Goal: Task Accomplishment & Management: Manage account settings

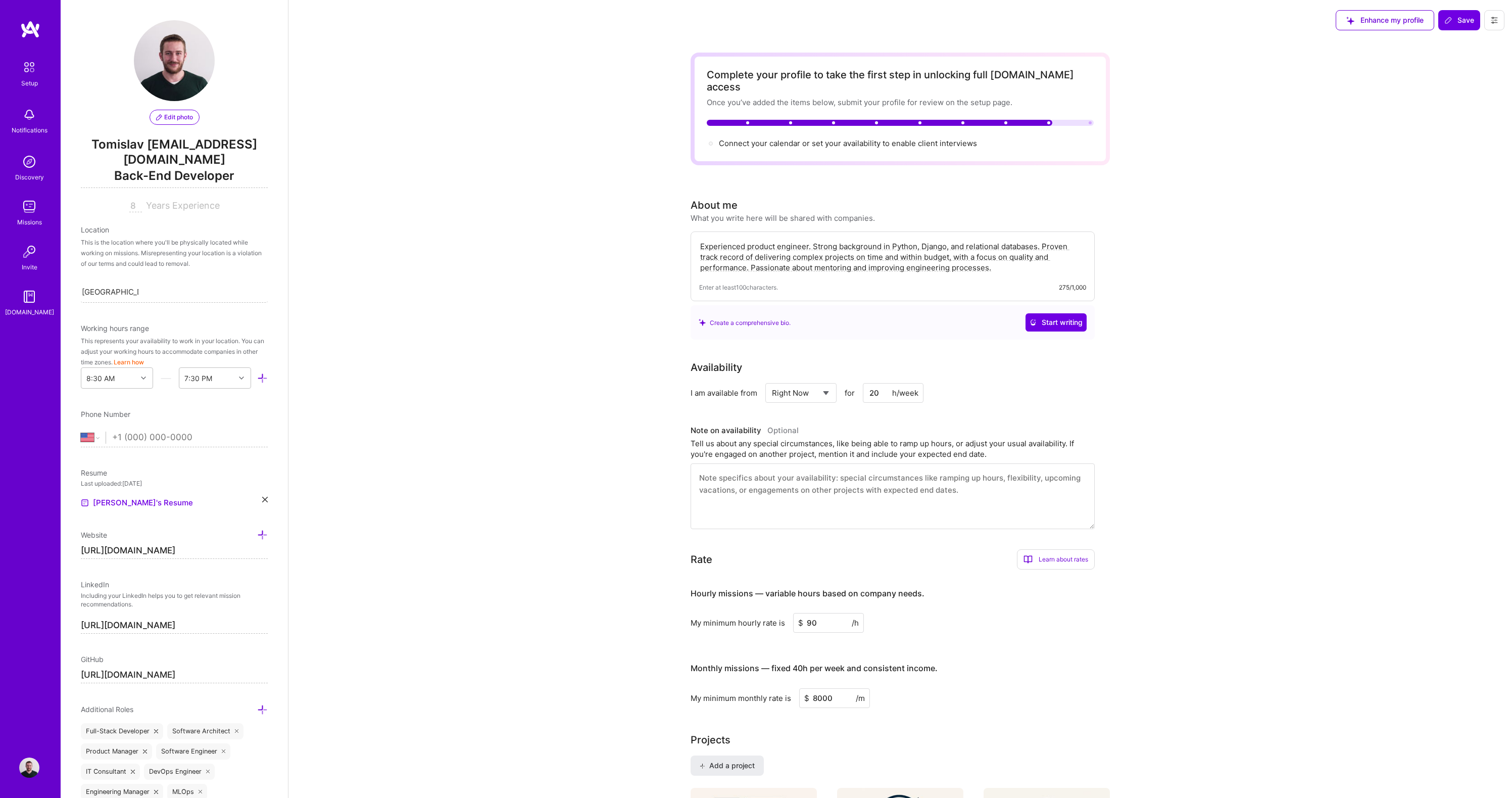
select select "US"
select select "Right Now"
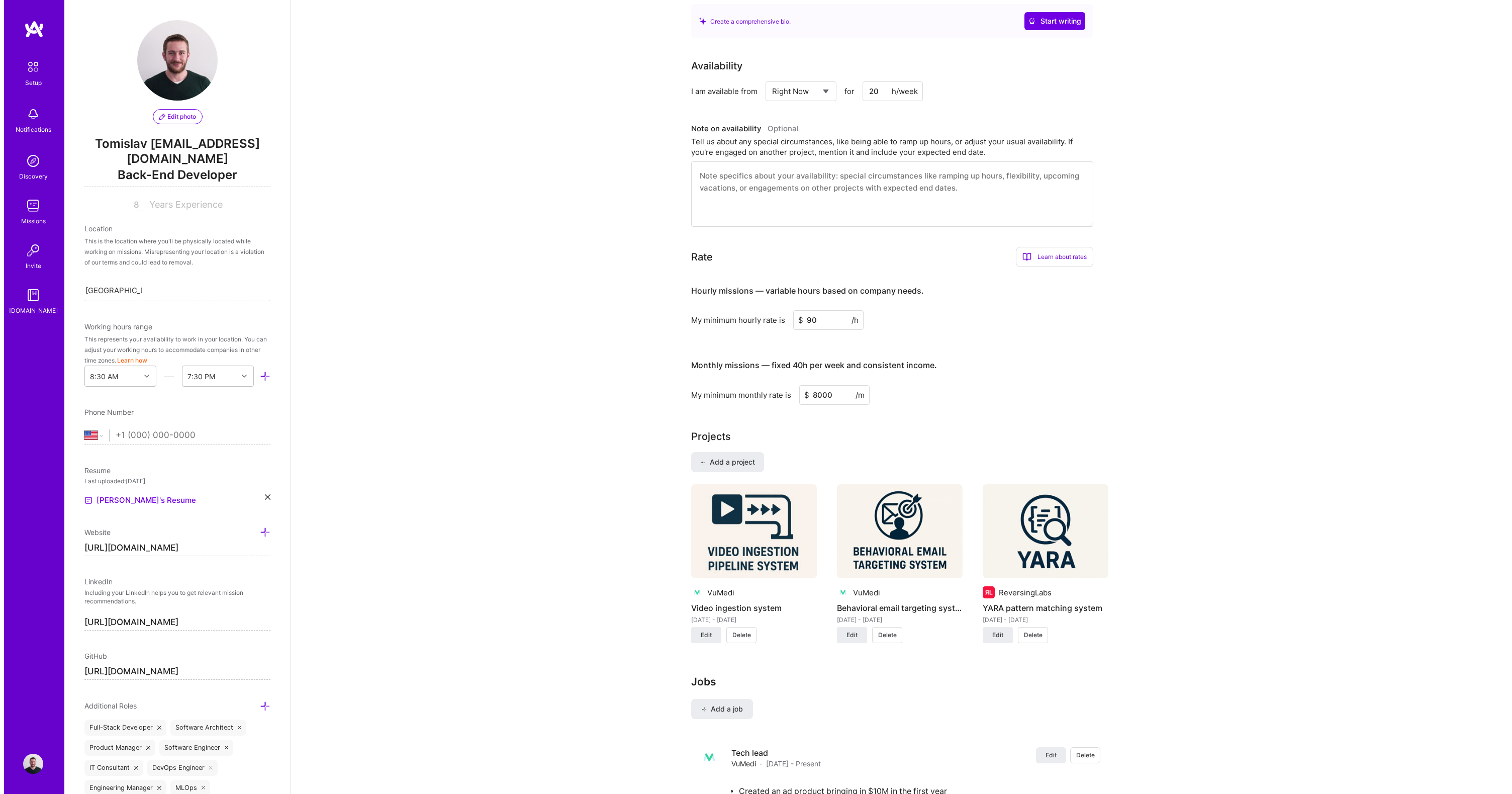
scroll to position [370, 0]
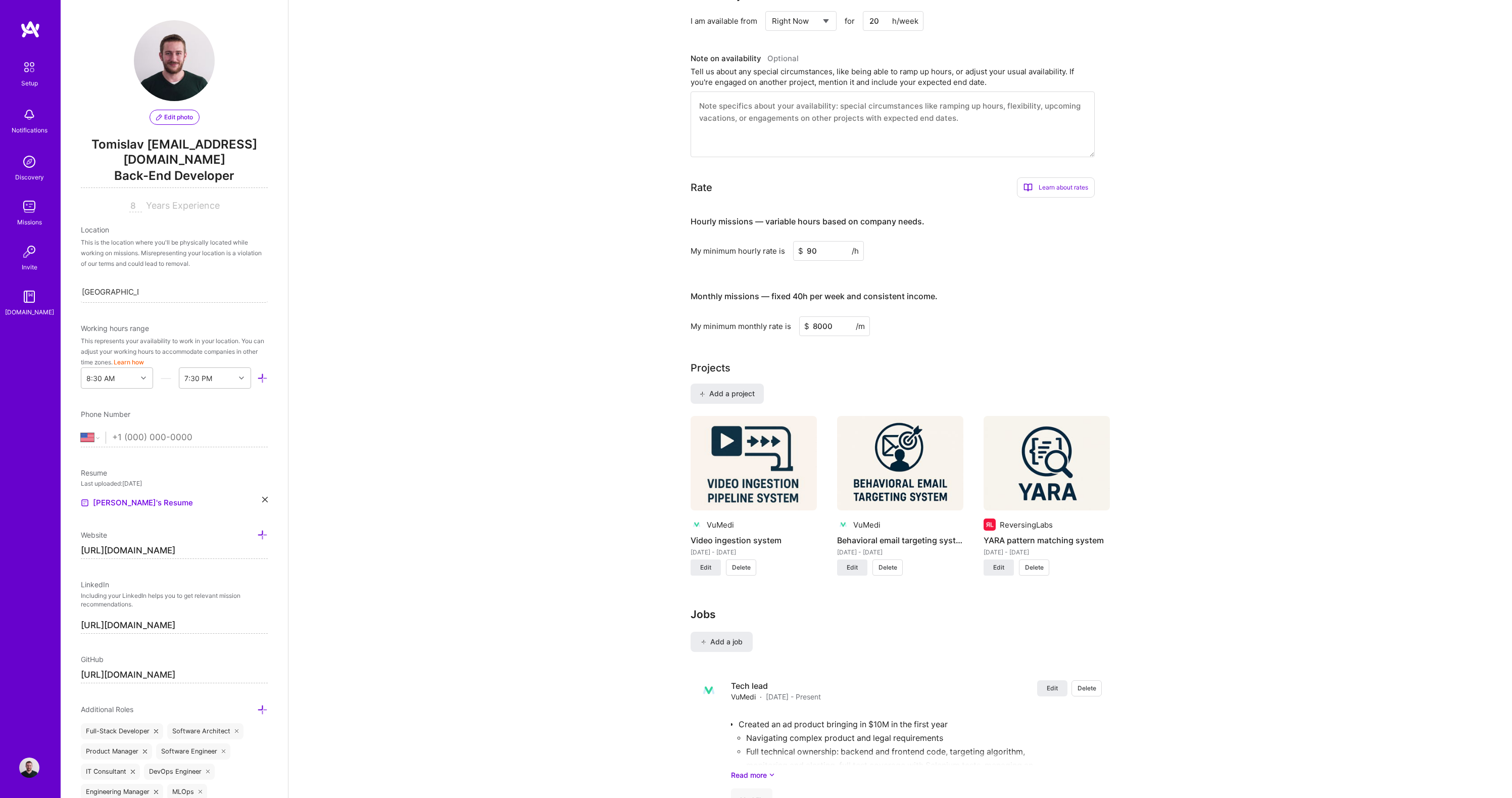
click at [746, 469] on img at bounding box center [754, 464] width 127 height 95
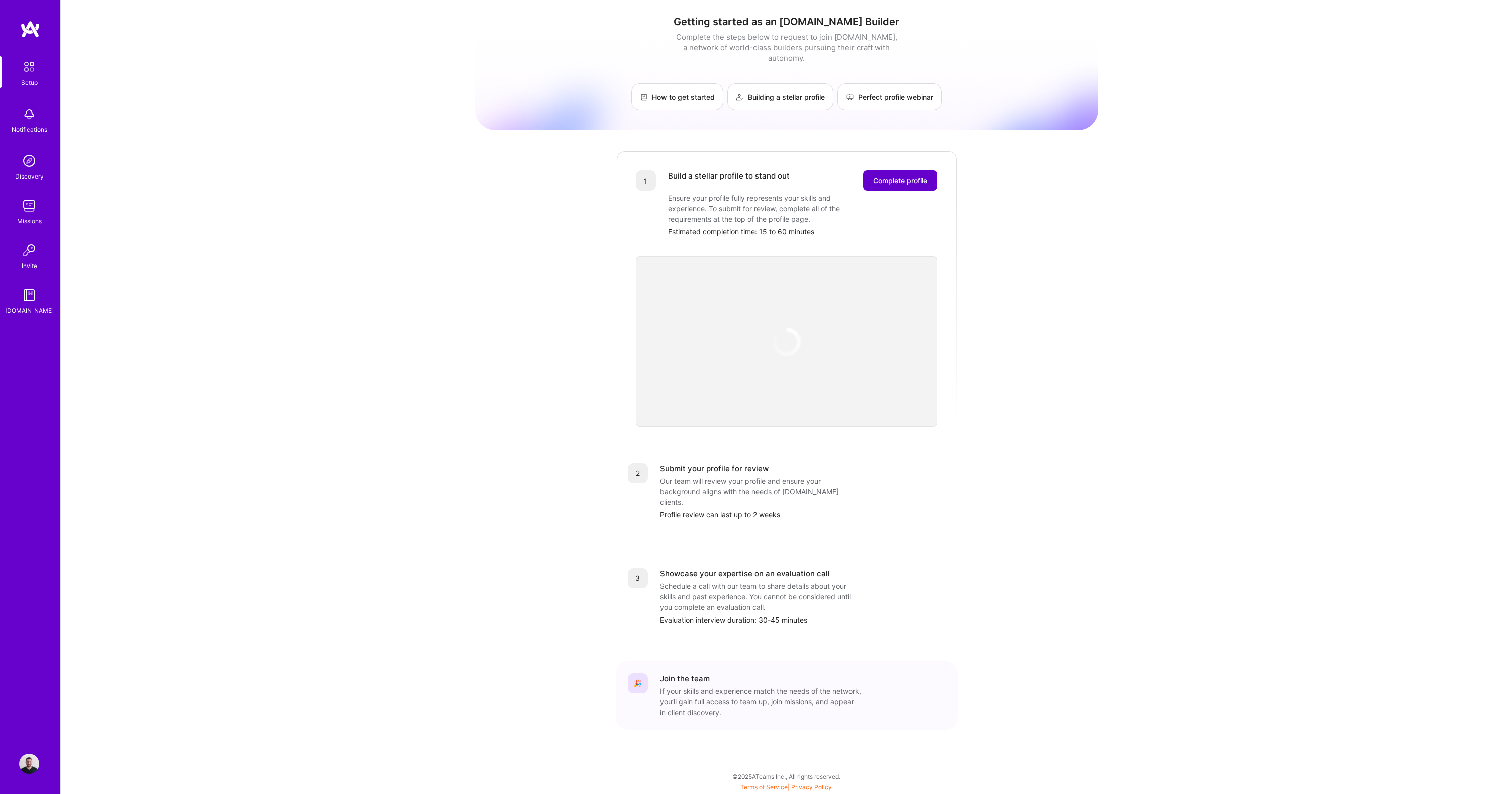
click at [903, 176] on span "Complete profile" at bounding box center [900, 181] width 54 height 10
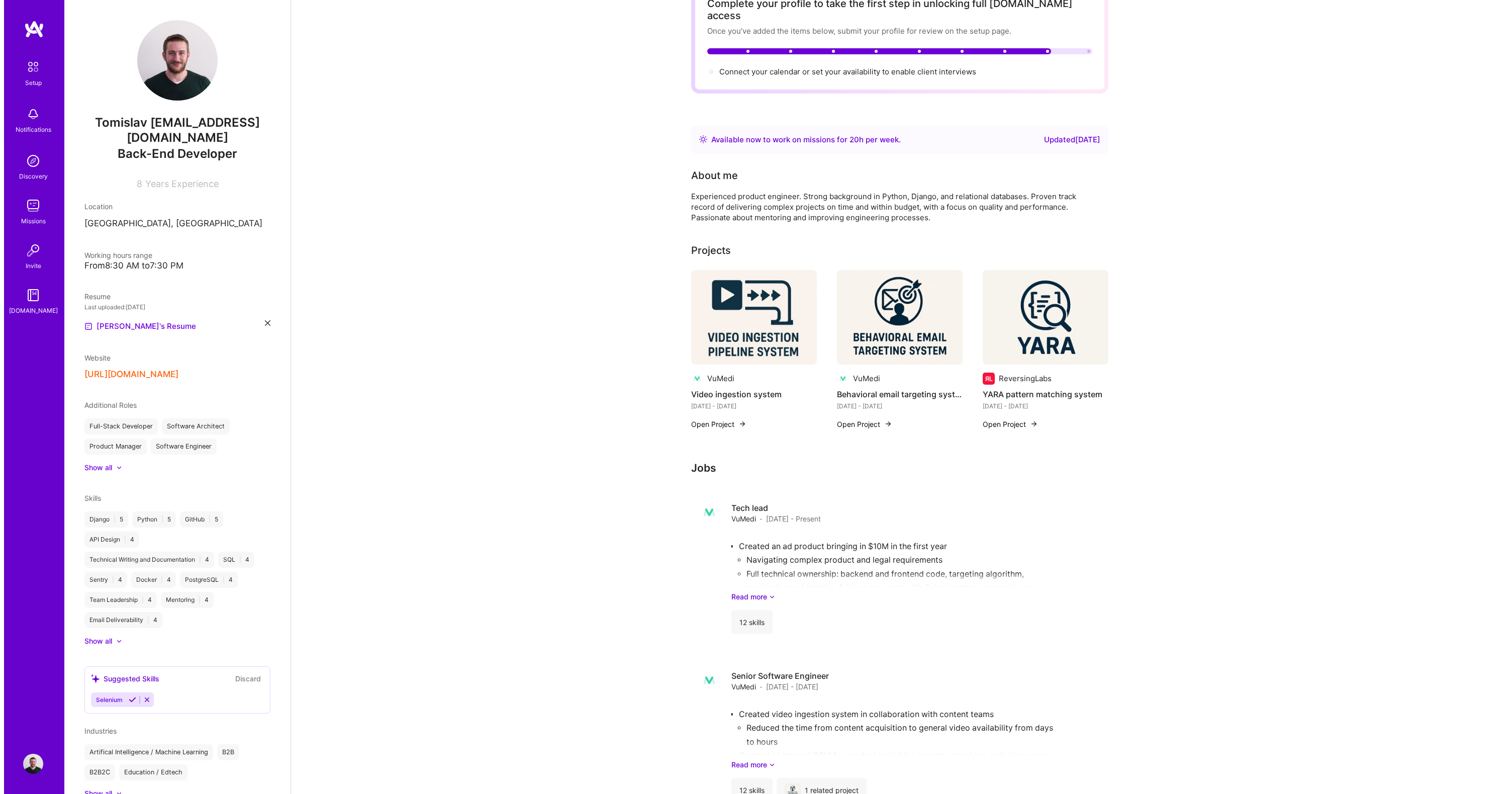
scroll to position [71, 0]
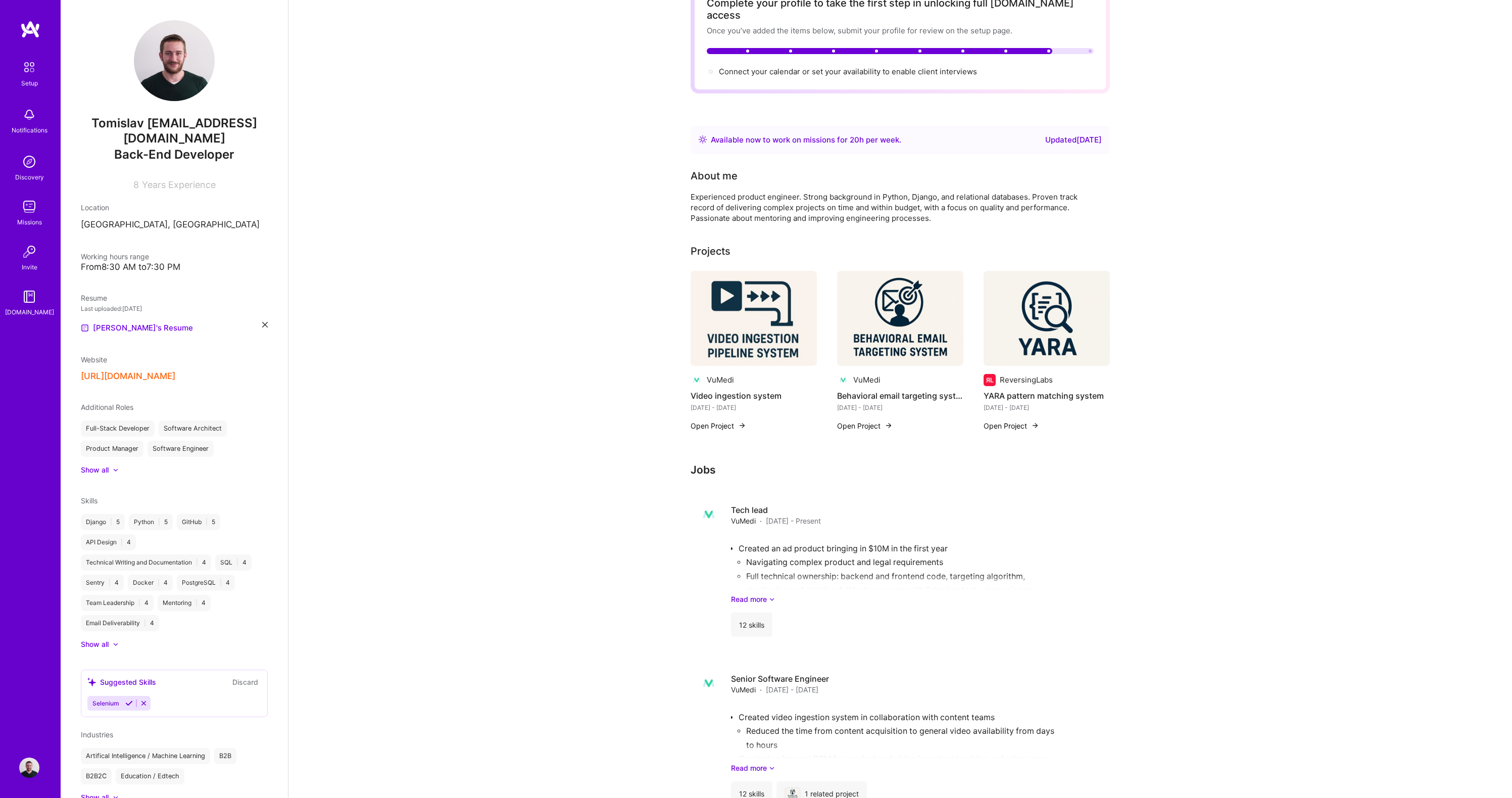
click at [727, 420] on button "Open Project" at bounding box center [718, 425] width 56 height 11
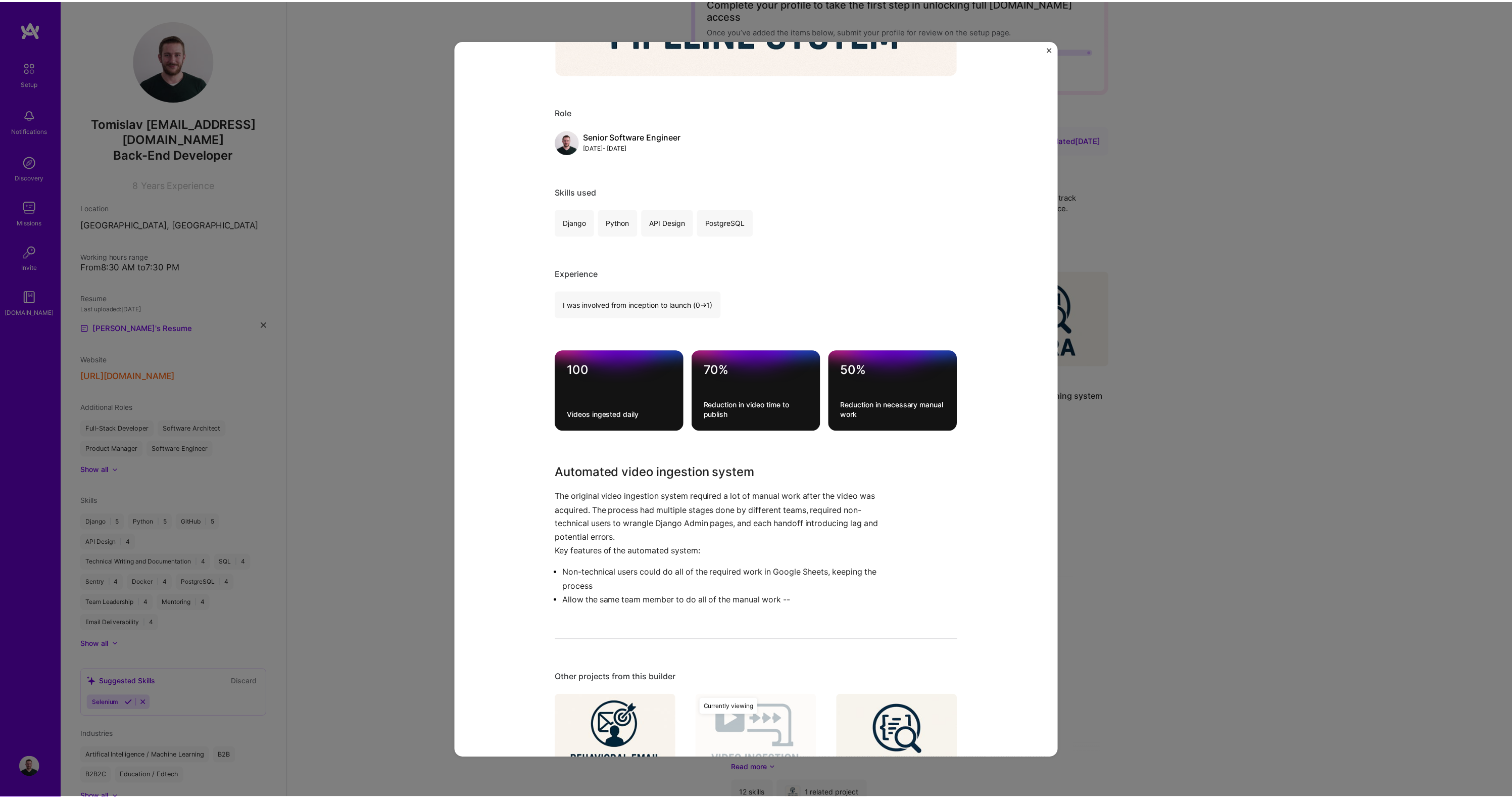
scroll to position [508, 0]
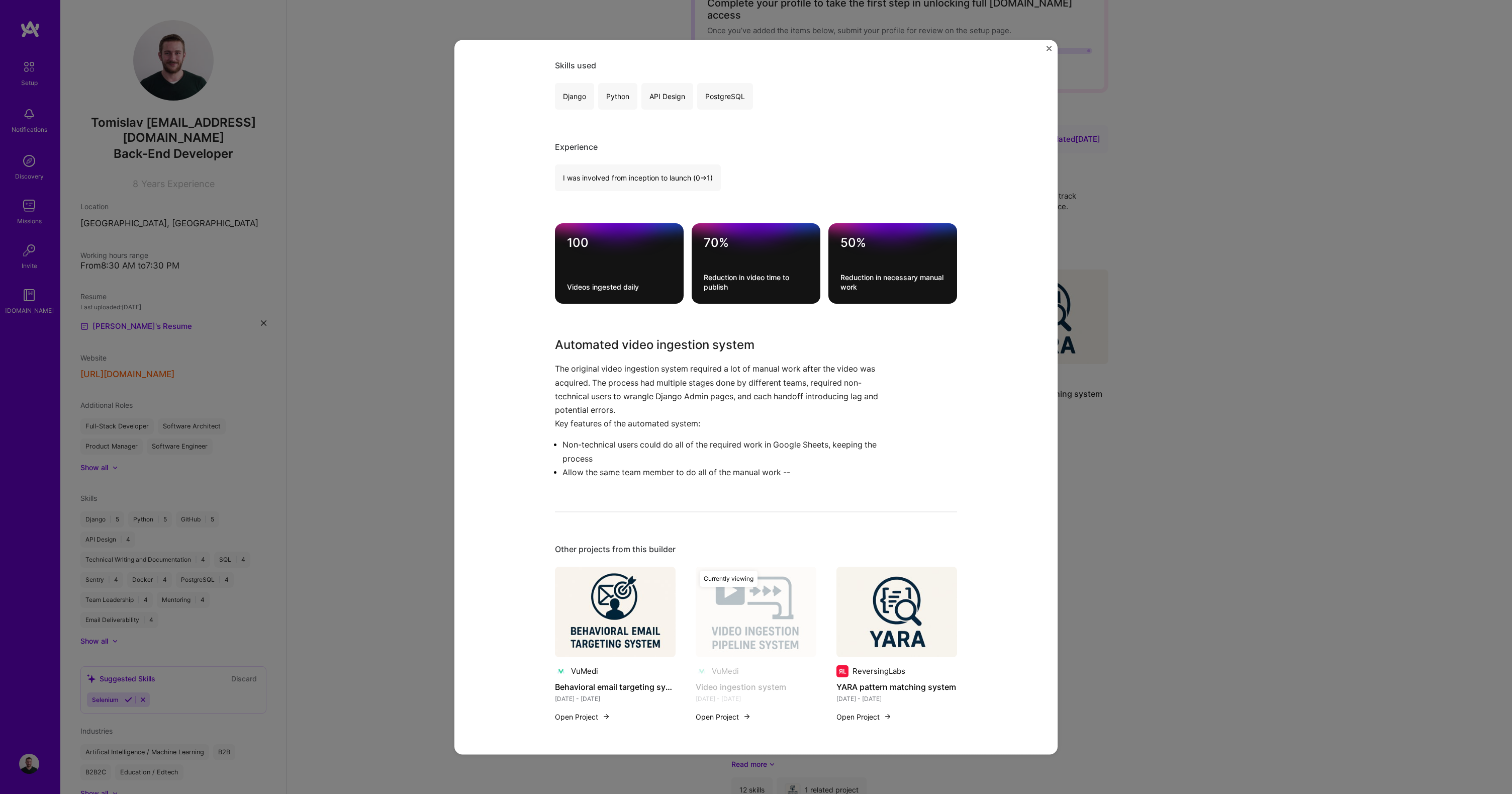
click at [601, 470] on p "Allow the same team member to do all of the manual work --" at bounding box center [722, 472] width 319 height 13
click at [732, 472] on p "Allow the same team member to do all of the manual work --" at bounding box center [722, 472] width 319 height 13
drag, startPoint x: 782, startPoint y: 470, endPoint x: 800, endPoint y: 470, distance: 18.0
click at [799, 470] on p "Allow the same team member to do all of the manual work --" at bounding box center [722, 472] width 319 height 13
click at [801, 470] on p "Allow the same team member to do all of the manual work --" at bounding box center [722, 472] width 319 height 13
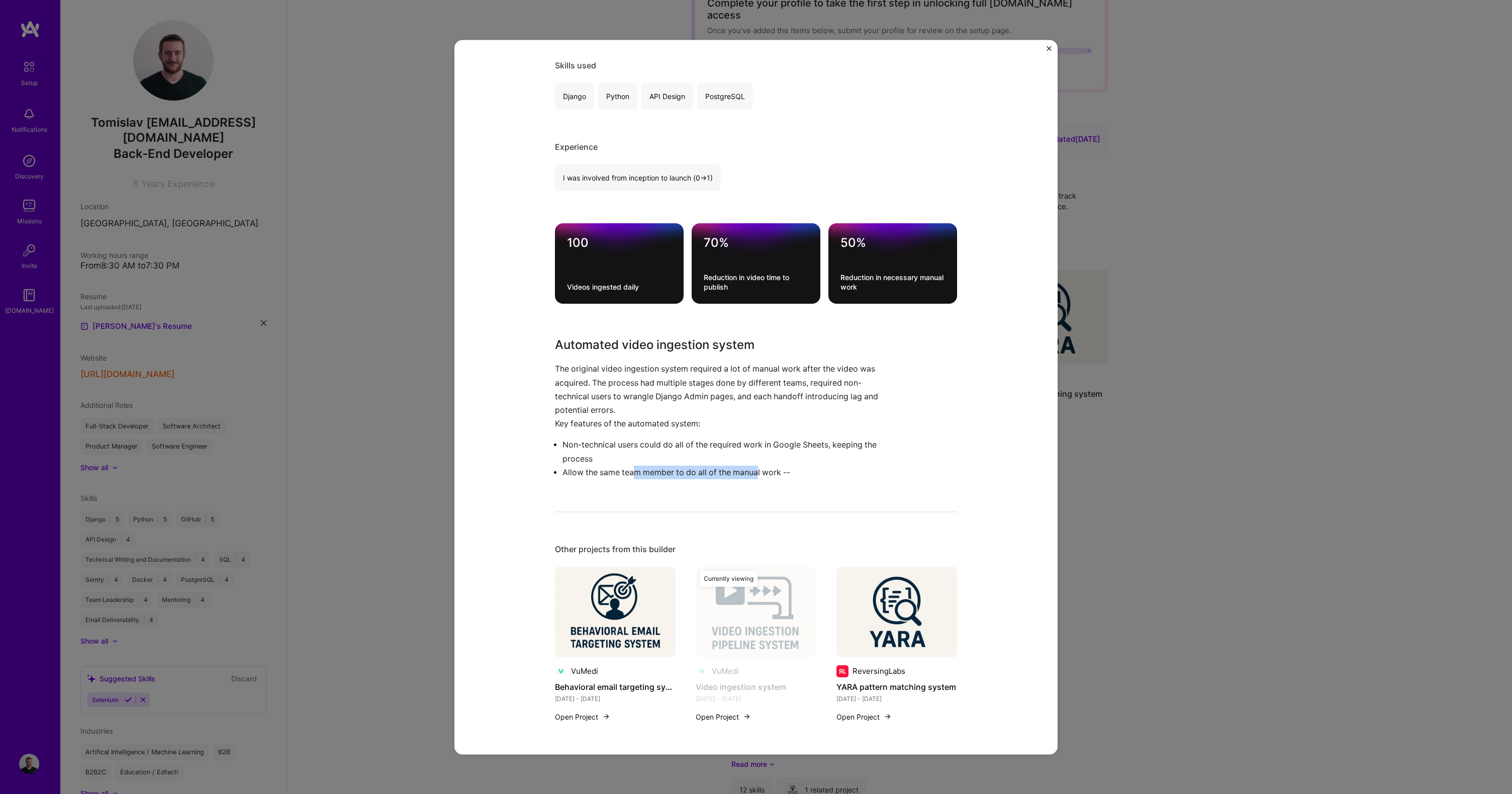
drag, startPoint x: 756, startPoint y: 473, endPoint x: 612, endPoint y: 477, distance: 144.1
click at [615, 478] on p "Allow the same team member to do all of the manual work --" at bounding box center [722, 472] width 319 height 13
click at [612, 477] on p "Allow the same team member to do all of the manual work --" at bounding box center [722, 472] width 319 height 13
click at [1230, 386] on div "Video ingestion system VuMedi , Role Senior Software Engineer [DATE] - [DATE] S…" at bounding box center [756, 397] width 1512 height 794
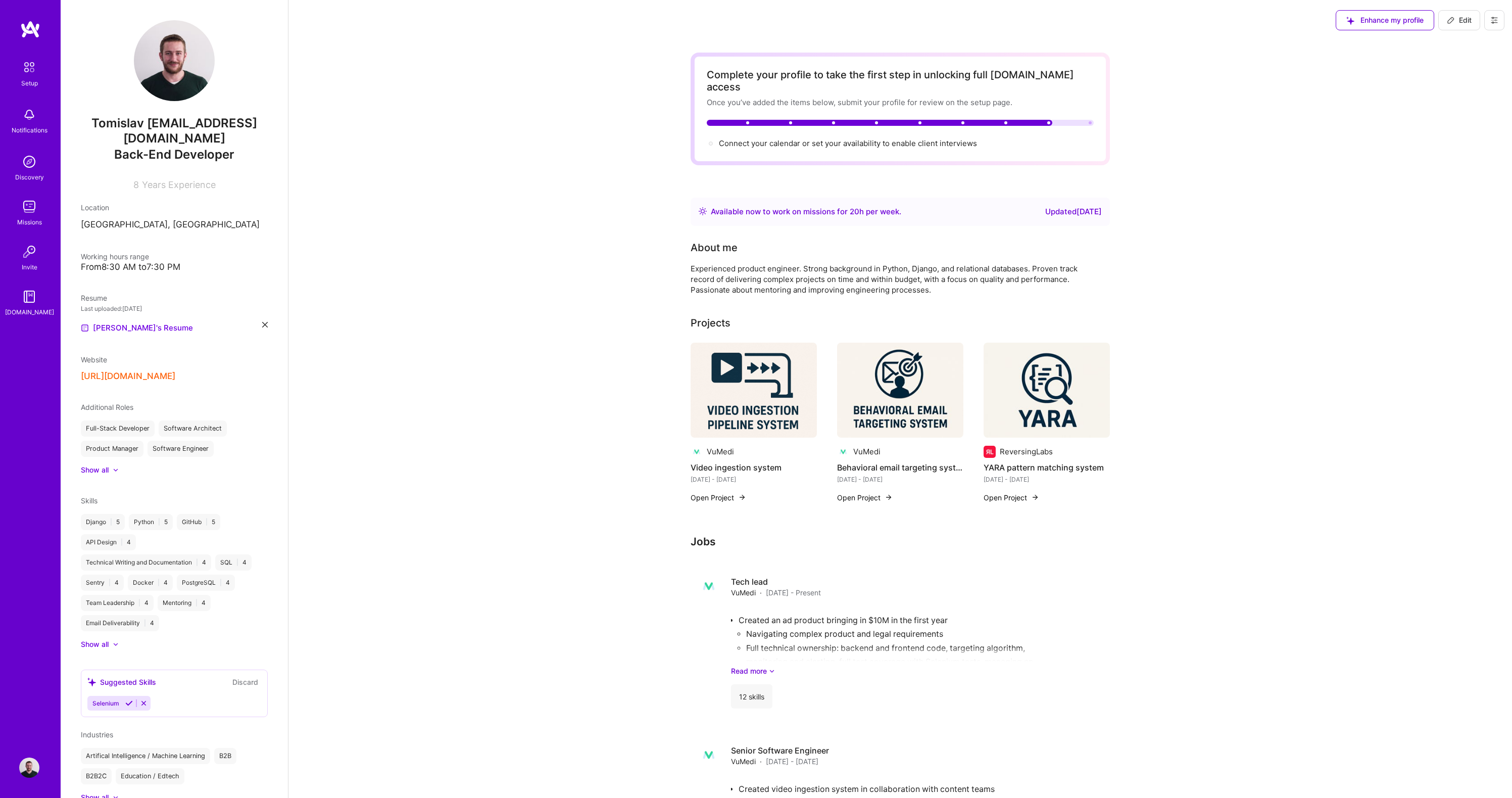
click at [1448, 16] on icon at bounding box center [1451, 20] width 8 height 8
select select "US"
select select "Right Now"
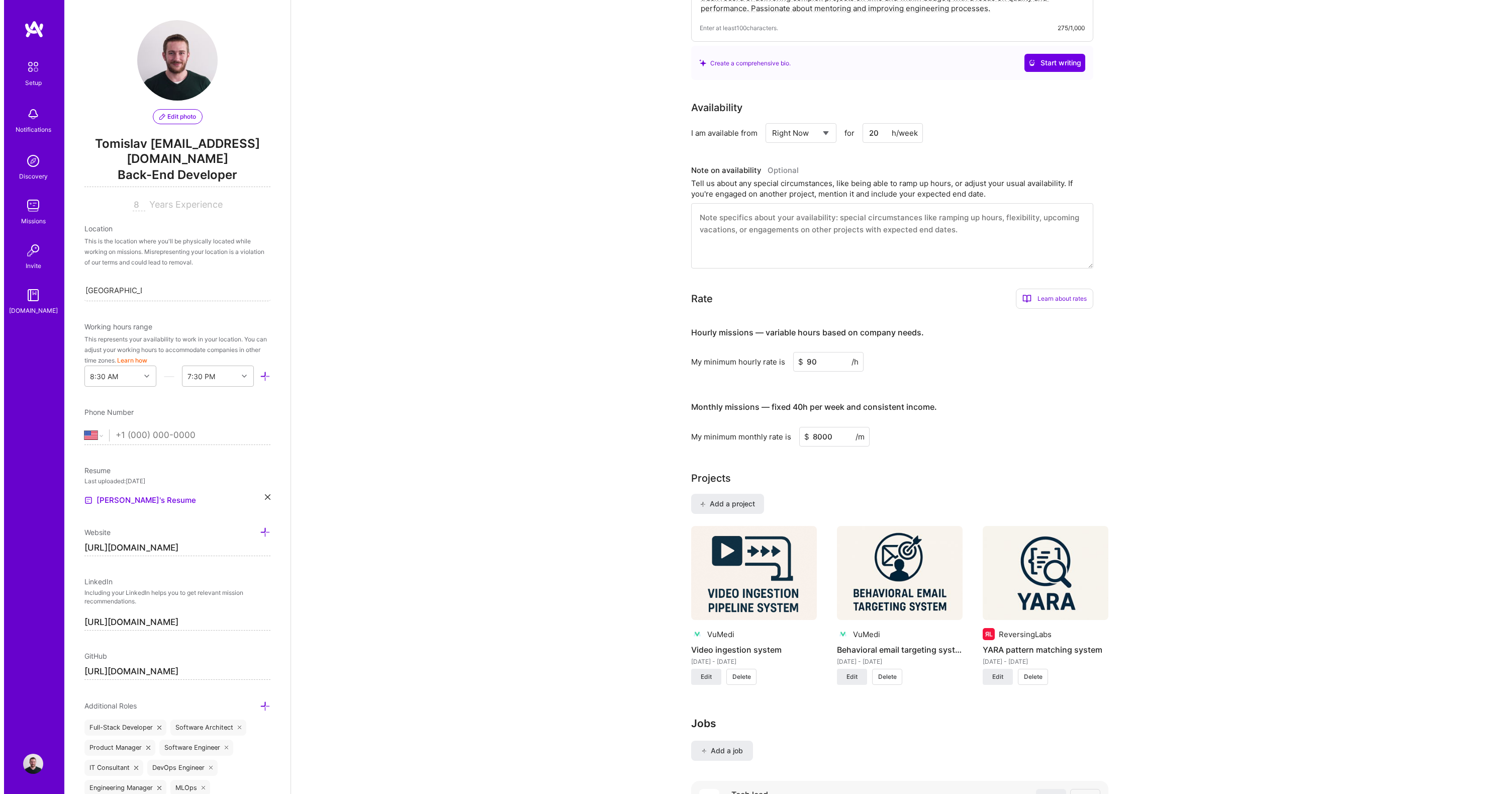
scroll to position [492, 0]
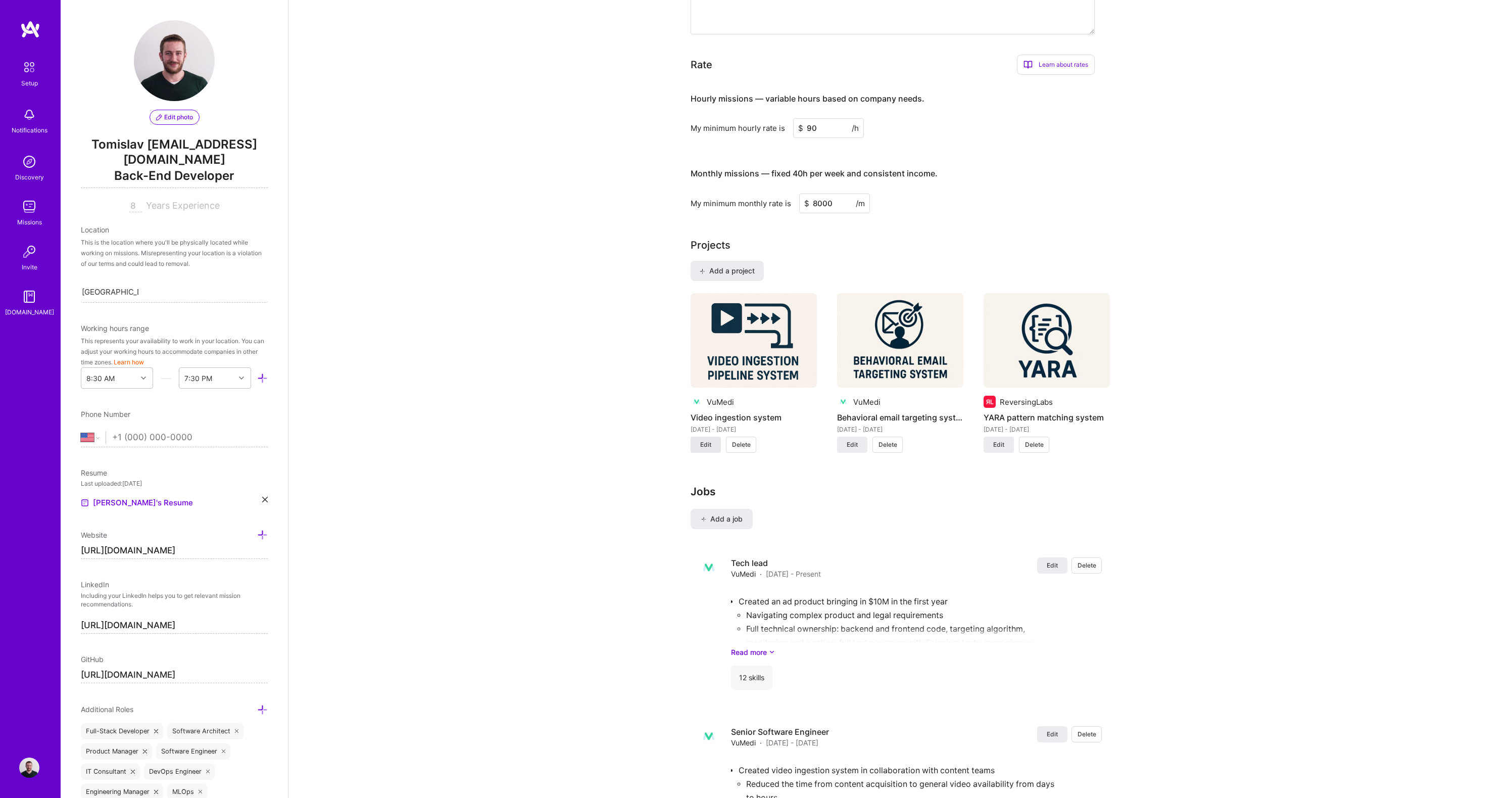
click at [703, 440] on span "Edit" at bounding box center [705, 444] width 11 height 9
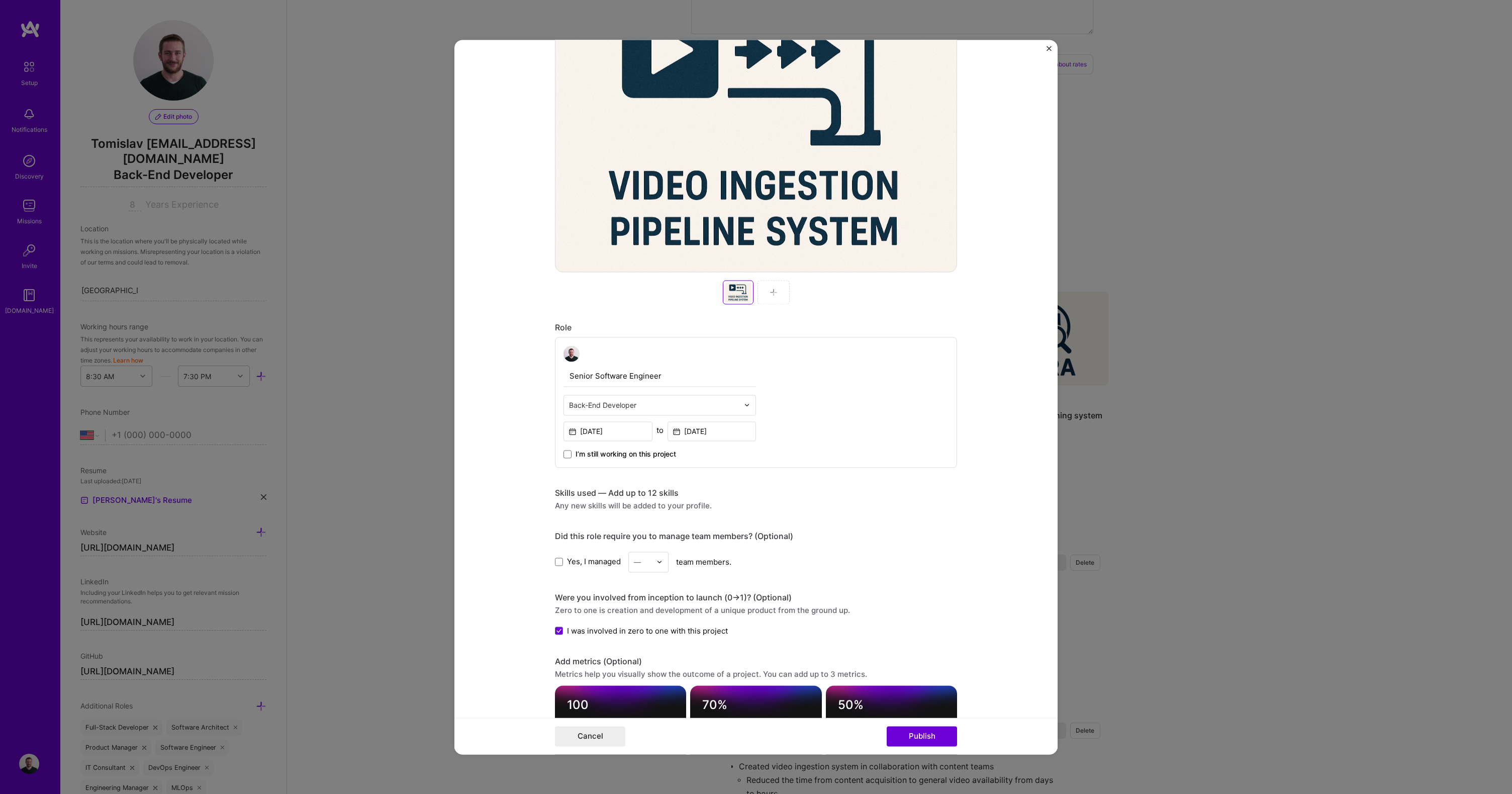
scroll to position [620, 0]
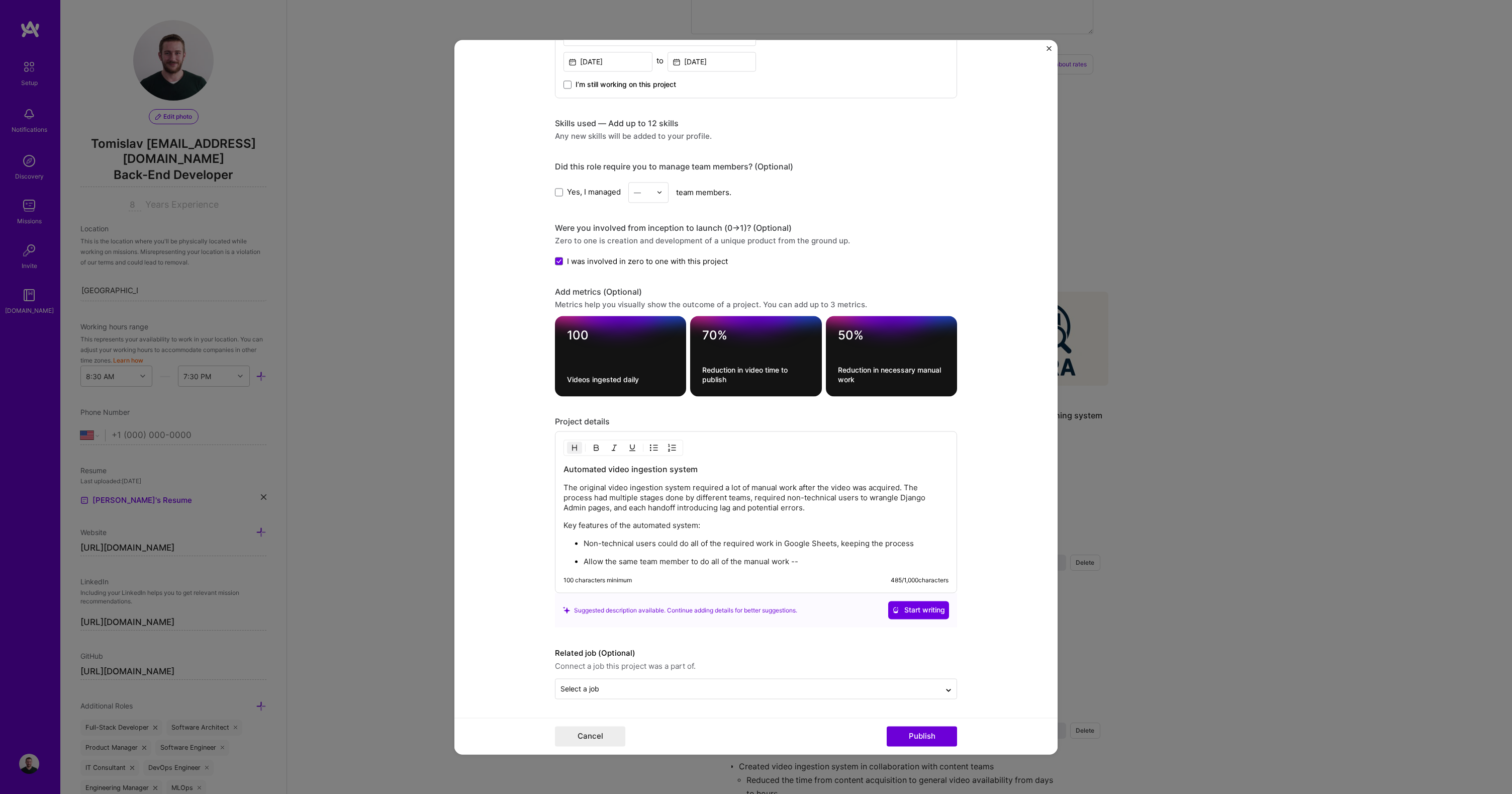
click at [802, 562] on p "Allow the same team member to do all of the manual work --" at bounding box center [766, 562] width 365 height 10
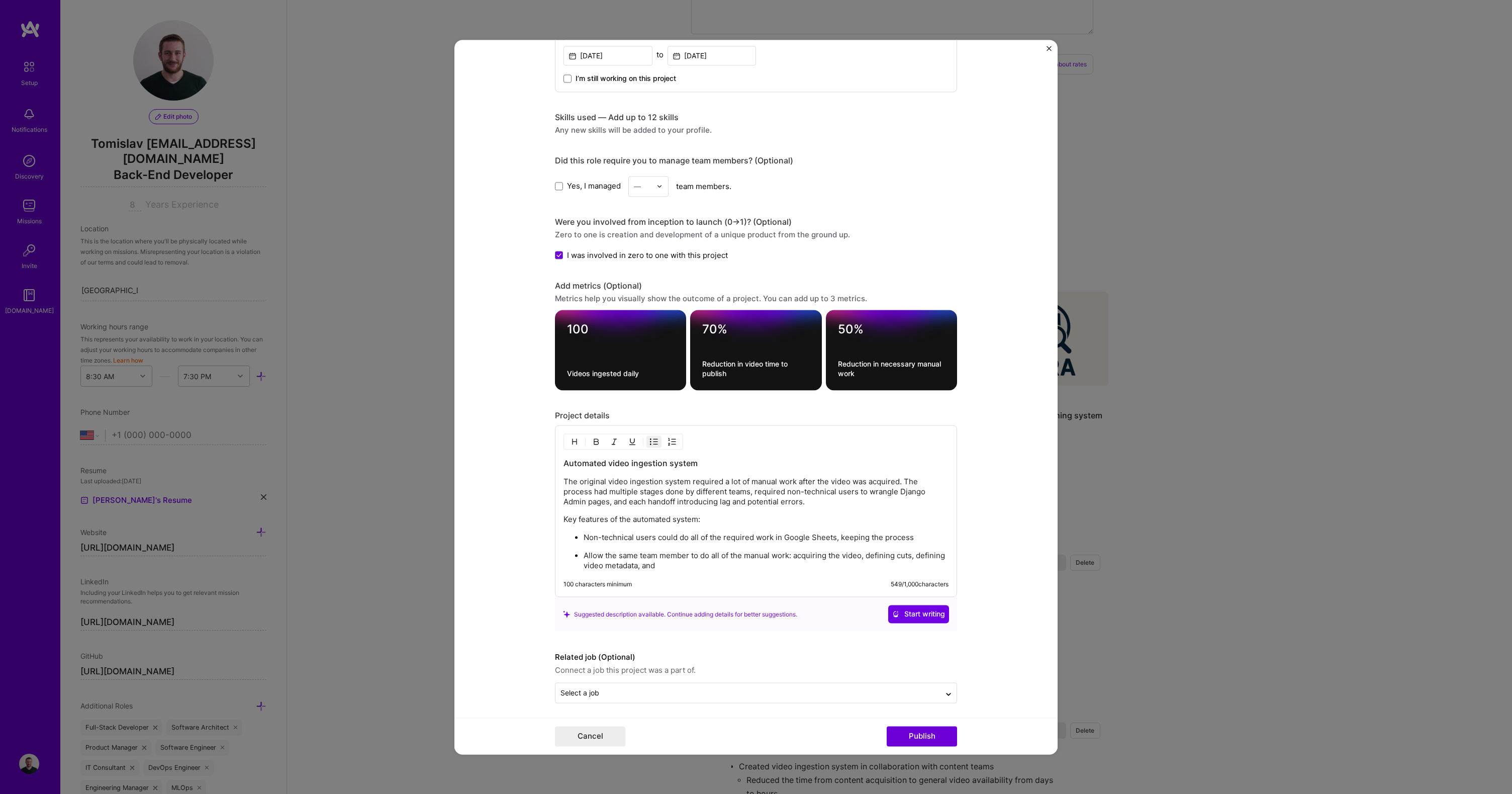
scroll to position [631, 0]
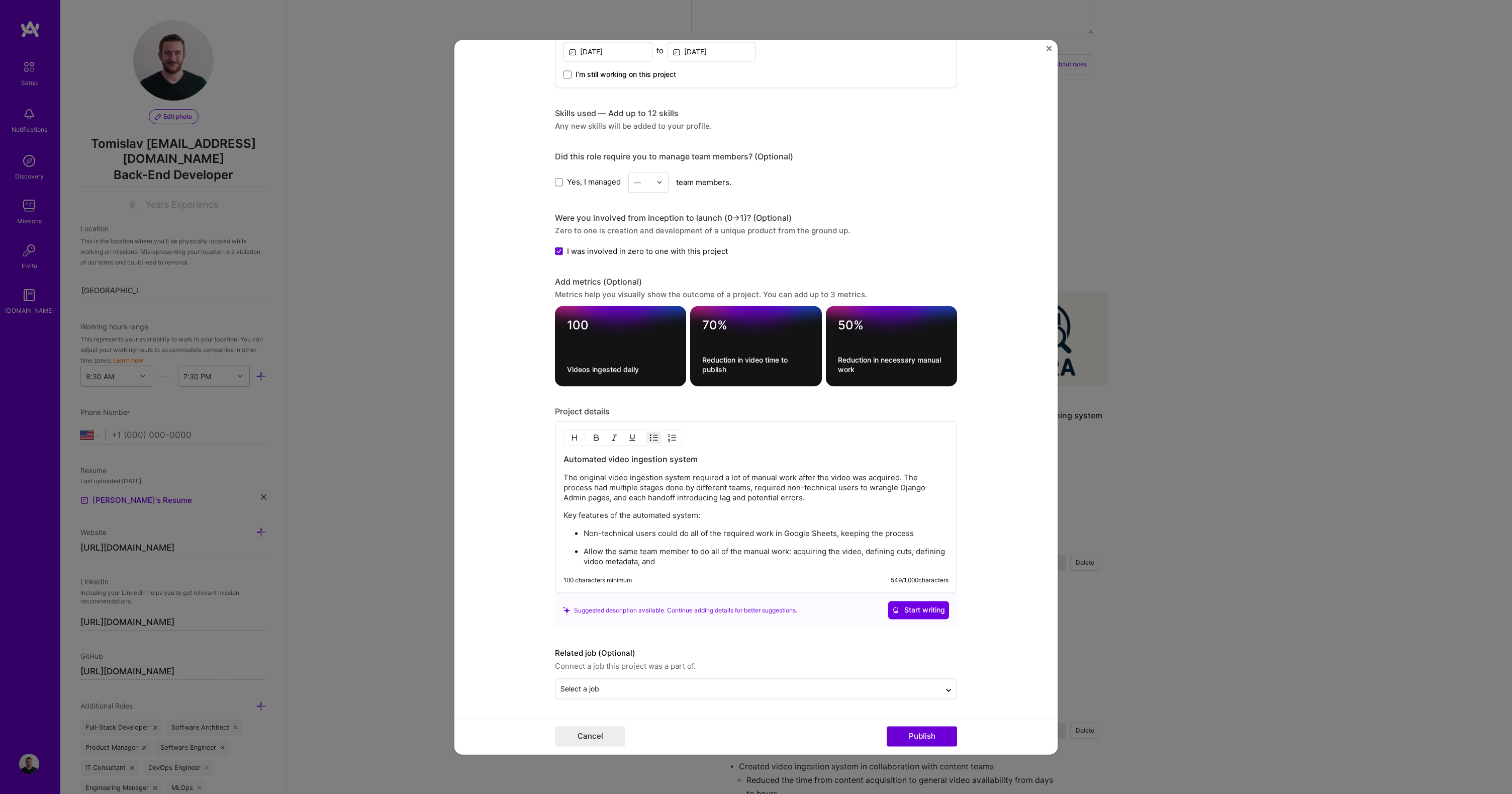
click at [919, 538] on p "Non-technical users could do all of the required work in Google Sheets, keeping…" at bounding box center [766, 533] width 365 height 10
click at [713, 565] on p "Allow the same team member to do all of the manual work: acquiring the video, d…" at bounding box center [766, 557] width 365 height 20
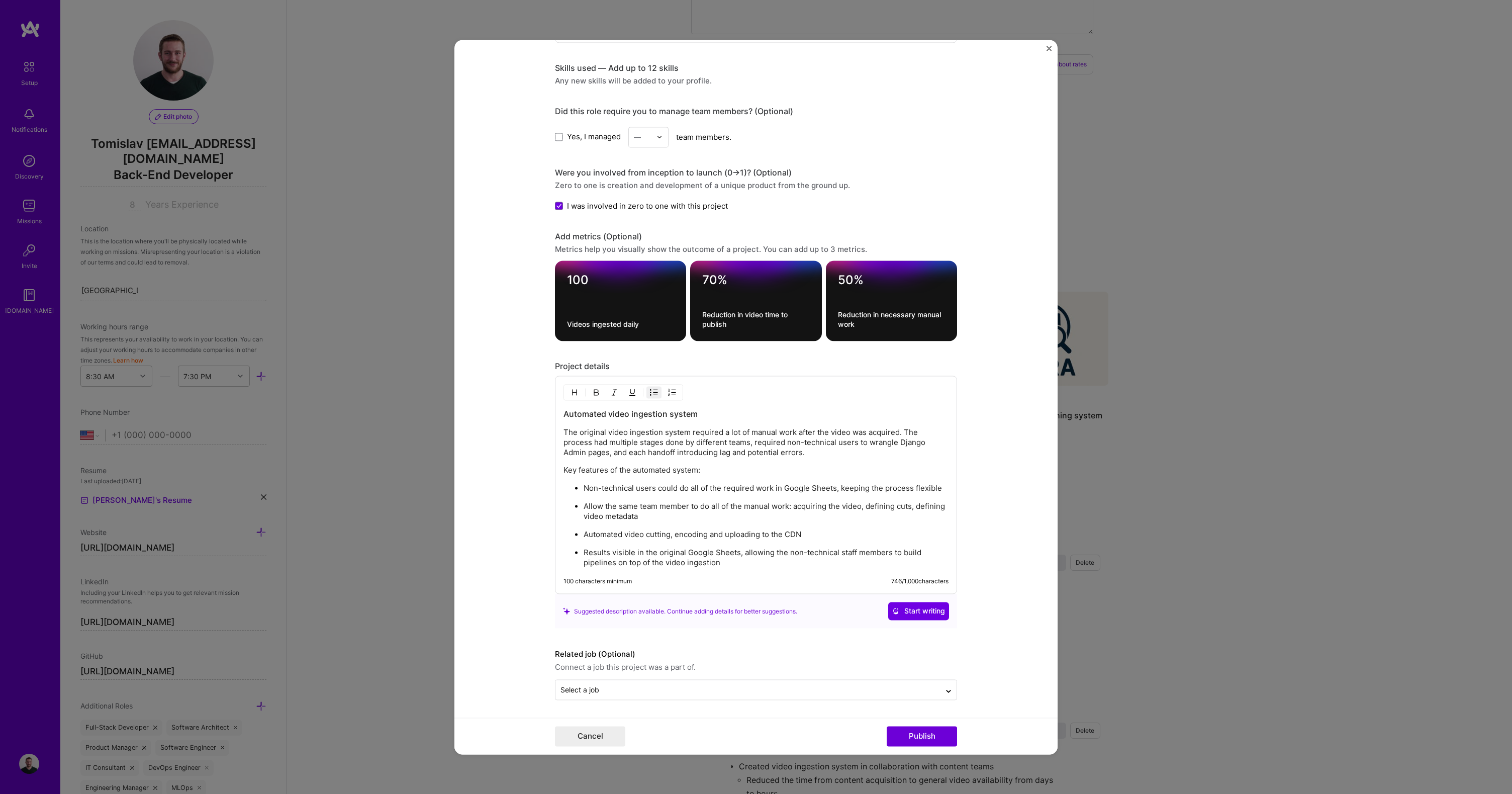
scroll to position [676, 0]
click at [649, 685] on input "text" at bounding box center [748, 689] width 375 height 11
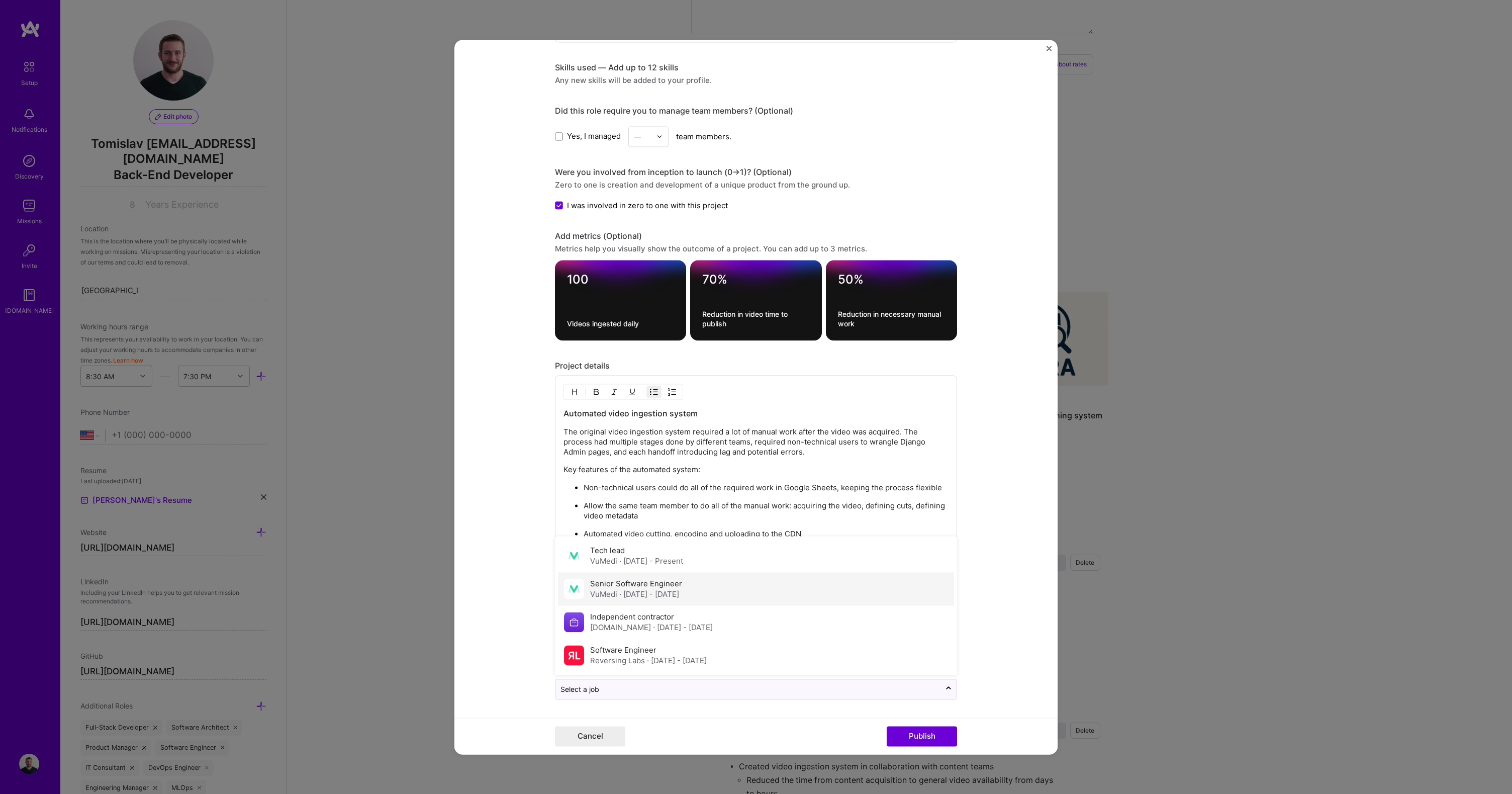
click at [638, 593] on span "· [DATE] - [DATE]" at bounding box center [649, 594] width 60 height 10
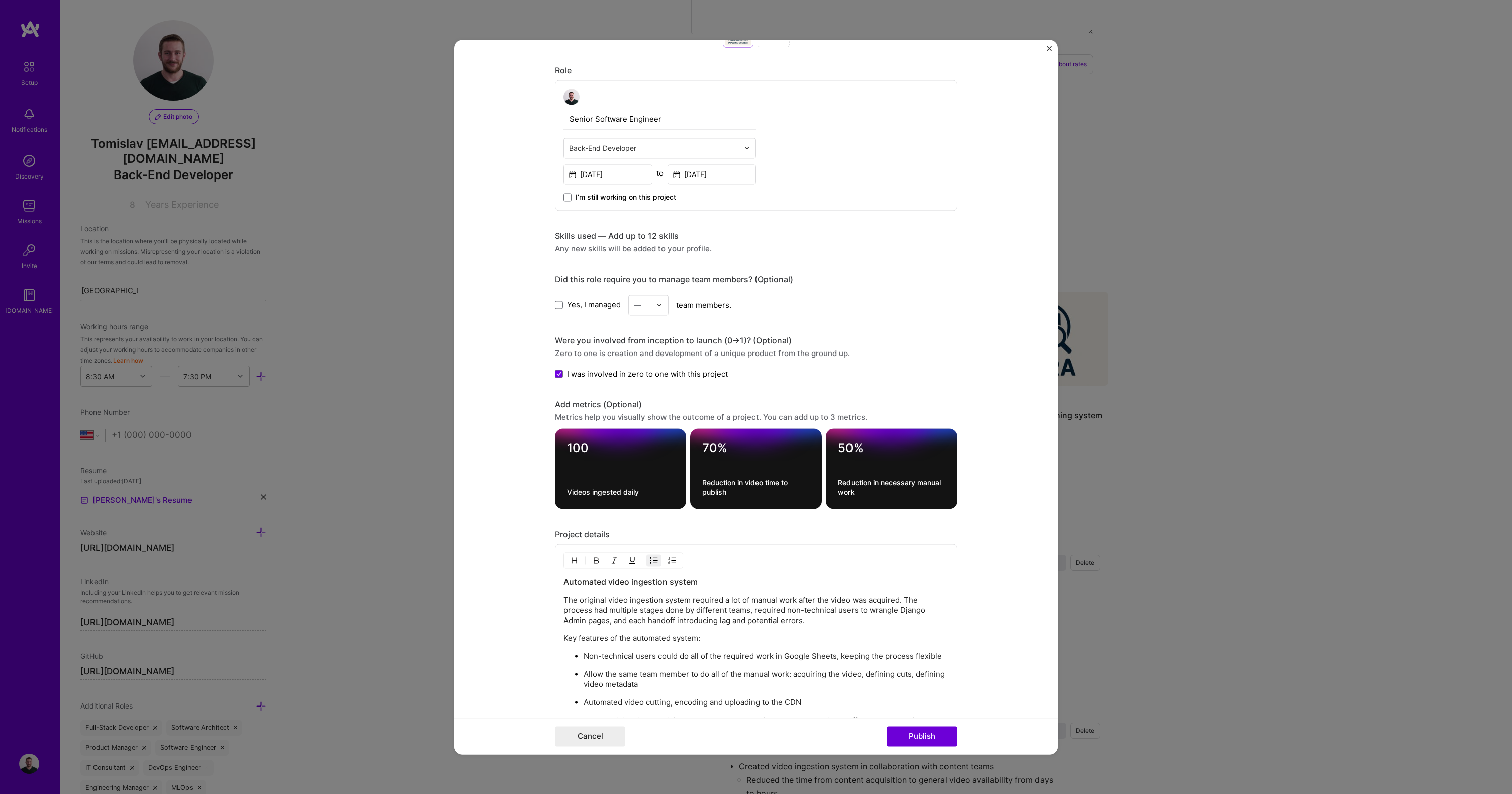
scroll to position [338, 0]
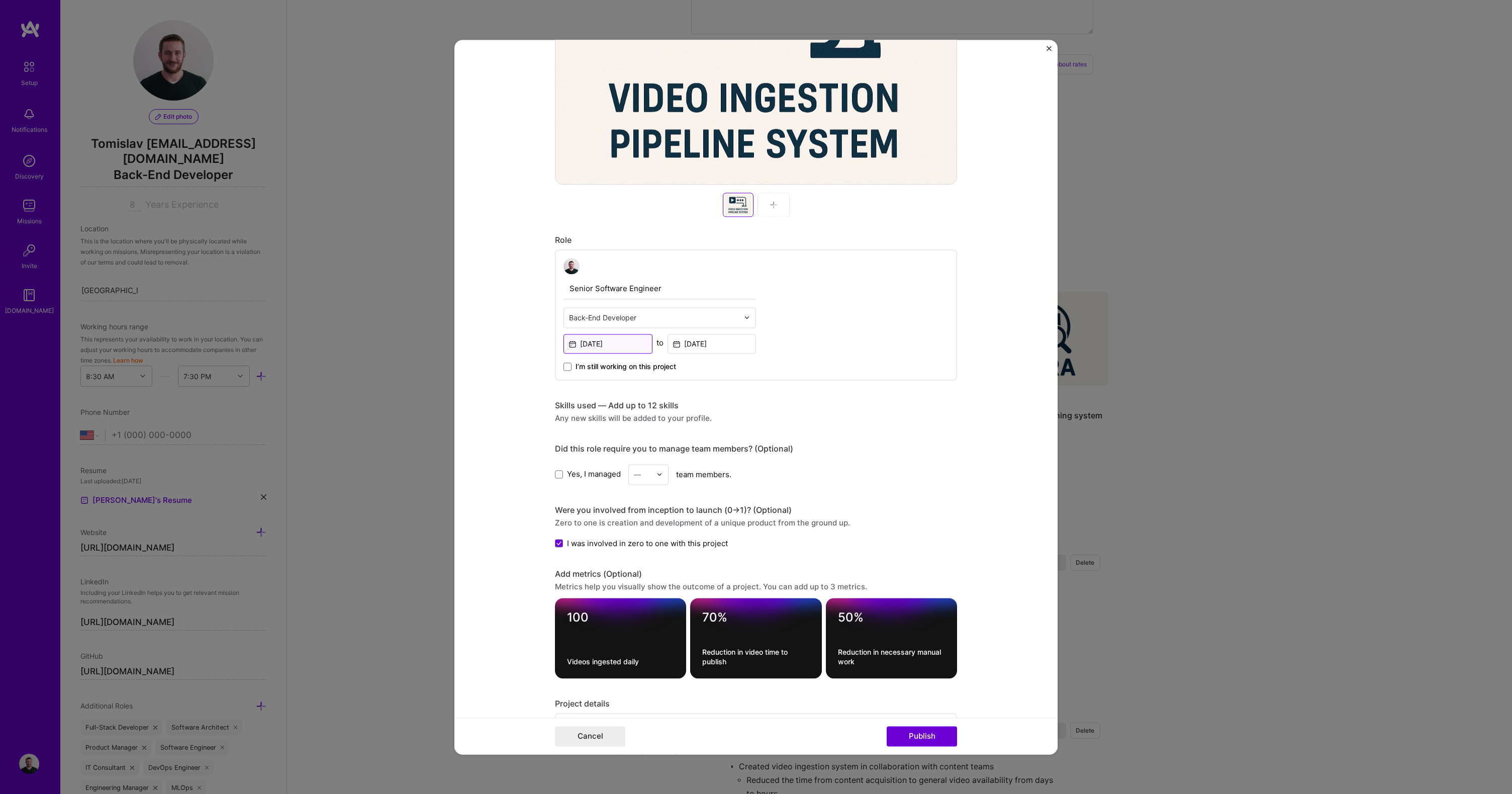
click at [613, 344] on input "[DATE]" at bounding box center [608, 344] width 89 height 20
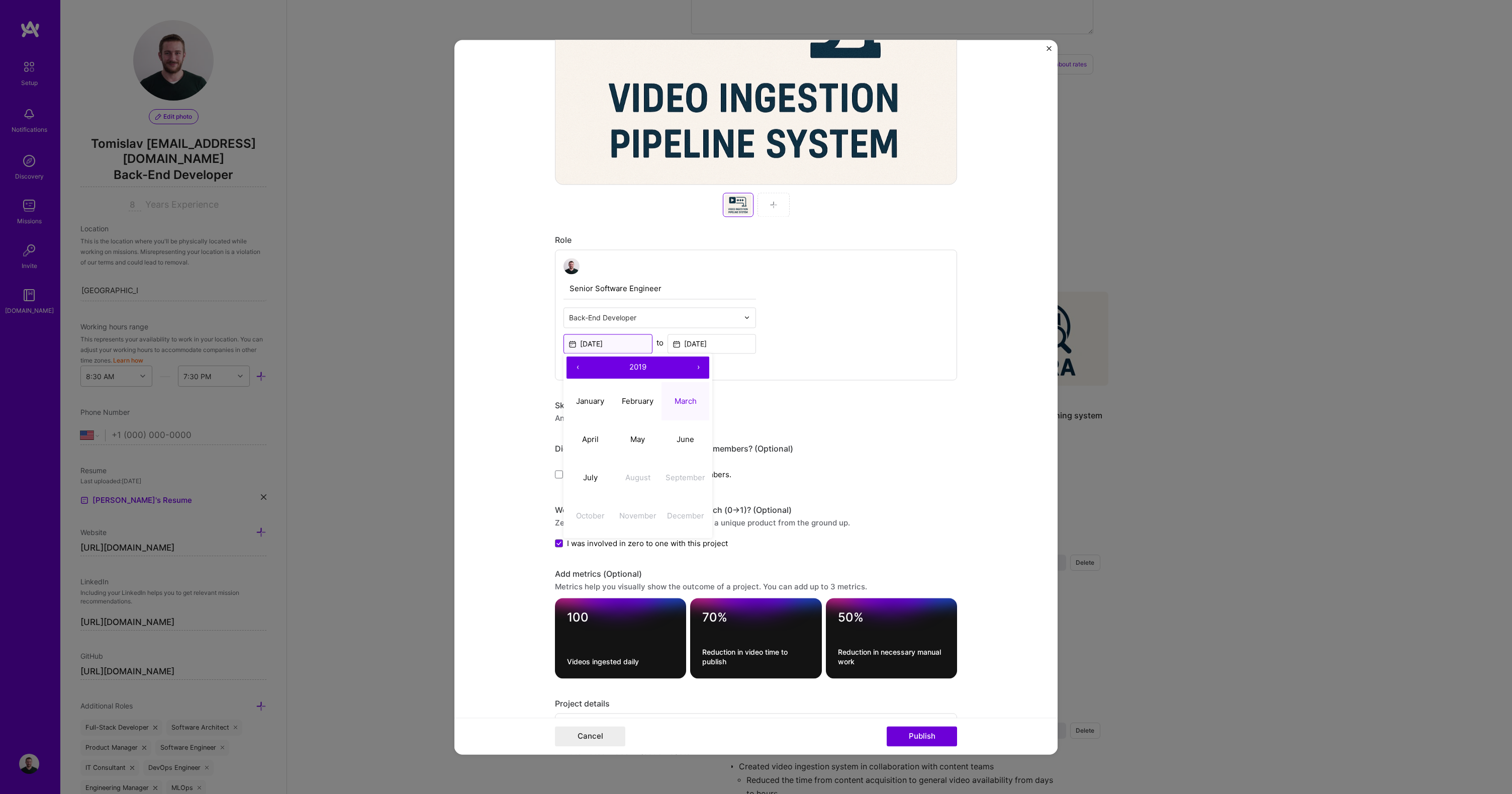
click at [610, 336] on input "[DATE]" at bounding box center [608, 344] width 89 height 20
click at [596, 341] on input "[DATE]" at bounding box center [608, 344] width 89 height 20
click at [569, 371] on button "‹" at bounding box center [577, 368] width 22 height 22
click at [688, 369] on button "›" at bounding box center [698, 368] width 22 height 22
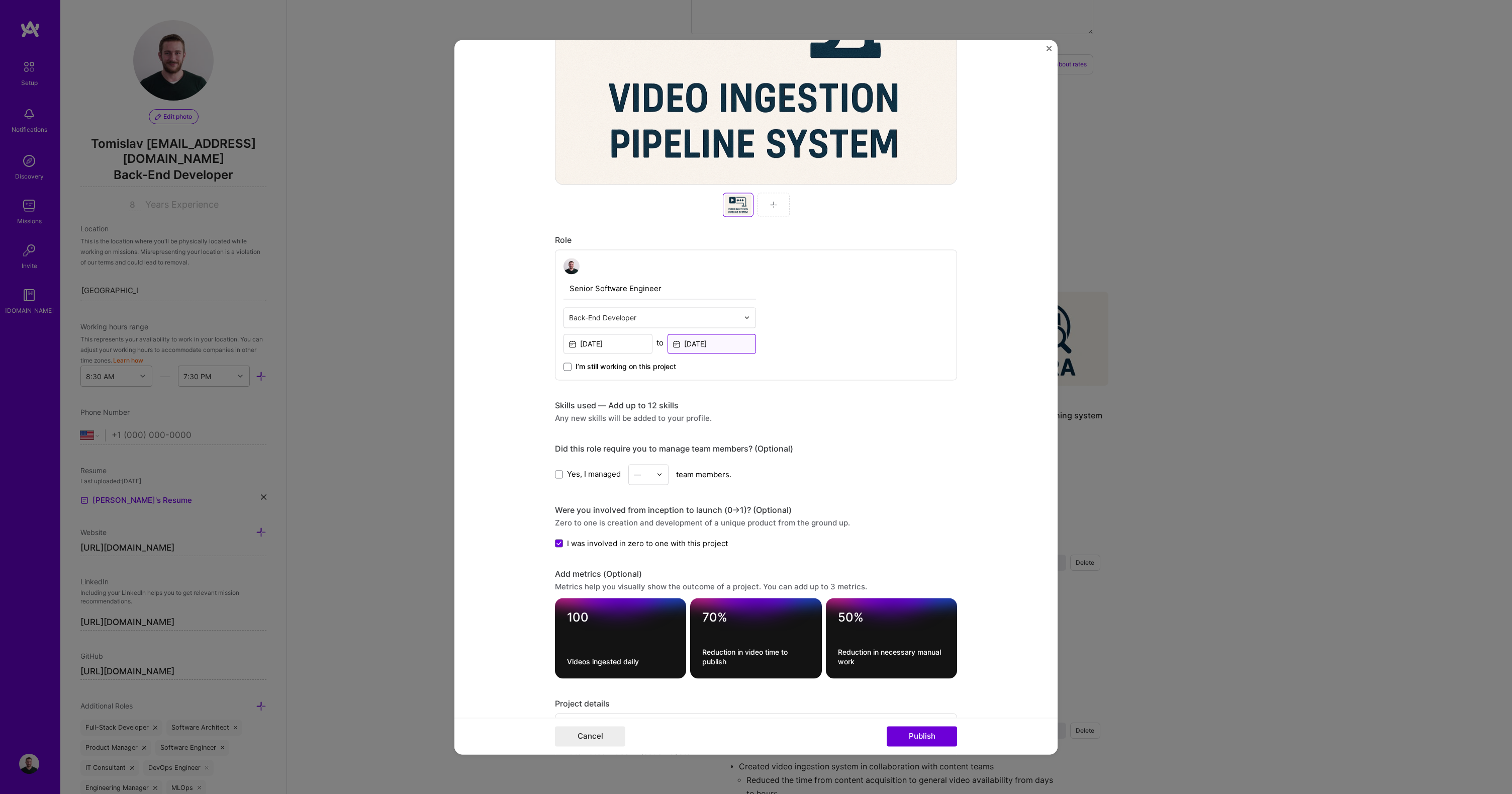
click at [740, 341] on input "[DATE]" at bounding box center [712, 344] width 89 height 20
click at [801, 371] on button "›" at bounding box center [802, 368] width 22 height 22
click at [752, 521] on button "November" at bounding box center [742, 516] width 48 height 38
type input "[DATE]"
click at [609, 348] on input "[DATE]" at bounding box center [608, 344] width 89 height 20
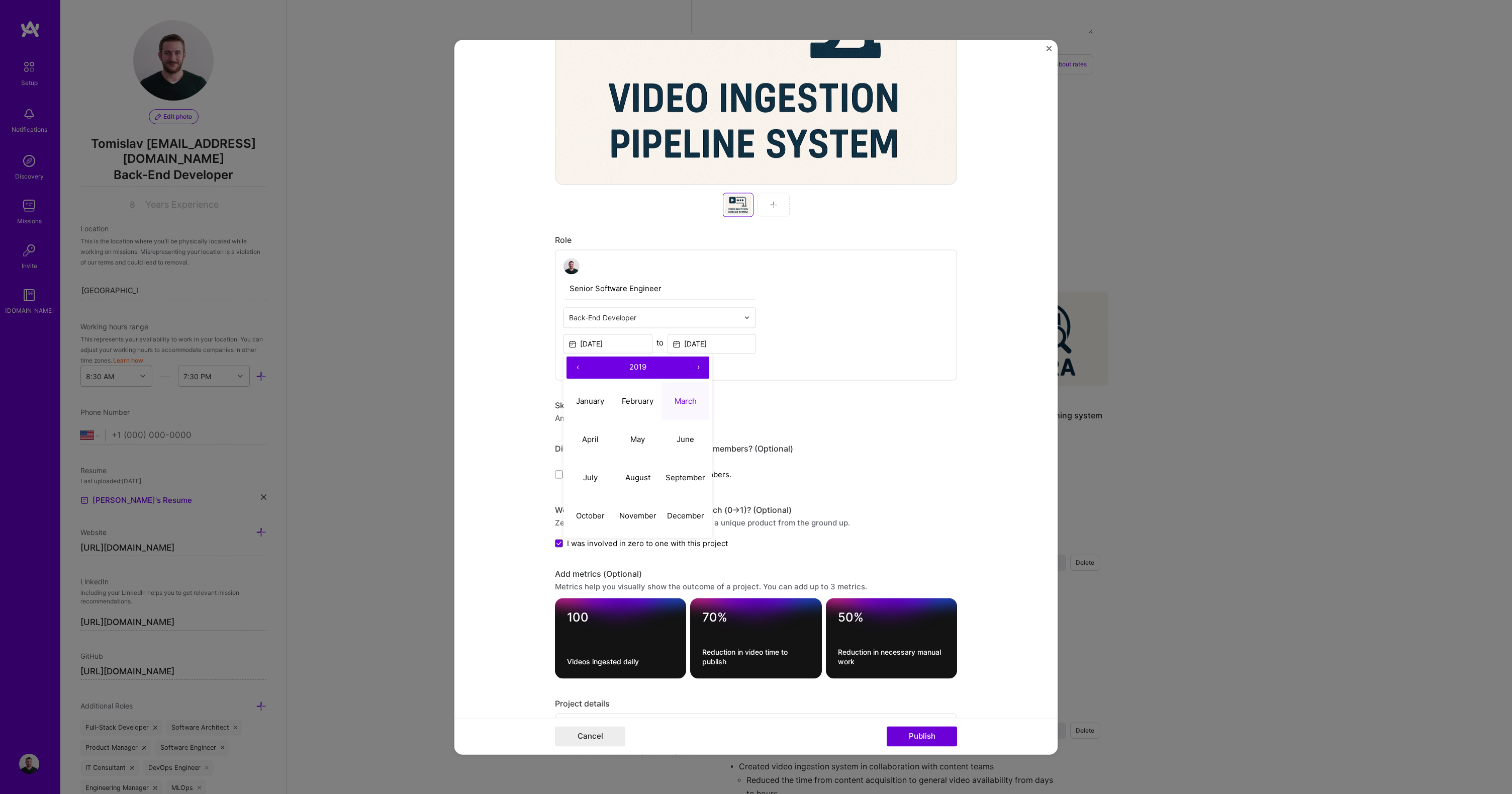
click at [690, 366] on button "›" at bounding box center [698, 368] width 22 height 22
click at [690, 482] on abbr "September" at bounding box center [686, 478] width 40 height 10
type input "[DATE]"
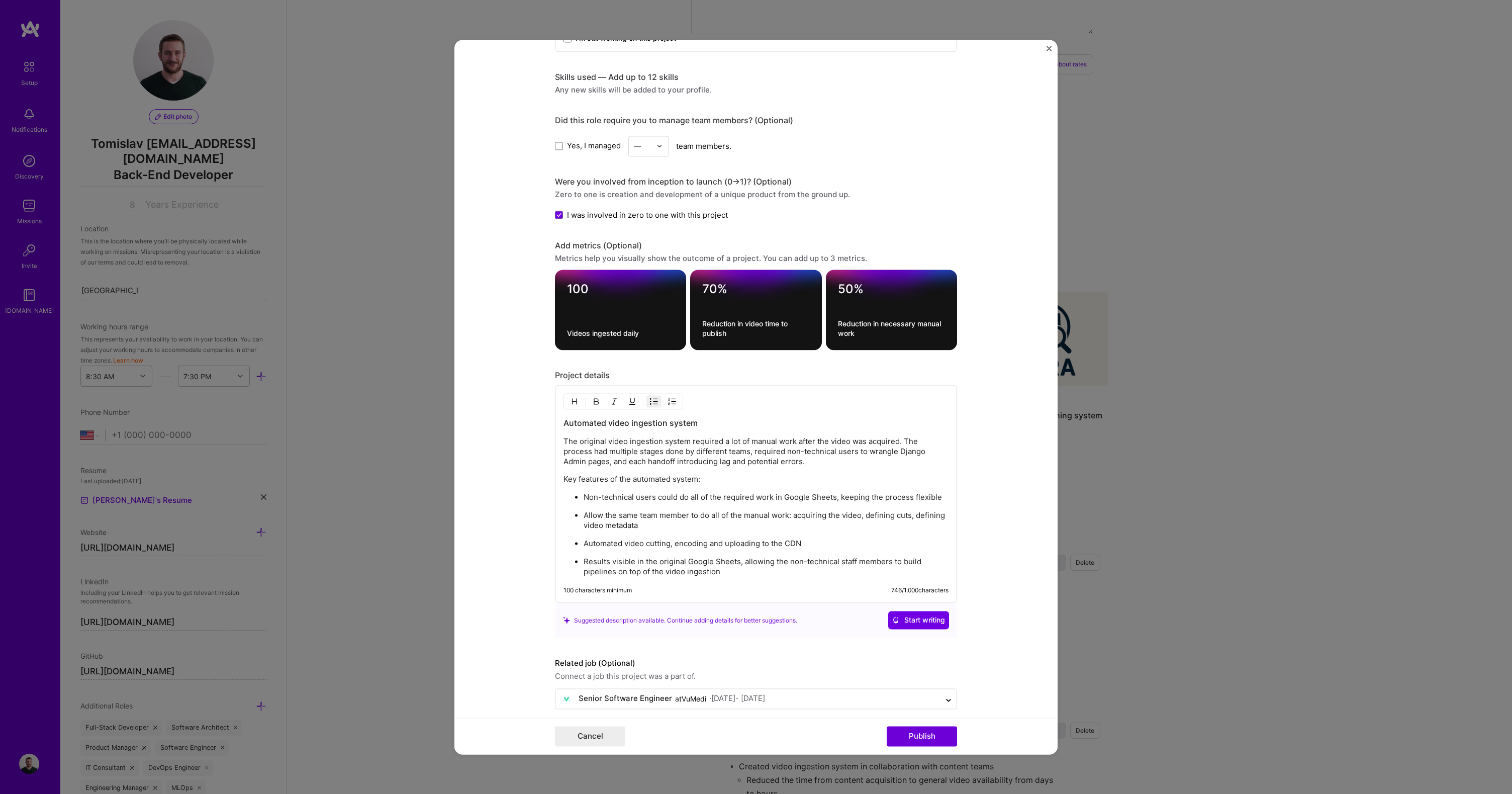
scroll to position [676, 0]
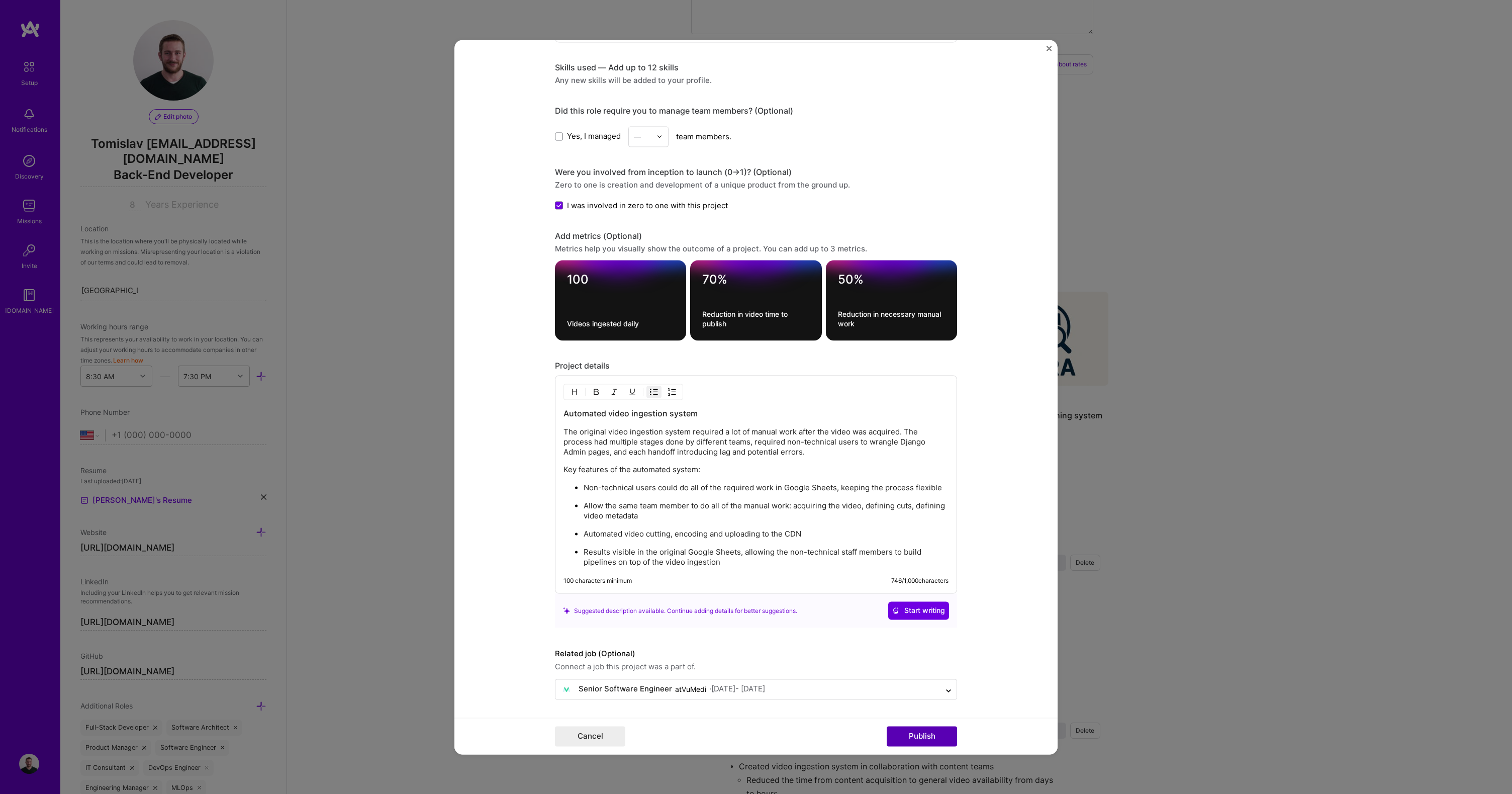
click at [930, 741] on button "Publish" at bounding box center [921, 736] width 70 height 20
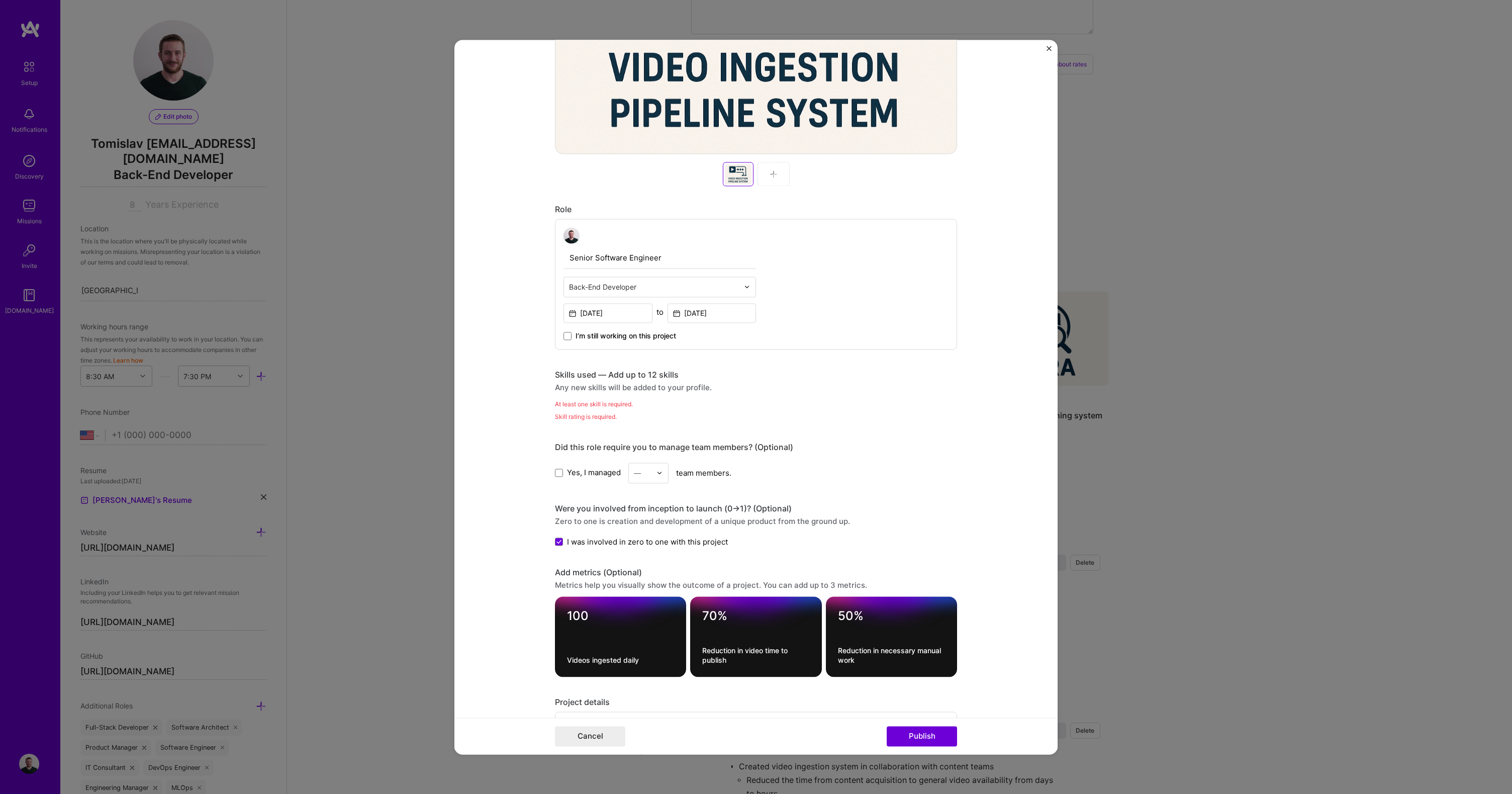
scroll to position [511, 0]
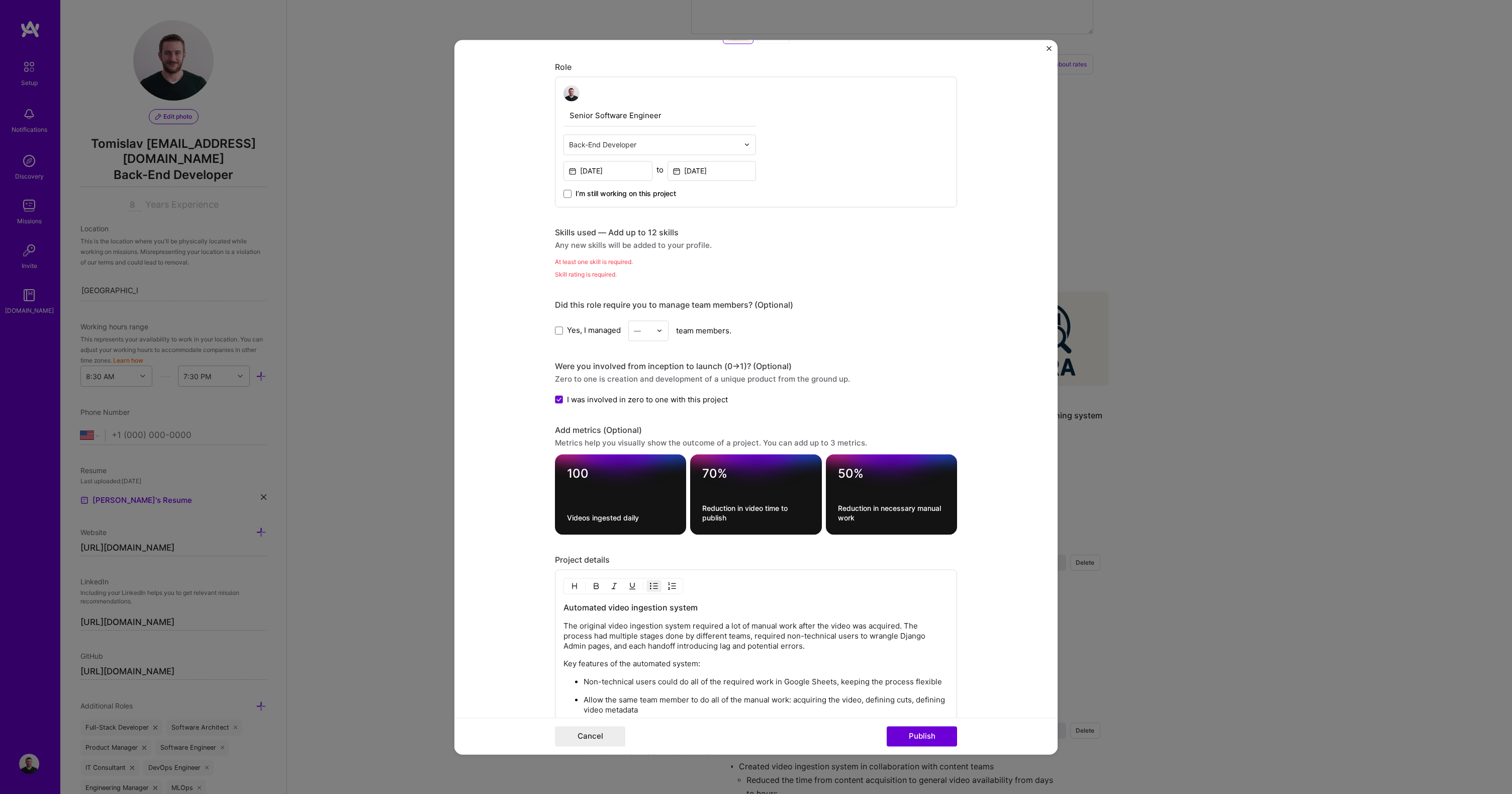
click at [586, 263] on div "At least one skill is required." at bounding box center [756, 261] width 402 height 11
click at [587, 230] on div "Skills used — Add up to 12 skills" at bounding box center [756, 232] width 402 height 11
click at [570, 276] on div "Skill rating is required." at bounding box center [756, 274] width 402 height 11
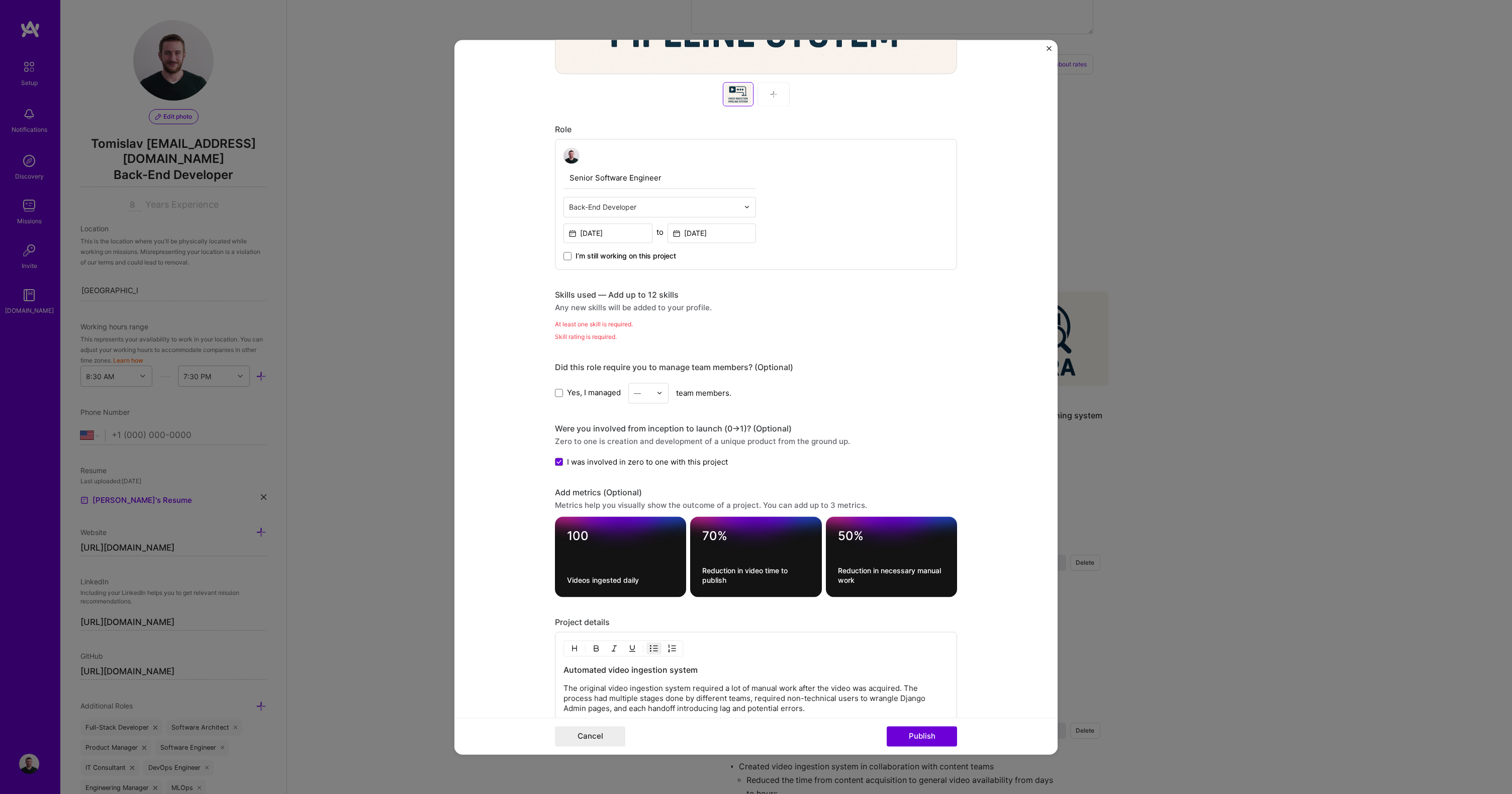
scroll to position [314, 0]
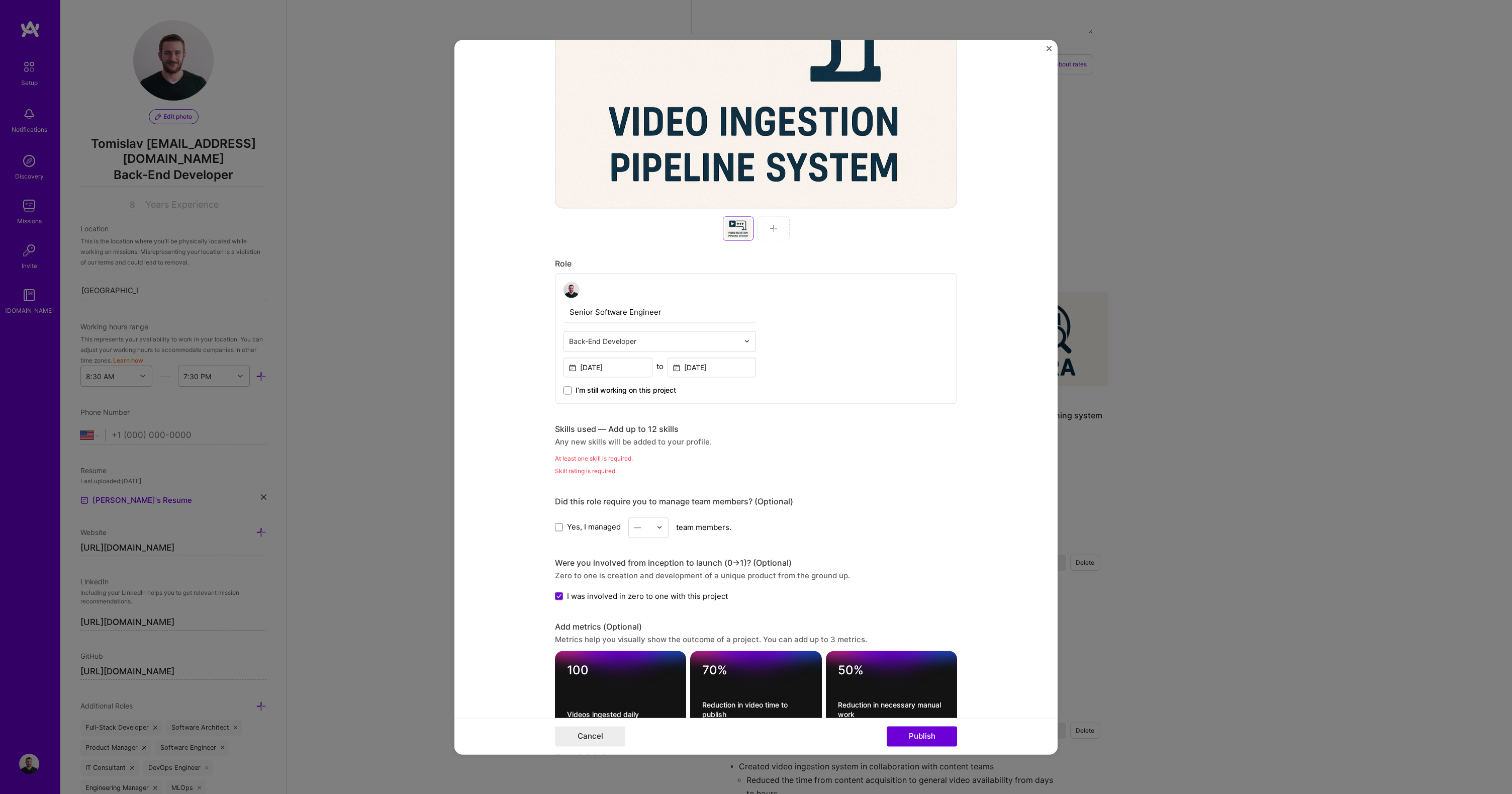
click at [588, 393] on span "I’m still working on this project" at bounding box center [625, 390] width 100 height 10
click at [0, 0] on input "I’m still working on this project" at bounding box center [0, 0] width 0 height 0
click at [585, 393] on span "I’m still working on this project" at bounding box center [625, 390] width 100 height 10
click at [0, 0] on input "I’m still working on this project" at bounding box center [0, 0] width 0 height 0
click at [588, 465] on div "Skills used — Add up to 12 skills Any new skills will be added to your profile.…" at bounding box center [756, 450] width 402 height 52
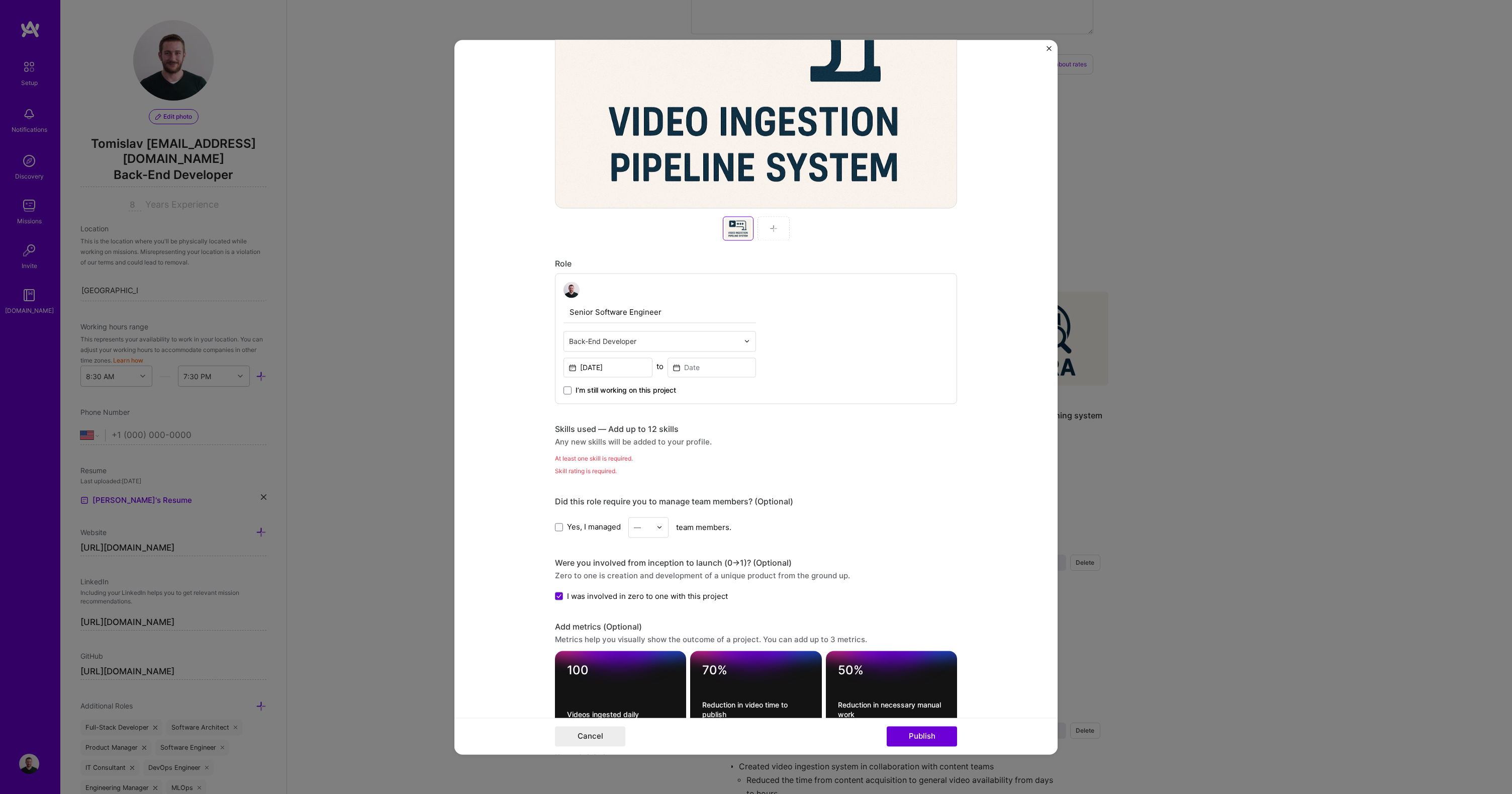
click at [610, 428] on div "Skills used — Add up to 12 skills" at bounding box center [756, 429] width 402 height 11
drag, startPoint x: 664, startPoint y: 442, endPoint x: 600, endPoint y: 454, distance: 65.1
click at [616, 454] on div "Skills used — Add up to 12 skills Any new skills will be added to your profile.…" at bounding box center [756, 450] width 402 height 52
click at [600, 448] on div "Skills used — Add up to 12 skills Any new skills will be added to your profile.…" at bounding box center [756, 450] width 402 height 52
click at [655, 441] on div "Any new skills will be added to your profile." at bounding box center [756, 441] width 402 height 11
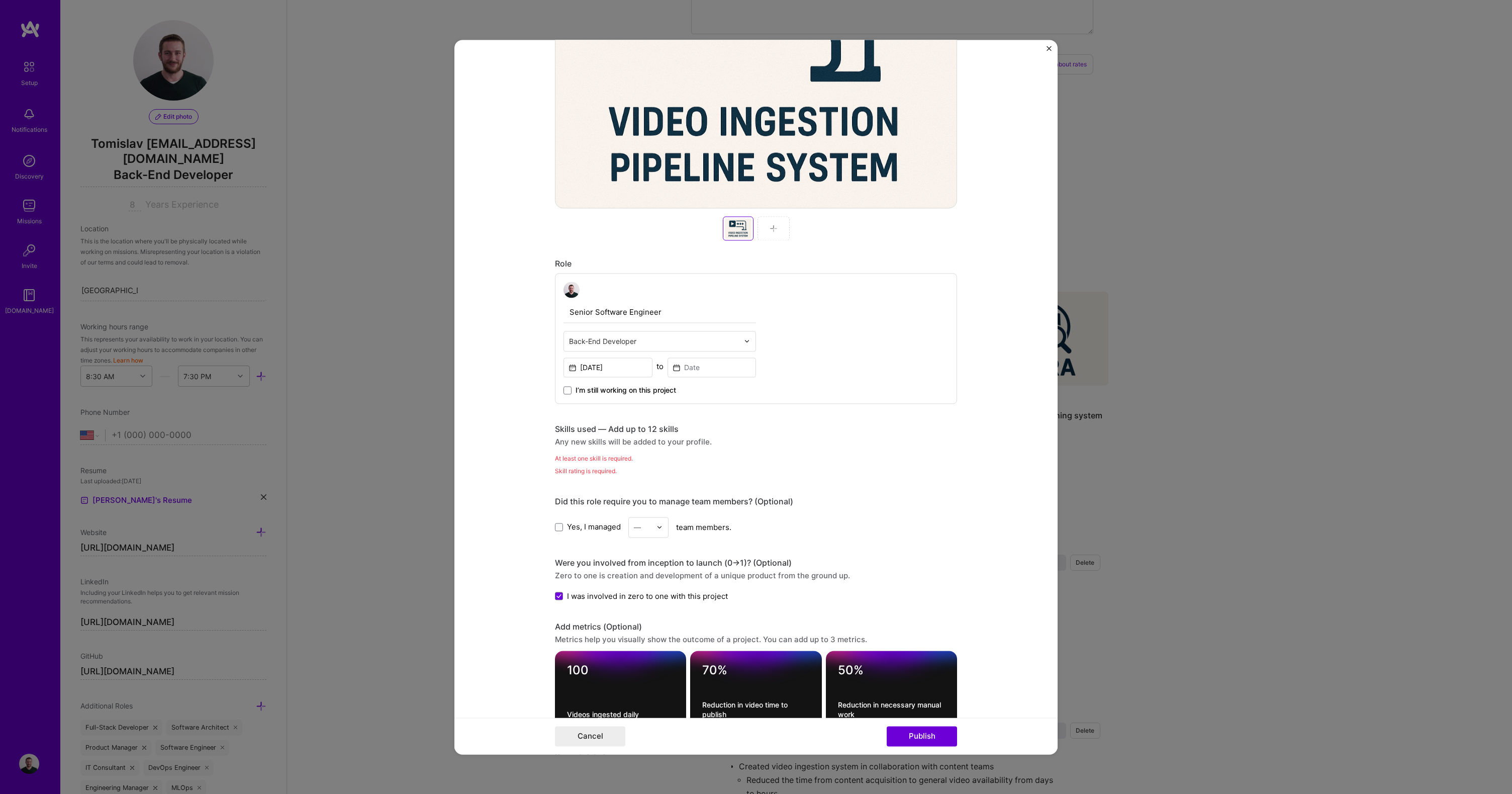
click at [718, 440] on div "Any new skills will be added to your profile." at bounding box center [756, 441] width 402 height 11
click at [576, 461] on div "At least one skill is required." at bounding box center [756, 458] width 402 height 11
drag, startPoint x: 571, startPoint y: 442, endPoint x: 643, endPoint y: 454, distance: 73.0
click at [627, 454] on div "Skills used — Add up to 12 skills Any new skills will be added to your profile.…" at bounding box center [756, 450] width 402 height 52
click at [643, 455] on div "At least one skill is required." at bounding box center [756, 458] width 402 height 11
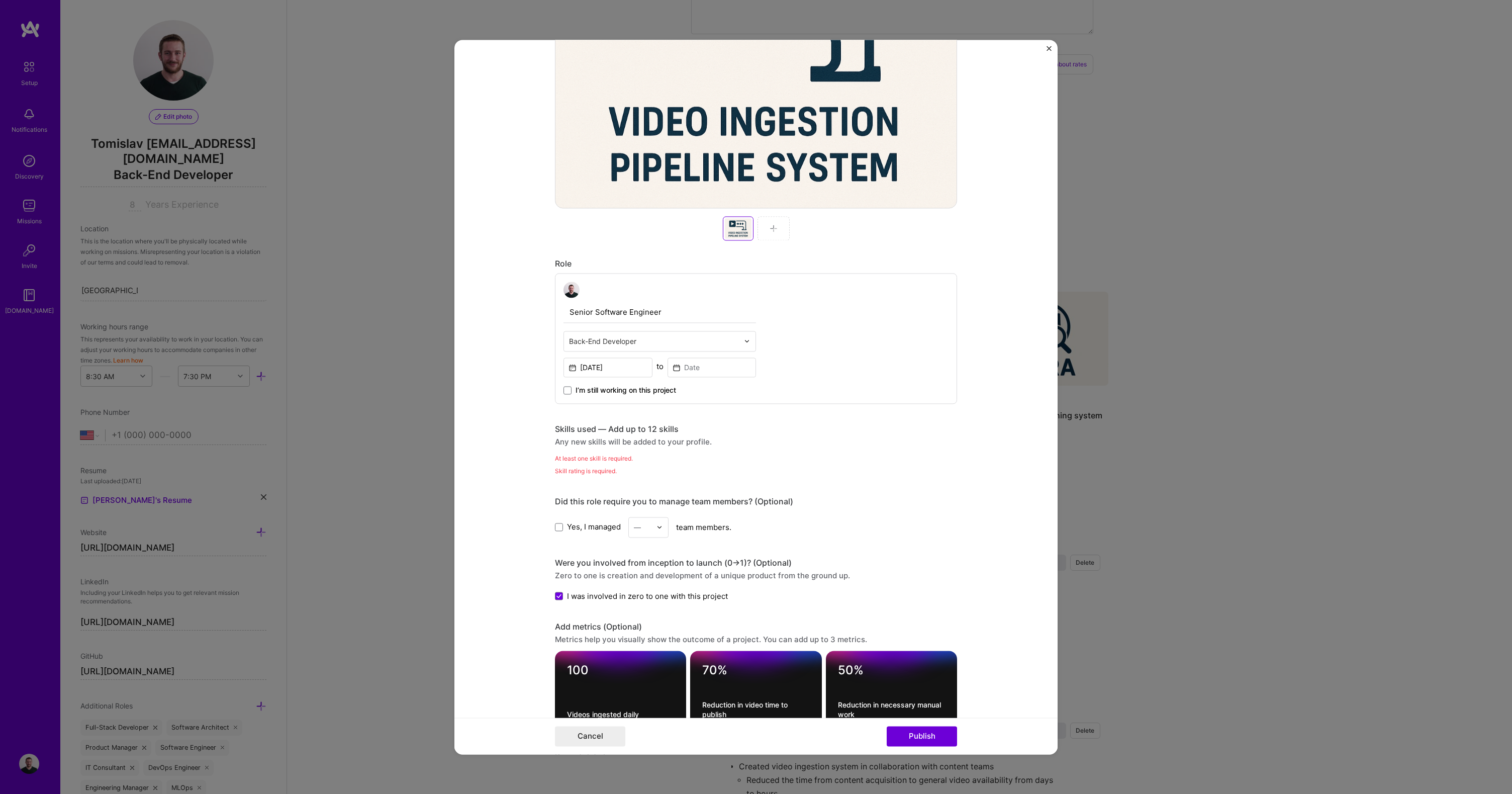
click at [605, 460] on div "At least one skill is required." at bounding box center [756, 458] width 402 height 11
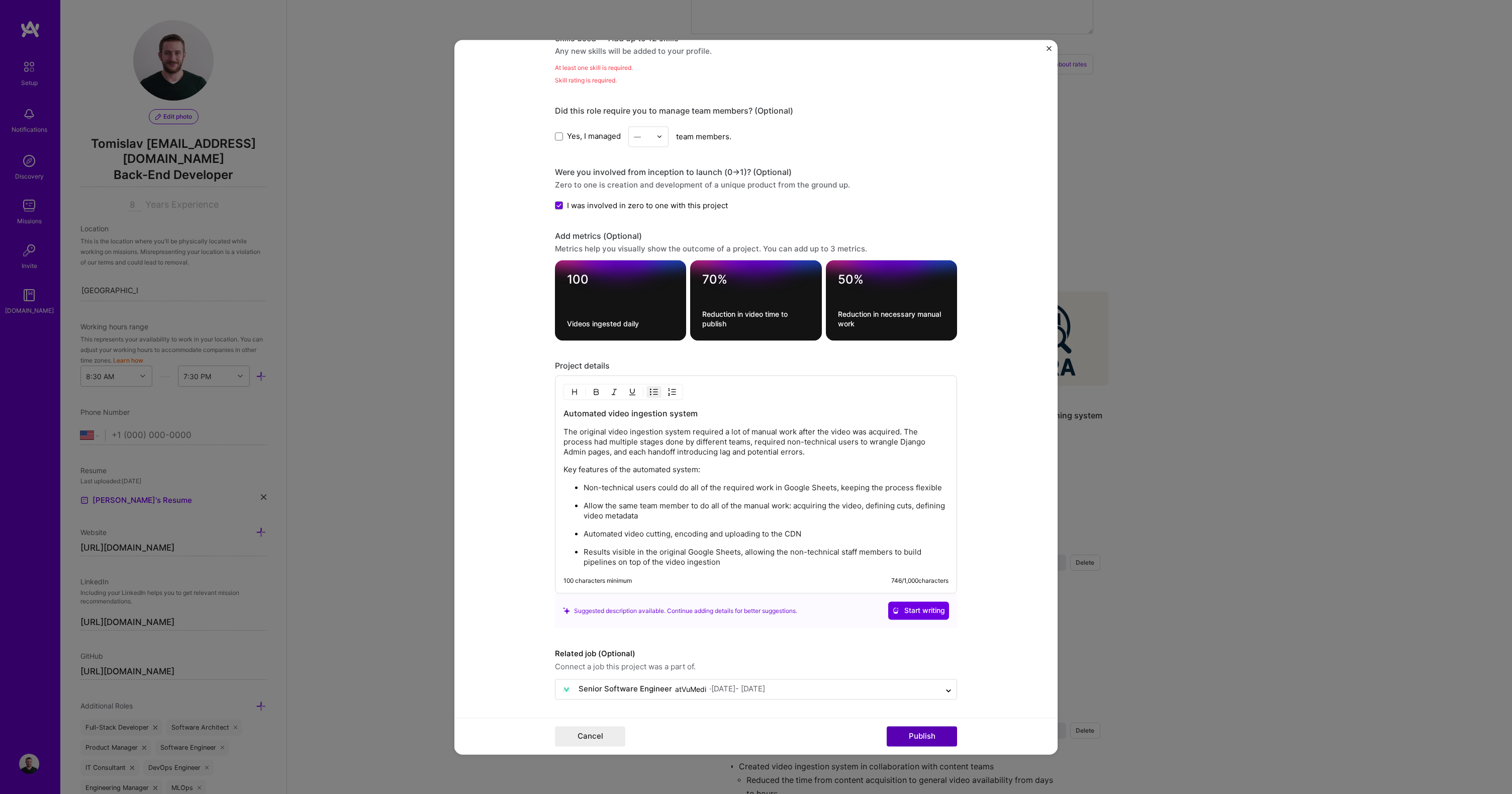
click at [910, 734] on button "Publish" at bounding box center [921, 736] width 70 height 20
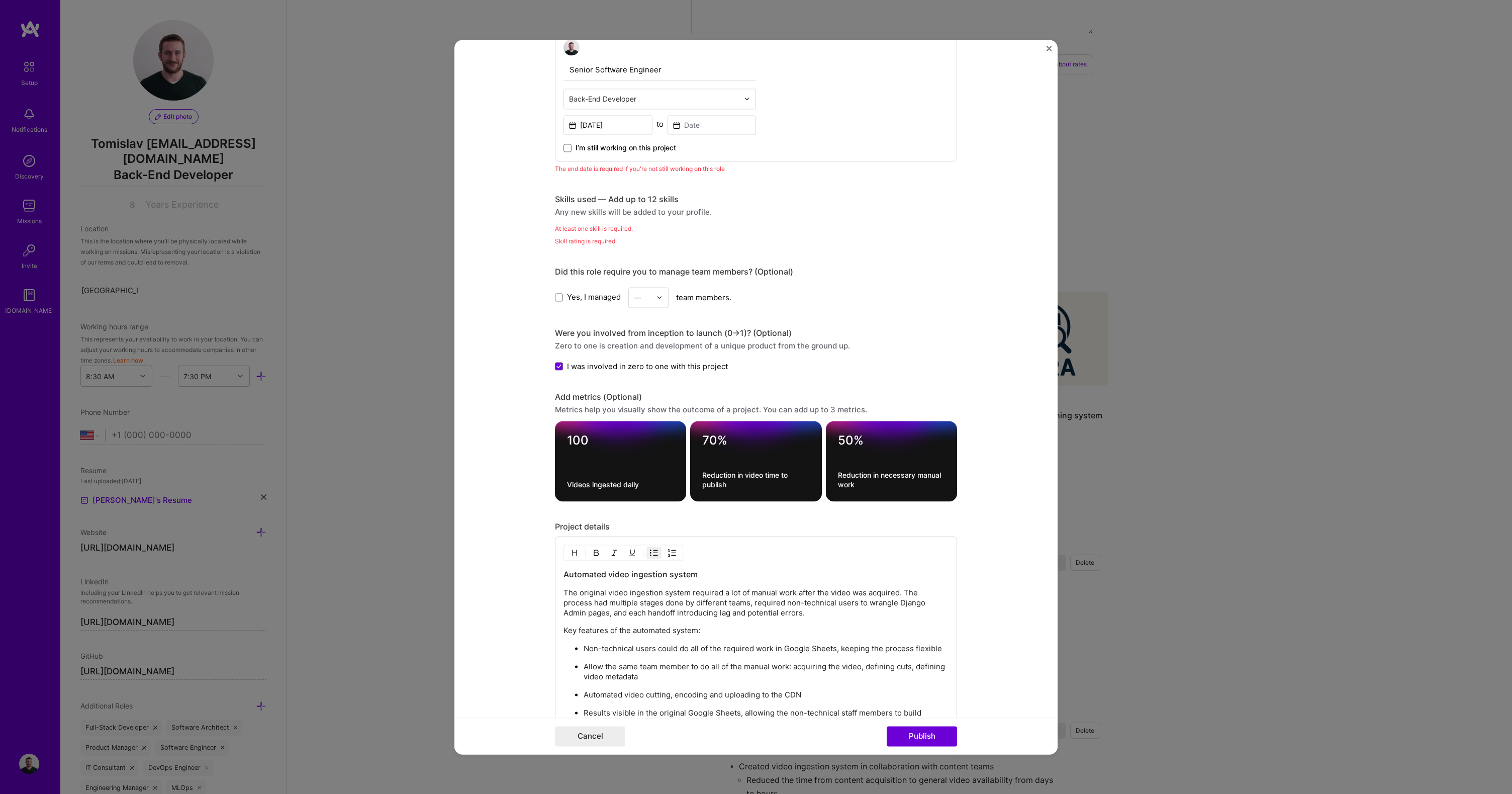
scroll to position [533, 0]
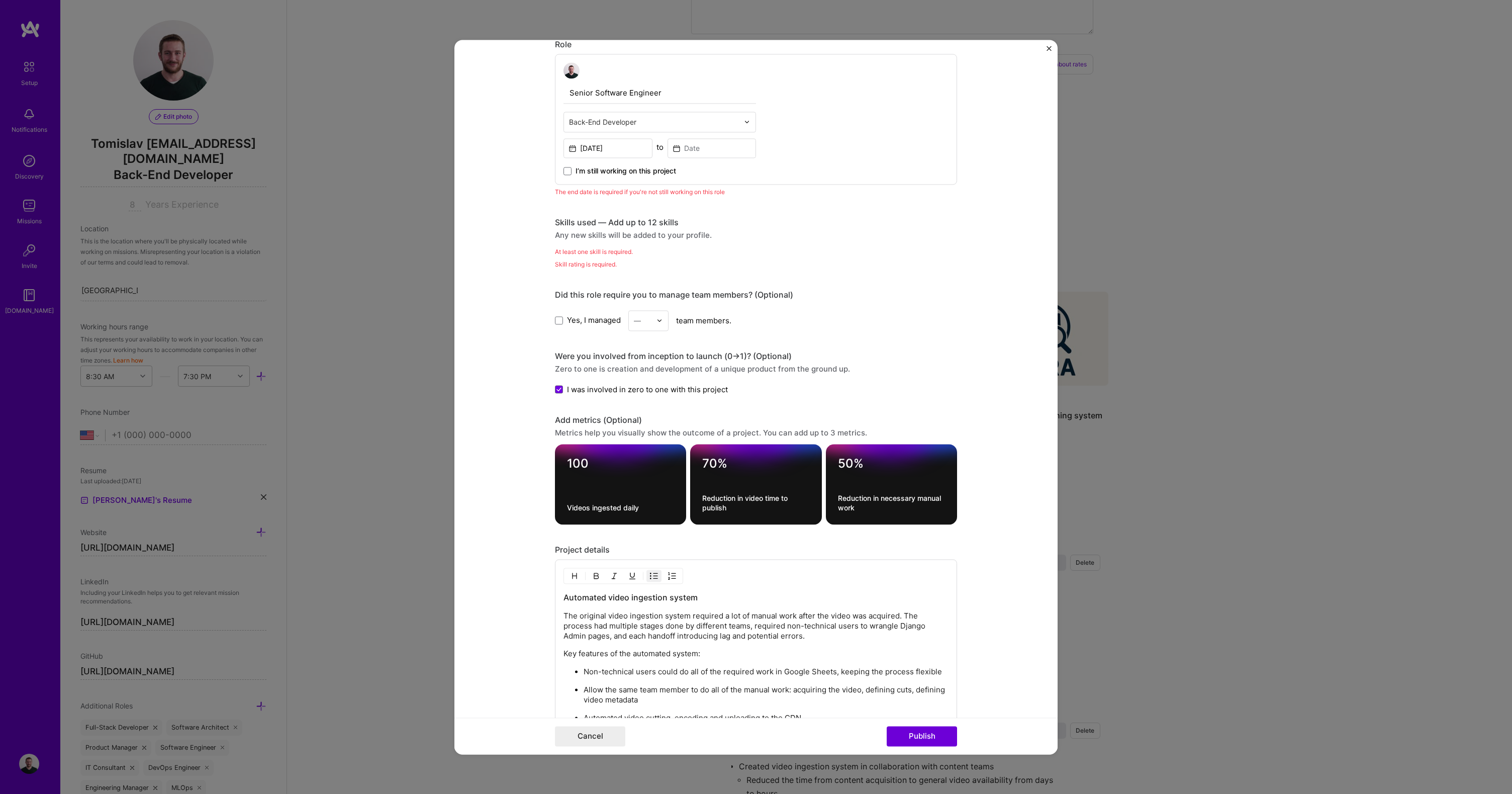
click at [588, 269] on div "Skill rating is required." at bounding box center [756, 264] width 402 height 11
click at [586, 259] on div "Skill rating is required." at bounding box center [756, 264] width 402 height 11
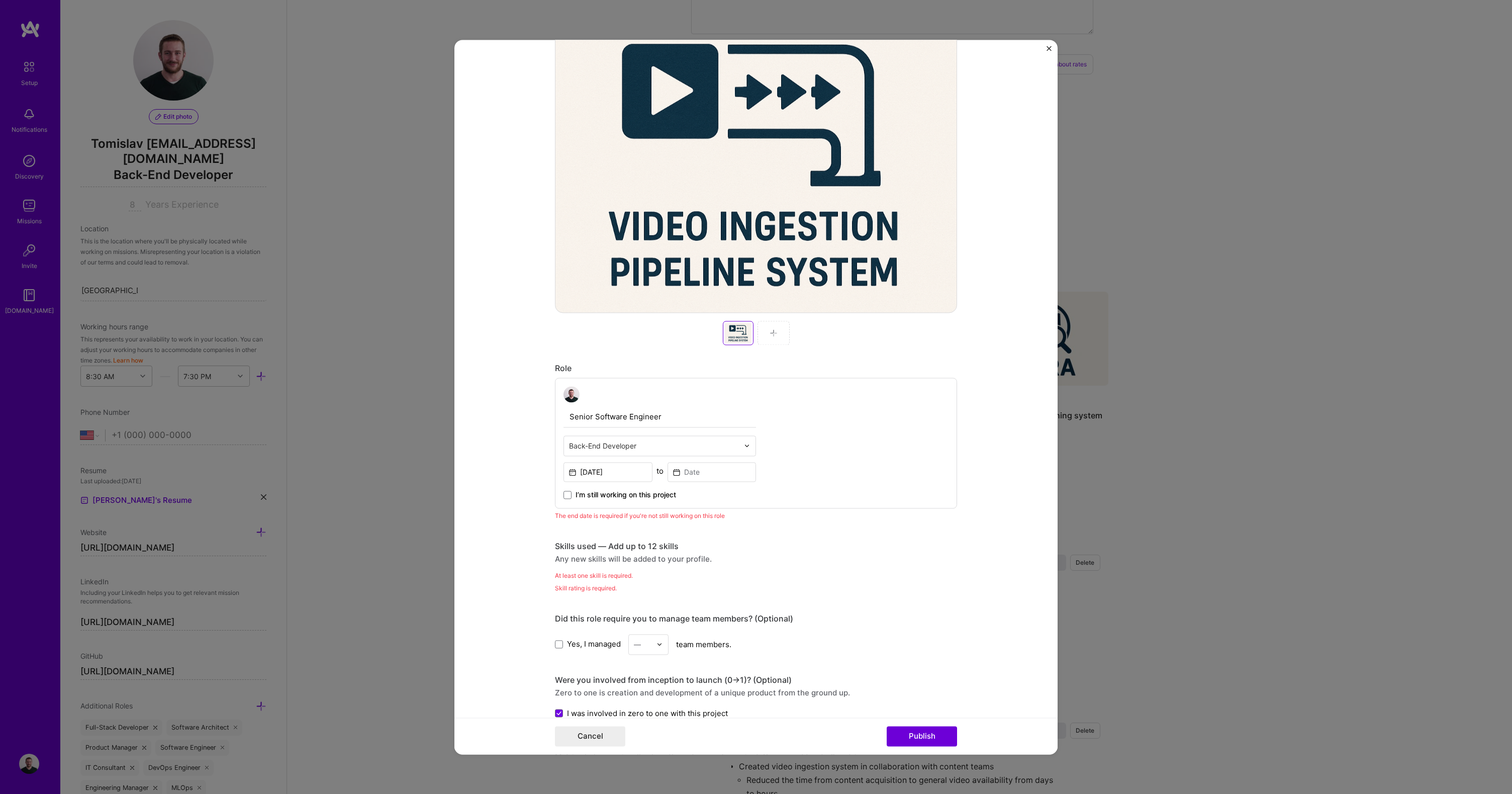
scroll to position [210, 0]
drag, startPoint x: 647, startPoint y: 514, endPoint x: 640, endPoint y: 518, distance: 8.1
click at [646, 514] on div "The end date is required if you're not still working on this role" at bounding box center [756, 515] width 402 height 11
drag, startPoint x: 624, startPoint y: 519, endPoint x: 600, endPoint y: 519, distance: 24.0
click at [604, 519] on div "The end date is required if you're not still working on this role" at bounding box center [756, 515] width 402 height 11
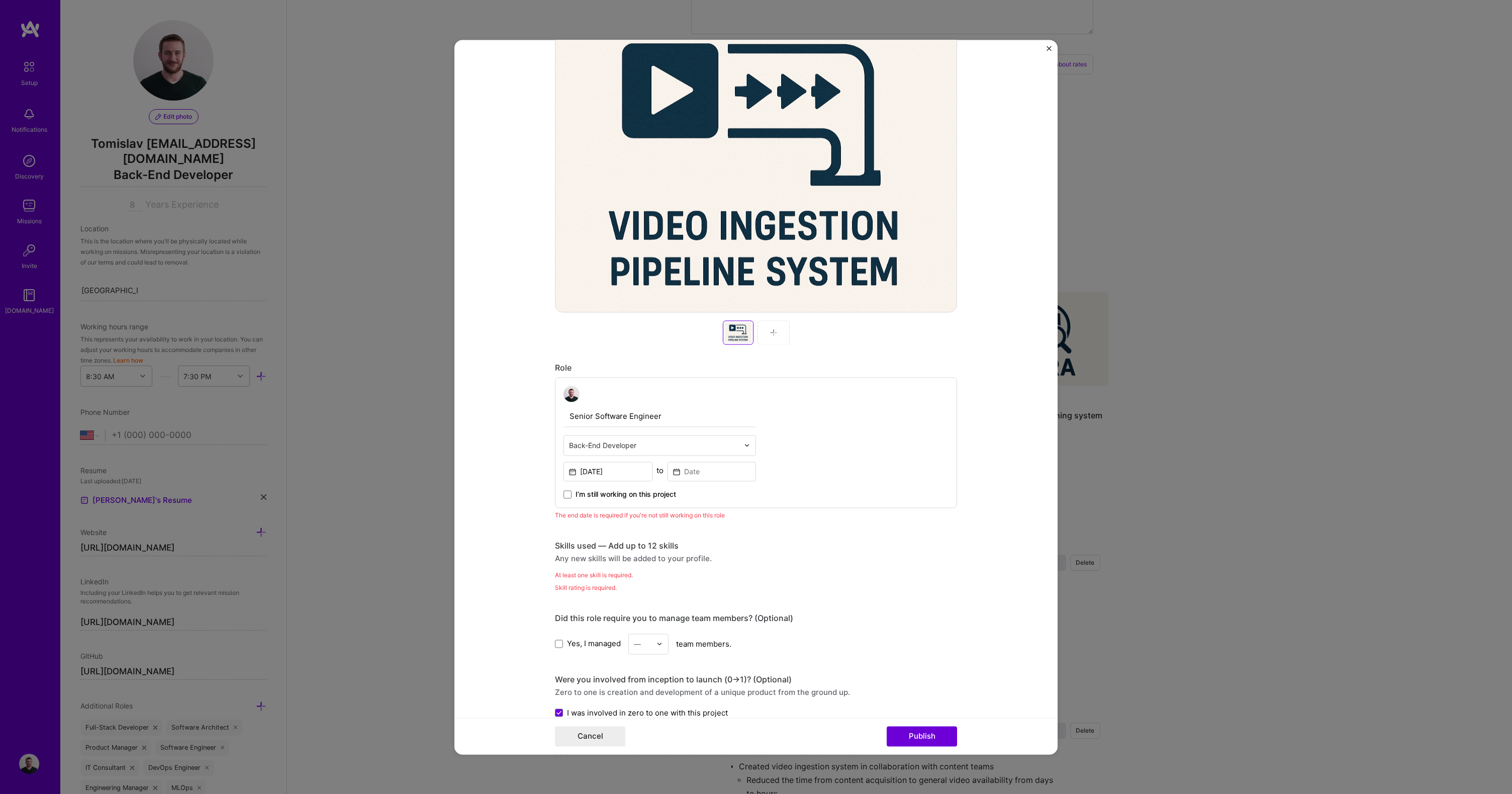
click at [639, 491] on span "I’m still working on this project" at bounding box center [625, 494] width 100 height 10
click at [0, 0] on input "I’m still working on this project" at bounding box center [0, 0] width 0 height 0
click at [649, 494] on span "I’m still working on this project" at bounding box center [625, 494] width 100 height 10
click at [0, 0] on input "I’m still working on this project" at bounding box center [0, 0] width 0 height 0
click at [720, 470] on input at bounding box center [712, 471] width 89 height 20
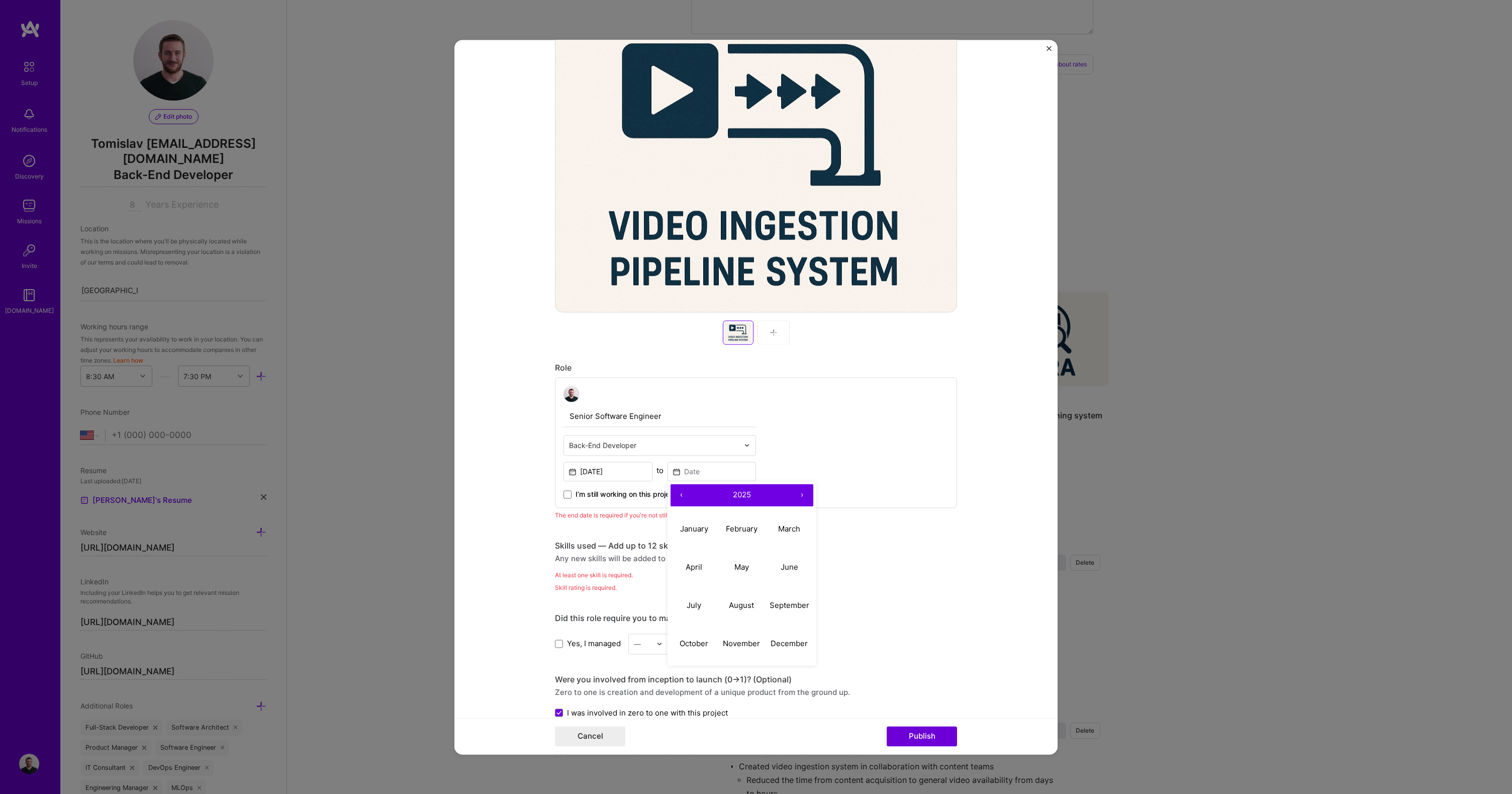
click at [680, 504] on button "‹" at bounding box center [682, 495] width 22 height 22
click at [680, 503] on button "‹" at bounding box center [682, 495] width 22 height 22
click at [686, 523] on button "January" at bounding box center [695, 529] width 48 height 38
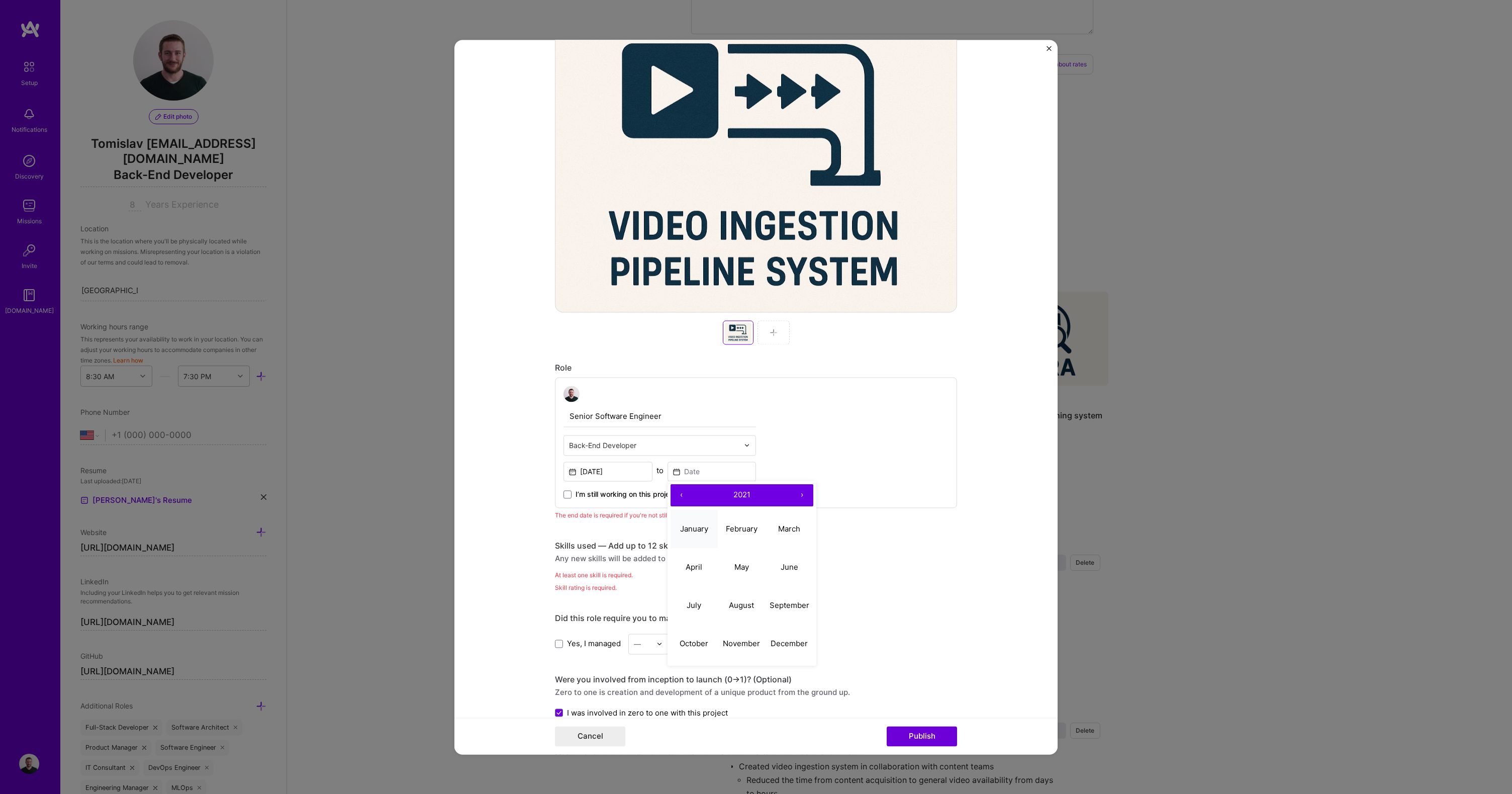
type input "[DATE]"
click at [564, 550] on div "Skills used — Add up to 12 skills" at bounding box center [756, 546] width 402 height 11
click at [557, 599] on div "Project title Video ingestion system Company VuMedi Project industry Industry P…" at bounding box center [756, 529] width 402 height 1358
click at [555, 571] on div "At least one skill is required." at bounding box center [756, 575] width 402 height 11
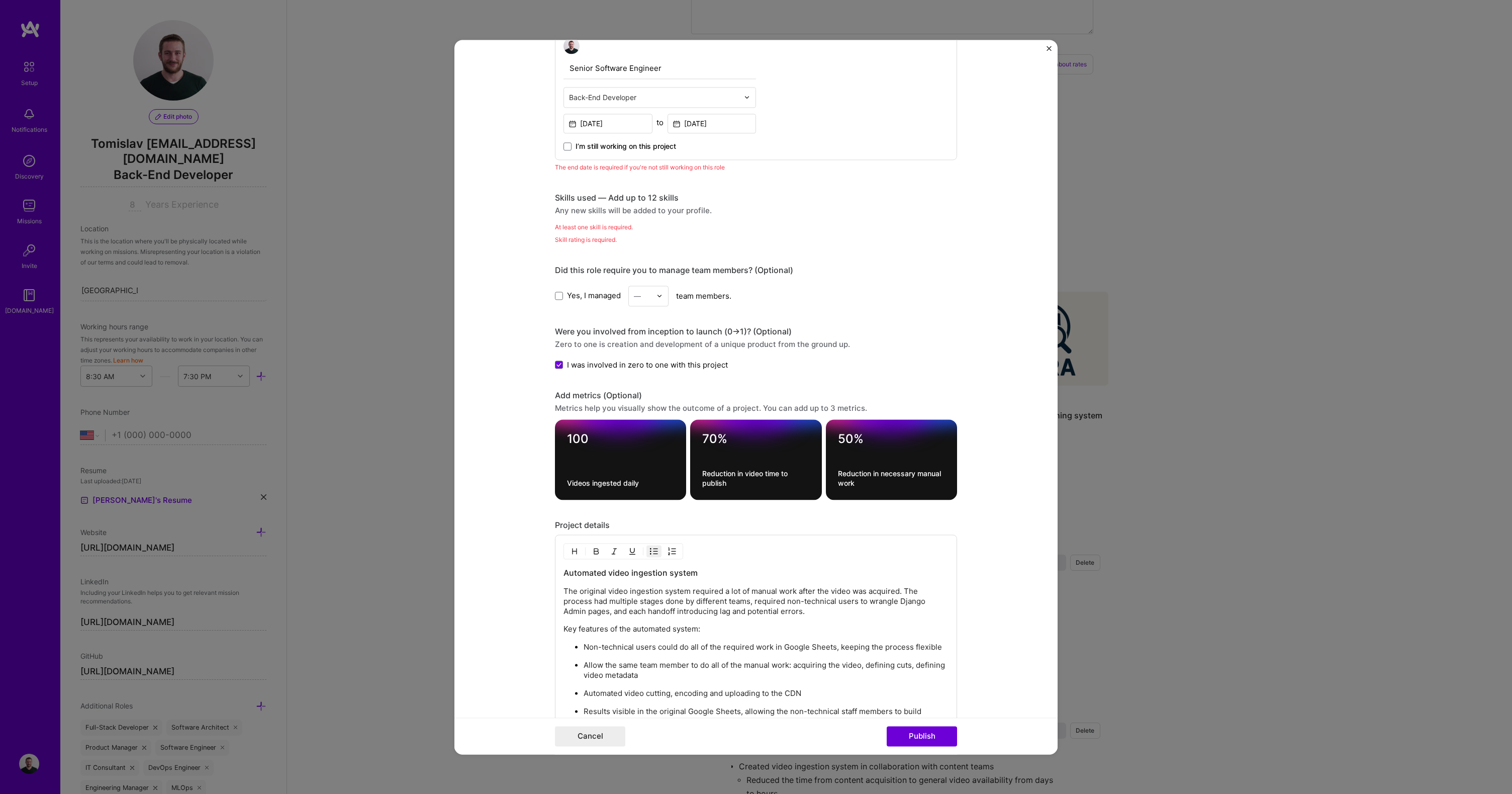
scroll to position [718, 0]
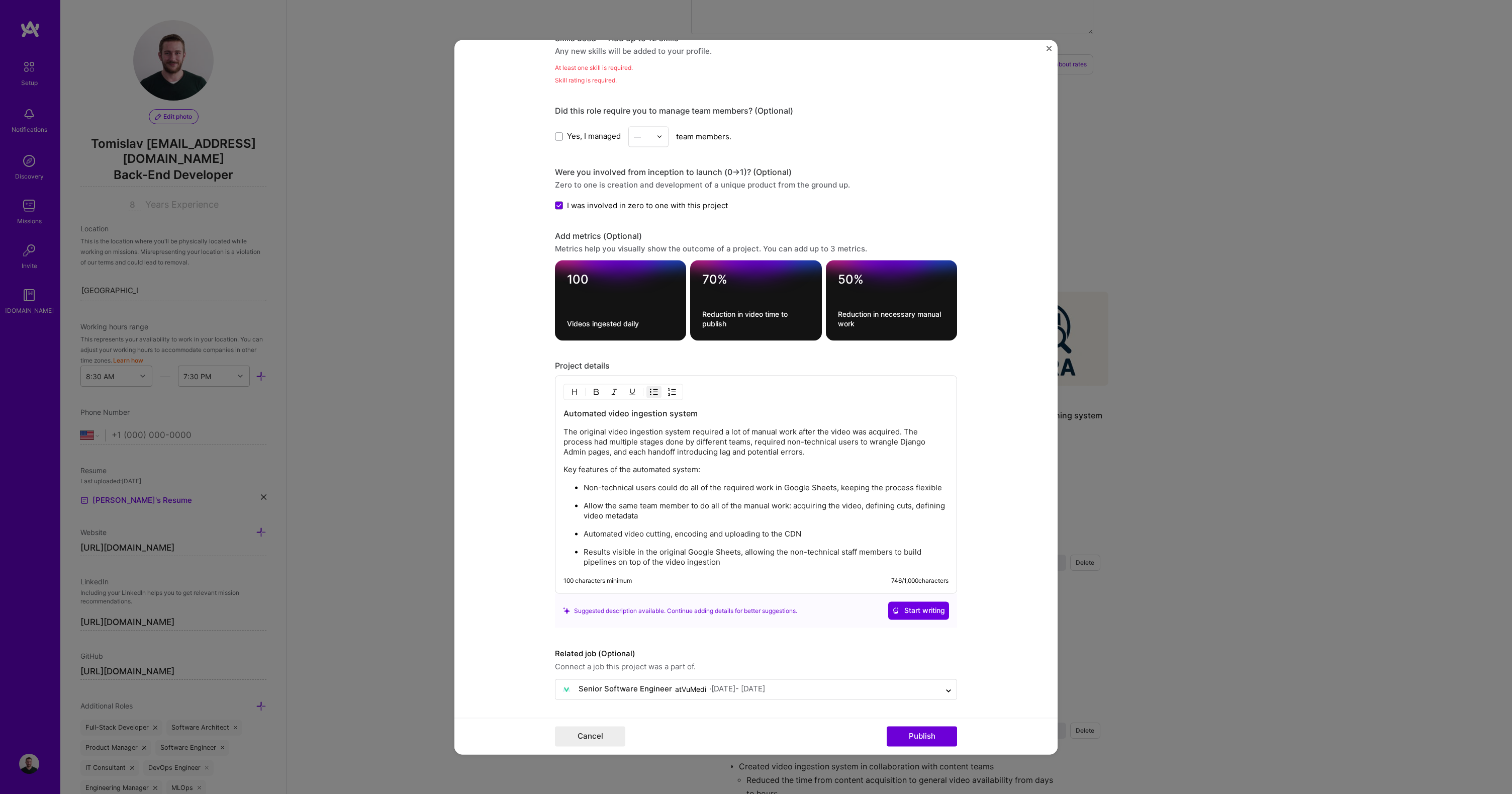
click at [711, 561] on p "Results visible in the original Google Sheets, allowing the non-technical staff…" at bounding box center [766, 558] width 365 height 20
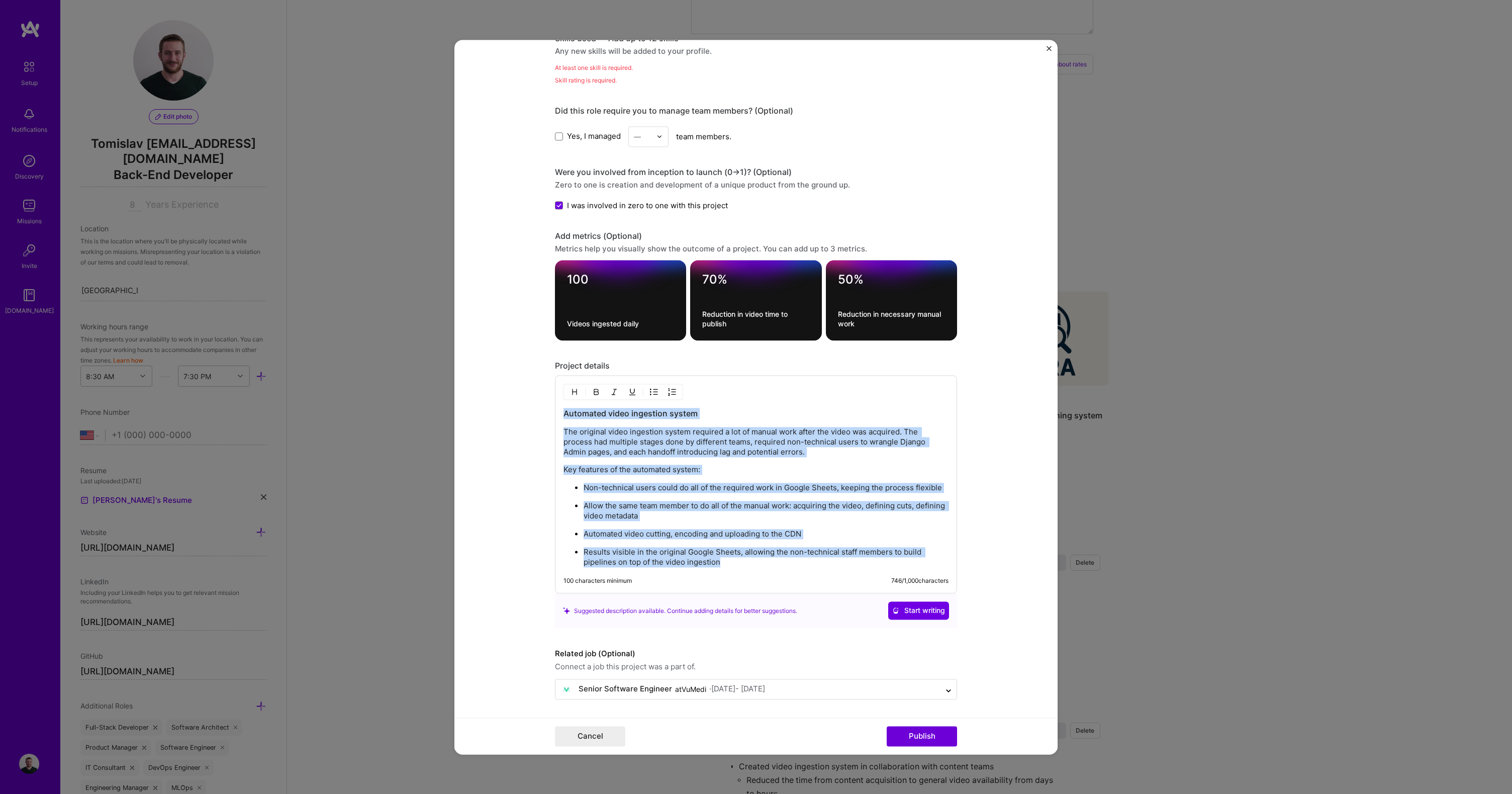
copy div "Automated video ingestion system The original video ingestion system required a…"
click at [596, 731] on button "Cancel" at bounding box center [590, 736] width 70 height 20
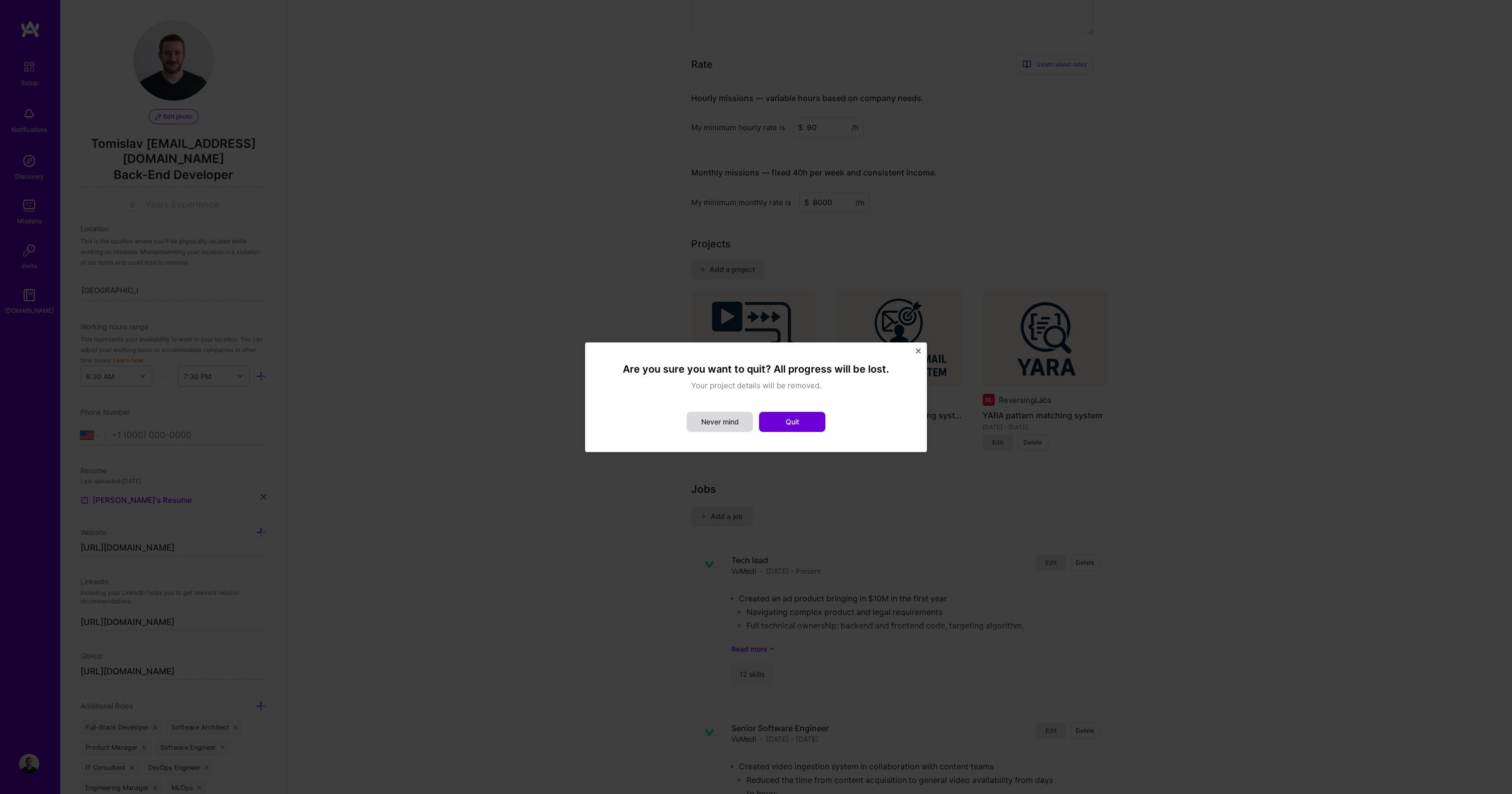
click at [716, 420] on button "Never mind" at bounding box center [720, 421] width 66 height 20
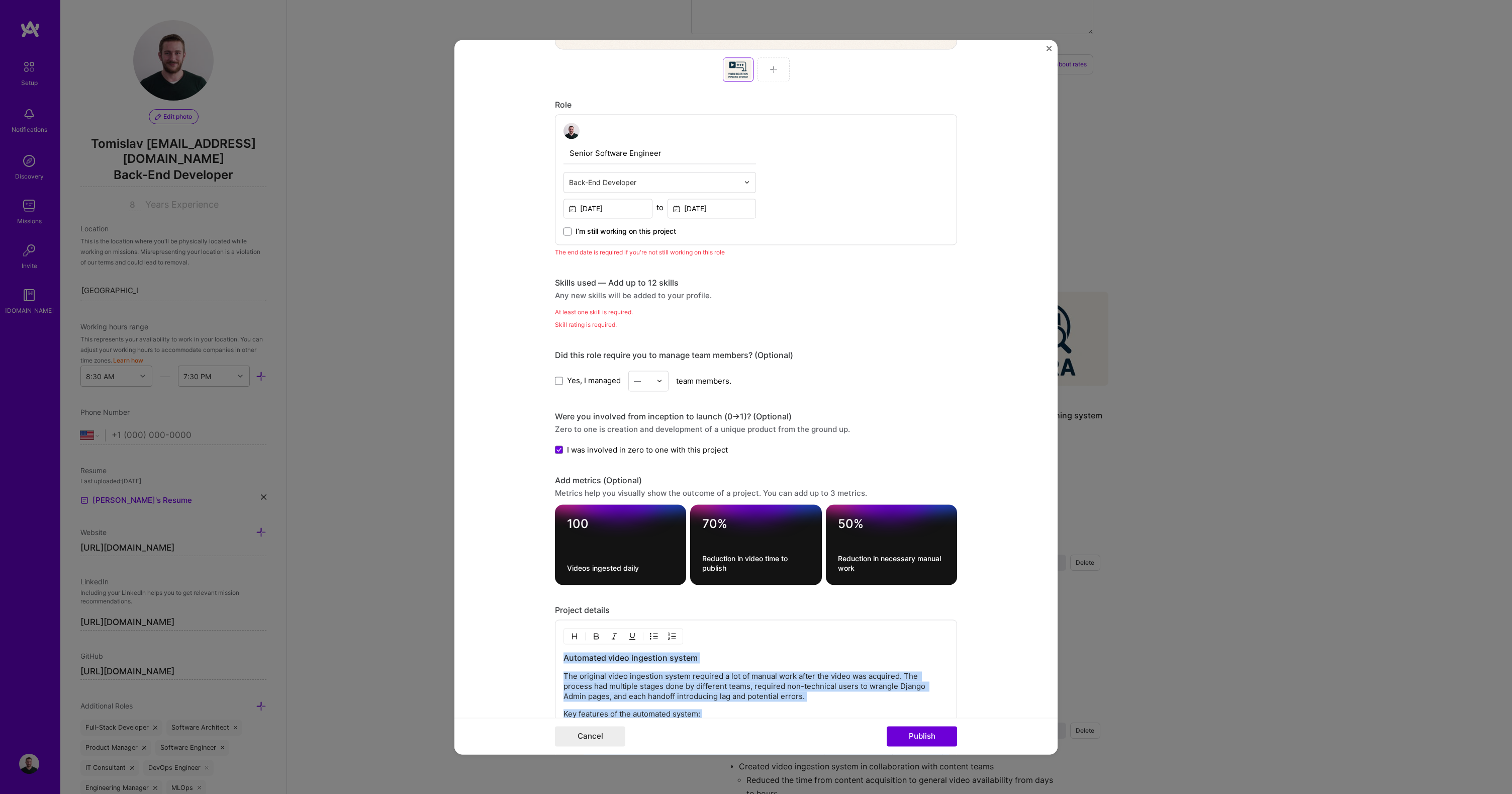
scroll to position [377, 0]
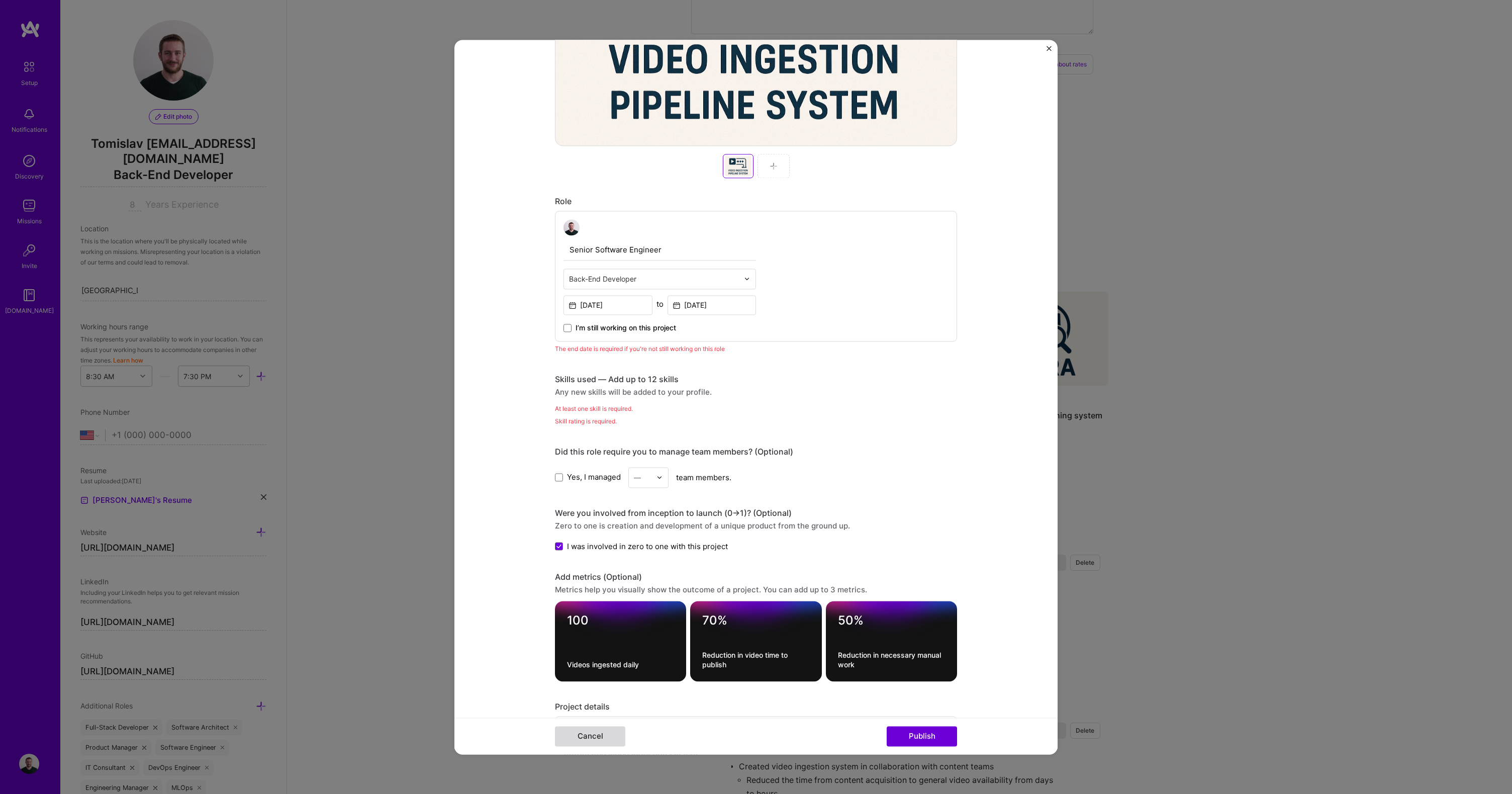
click at [610, 731] on button "Cancel" at bounding box center [590, 736] width 70 height 20
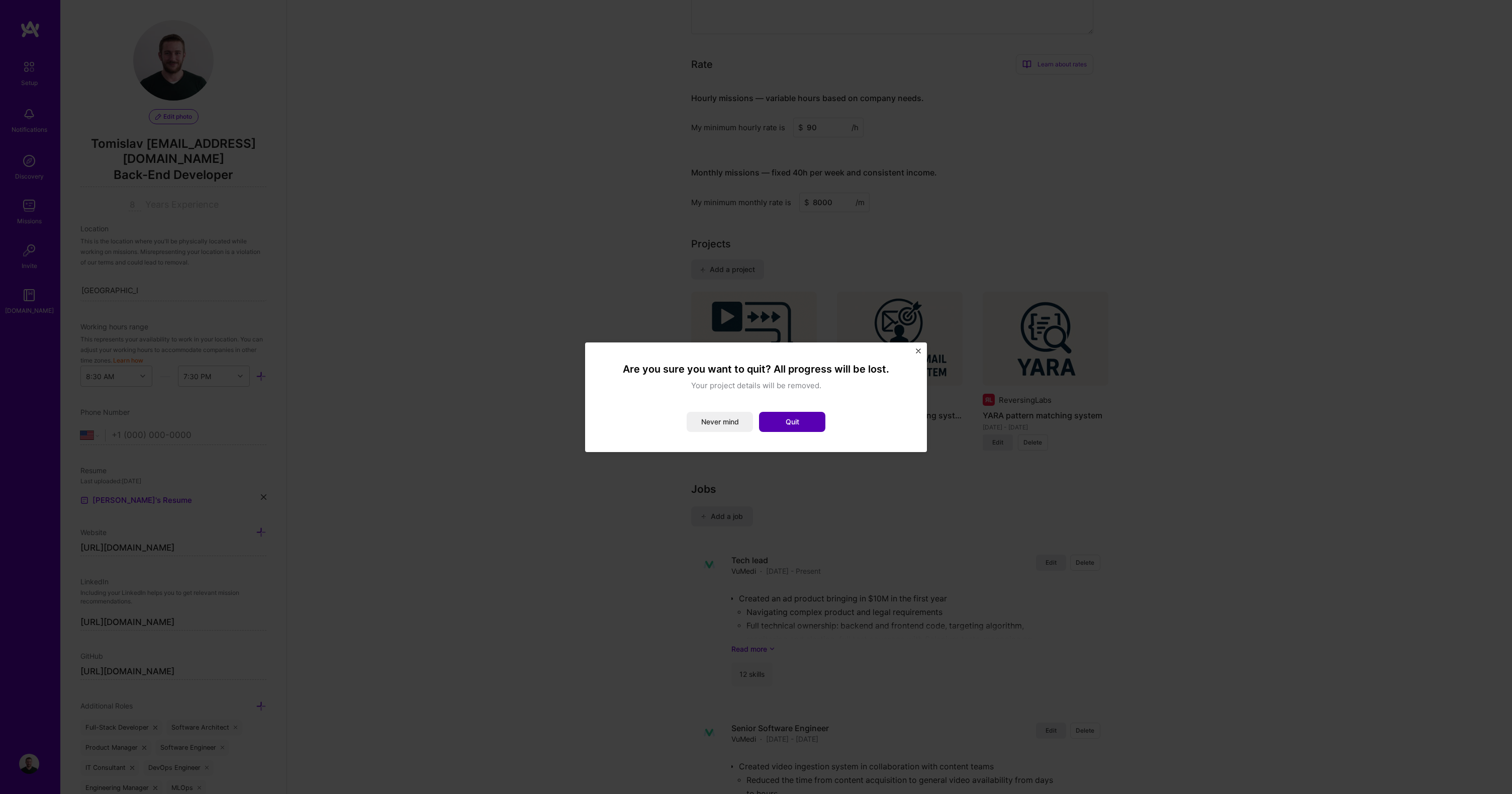
click at [788, 421] on button "Quit" at bounding box center [792, 421] width 66 height 20
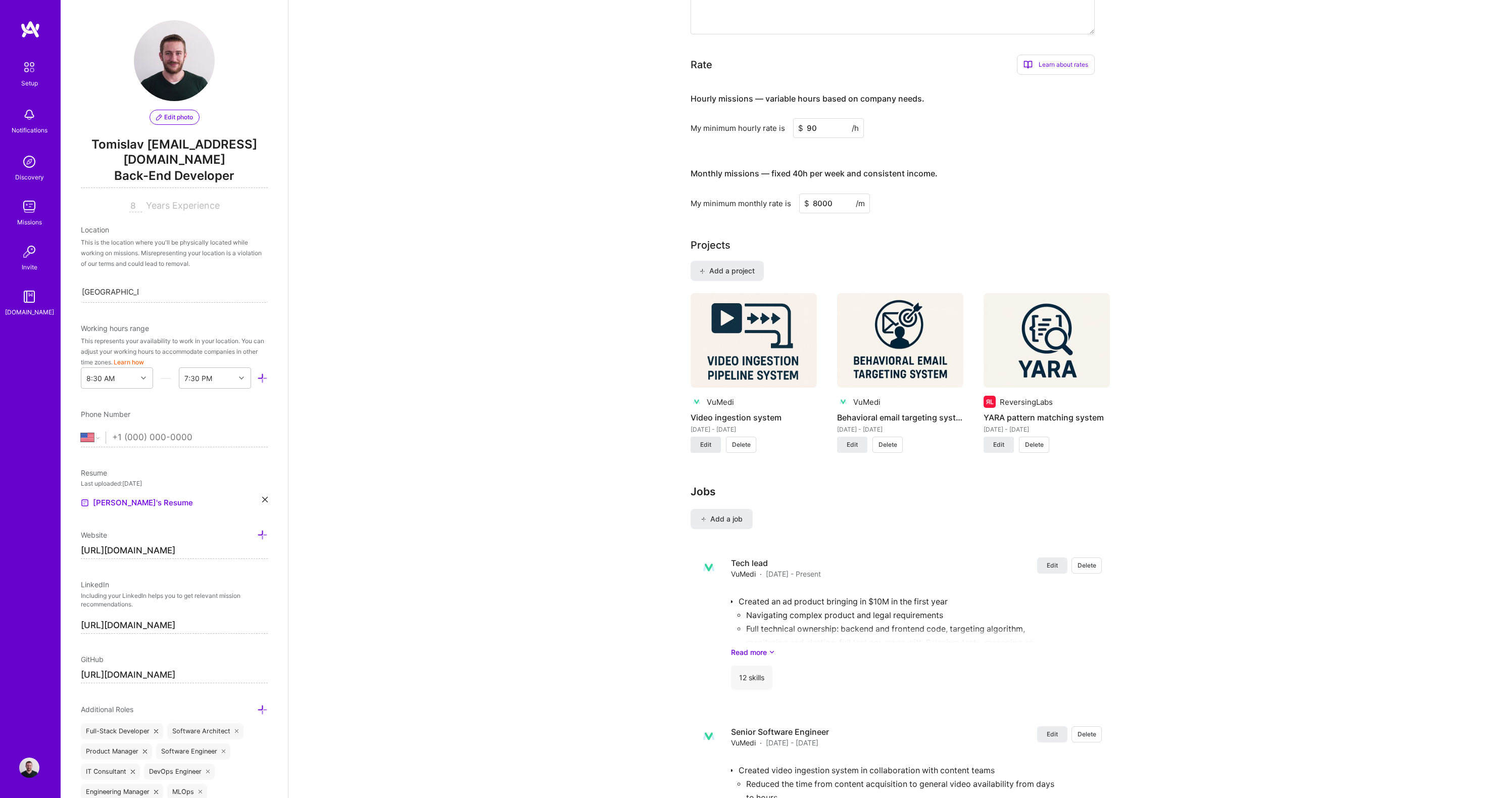
click at [709, 440] on span "Edit" at bounding box center [705, 444] width 11 height 9
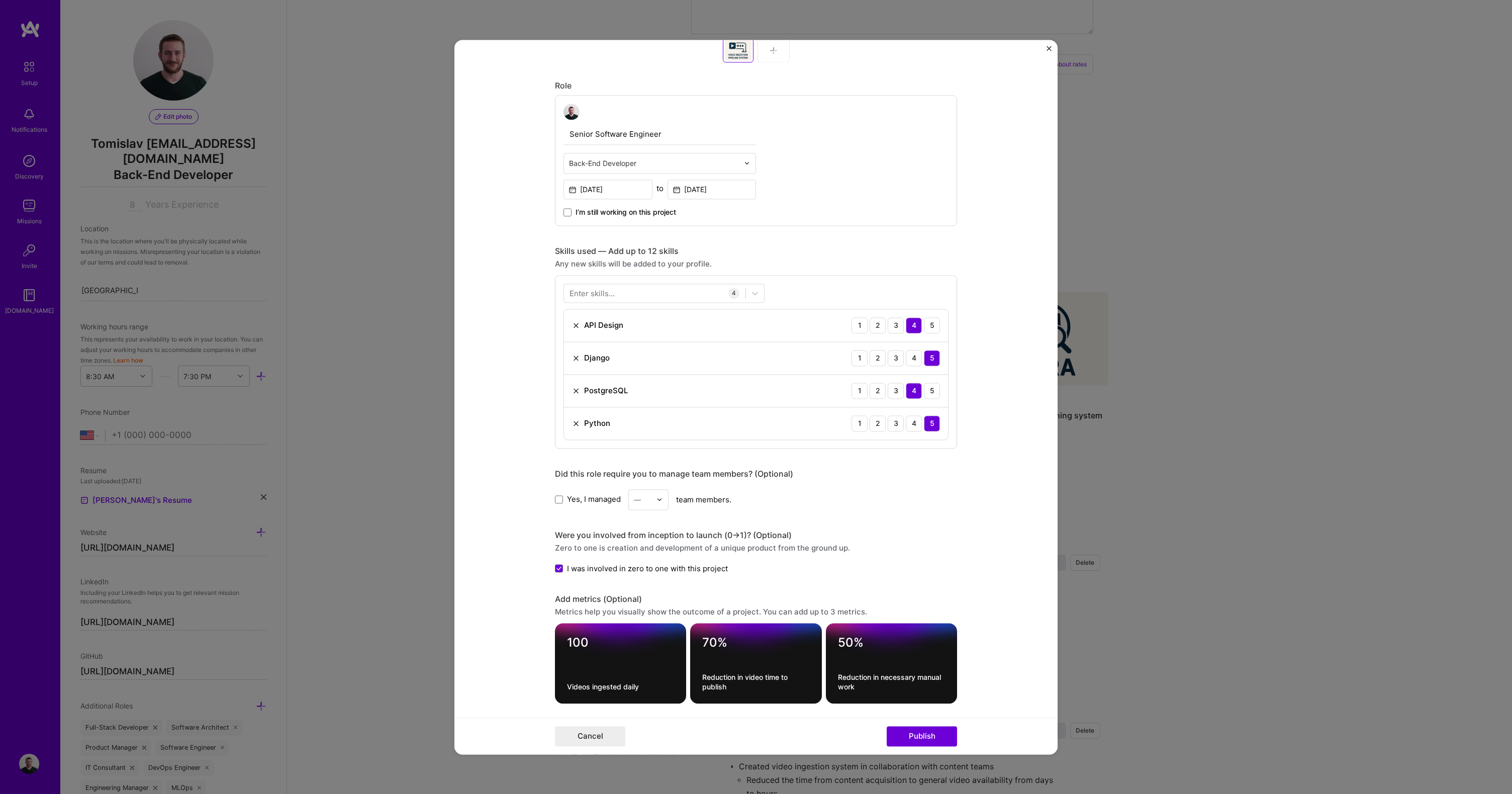
scroll to position [800, 0]
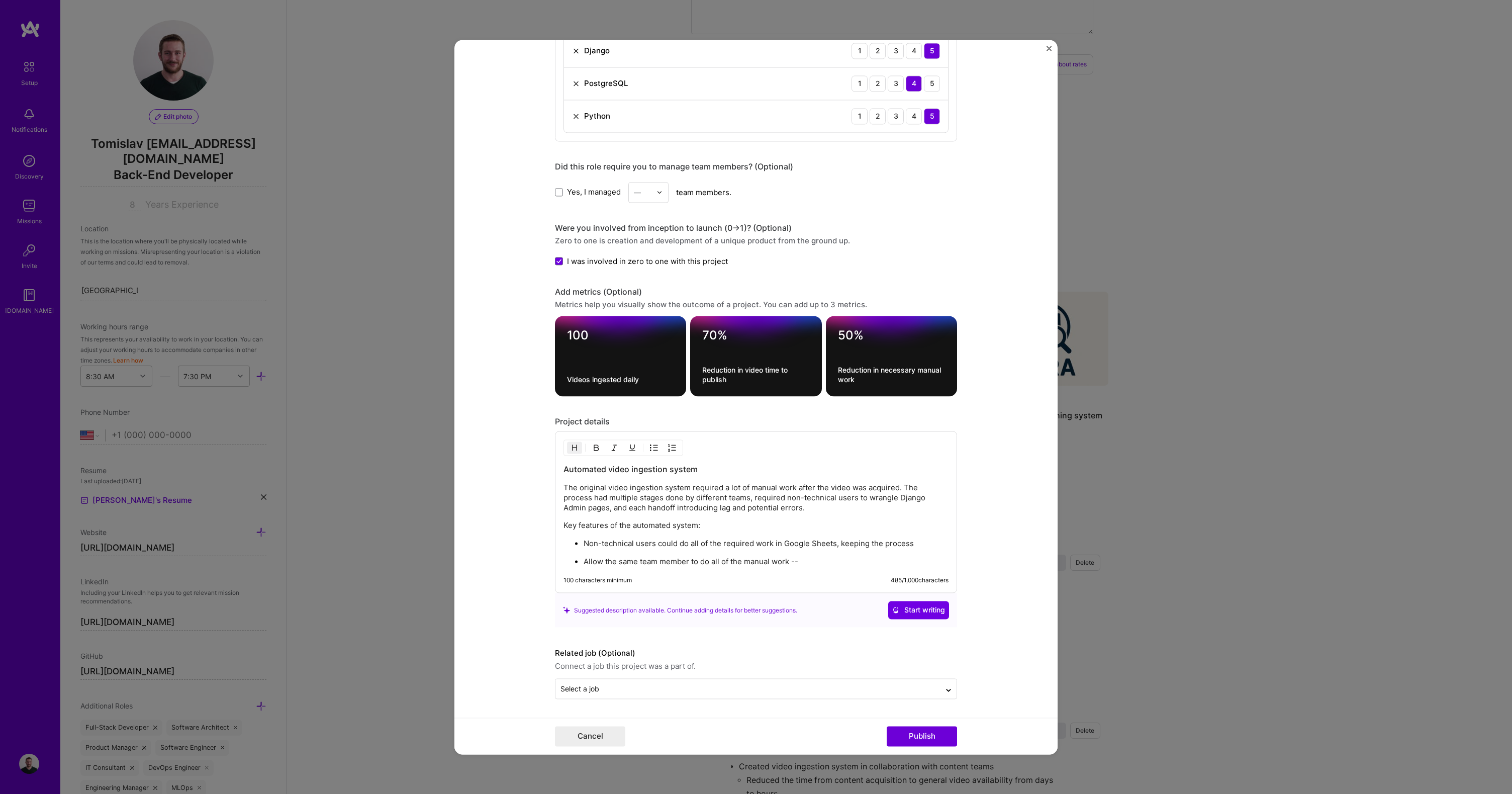
click at [621, 538] on p "Non-technical users could do all of the required work in Google Sheets, keeping…" at bounding box center [766, 543] width 365 height 10
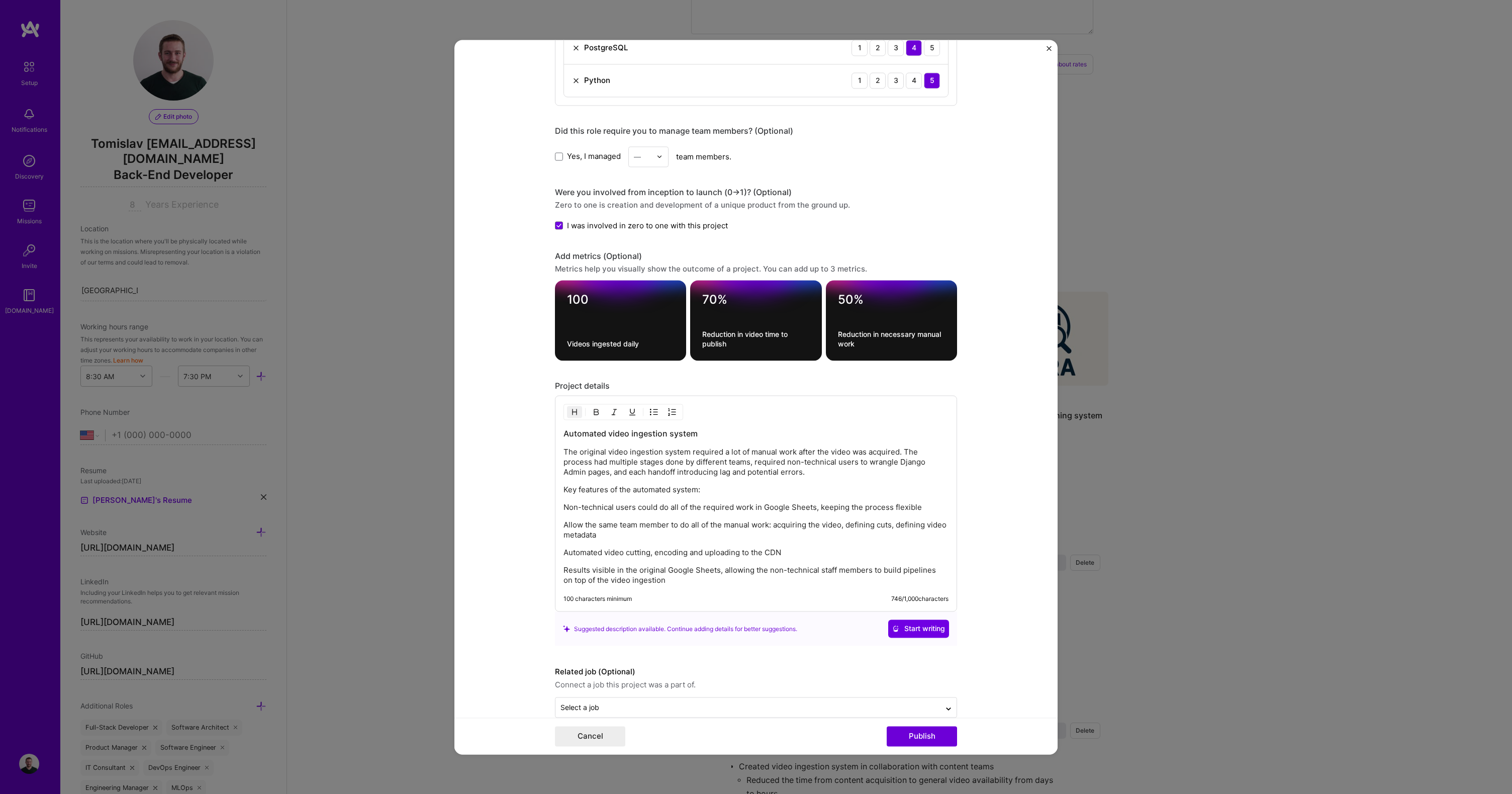
scroll to position [855, 0]
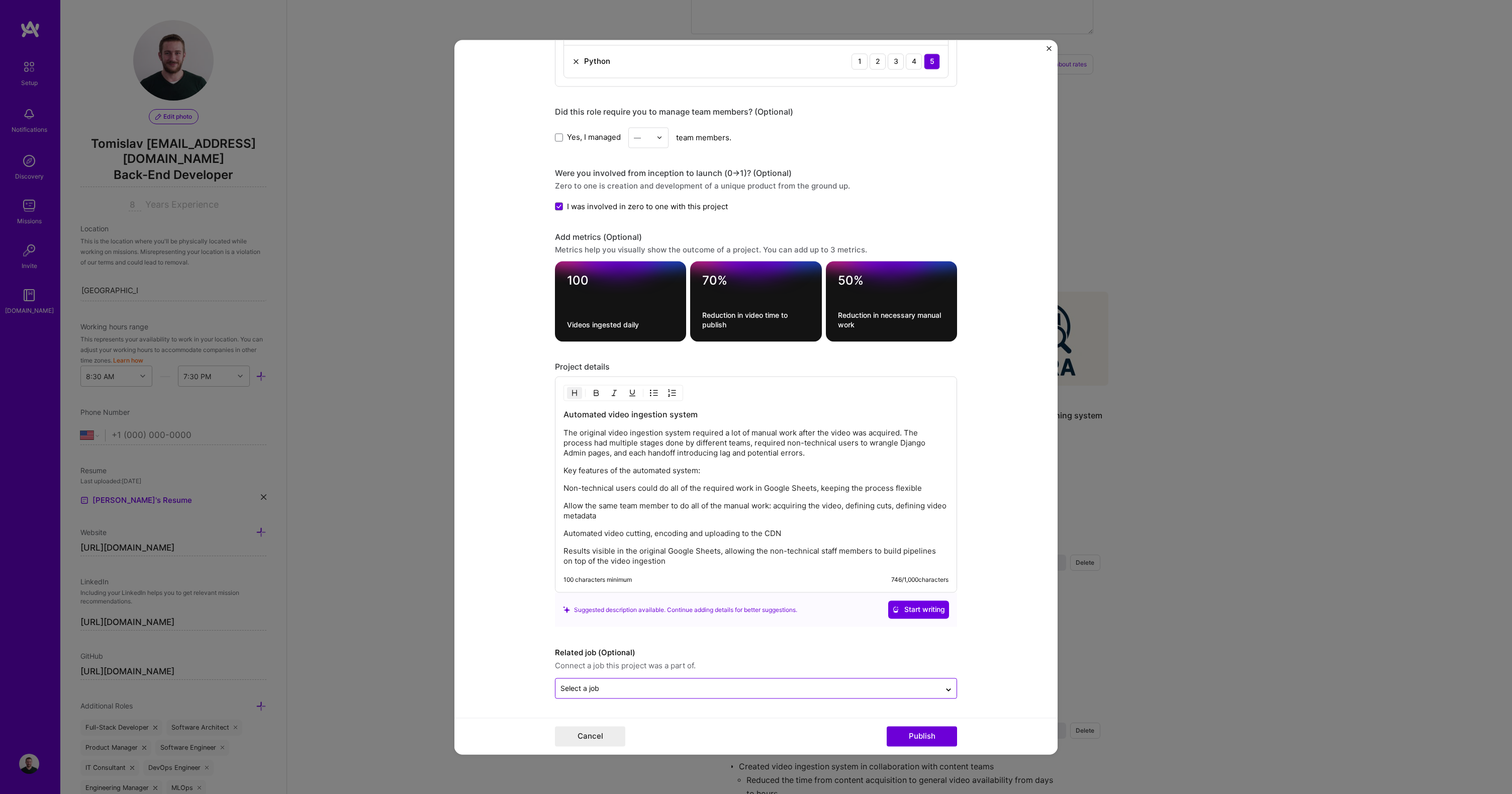
click at [647, 688] on input "text" at bounding box center [748, 688] width 375 height 11
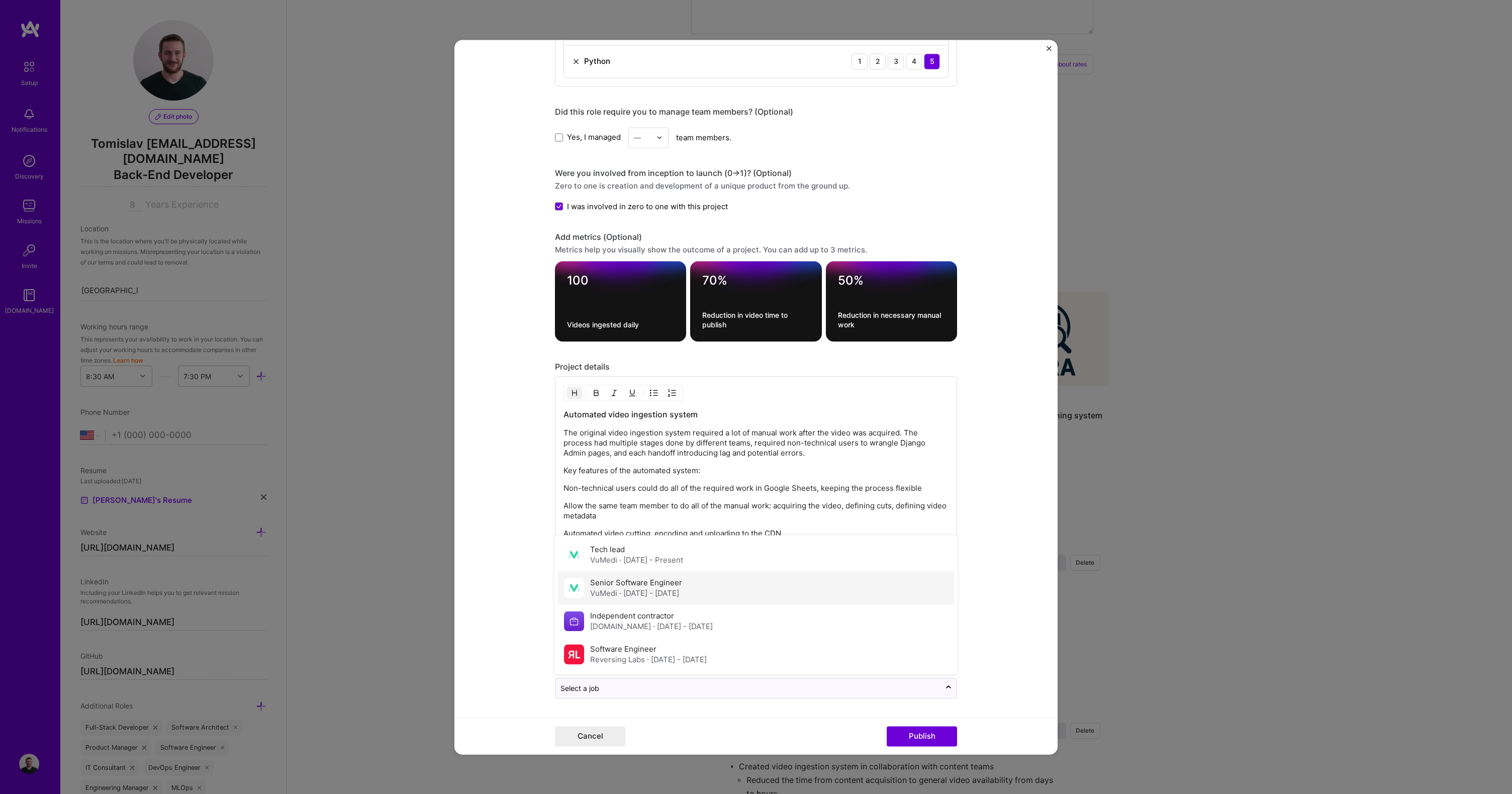
click at [614, 598] on div "VuMedi · [DATE] - [DATE]" at bounding box center [636, 593] width 92 height 11
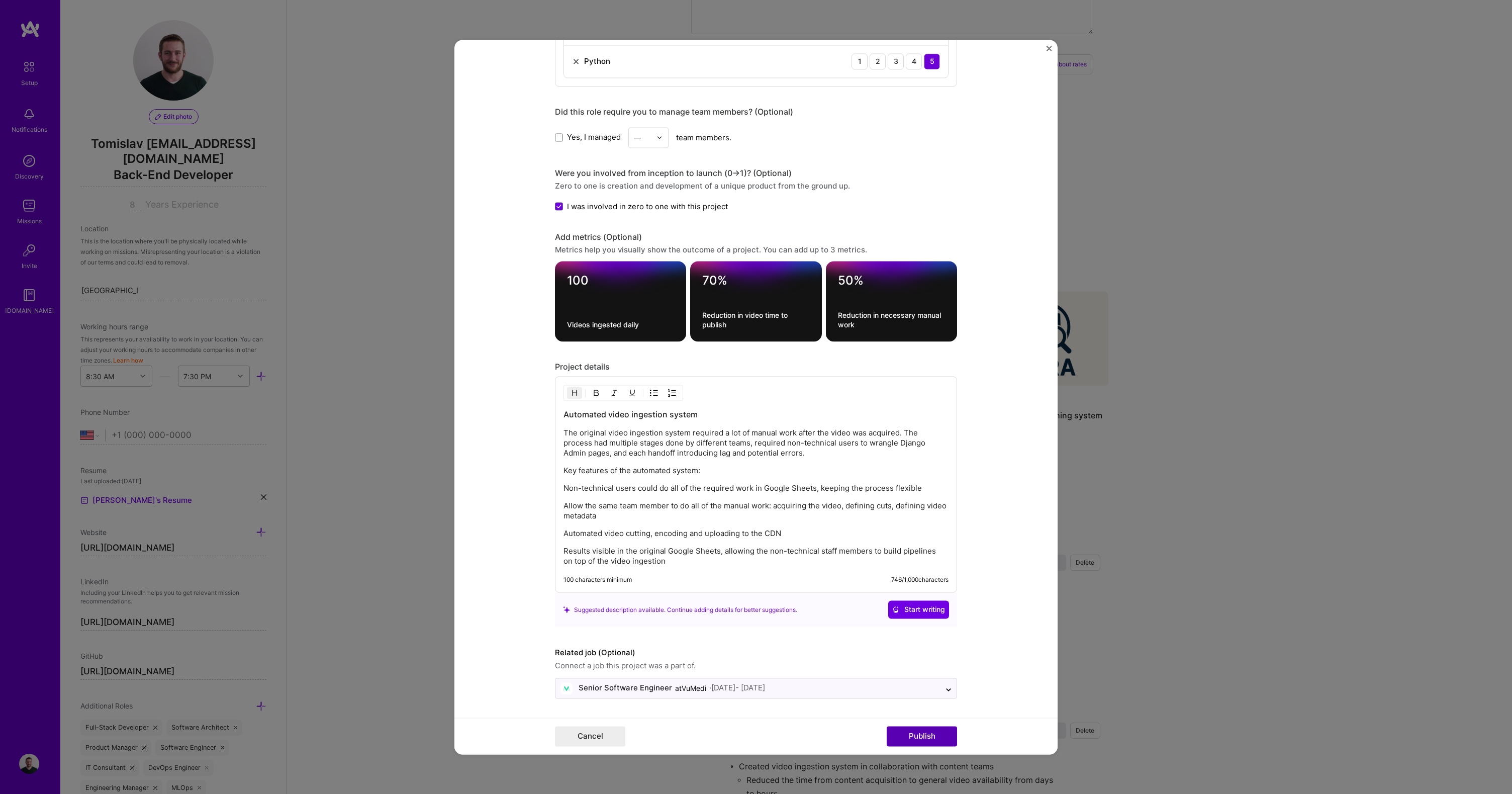
click at [924, 737] on button "Publish" at bounding box center [921, 736] width 70 height 20
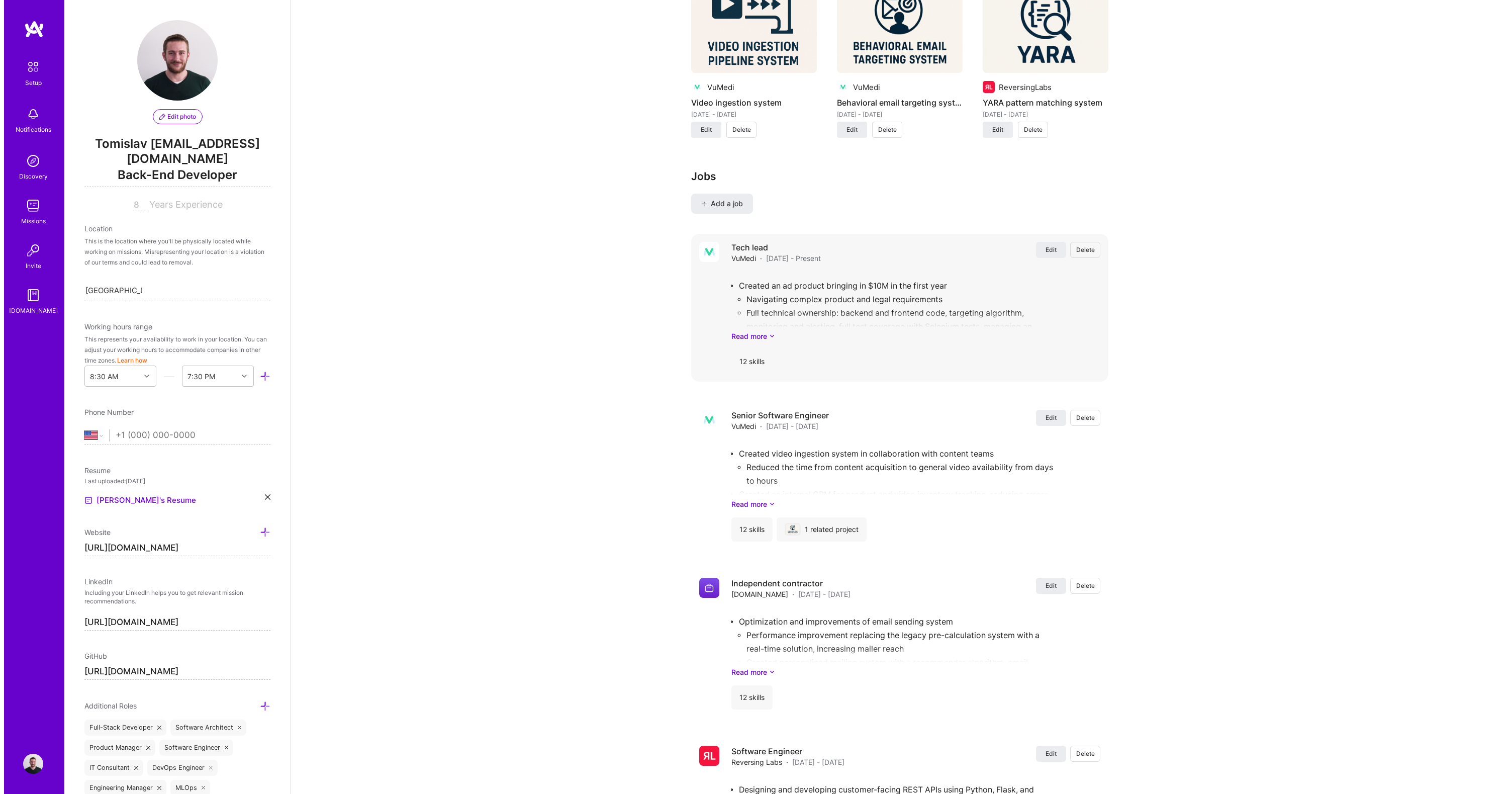
scroll to position [392, 0]
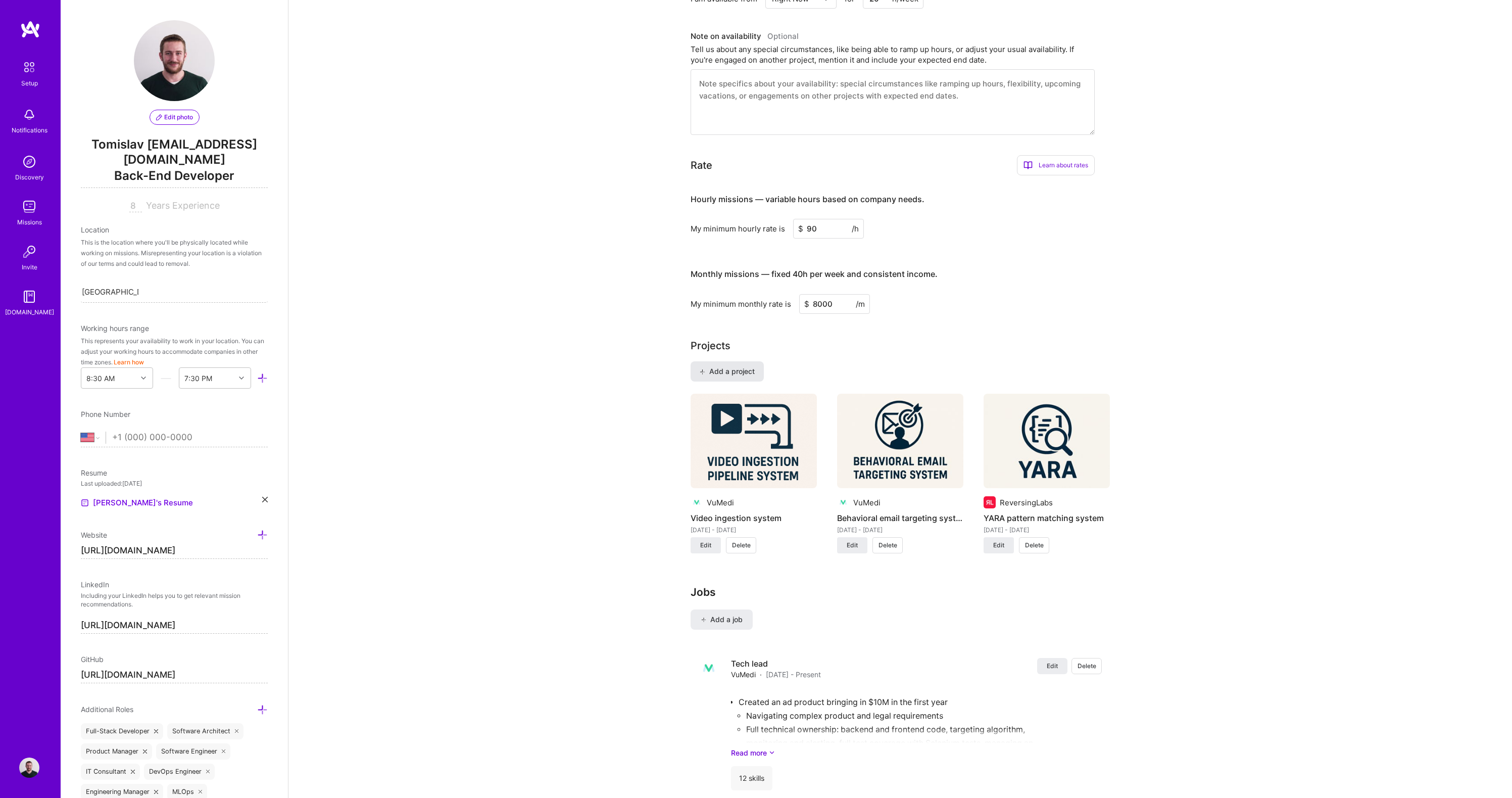
click at [739, 366] on span "Add a project" at bounding box center [728, 371] width 55 height 10
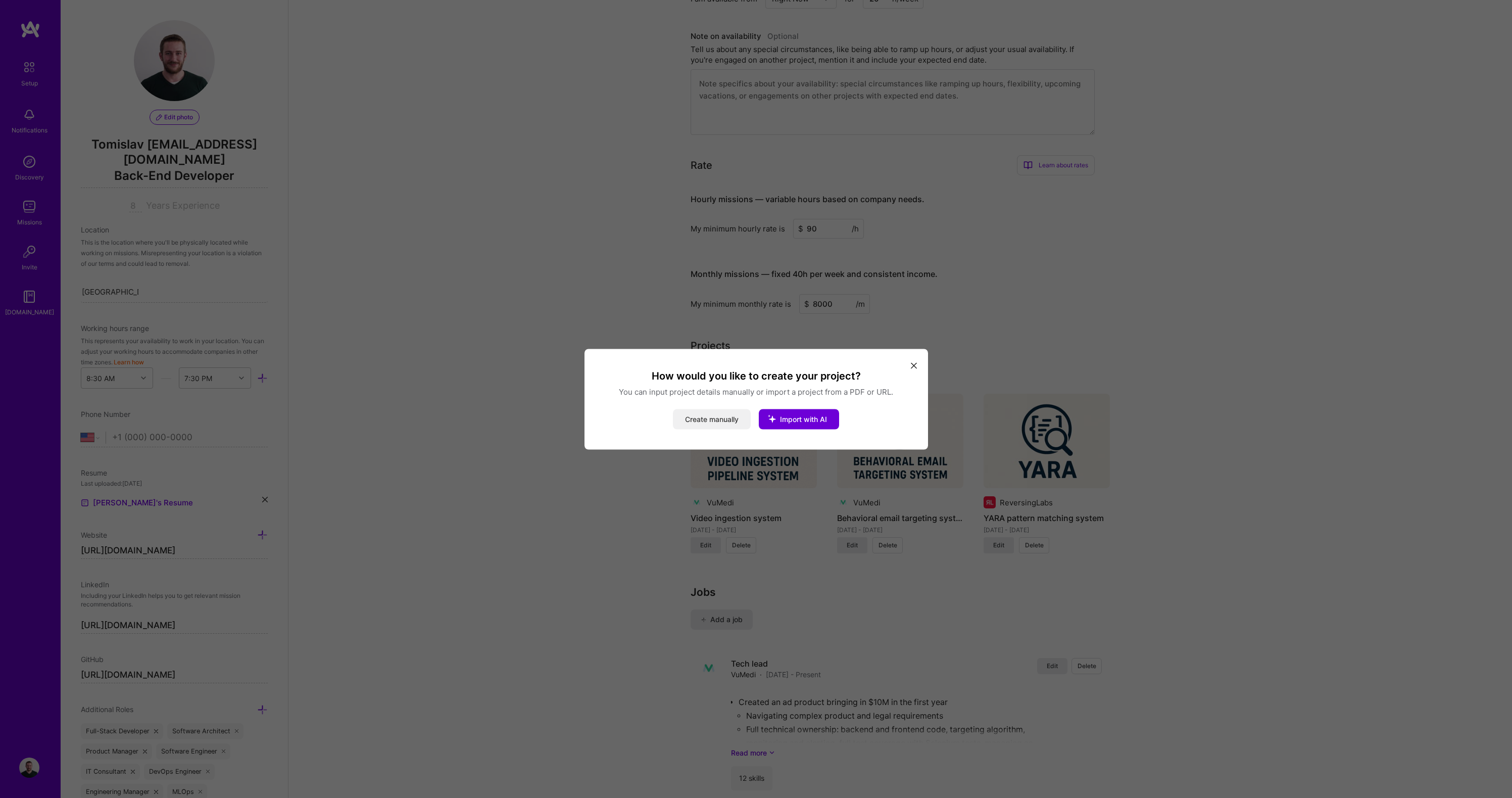
click at [729, 417] on button "Create manually" at bounding box center [711, 419] width 78 height 20
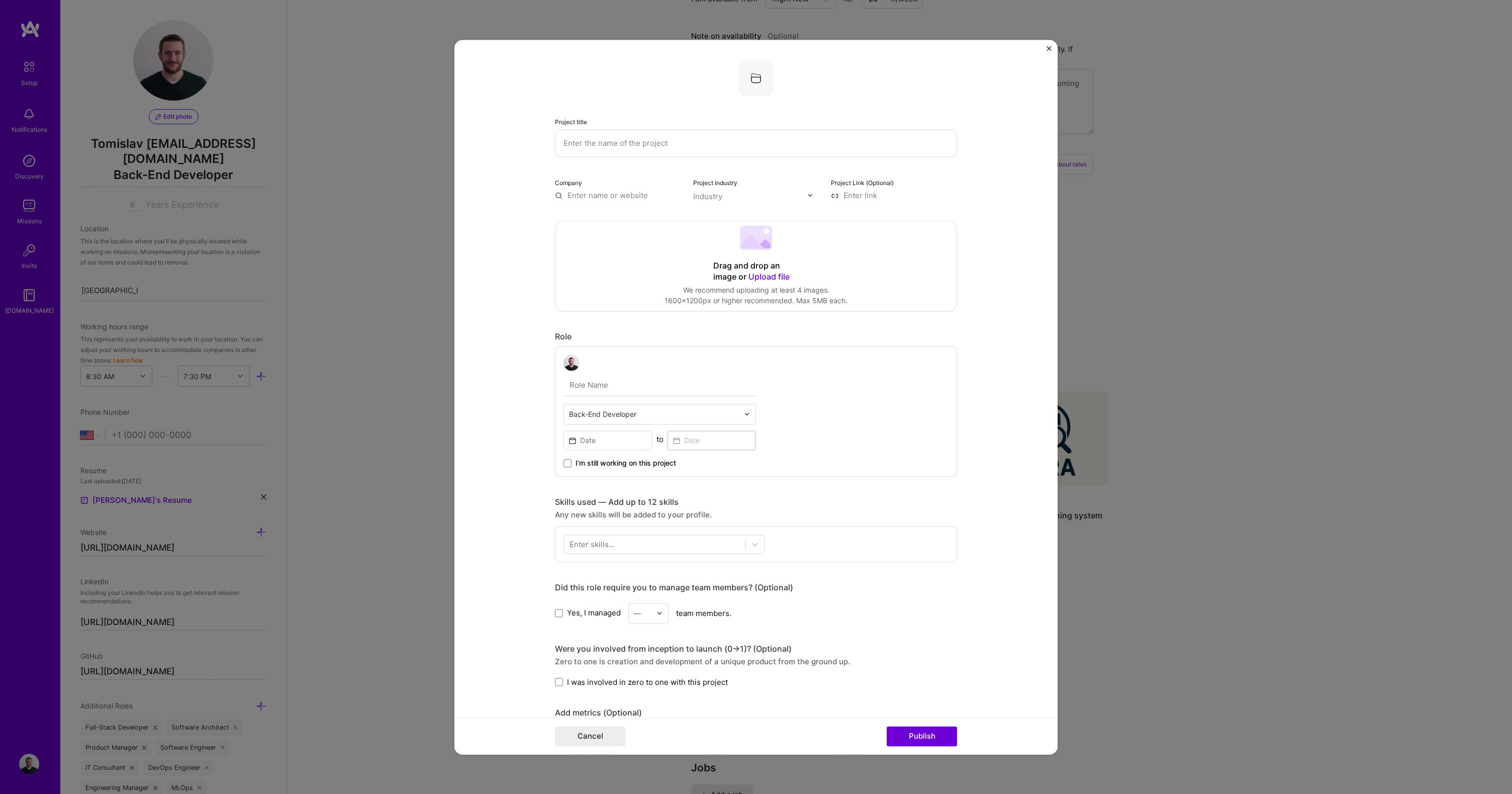
click at [635, 143] on input "text" at bounding box center [756, 143] width 402 height 27
type input "Technical improvements for the engineering team"
click at [591, 199] on input "text" at bounding box center [618, 195] width 126 height 11
click at [586, 223] on span "[DOMAIN_NAME]" at bounding box center [610, 225] width 49 height 8
type input "VuMedi"
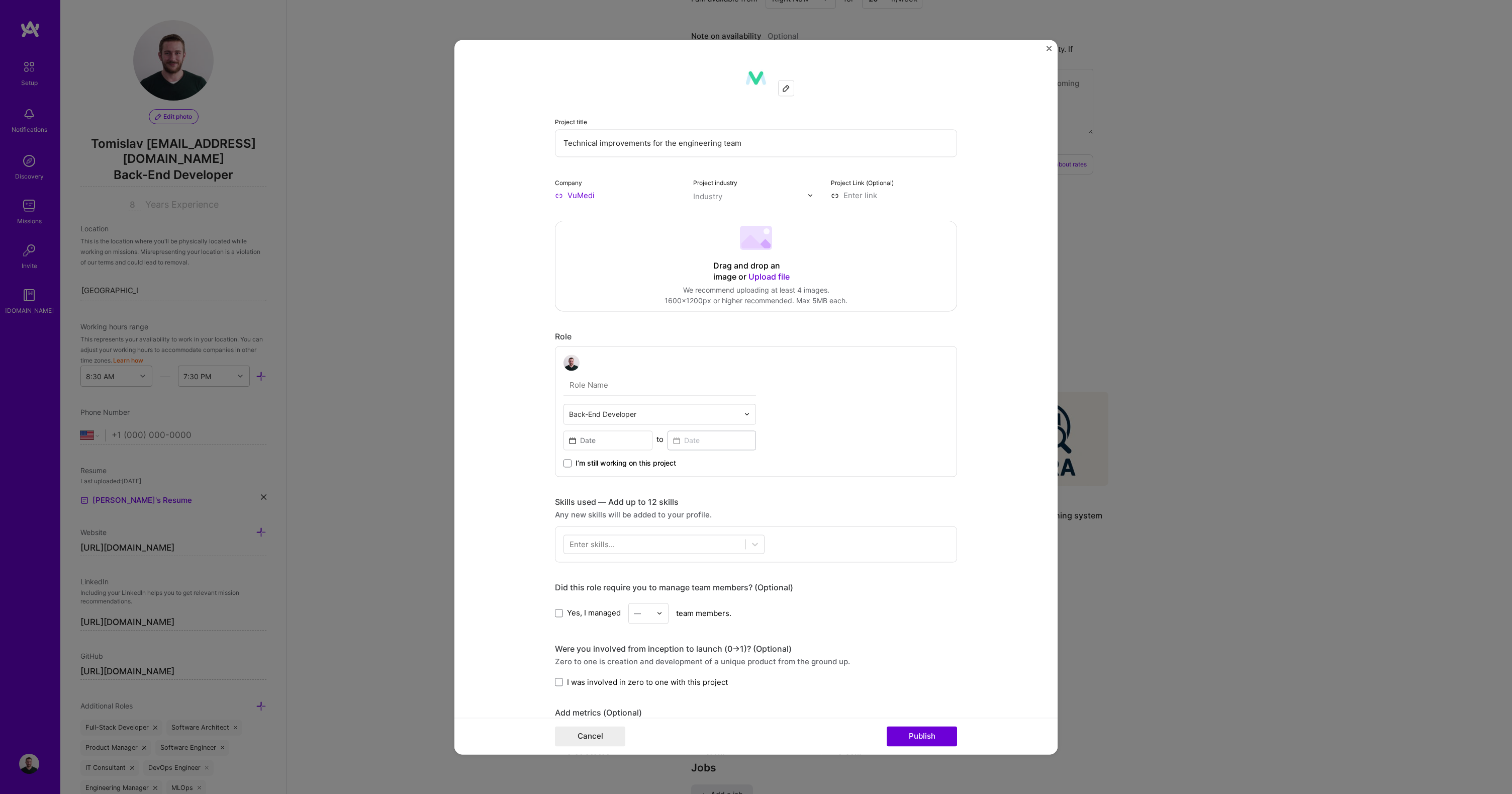
click at [715, 196] on div "Industry" at bounding box center [707, 196] width 29 height 11
type input "healt"
type input "edu"
click at [512, 302] on form "Project title Technical improvements for the engineering team Company VuMedi Pr…" at bounding box center [756, 397] width 603 height 714
click at [634, 403] on div "Back-End Developer to I’m still working on this project" at bounding box center [660, 411] width 192 height 114
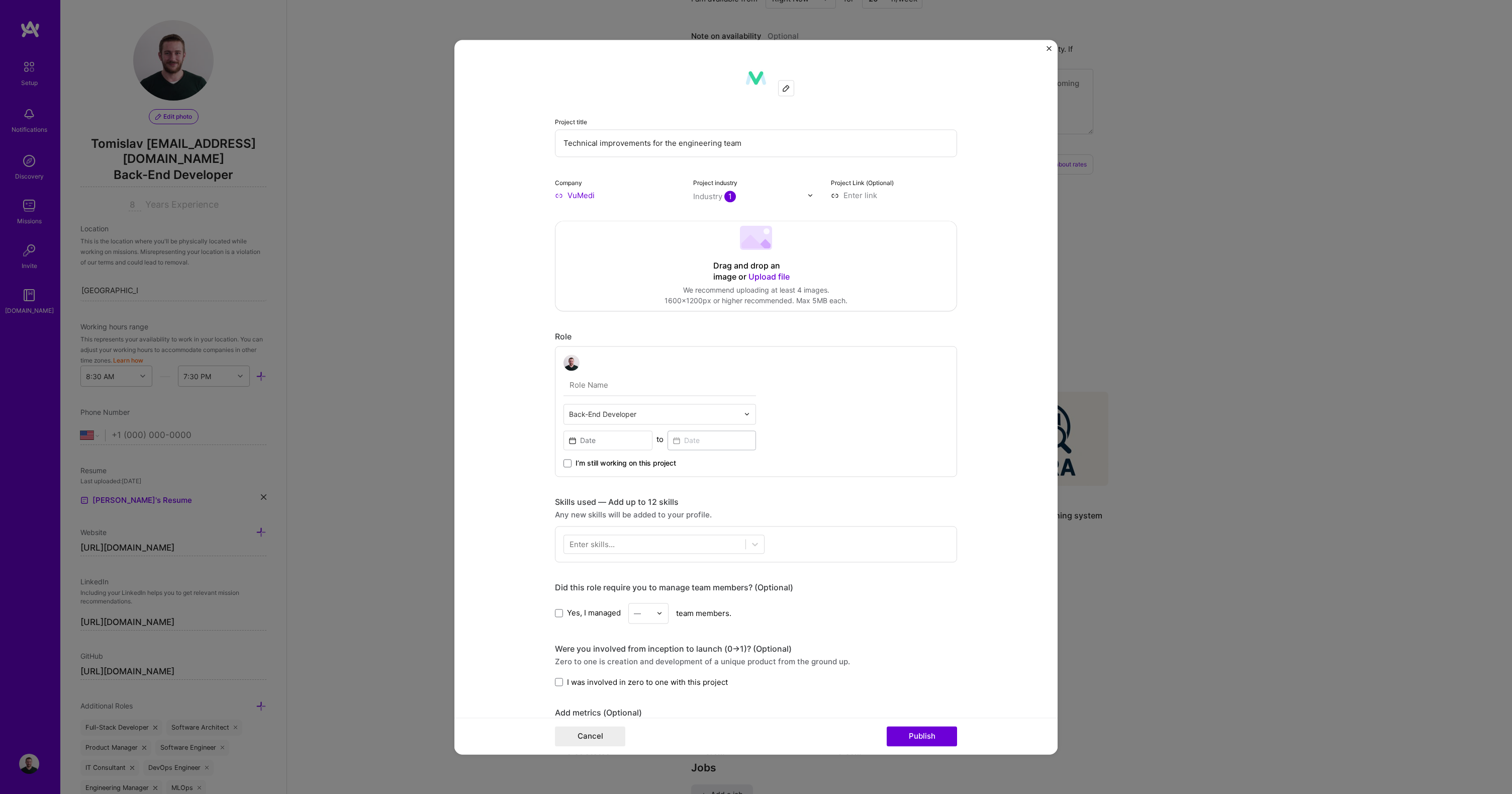
click at [623, 412] on input "text" at bounding box center [654, 414] width 170 height 11
type input "t"
type input "s"
click at [581, 390] on input "text" at bounding box center [660, 385] width 192 height 21
type input "Tech Lead"
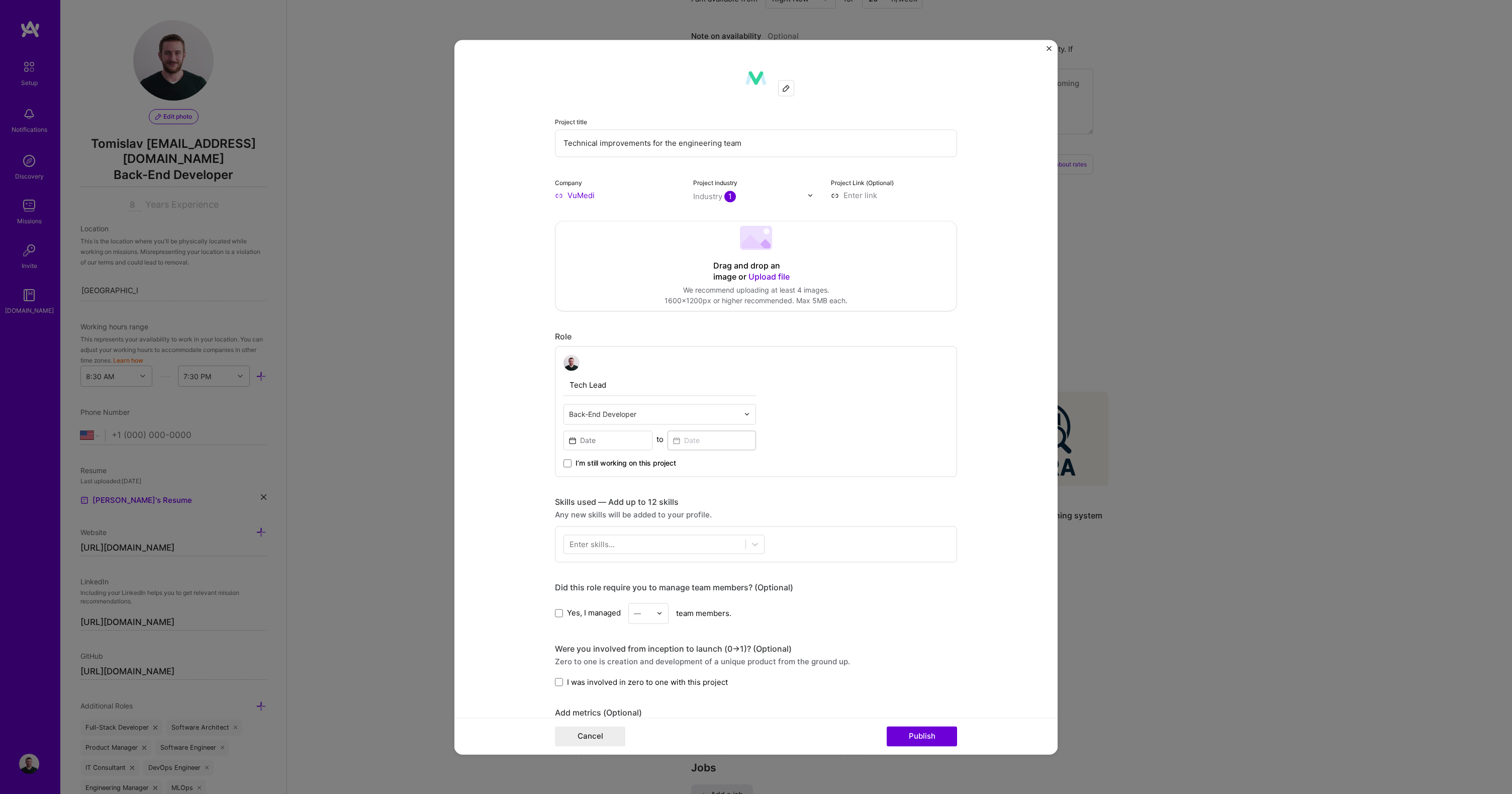
click at [616, 451] on div "I’m still working on this project" at bounding box center [660, 460] width 192 height 18
click at [616, 449] on input at bounding box center [608, 441] width 89 height 20
click at [574, 468] on button "‹" at bounding box center [577, 464] width 22 height 22
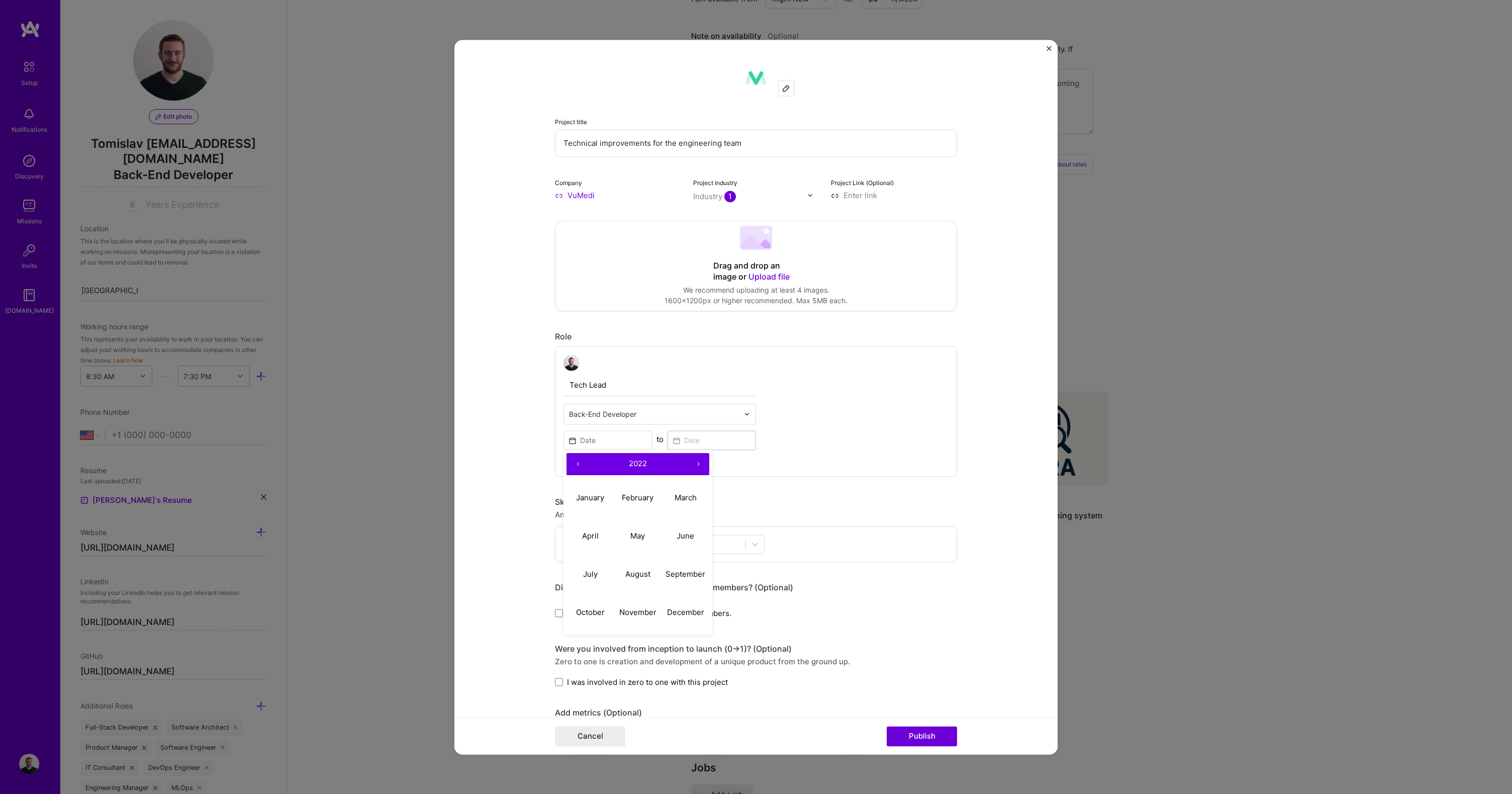
click at [574, 468] on button "‹" at bounding box center [577, 464] width 22 height 22
click at [590, 495] on abbr "January" at bounding box center [591, 498] width 28 height 10
type input "[DATE]"
click at [721, 436] on input at bounding box center [712, 441] width 89 height 20
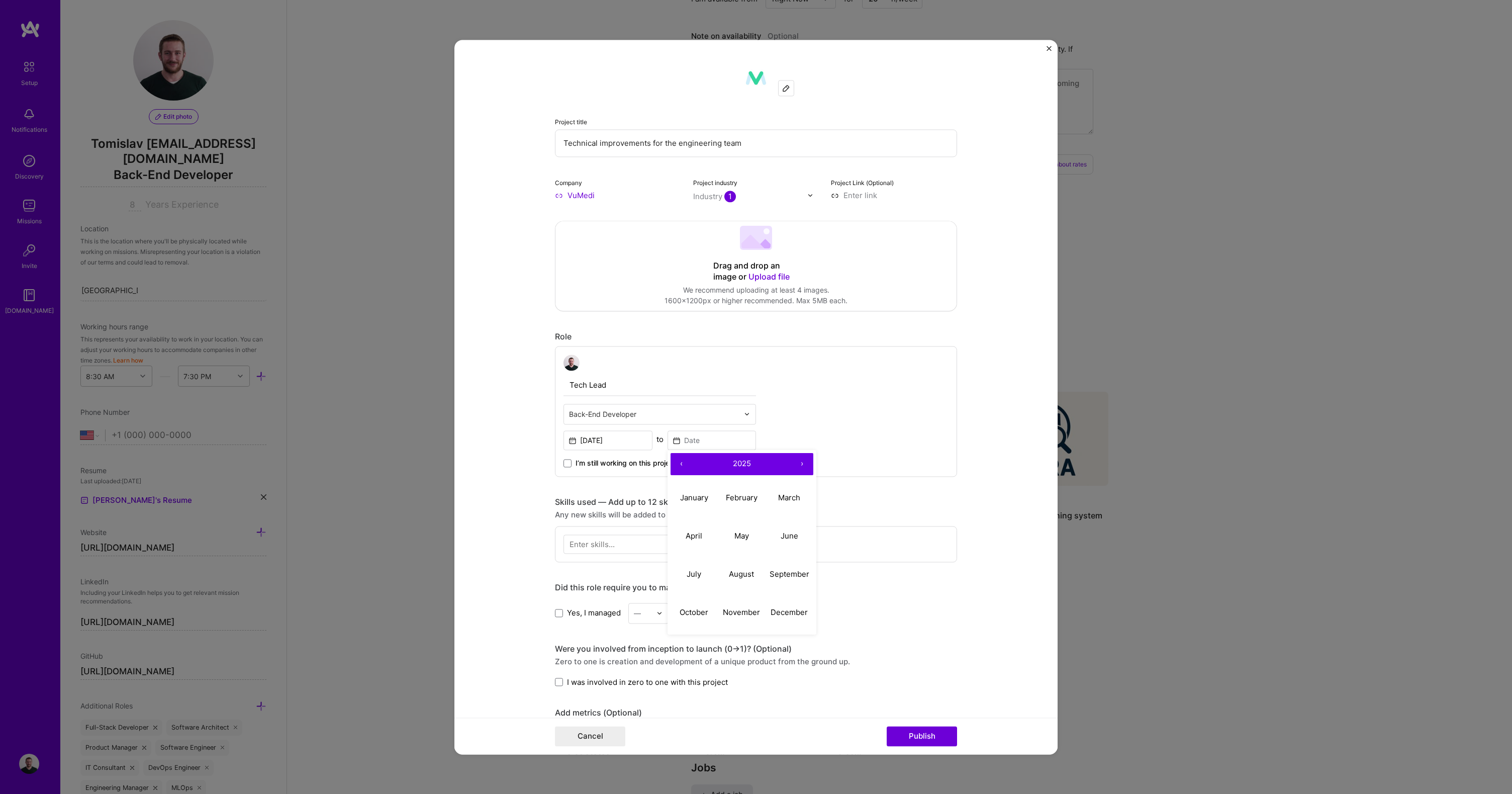
click at [605, 459] on span "I’m still working on this project" at bounding box center [625, 463] width 100 height 10
click at [0, 0] on input "I’m still working on this project" at bounding box center [0, 0] width 0 height 0
click at [620, 543] on div at bounding box center [654, 544] width 182 height 17
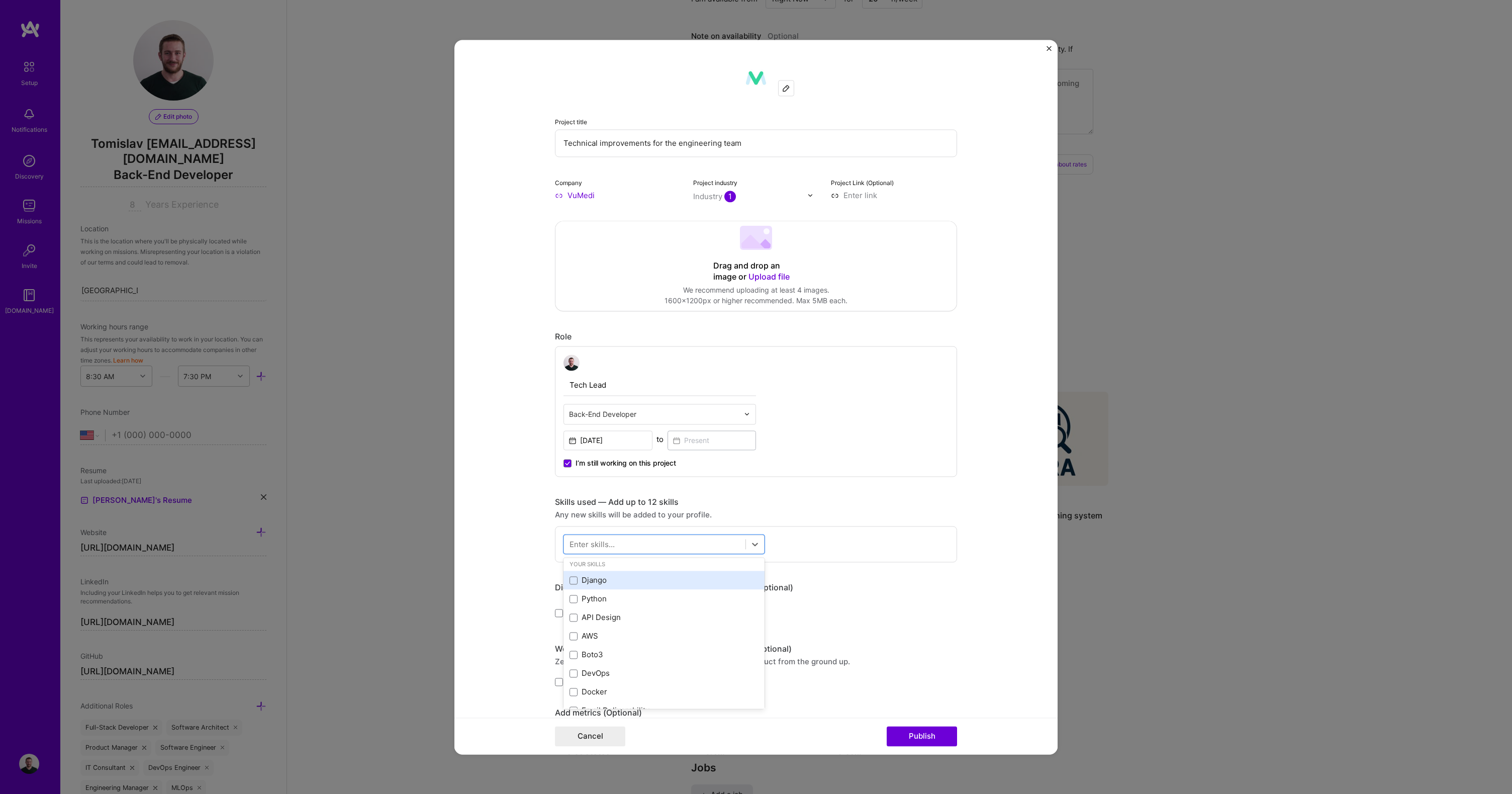
scroll to position [7, 0]
click at [607, 581] on div "Django" at bounding box center [664, 578] width 189 height 11
click at [586, 597] on div "Python" at bounding box center [664, 597] width 189 height 11
click at [597, 597] on div "DevOps" at bounding box center [664, 593] width 189 height 11
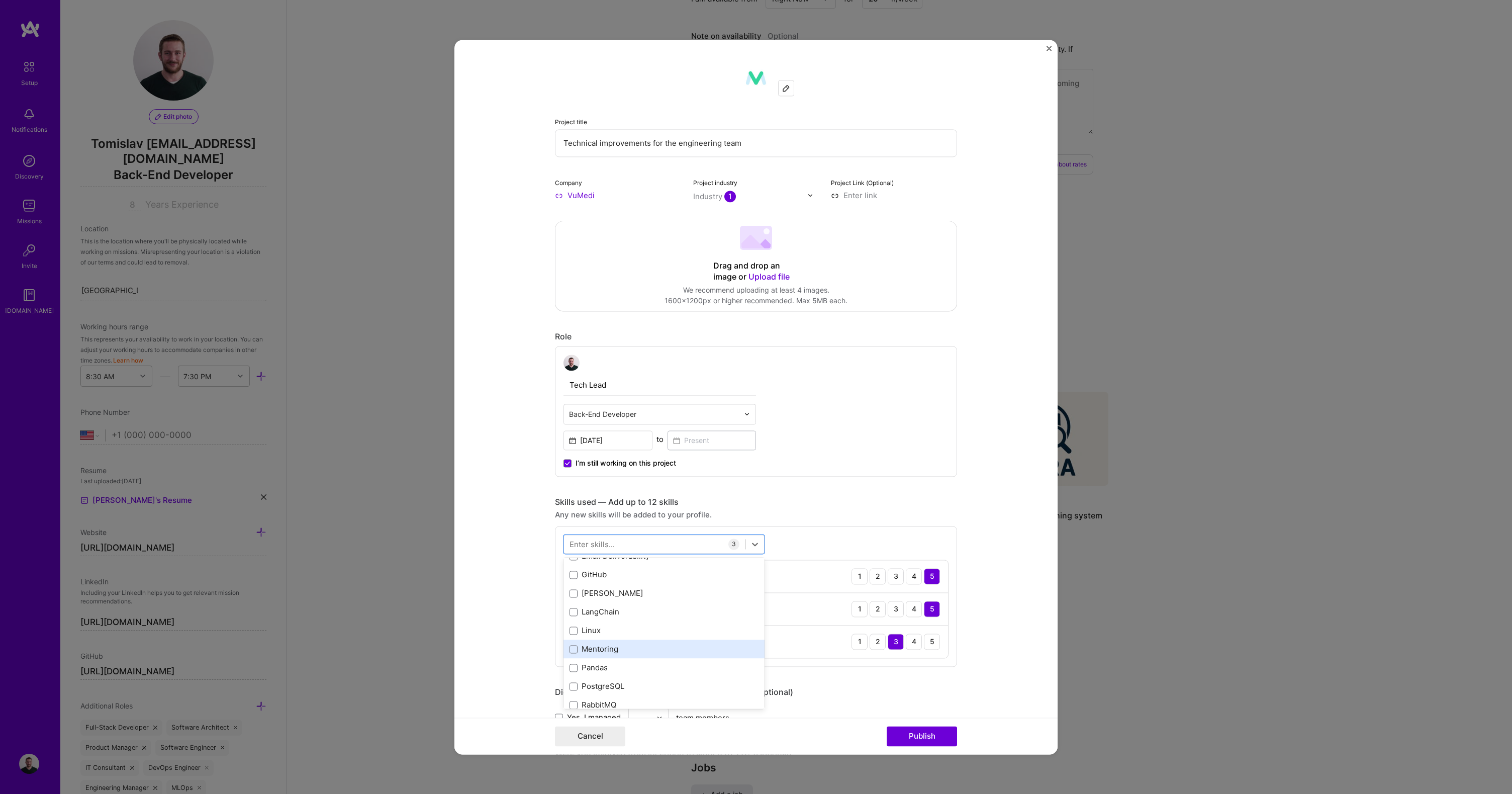
click at [606, 645] on div "Mentoring" at bounding box center [664, 650] width 189 height 11
click at [615, 632] on div "Teaching" at bounding box center [664, 633] width 189 height 11
click at [614, 650] on div "Team Leadership" at bounding box center [664, 651] width 189 height 11
click at [643, 653] on div "Technical Writing and Documentation" at bounding box center [664, 652] width 189 height 11
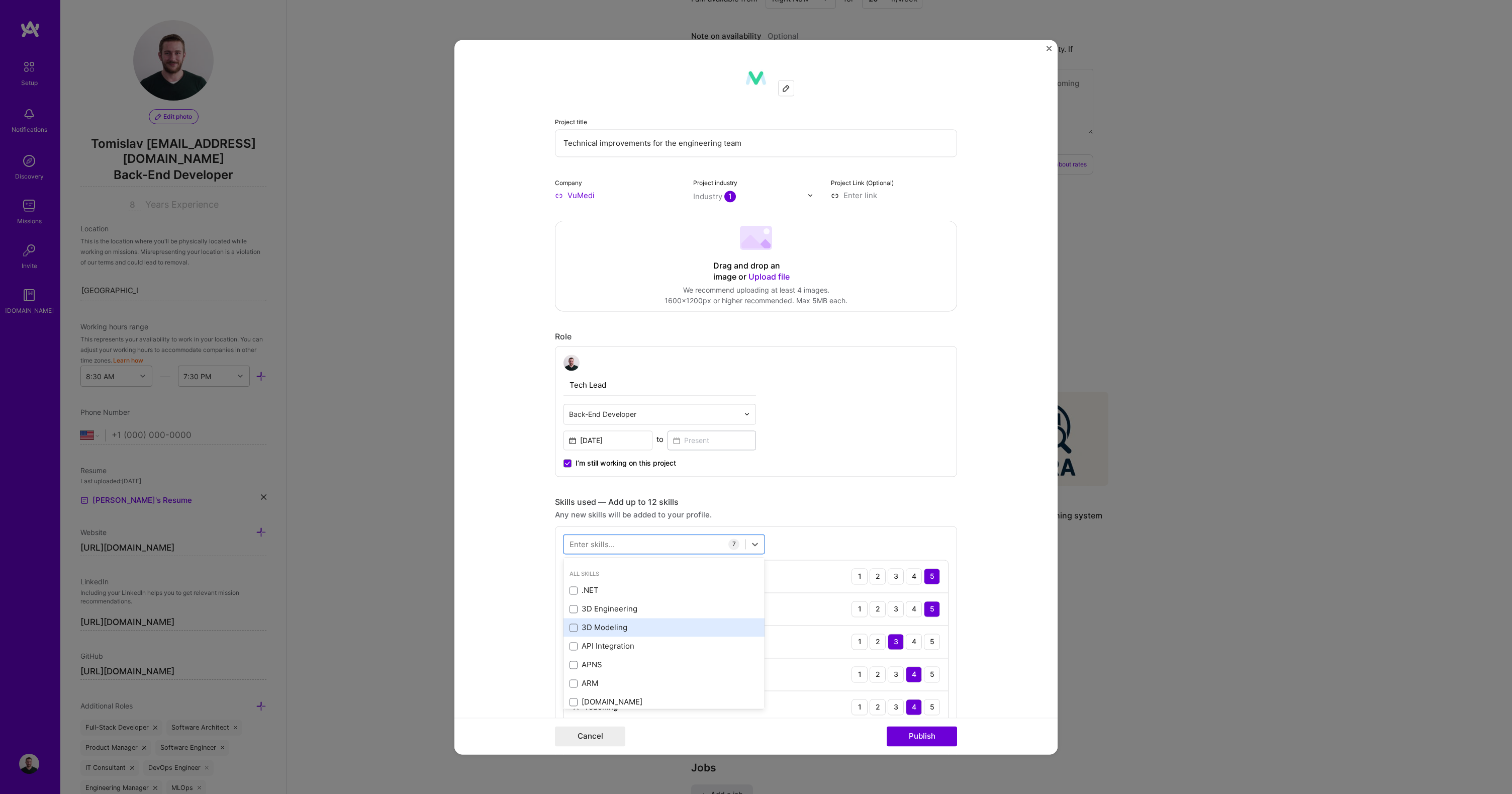
scroll to position [546, 0]
click at [519, 621] on form "Project title Technical improvements for the engineering team Company VuMedi Pr…" at bounding box center [756, 397] width 603 height 714
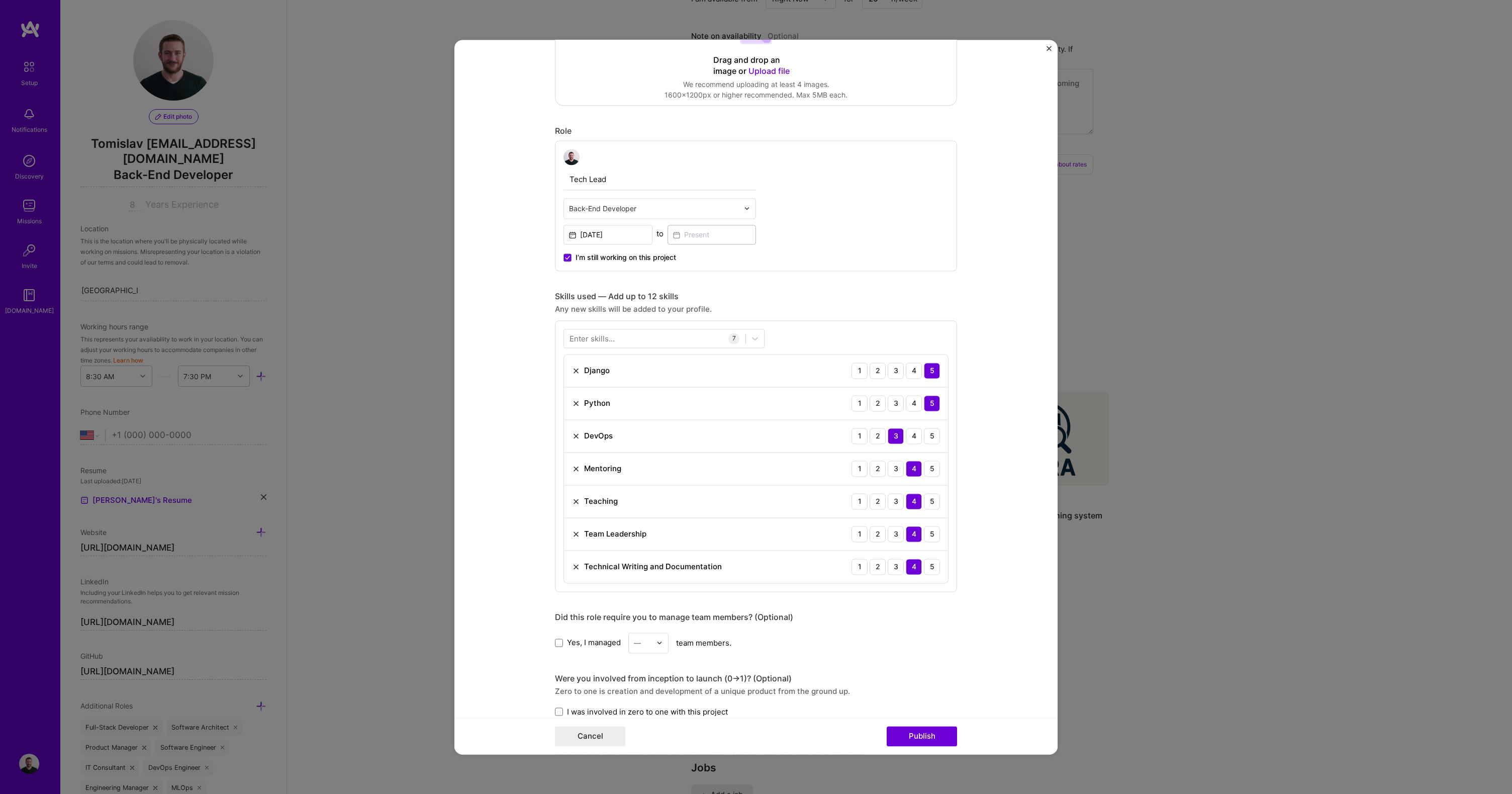
scroll to position [412, 0]
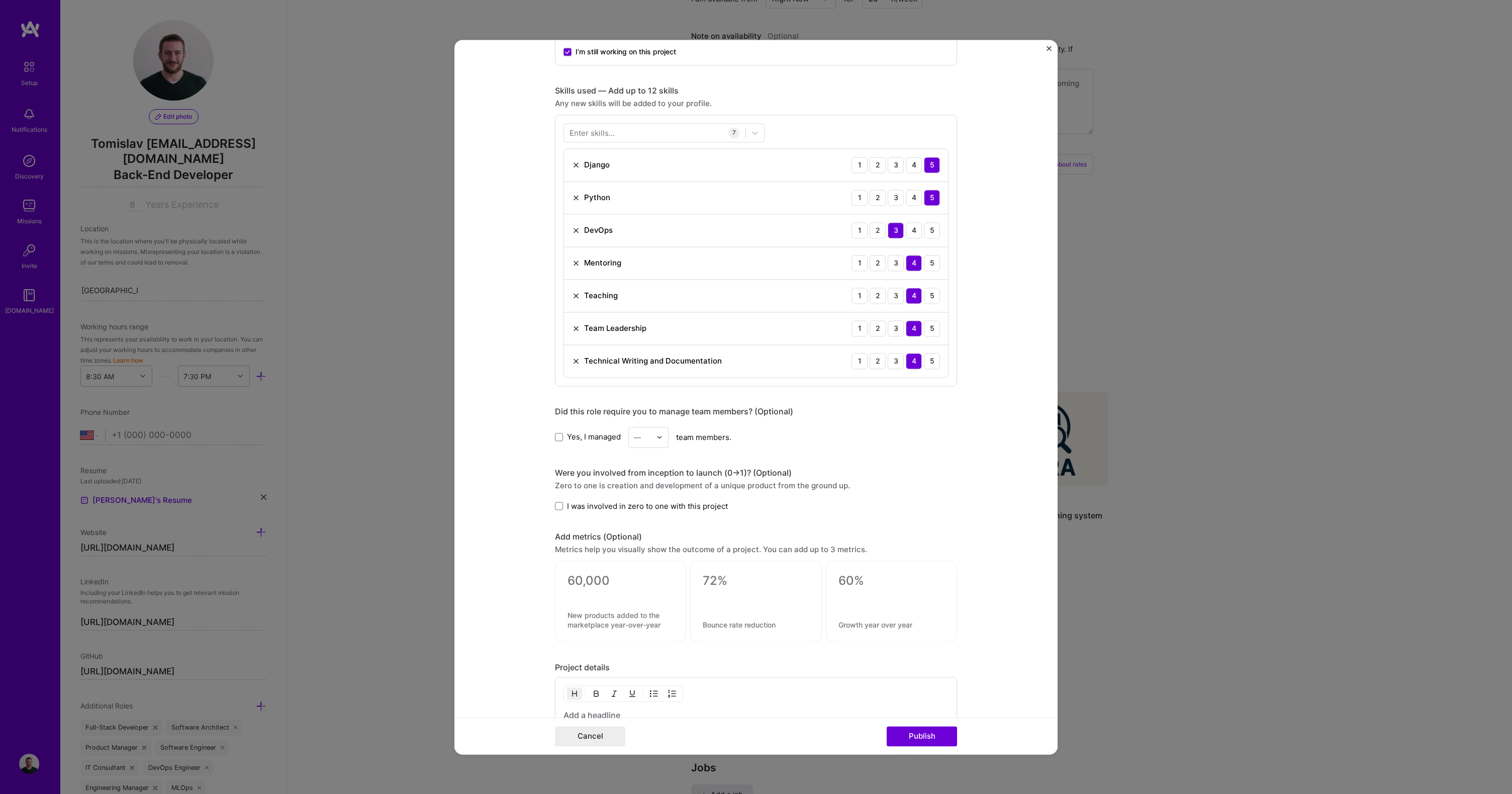
click at [581, 437] on span "Yes, I managed" at bounding box center [594, 437] width 54 height 11
click at [0, 0] on input "Yes, I managed" at bounding box center [0, 0] width 0 height 0
click at [586, 505] on span "I was involved in zero to one with this project" at bounding box center [648, 506] width 161 height 11
click at [0, 0] on input "I was involved in zero to one with this project" at bounding box center [0, 0] width 0 height 0
click at [573, 505] on span "I was involved in zero to one with this project" at bounding box center [648, 506] width 161 height 11
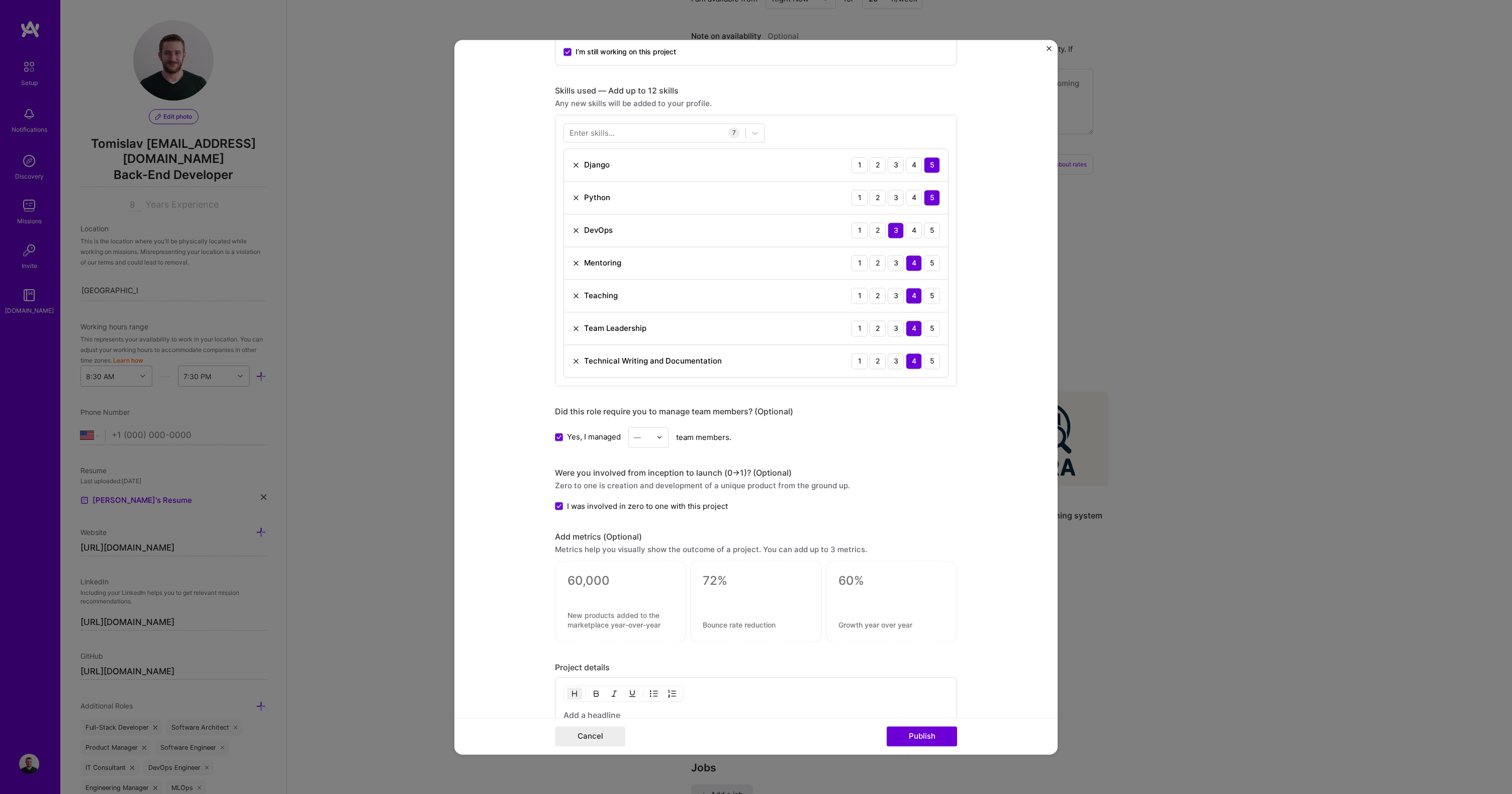
click at [0, 0] on input "I was involved in zero to one with this project" at bounding box center [0, 0] width 0 height 0
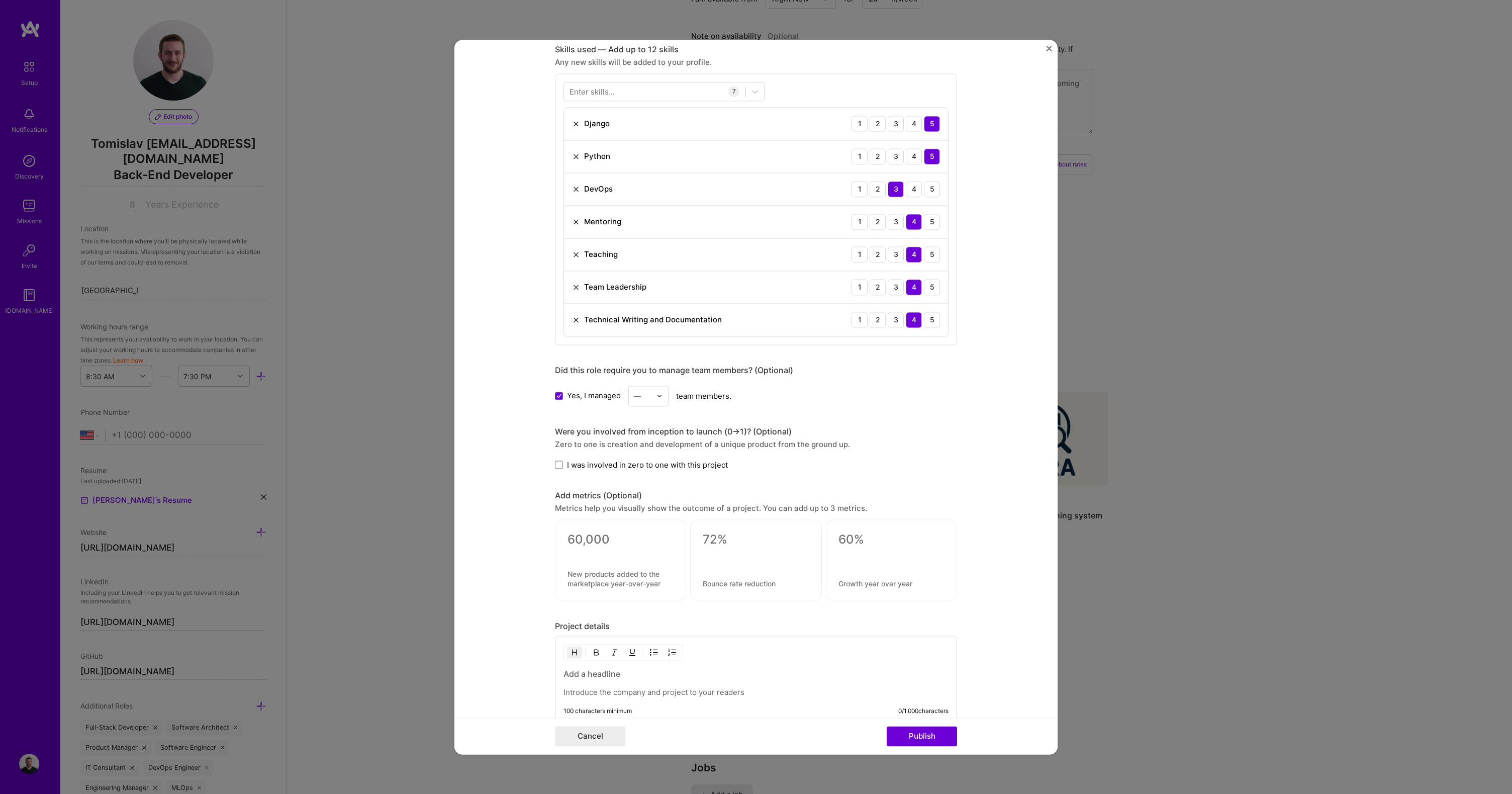
scroll to position [495, 0]
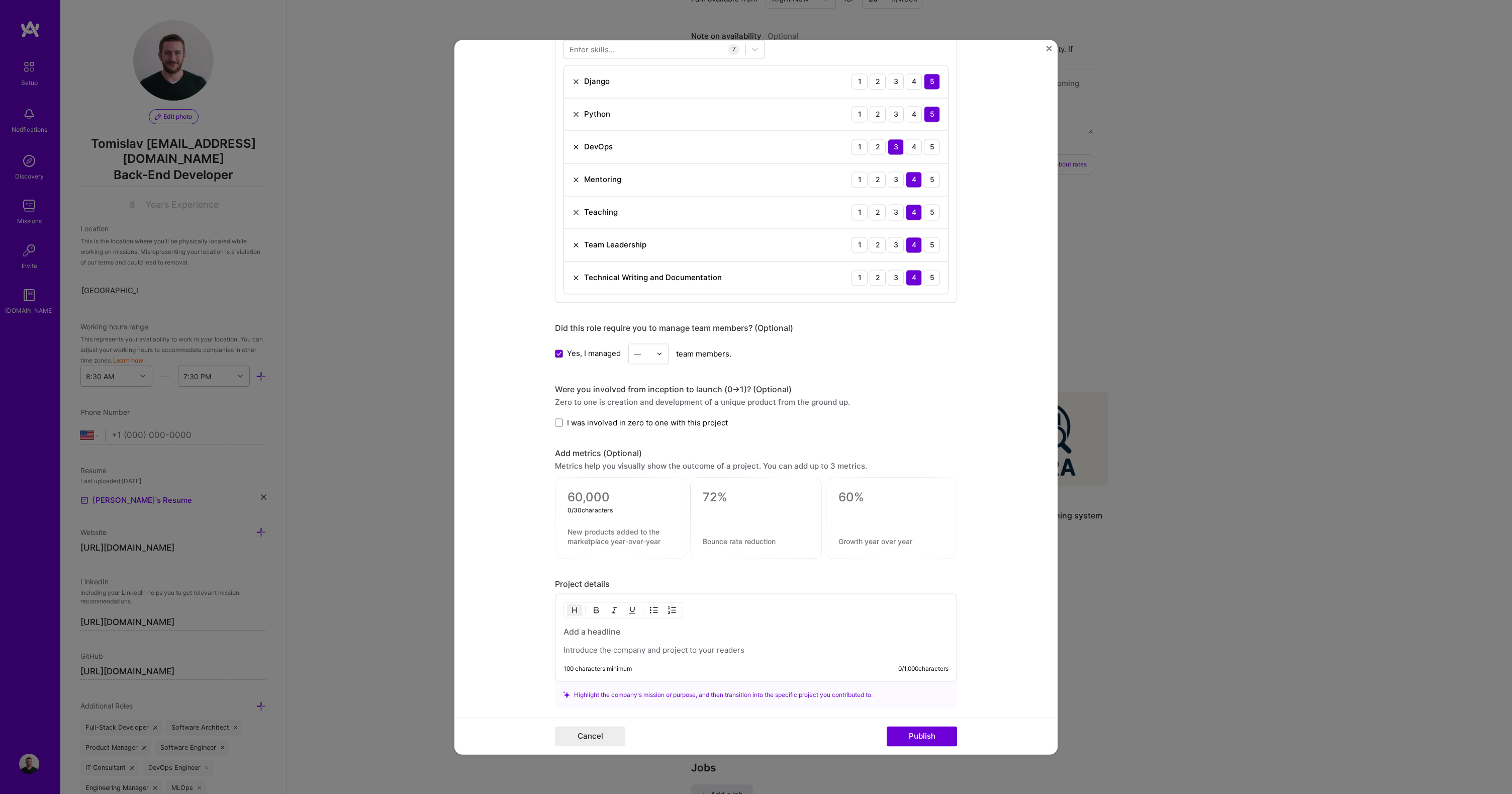
click at [609, 497] on textarea at bounding box center [620, 497] width 106 height 15
type textarea "0"
type textarea "90%"
type textarea "Reduction in failed deployments"
click at [725, 514] on div at bounding box center [756, 517] width 106 height 11
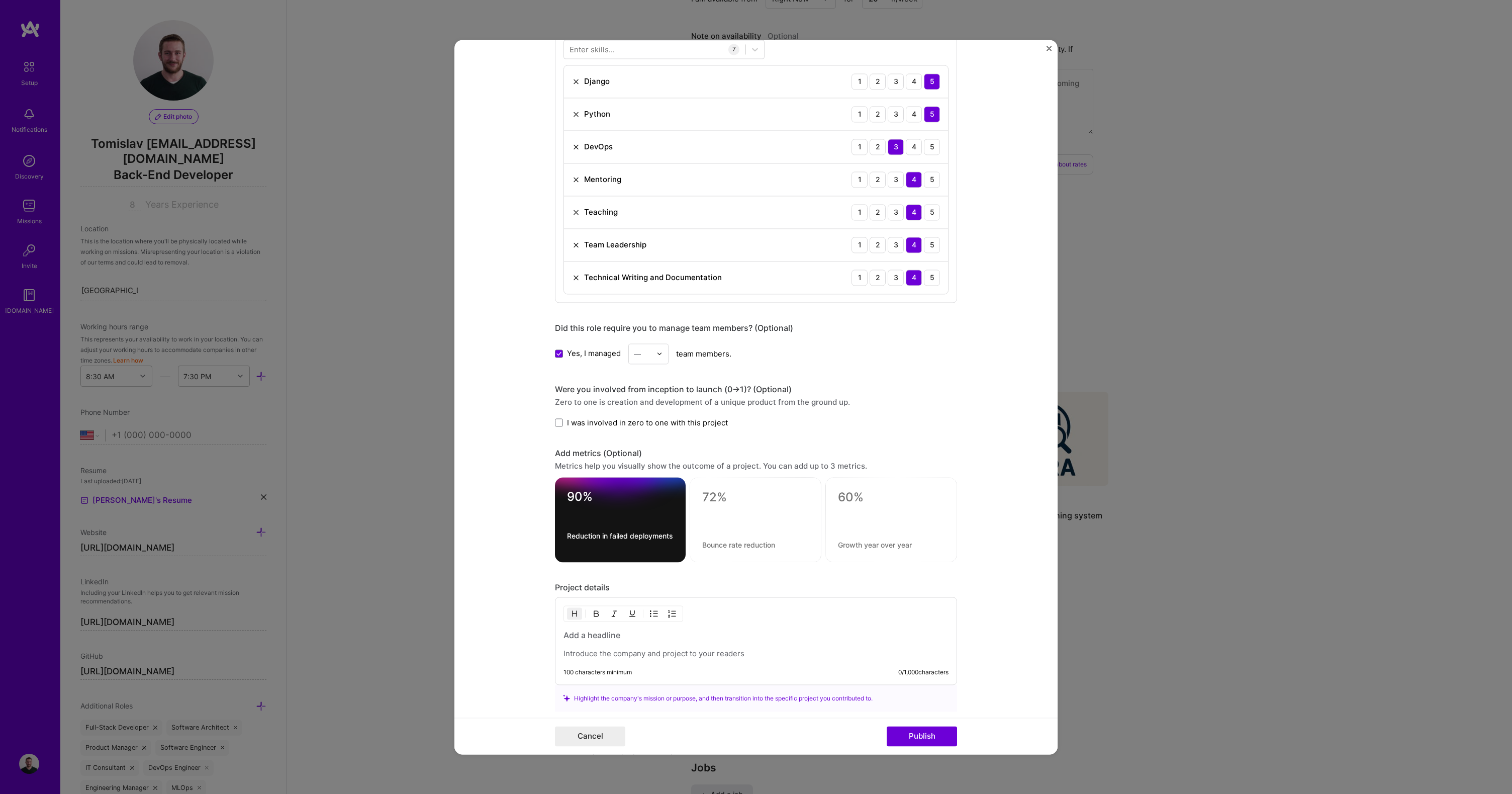
click at [709, 495] on textarea at bounding box center [756, 497] width 107 height 15
type textarea "1"
type textarea "A"
click at [726, 496] on textarea at bounding box center [756, 499] width 107 height 20
type textarea "ADRs"
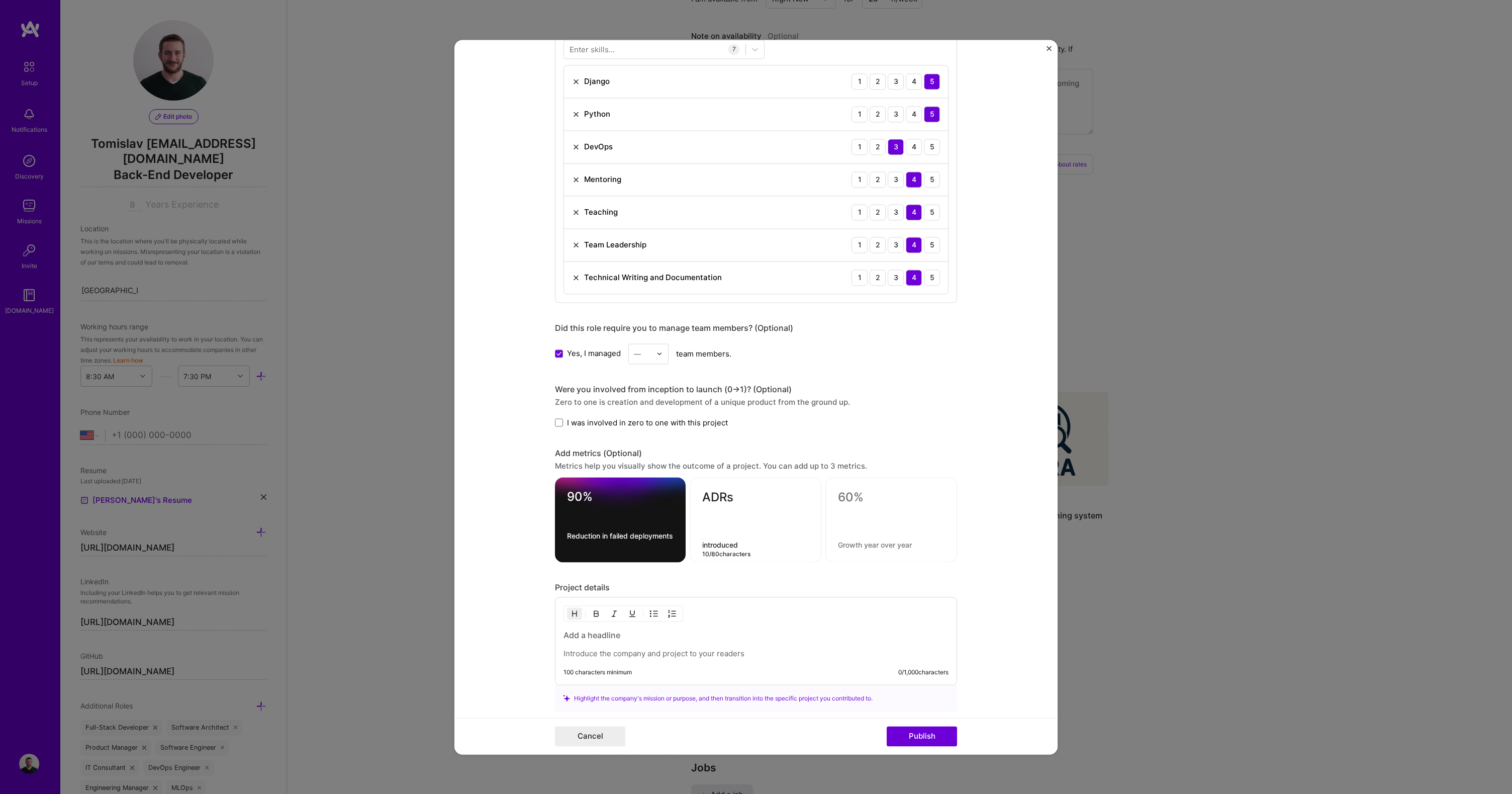
type textarea "introduced"
type textarea "L"
type textarea "D"
click at [718, 494] on textarea "ADRs" at bounding box center [756, 499] width 107 height 20
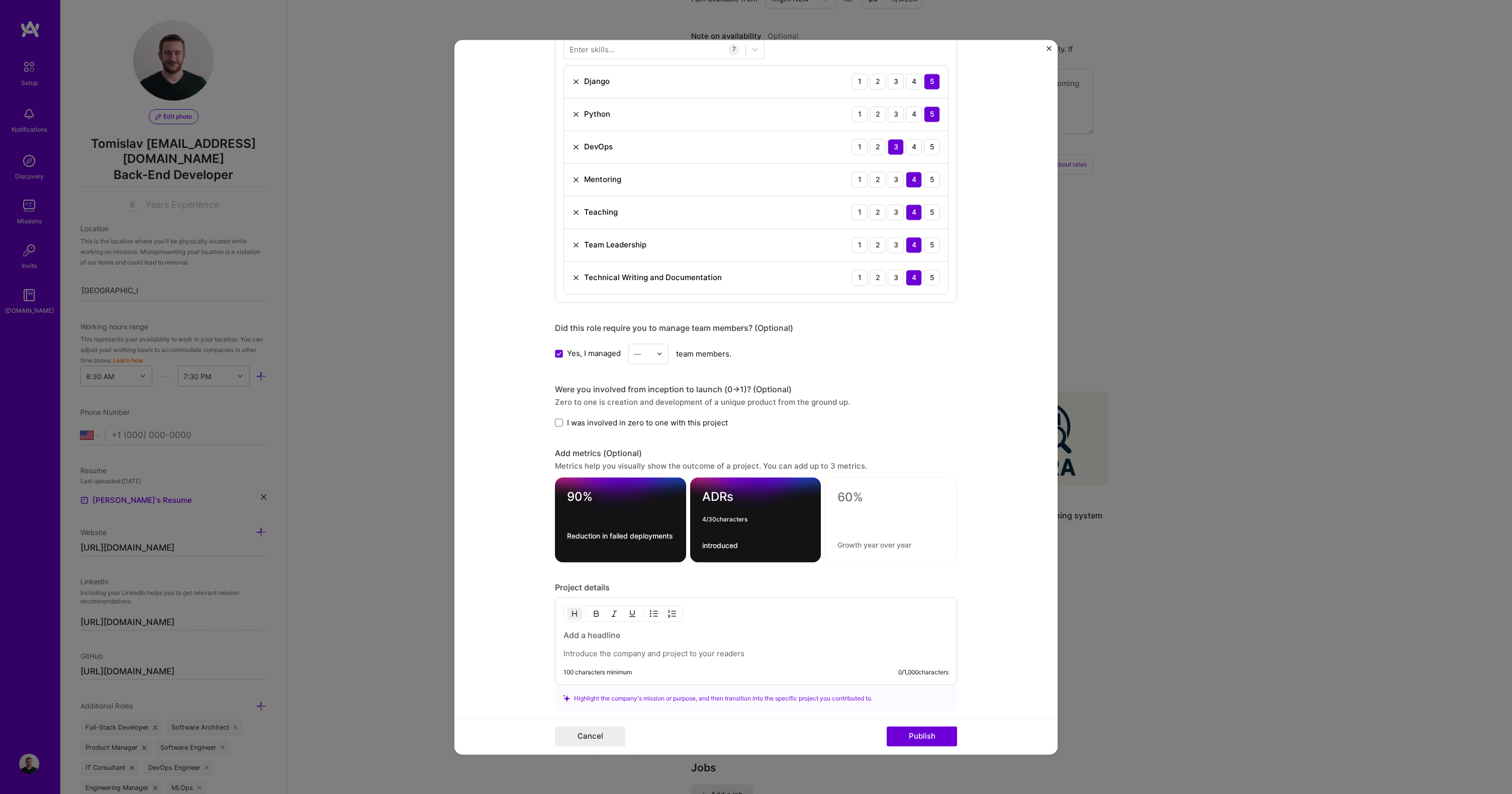
click at [718, 494] on textarea "ADRs" at bounding box center [756, 499] width 107 height 20
type textarea "~"
type textarea ">150"
type textarea "i"
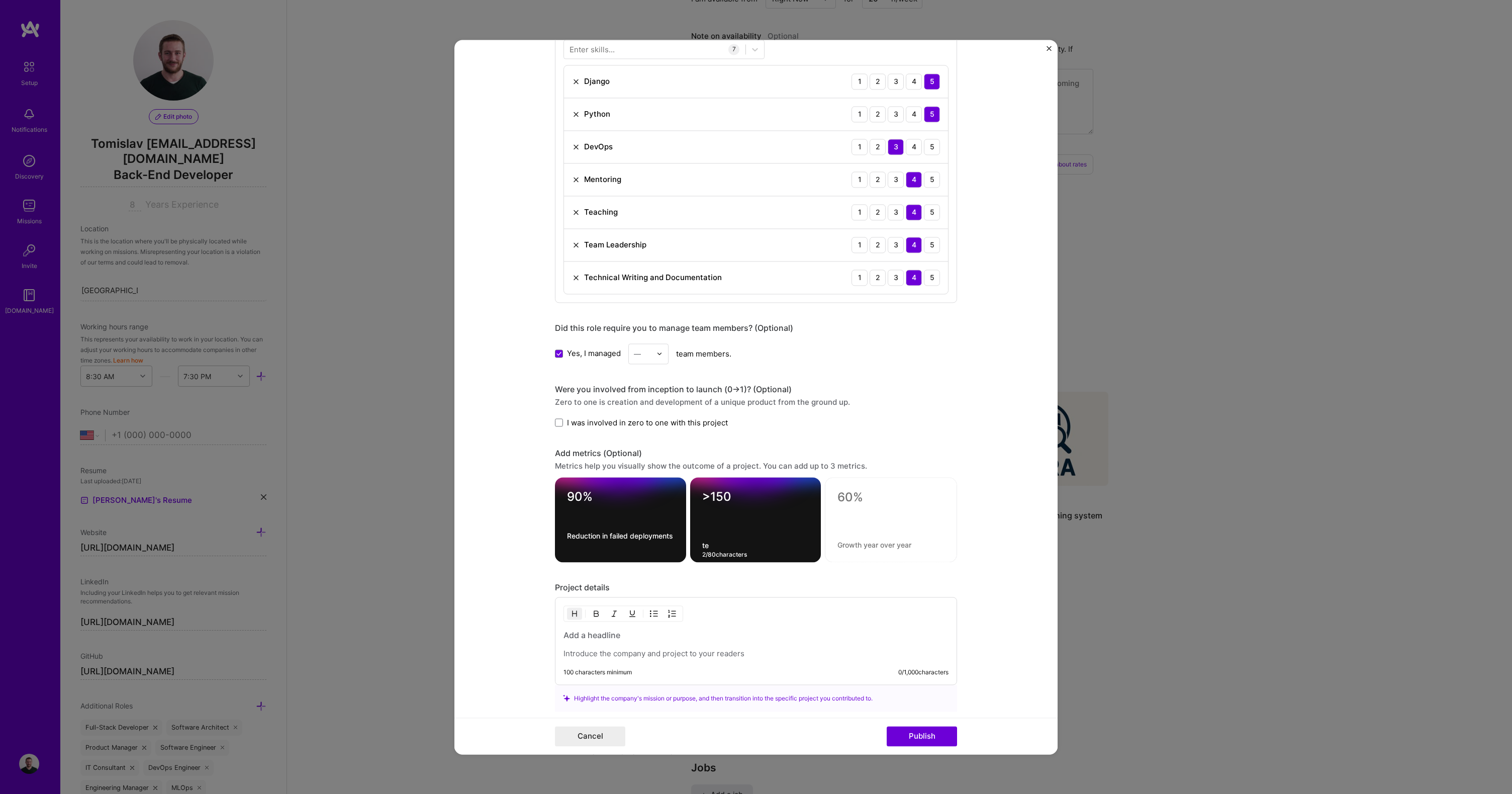
type textarea "t"
type textarea "Tech improvement meetings led"
click at [861, 499] on textarea at bounding box center [891, 499] width 107 height 20
type textarea "I"
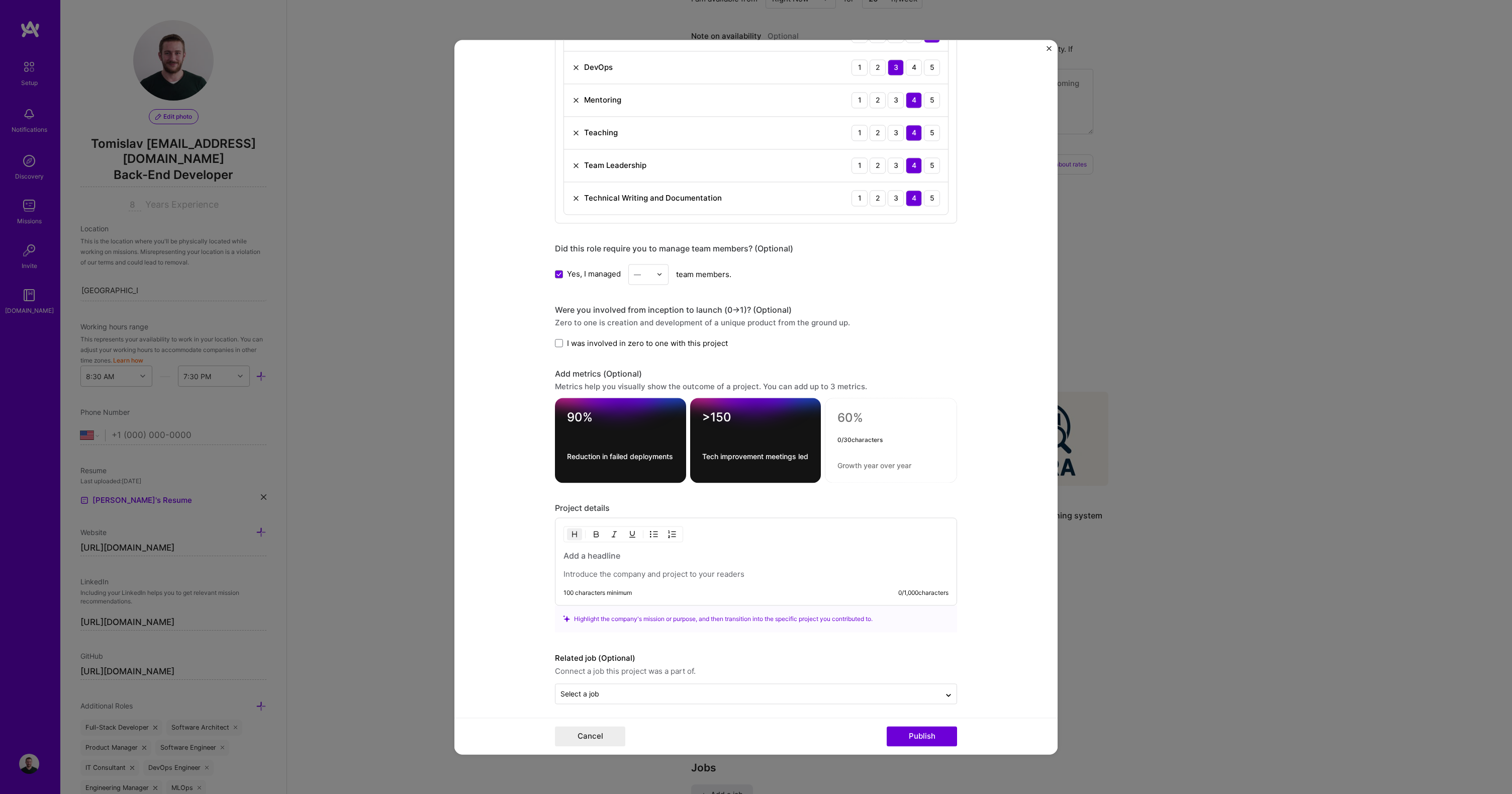
scroll to position [562, 0]
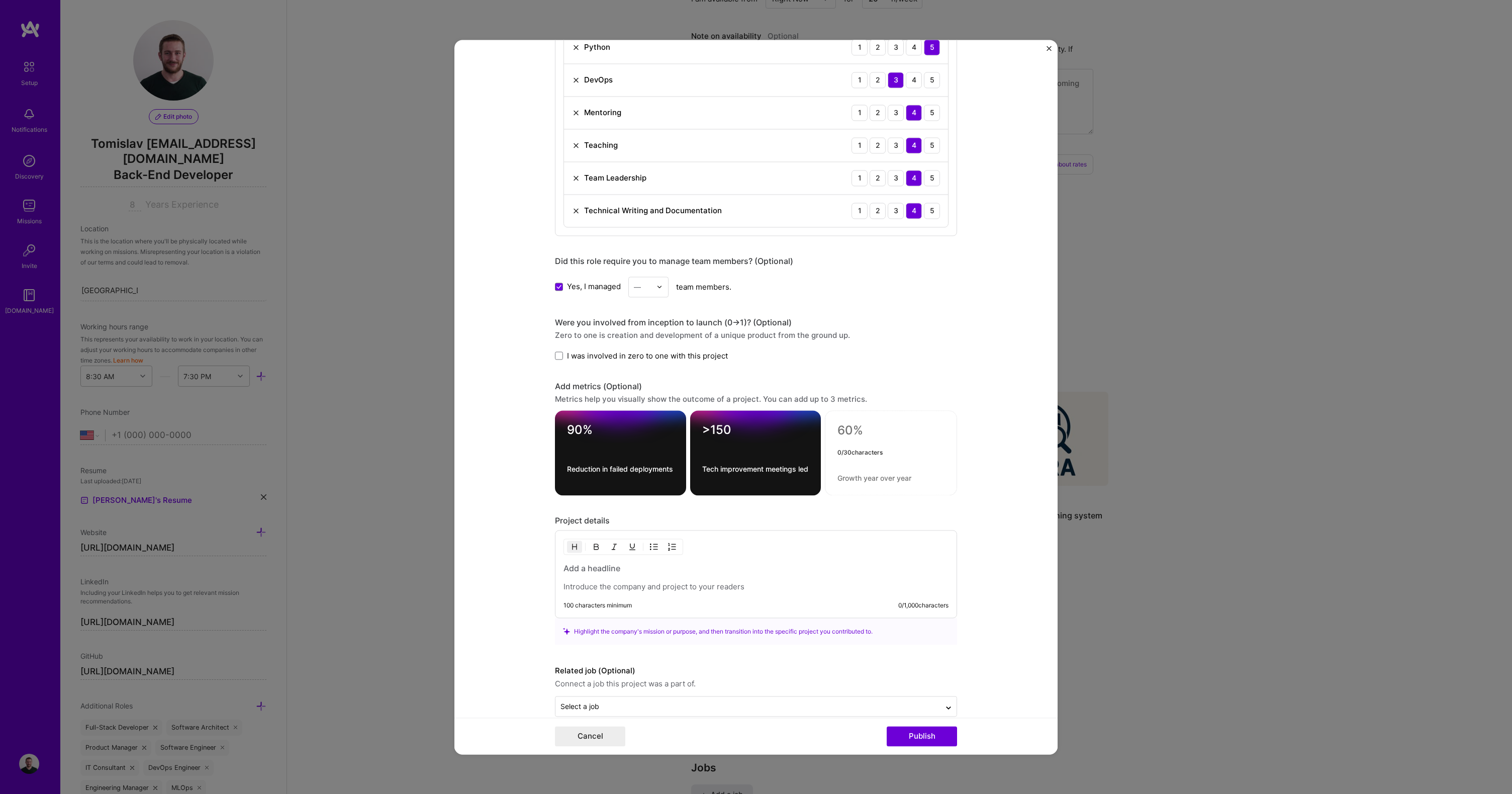
click at [608, 569] on h3 at bounding box center [756, 567] width 385 height 11
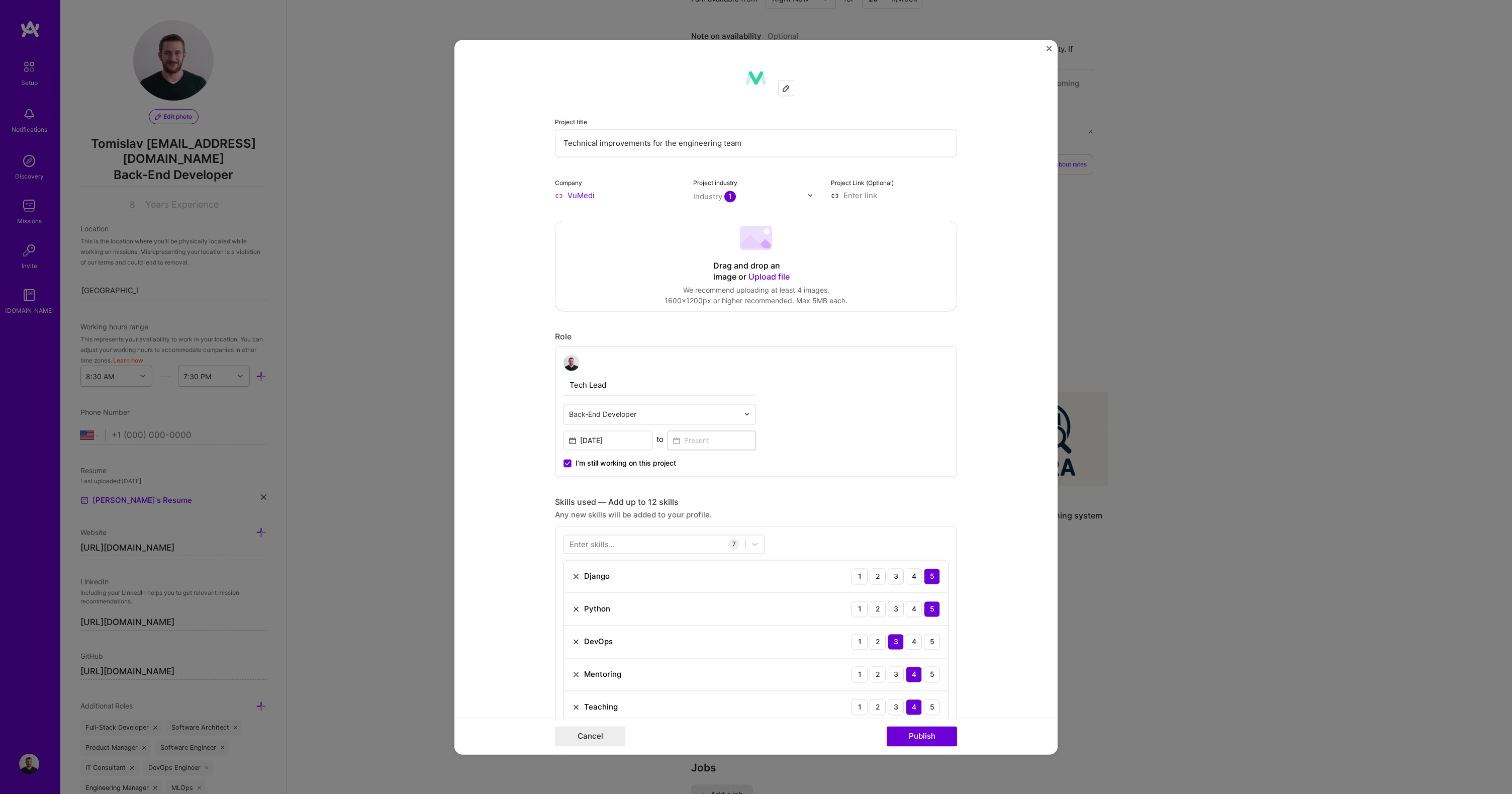
scroll to position [592, 0]
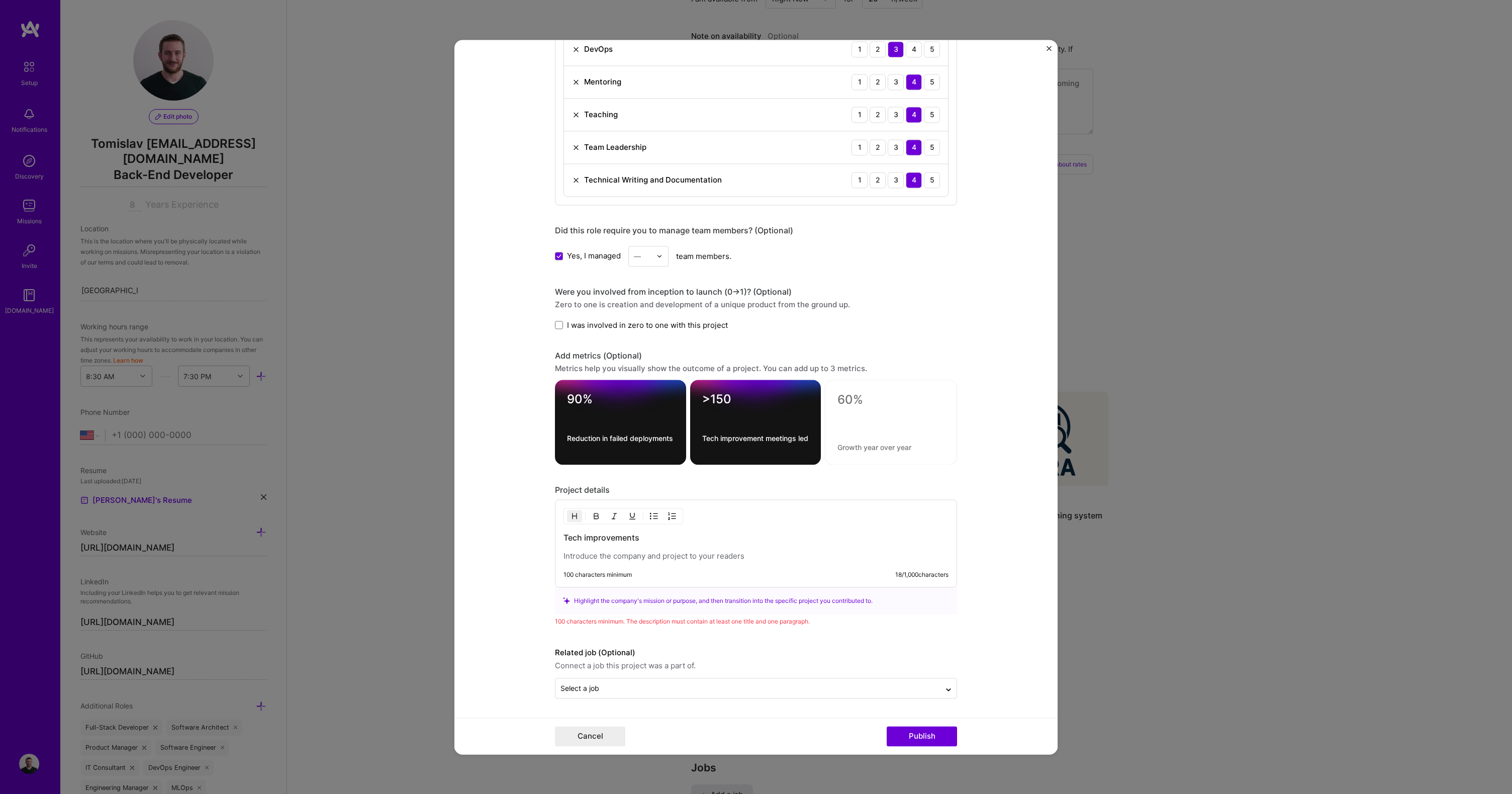
click at [578, 539] on h3 "Tech improvements" at bounding box center [756, 537] width 385 height 11
click at [594, 559] on p at bounding box center [756, 556] width 385 height 10
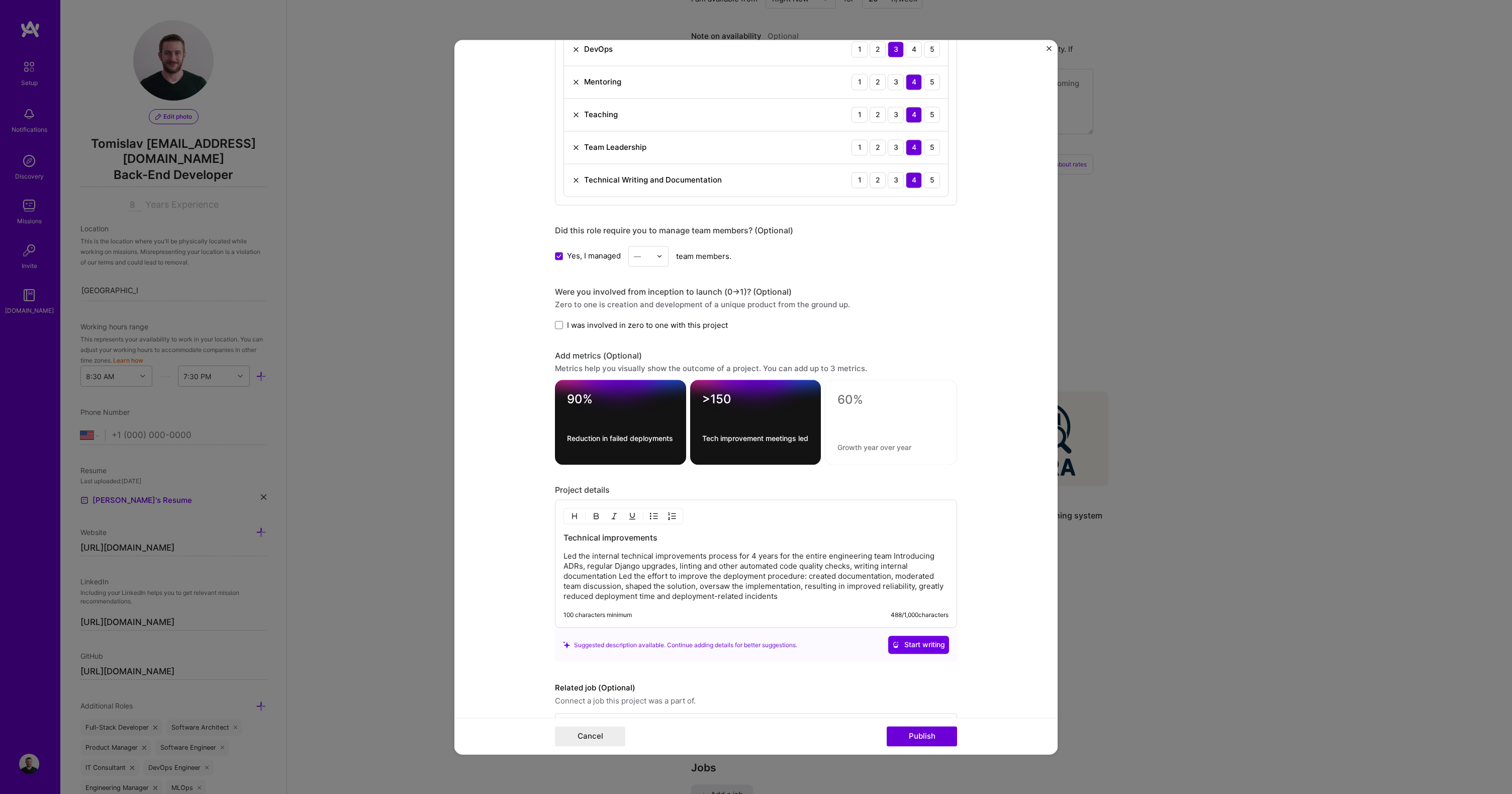
click at [557, 557] on div "Technical improvements Led the internal technical improvements process for 4 ye…" at bounding box center [756, 563] width 402 height 129
drag, startPoint x: 560, startPoint y: 554, endPoint x: 618, endPoint y: 556, distance: 58.0
click at [613, 556] on p "Led the internal technical improvements process for 4 years for the entire engi…" at bounding box center [756, 576] width 385 height 51
click at [653, 555] on p "Led the internal technical improvements process for 4 years for the entire engi…" at bounding box center [756, 576] width 385 height 51
click at [558, 558] on div "Technical improvements Led the internal technical improvements process for 4 ye…" at bounding box center [756, 563] width 402 height 129
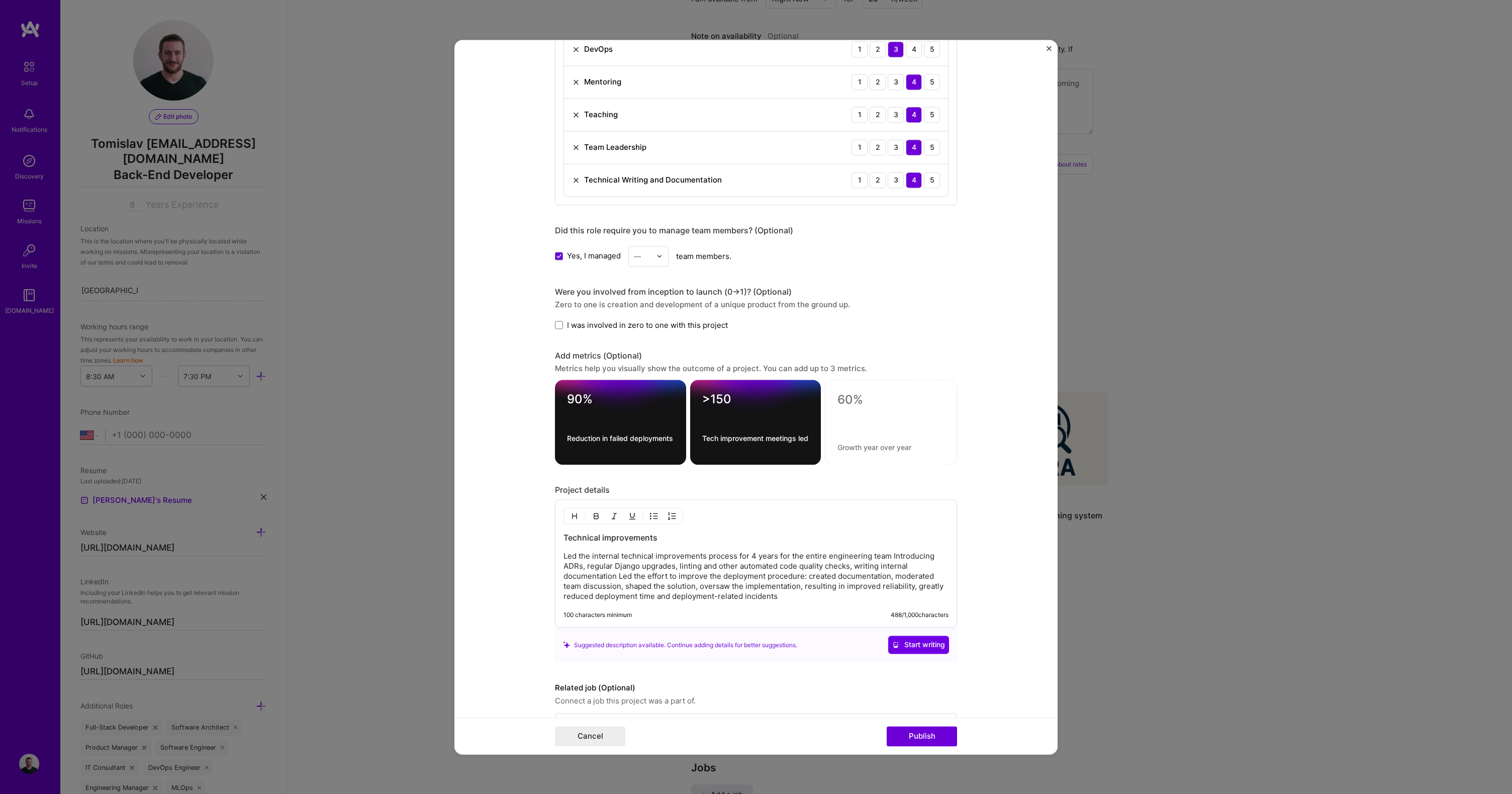
click at [564, 558] on p "Led the internal technical improvements process for 4 years for the entire engi…" at bounding box center [756, 576] width 385 height 51
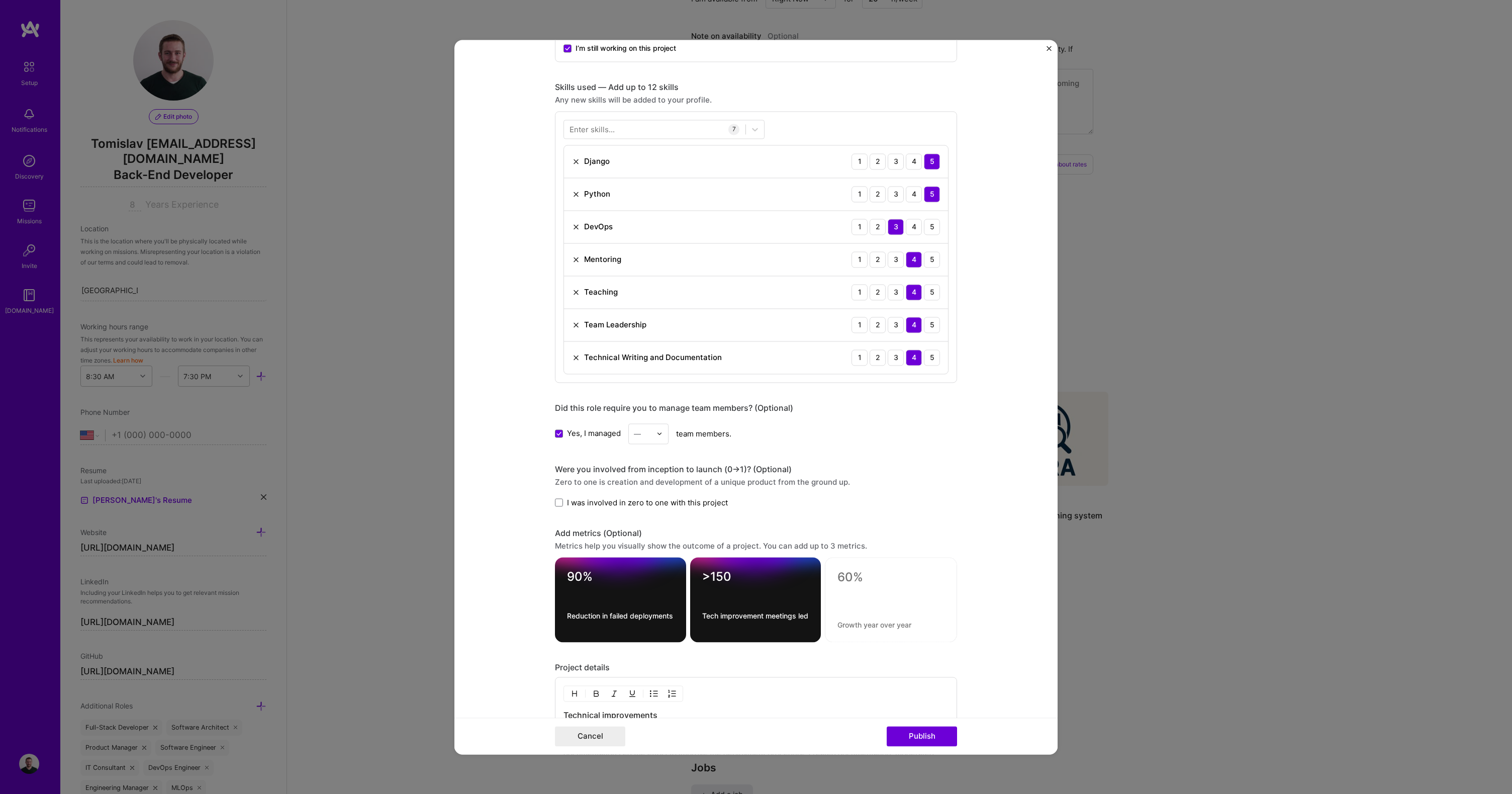
scroll to position [628, 0]
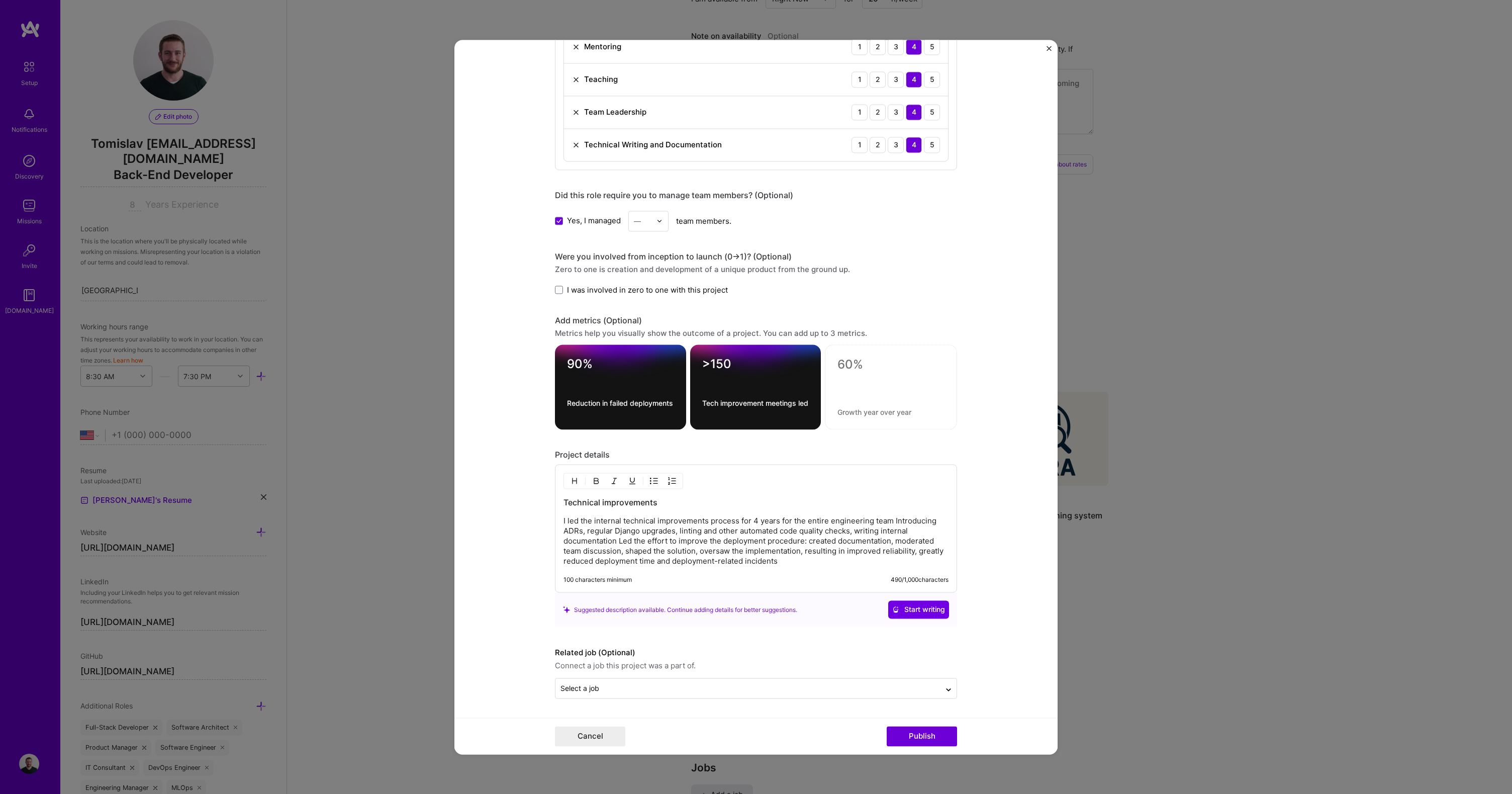
click at [889, 520] on p "I led the internal technical improvements process for 4 years for the entire en…" at bounding box center [756, 541] width 385 height 51
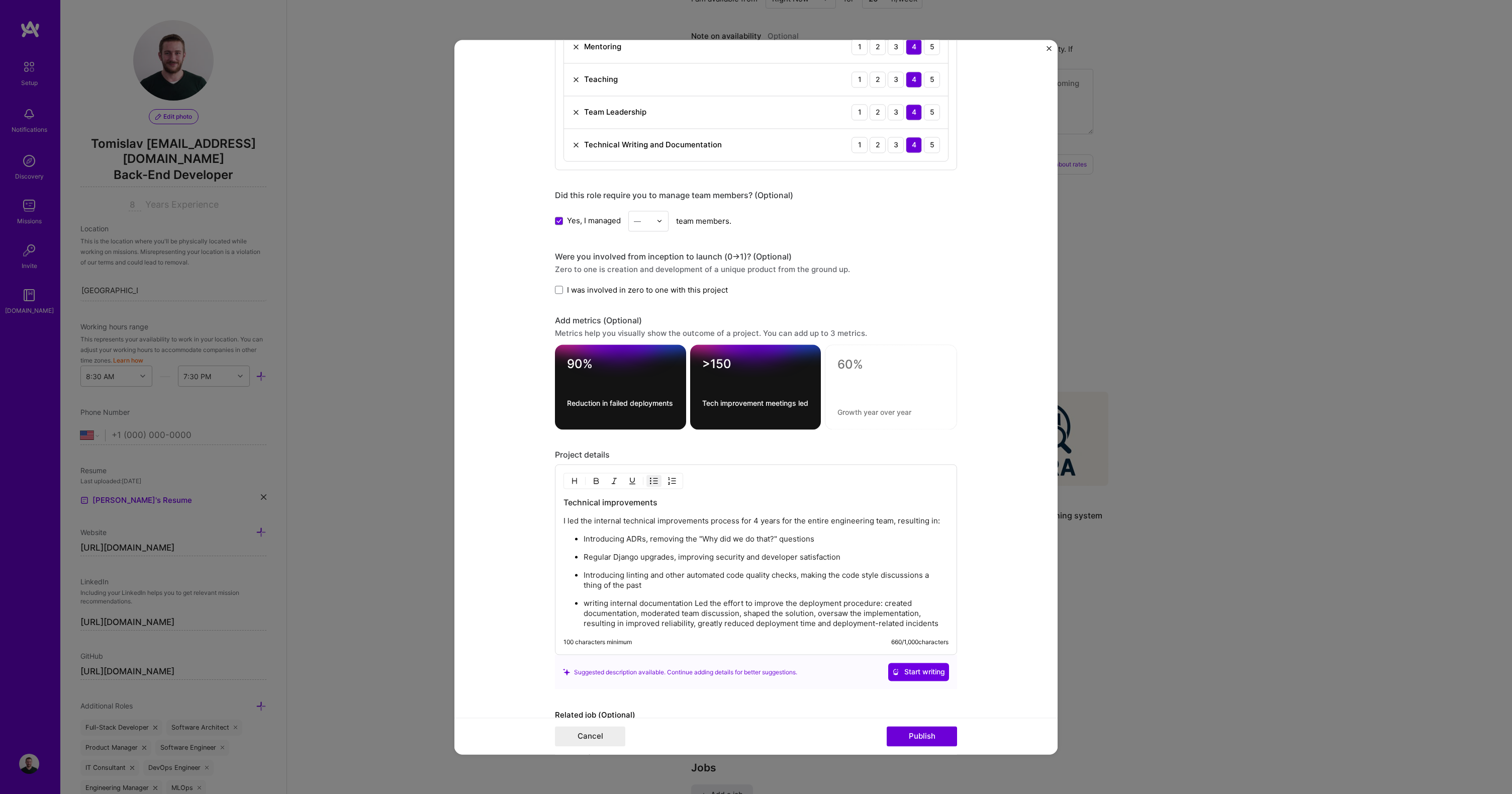
scroll to position [689, 0]
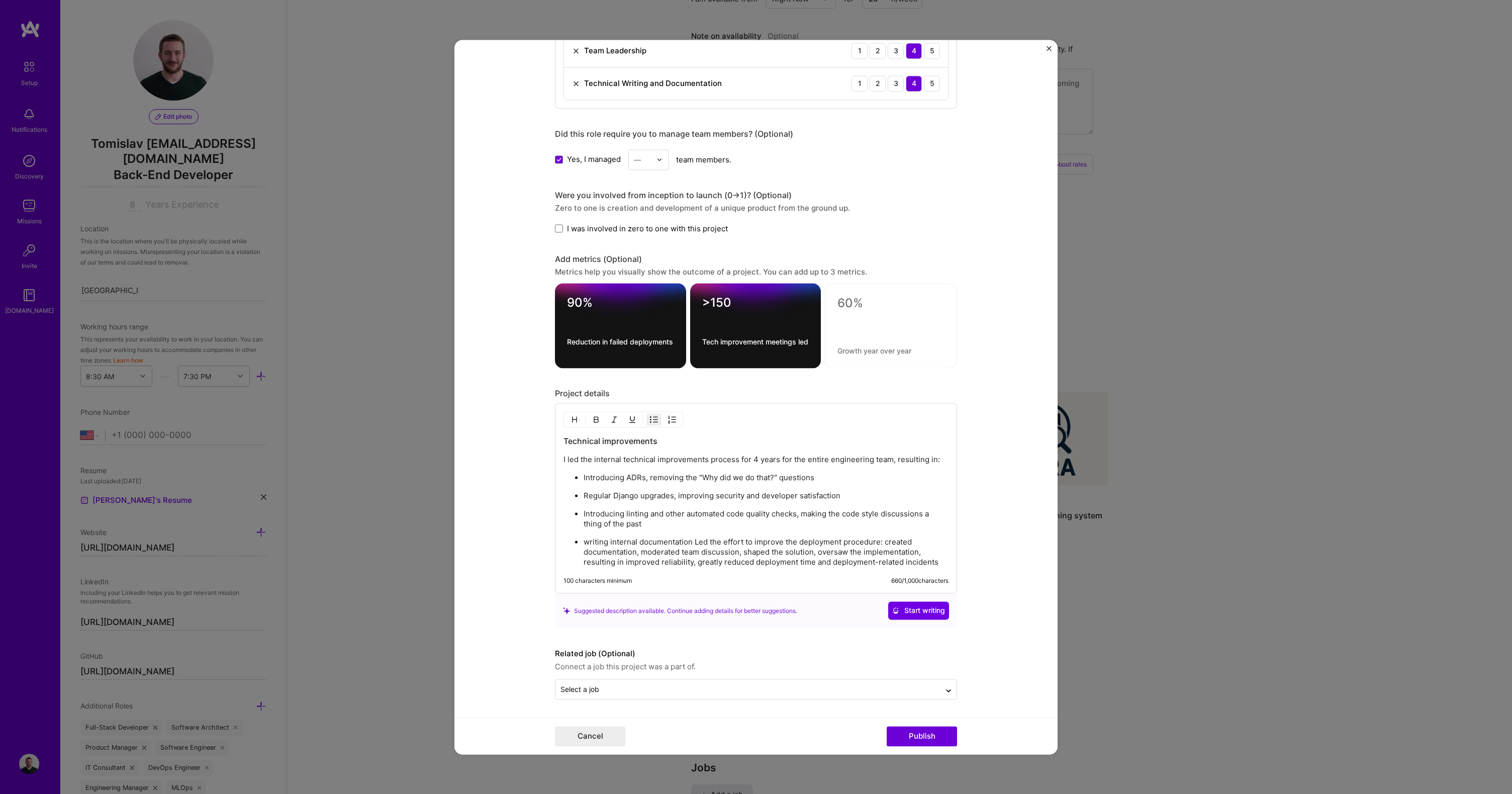
click at [584, 542] on p "writing internal documentation Led the effort to improve the deployment procedu…" at bounding box center [766, 552] width 365 height 30
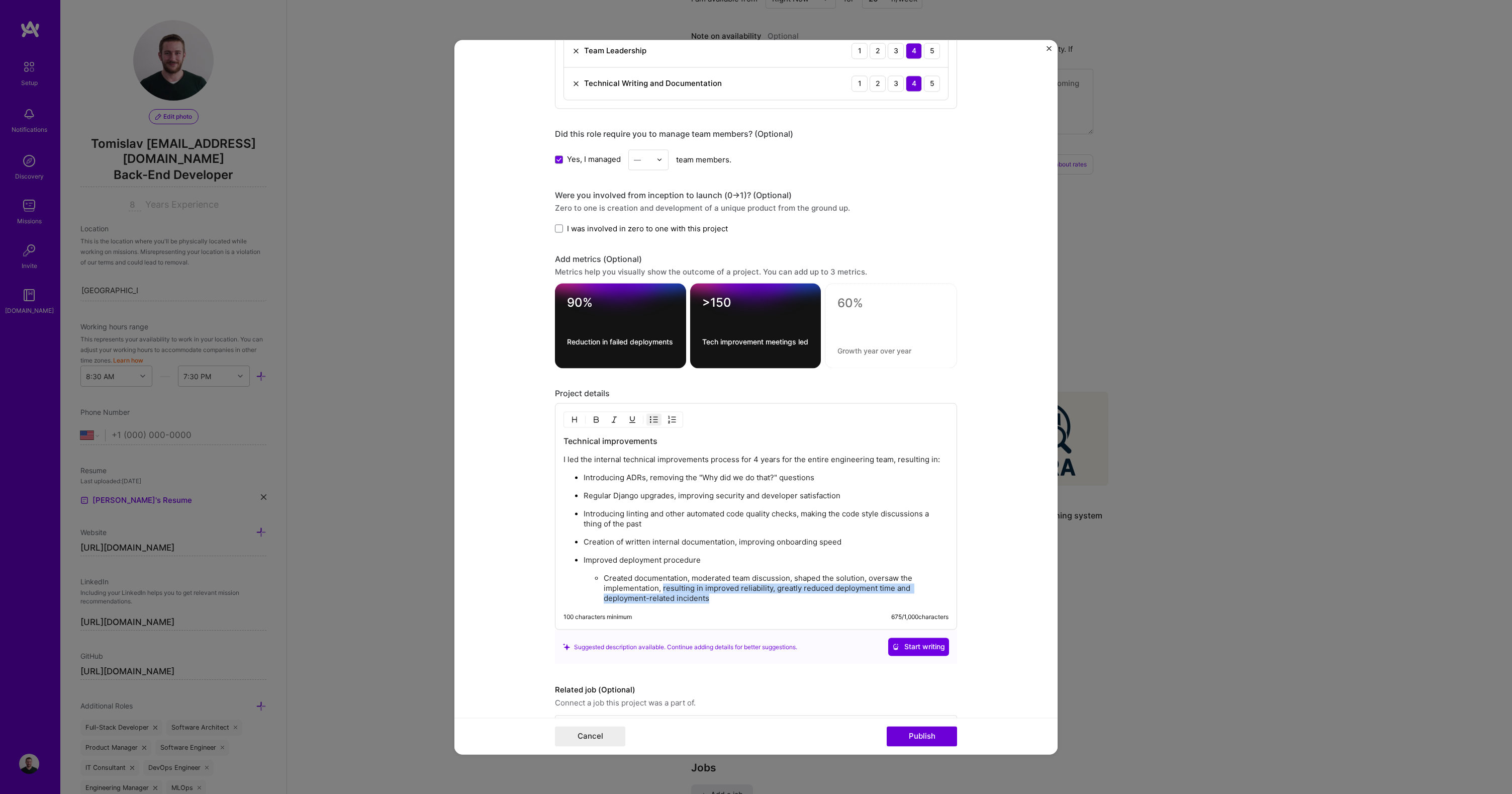
drag, startPoint x: 659, startPoint y: 587, endPoint x: 736, endPoint y: 596, distance: 77.5
click at [736, 596] on p "Created documentation, moderated team discussion, shaped the solution, oversaw …" at bounding box center [776, 588] width 345 height 30
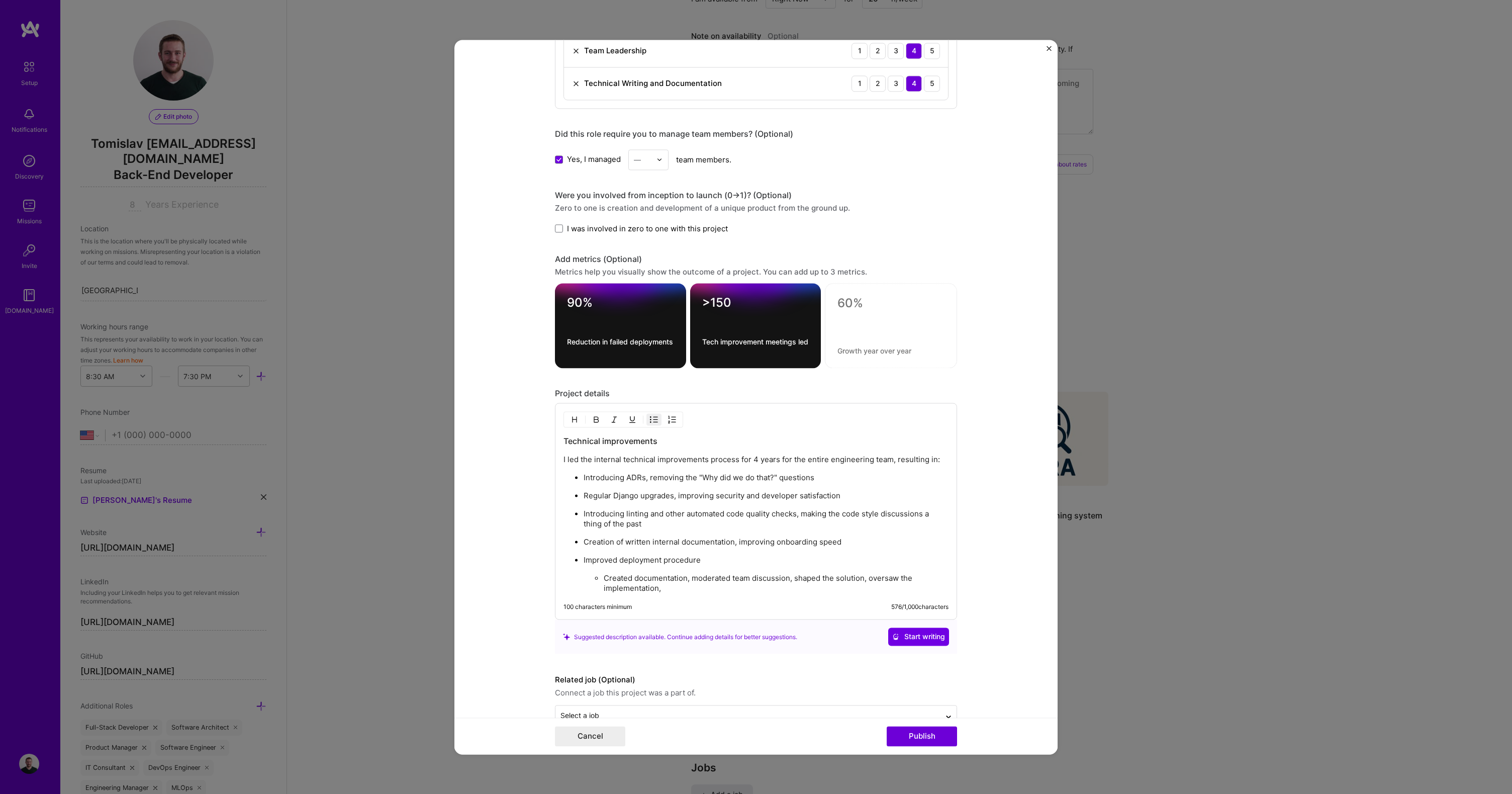
click at [723, 556] on p "Improved deployment procedure" at bounding box center [766, 560] width 365 height 10
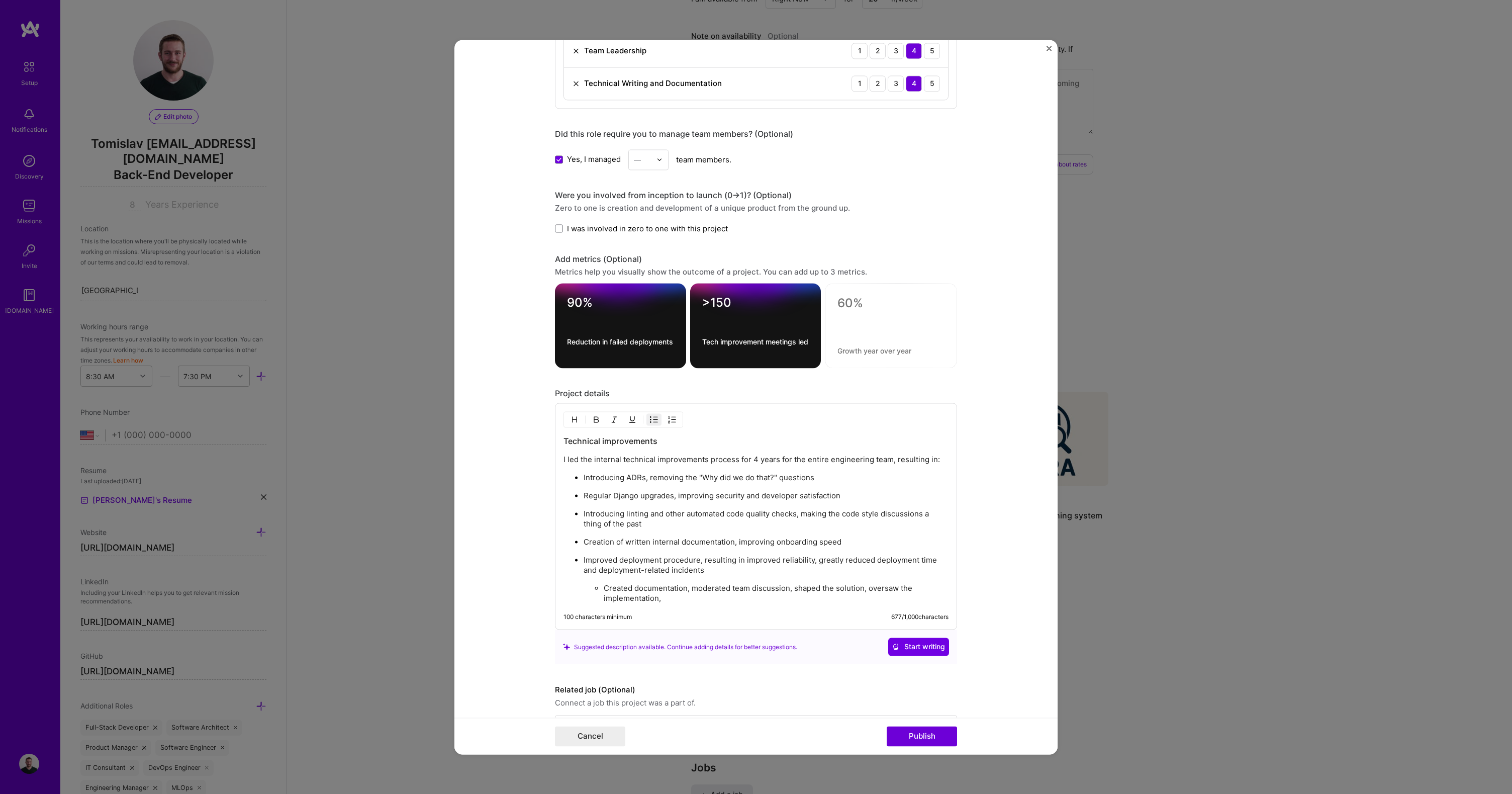
click at [664, 596] on p "Created documentation, moderated team discussion, shaped the solution, oversaw …" at bounding box center [776, 593] width 345 height 20
click at [647, 160] on input "text" at bounding box center [642, 159] width 17 height 11
click at [636, 232] on div "10" at bounding box center [648, 232] width 34 height 18
click at [649, 153] on div "10" at bounding box center [642, 160] width 27 height 20
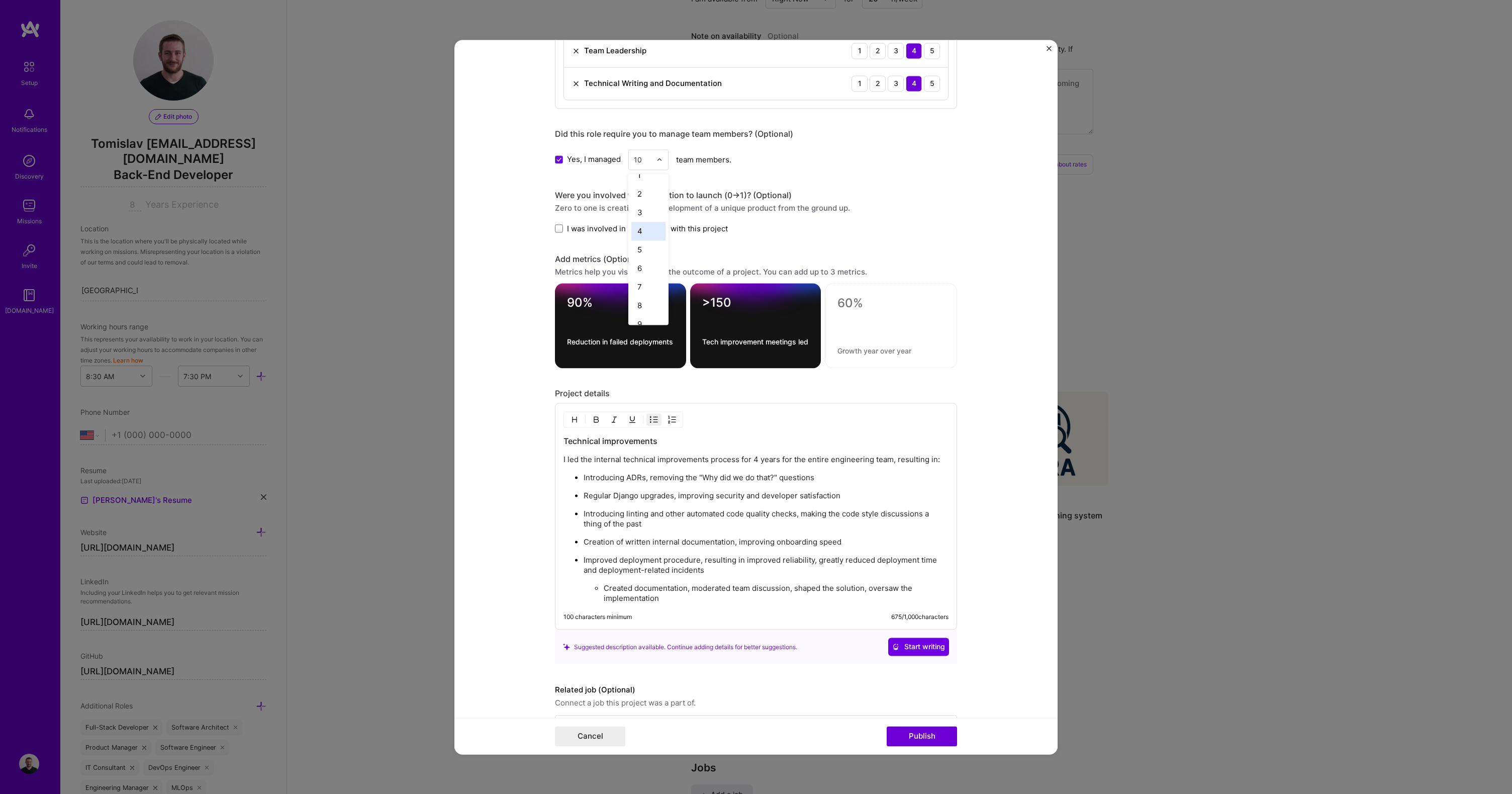
scroll to position [17, 0]
click at [638, 243] on div "5" at bounding box center [648, 244] width 34 height 18
click at [666, 531] on ul "Introducing ADRs, removing the "Why did we do that?" questions Regular Django u…" at bounding box center [756, 538] width 385 height 131
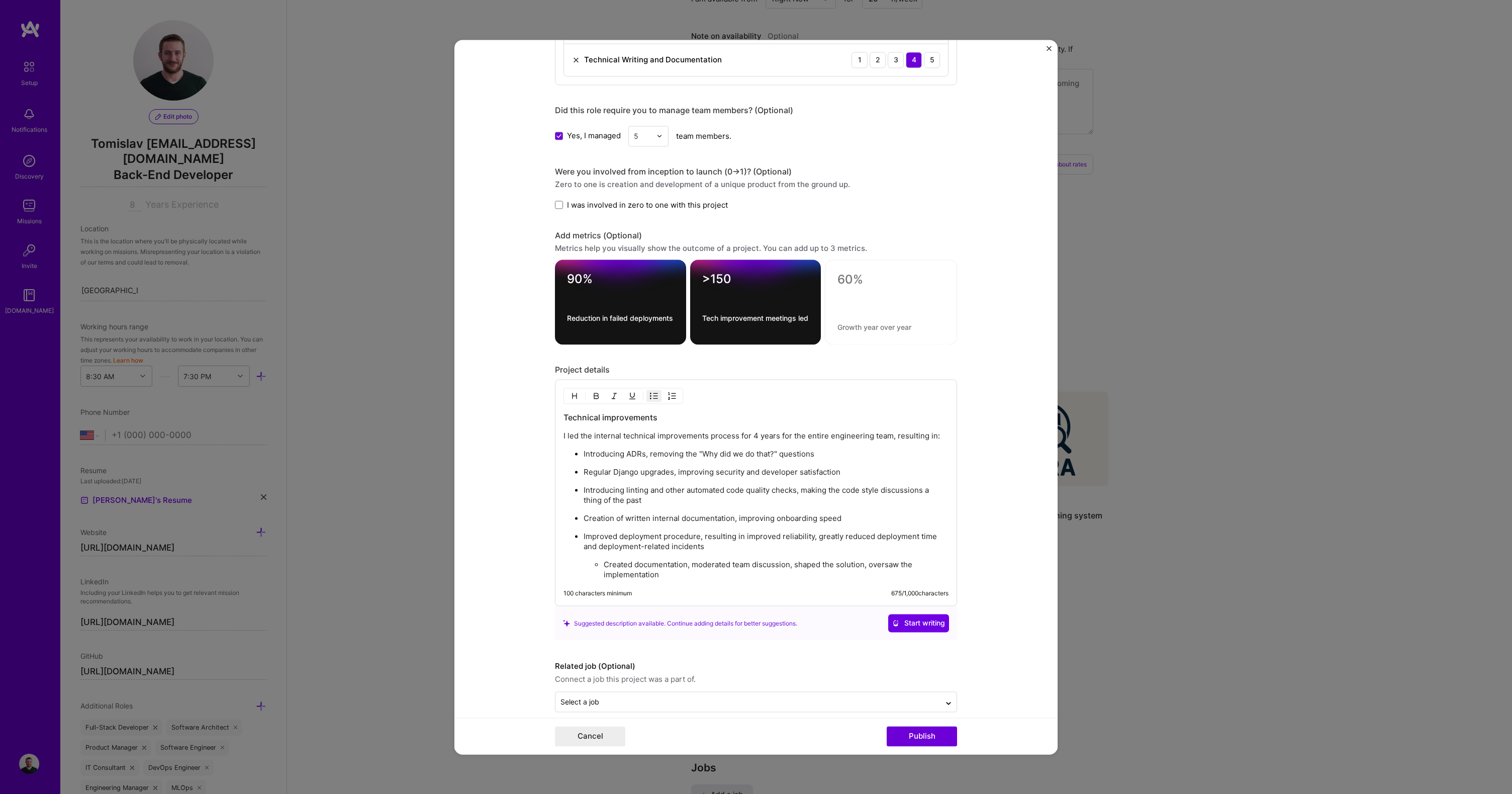
scroll to position [708, 0]
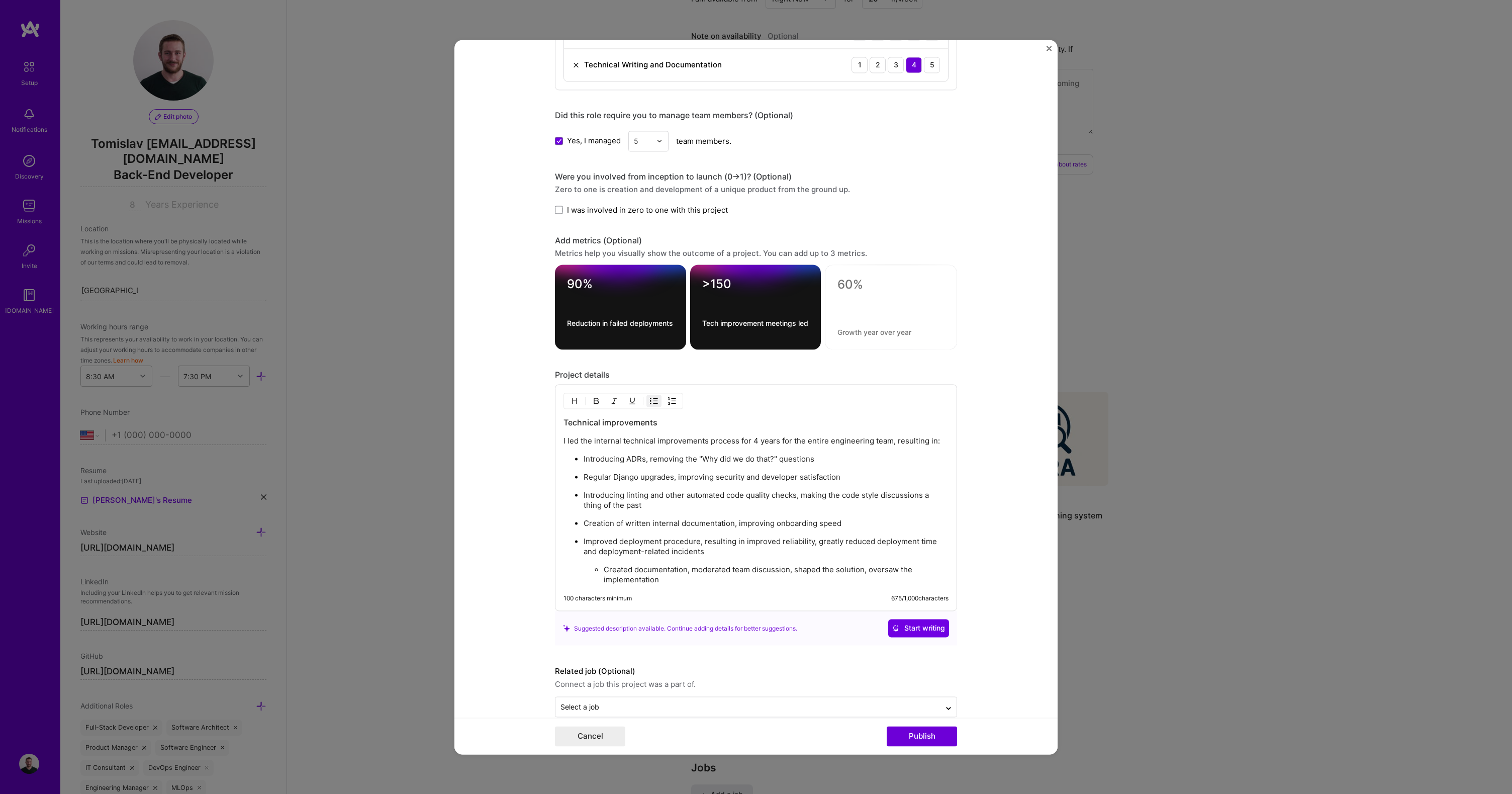
click at [849, 525] on p "Creation of written internal documentation, improving onboarding speed" at bounding box center [766, 524] width 365 height 10
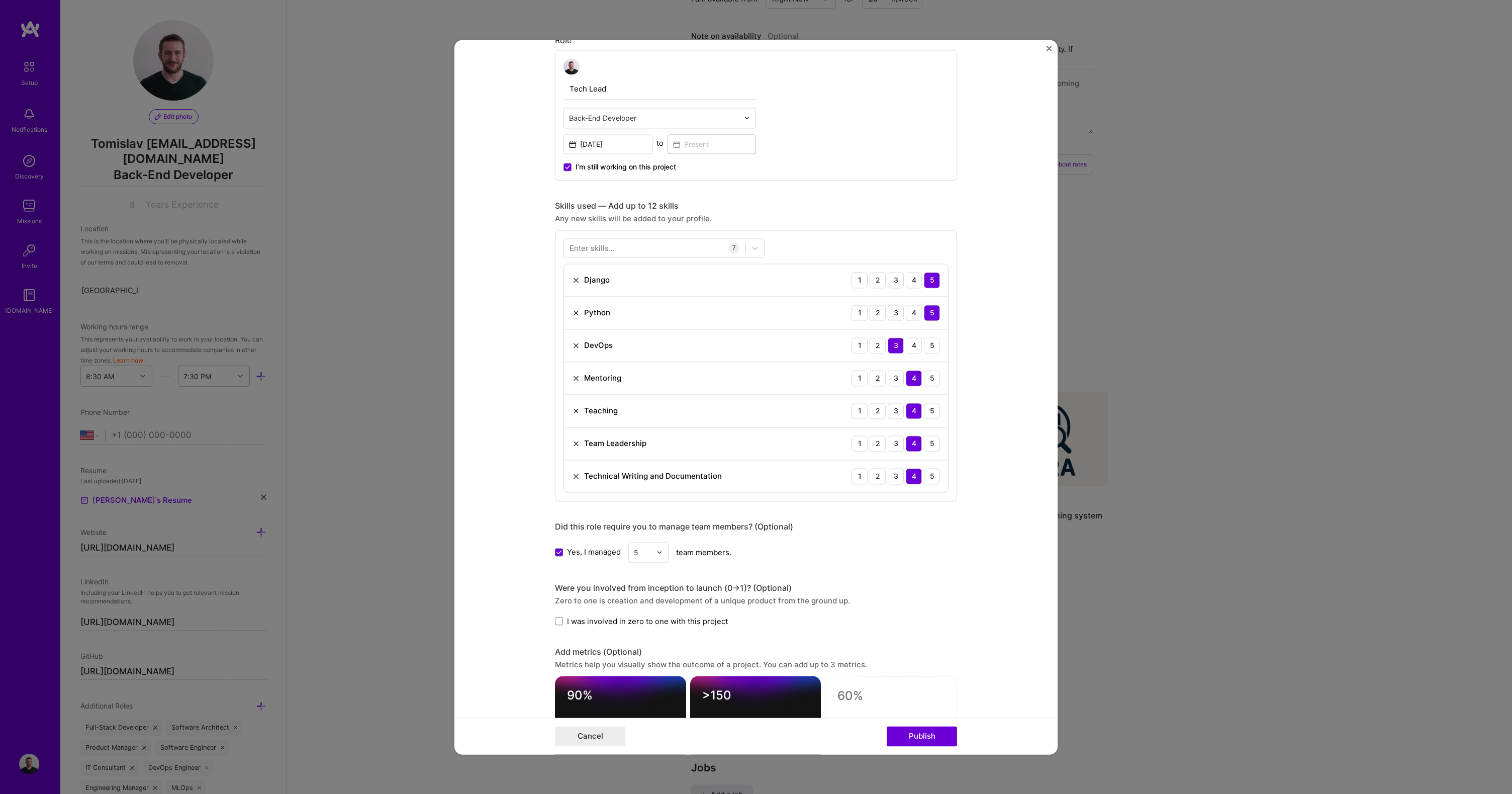
scroll to position [245, 0]
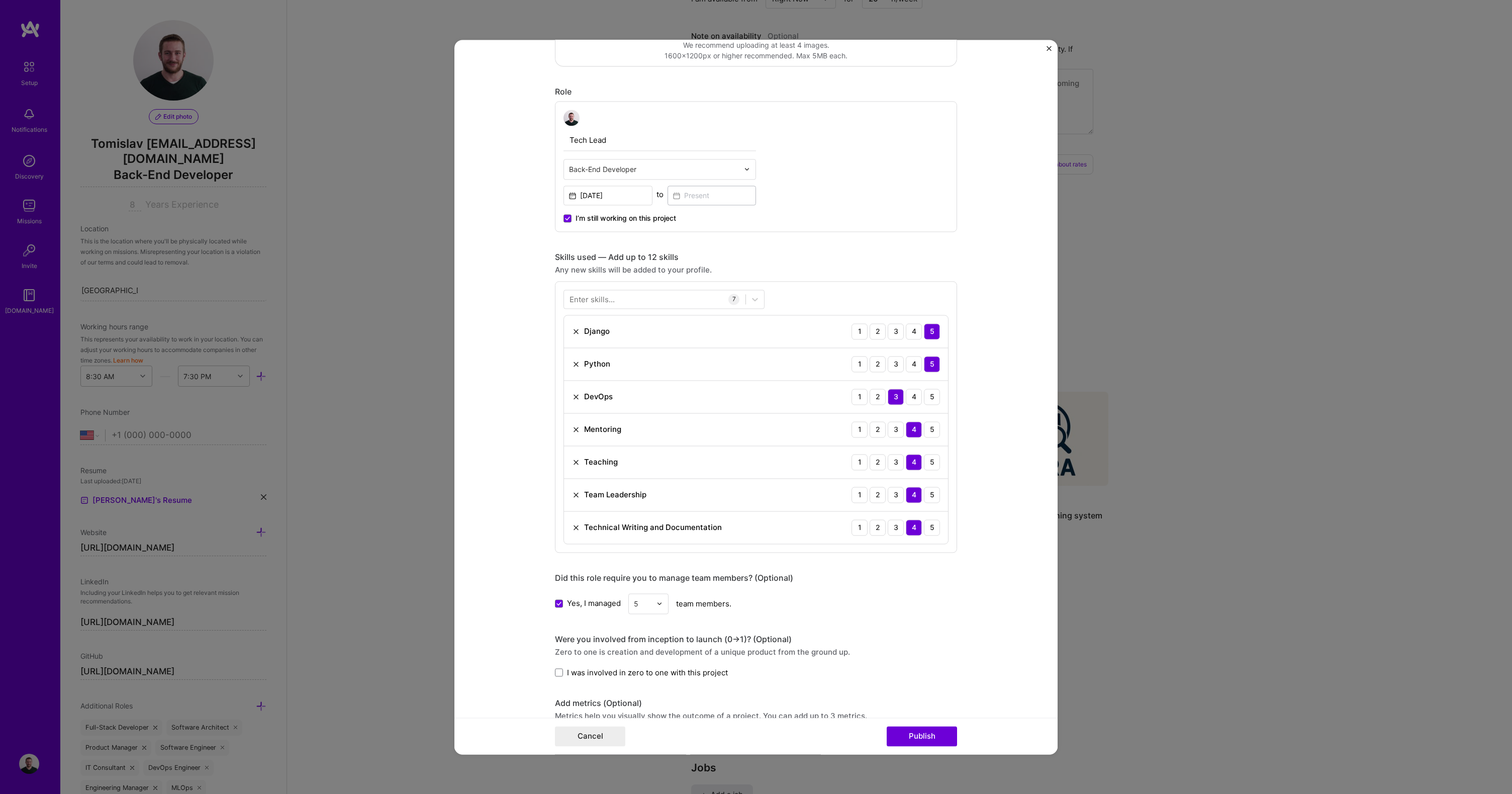
click at [601, 302] on div "Enter skills..." at bounding box center [592, 300] width 46 height 11
click at [603, 299] on div "Enter skills..." at bounding box center [592, 300] width 46 height 11
click at [600, 302] on div "Enter skills..." at bounding box center [592, 300] width 46 height 11
click at [594, 392] on div "Django Python API Design AWS Boto3 DevOps Docker Email Deliverability GitHub [P…" at bounding box center [664, 176] width 201 height 484
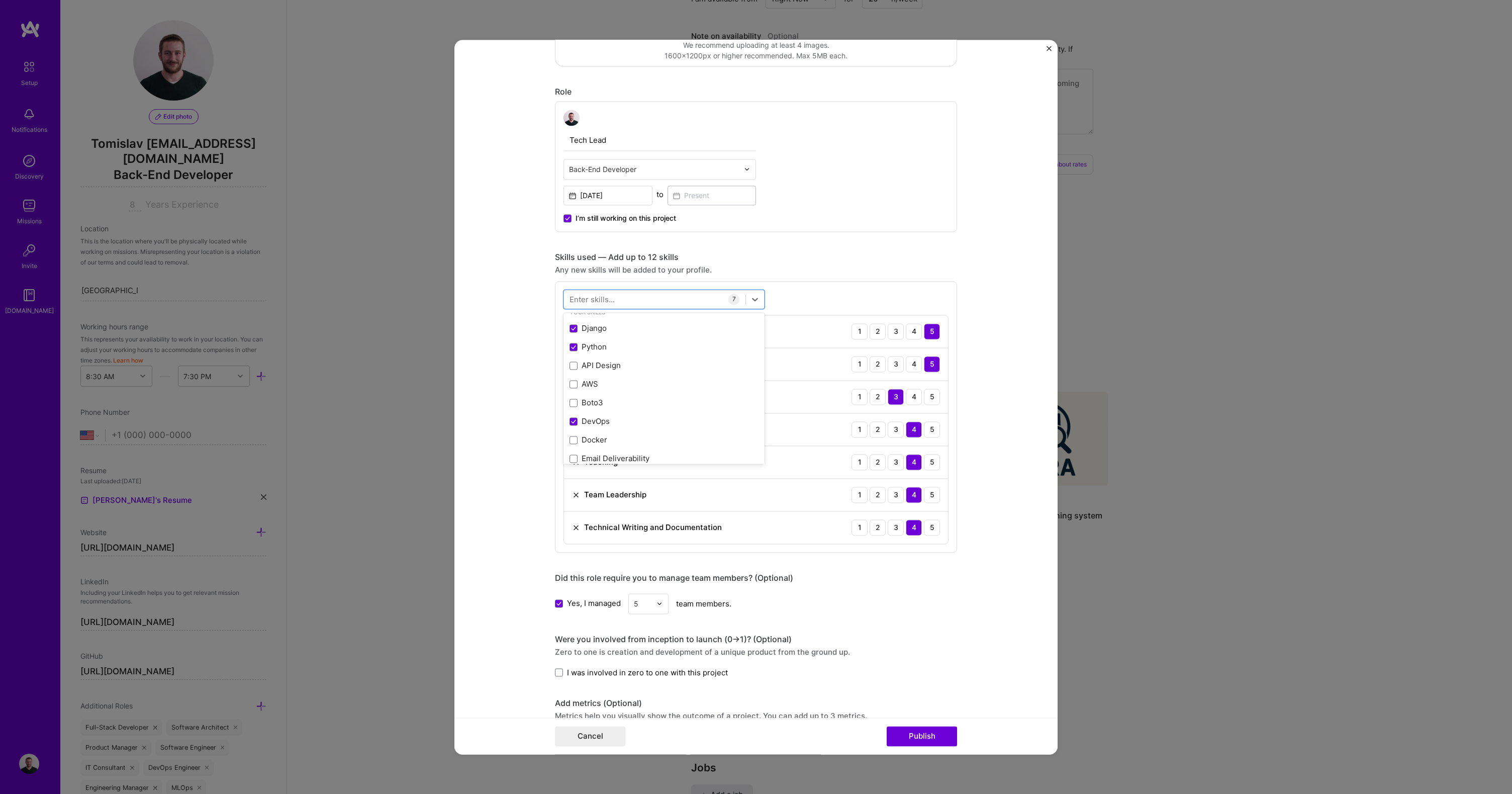
click at [528, 385] on form "Project title Technical improvements for the engineering team Company VuMedi Pr…" at bounding box center [756, 397] width 603 height 714
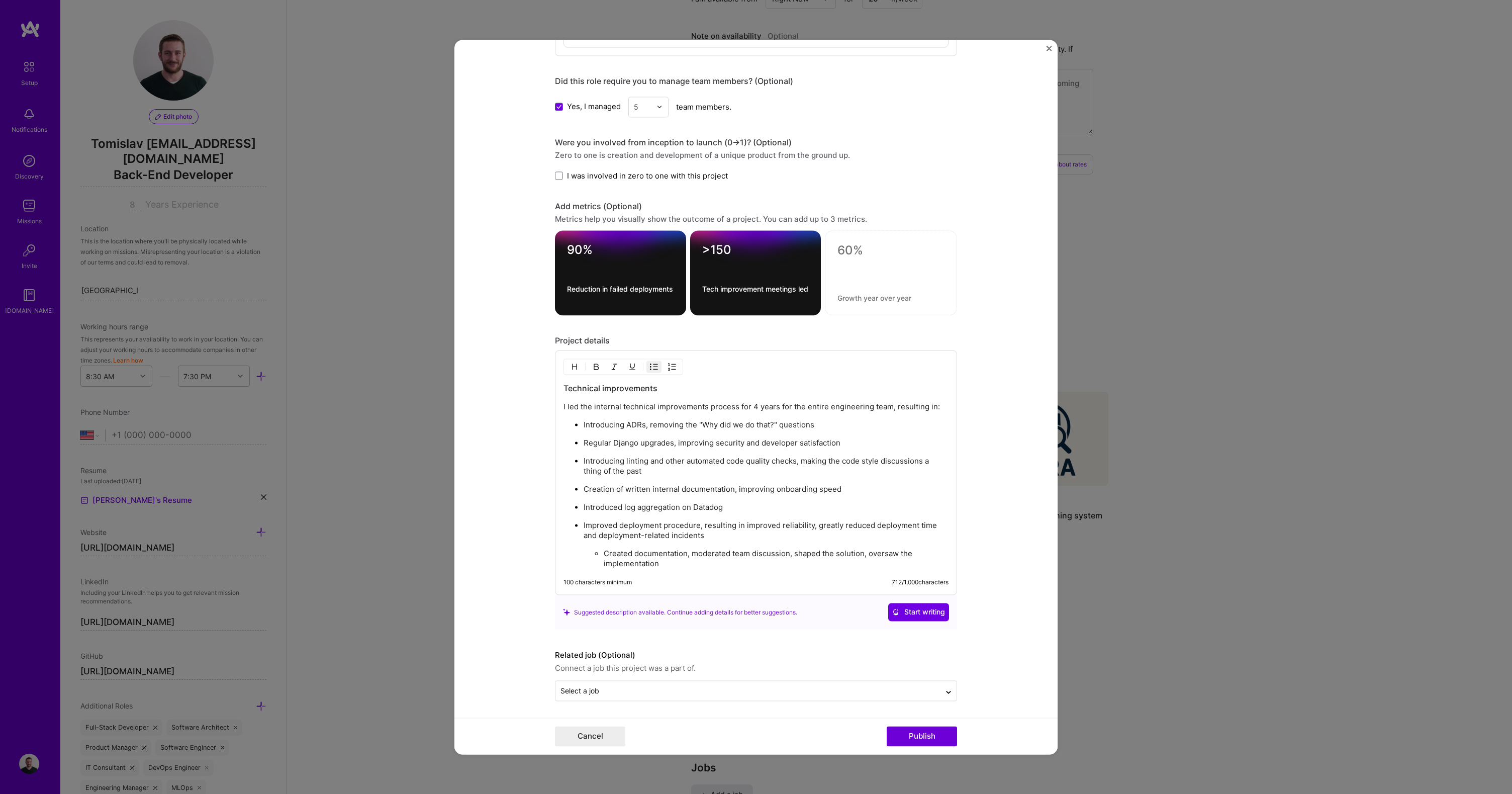
scroll to position [743, 0]
click at [674, 572] on div "Technical improvements I led the internal technical improvements process for 4 …" at bounding box center [756, 471] width 402 height 245
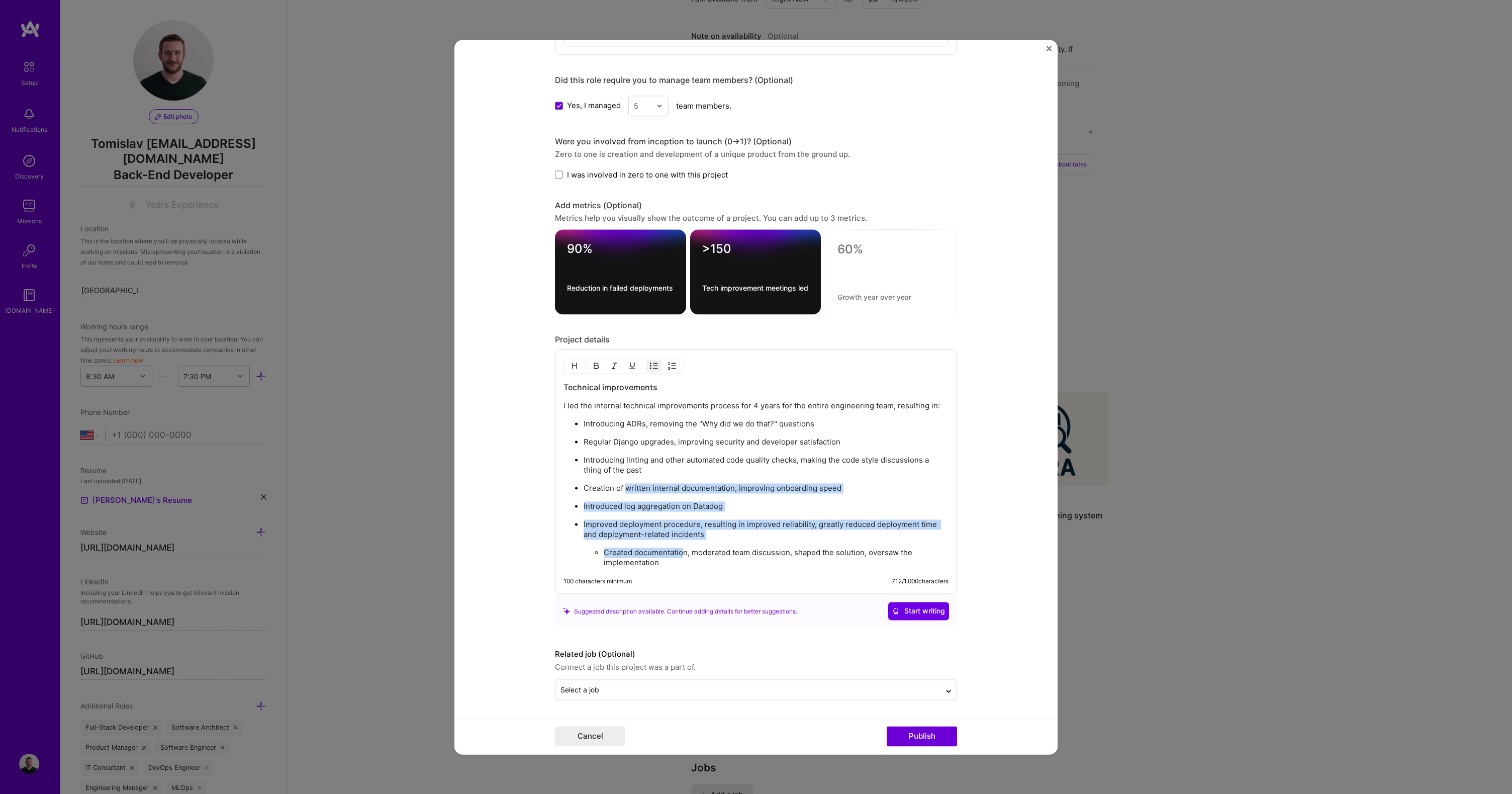
drag, startPoint x: 682, startPoint y: 551, endPoint x: 615, endPoint y: 465, distance: 109.0
click at [615, 465] on ul "Introducing ADRs, removing the "Why did we do that?" questions Regular Django u…" at bounding box center [756, 493] width 385 height 149
click at [615, 465] on p "Introducing linting and other automated code quality checks, making the code st…" at bounding box center [766, 465] width 365 height 20
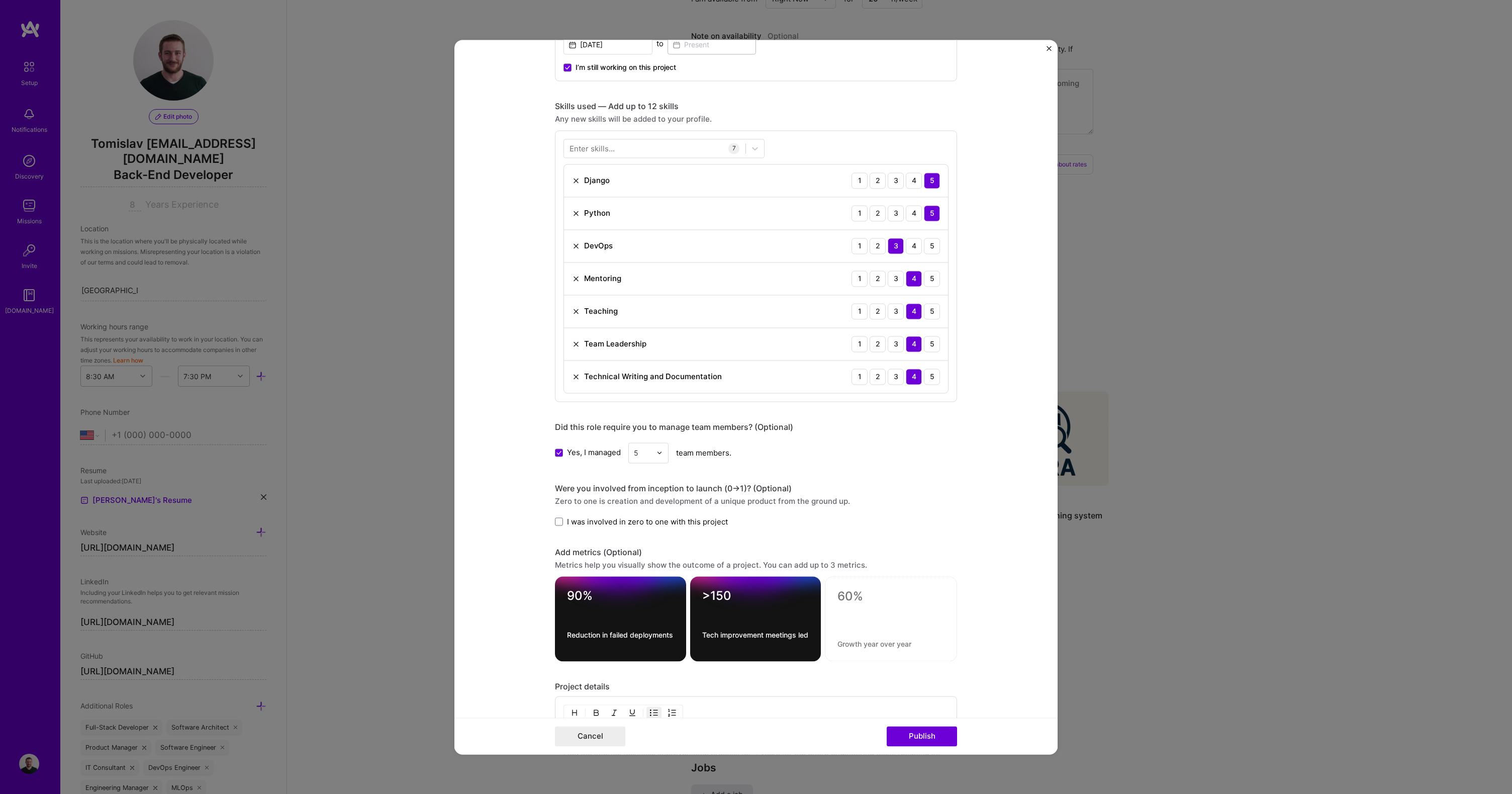
scroll to position [344, 0]
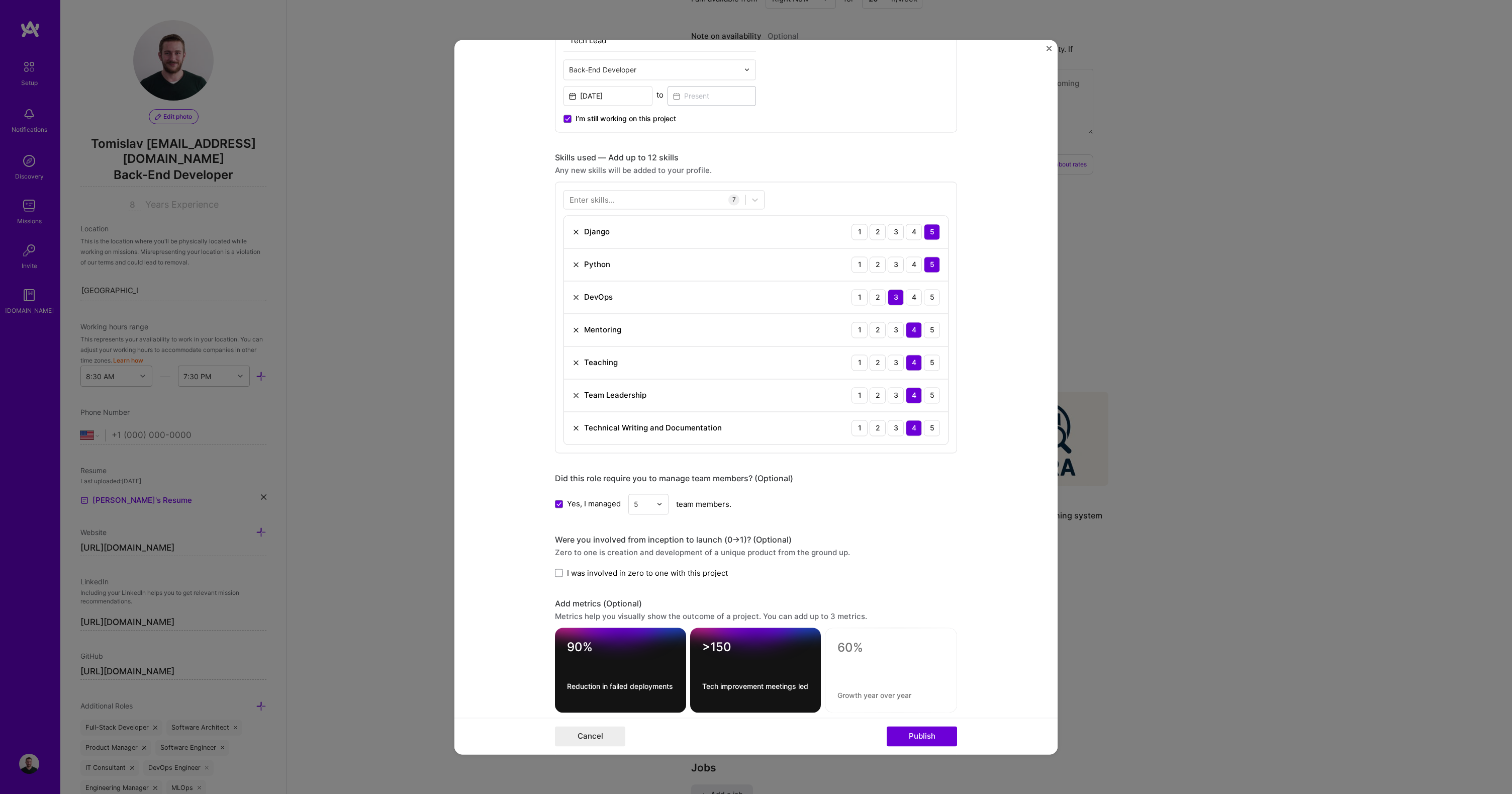
click at [623, 212] on div "Enter skills... 7 Django 1 2 3 4 5 Python 1 2 3 4 5 DevOps 1 2 3 4 5 Mentoring …" at bounding box center [756, 317] width 402 height 271
click at [620, 196] on div at bounding box center [654, 200] width 182 height 17
click at [572, 241] on span at bounding box center [574, 241] width 8 height 8
click at [0, 0] on input "checkbox" at bounding box center [0, 0] width 0 height 0
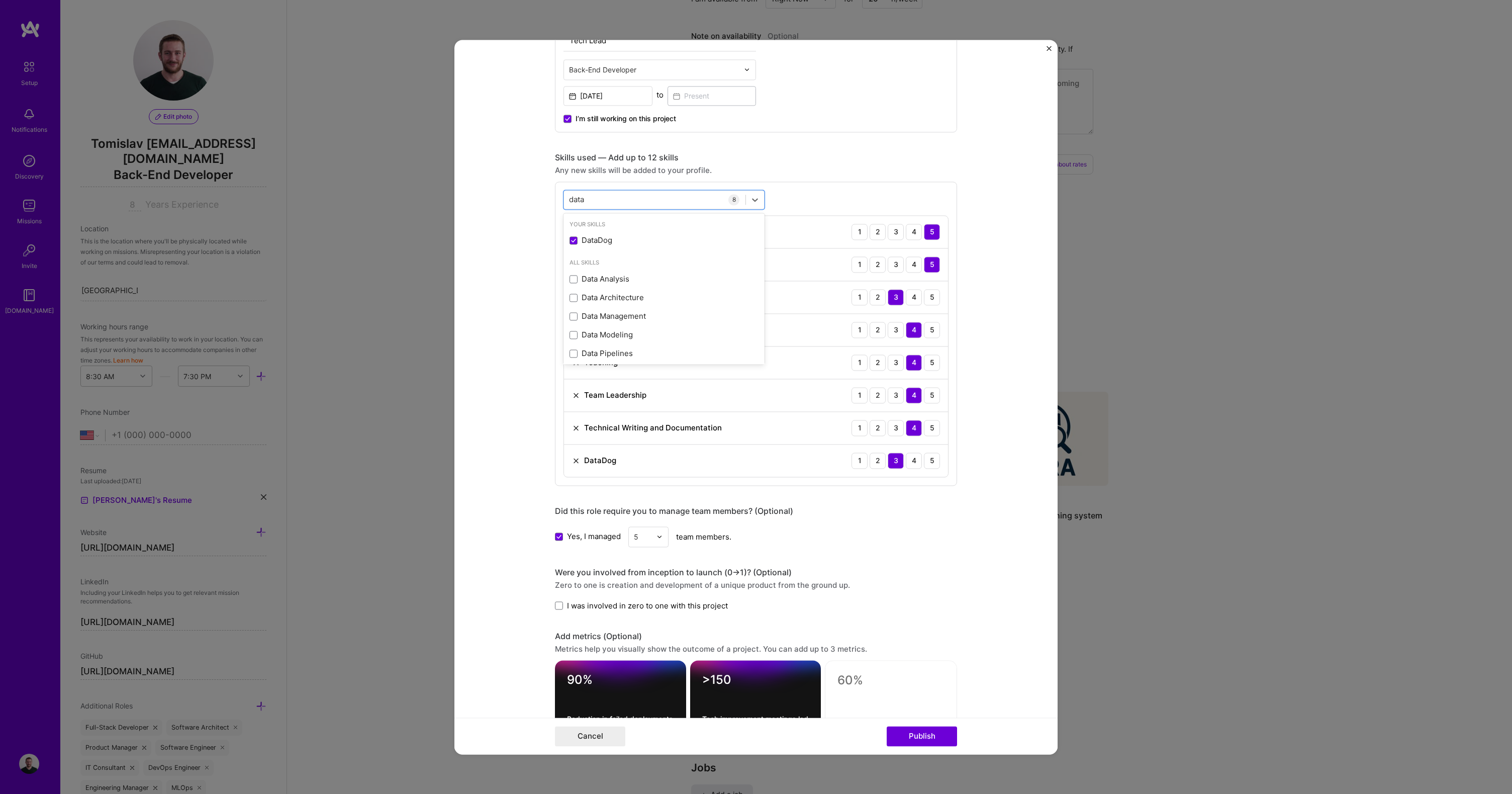
type input "data"
click at [523, 288] on form "Project title Technical improvements for the engineering team Company VuMedi Pr…" at bounding box center [756, 397] width 603 height 714
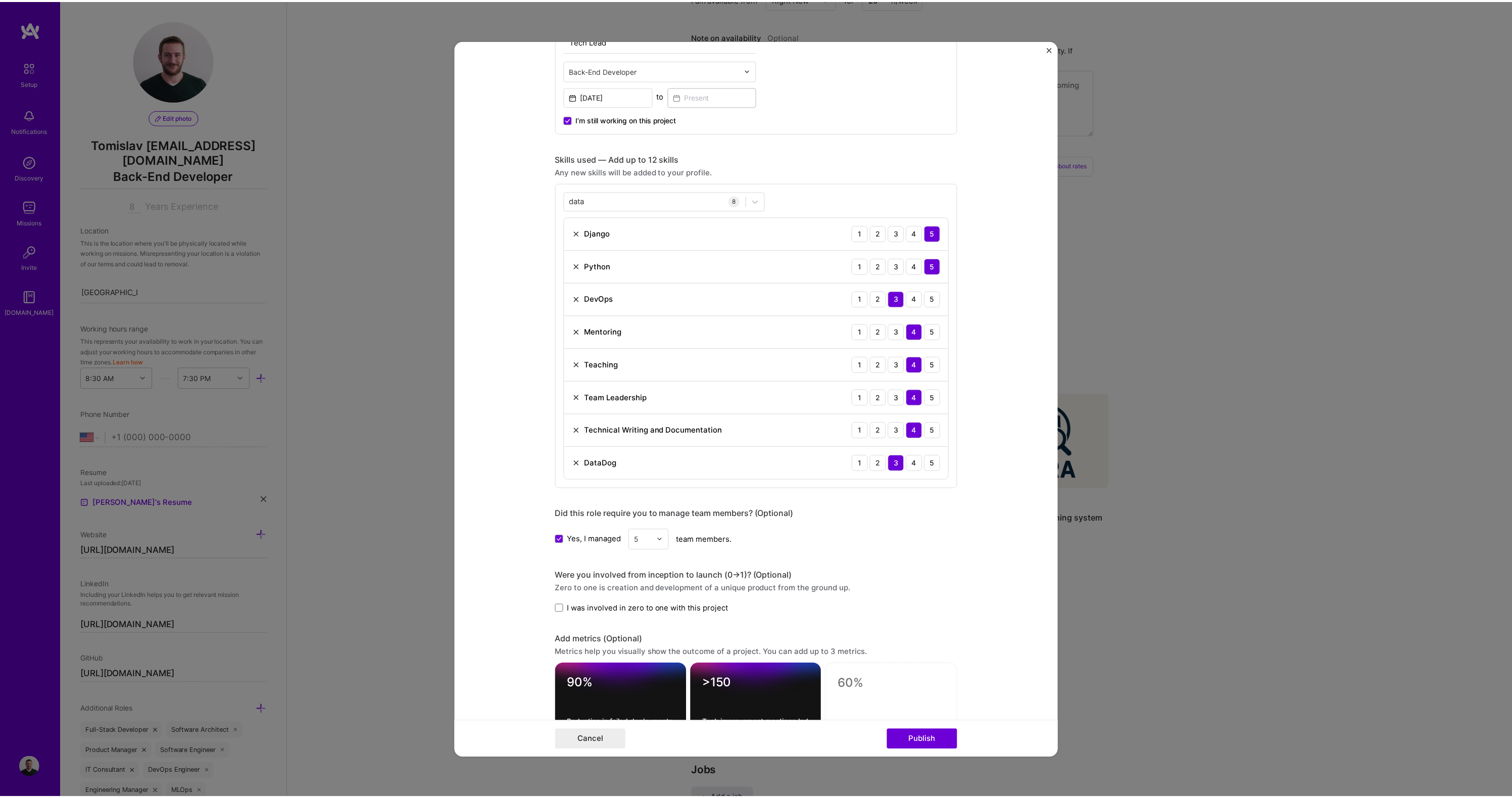
scroll to position [780, 0]
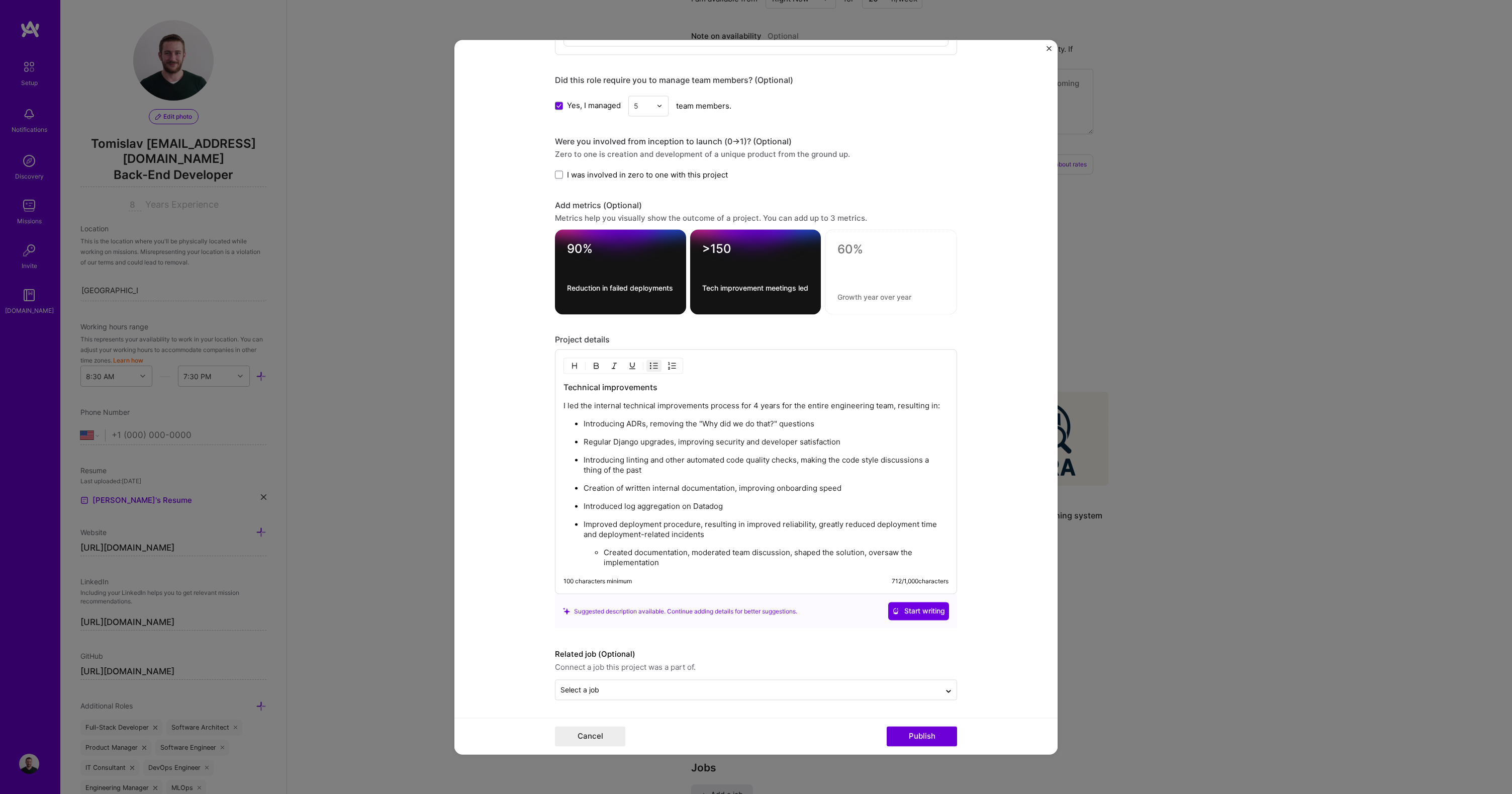
click at [617, 504] on p "Introduced log aggregation on Datadog" at bounding box center [766, 506] width 365 height 10
click at [722, 506] on p "Log aggregation and active monitoring on Datadog" at bounding box center [766, 506] width 365 height 10
click at [600, 684] on input "text" at bounding box center [748, 689] width 375 height 11
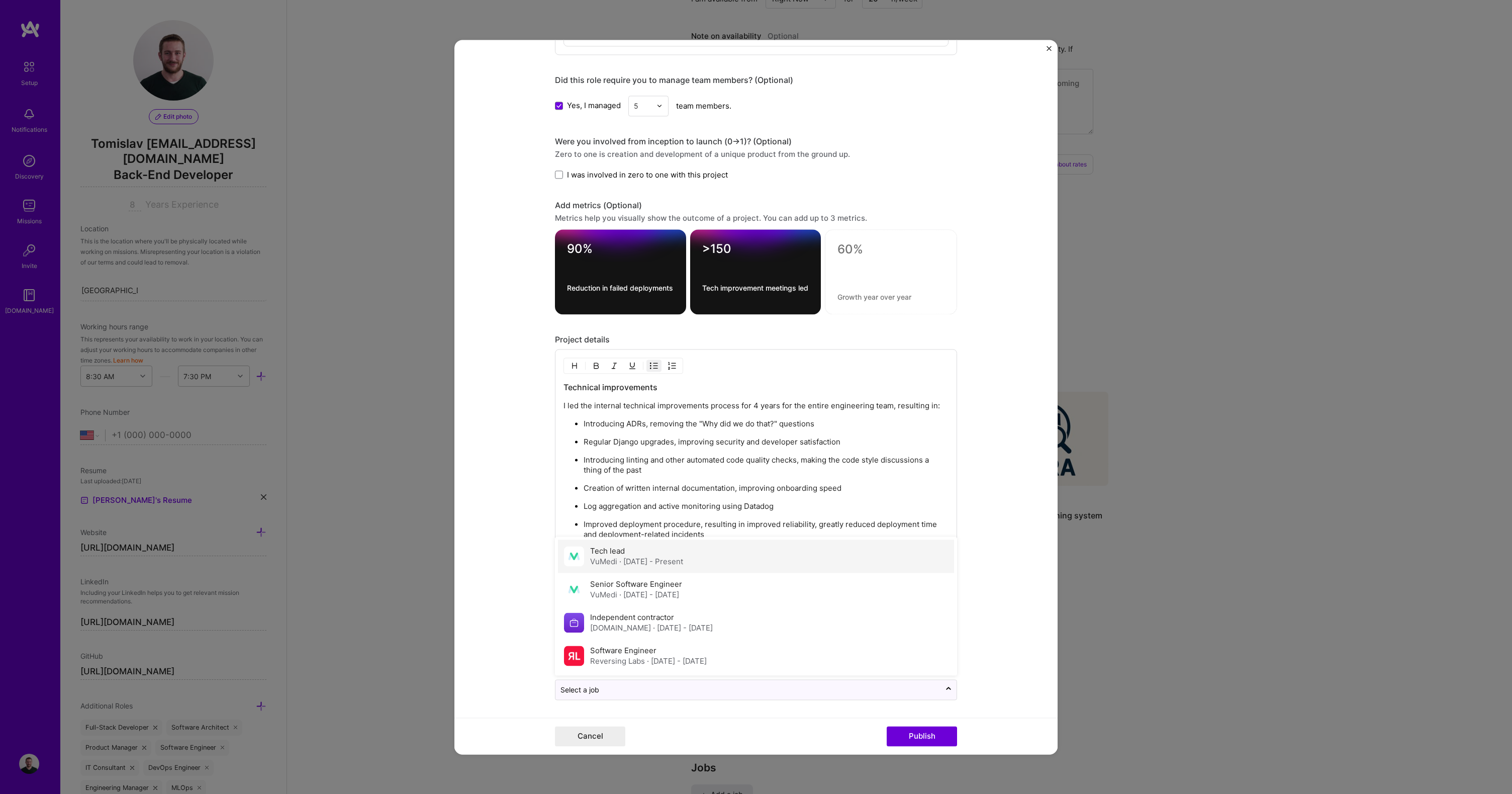
click at [625, 558] on span "· [DATE] - Present" at bounding box center [651, 562] width 64 height 10
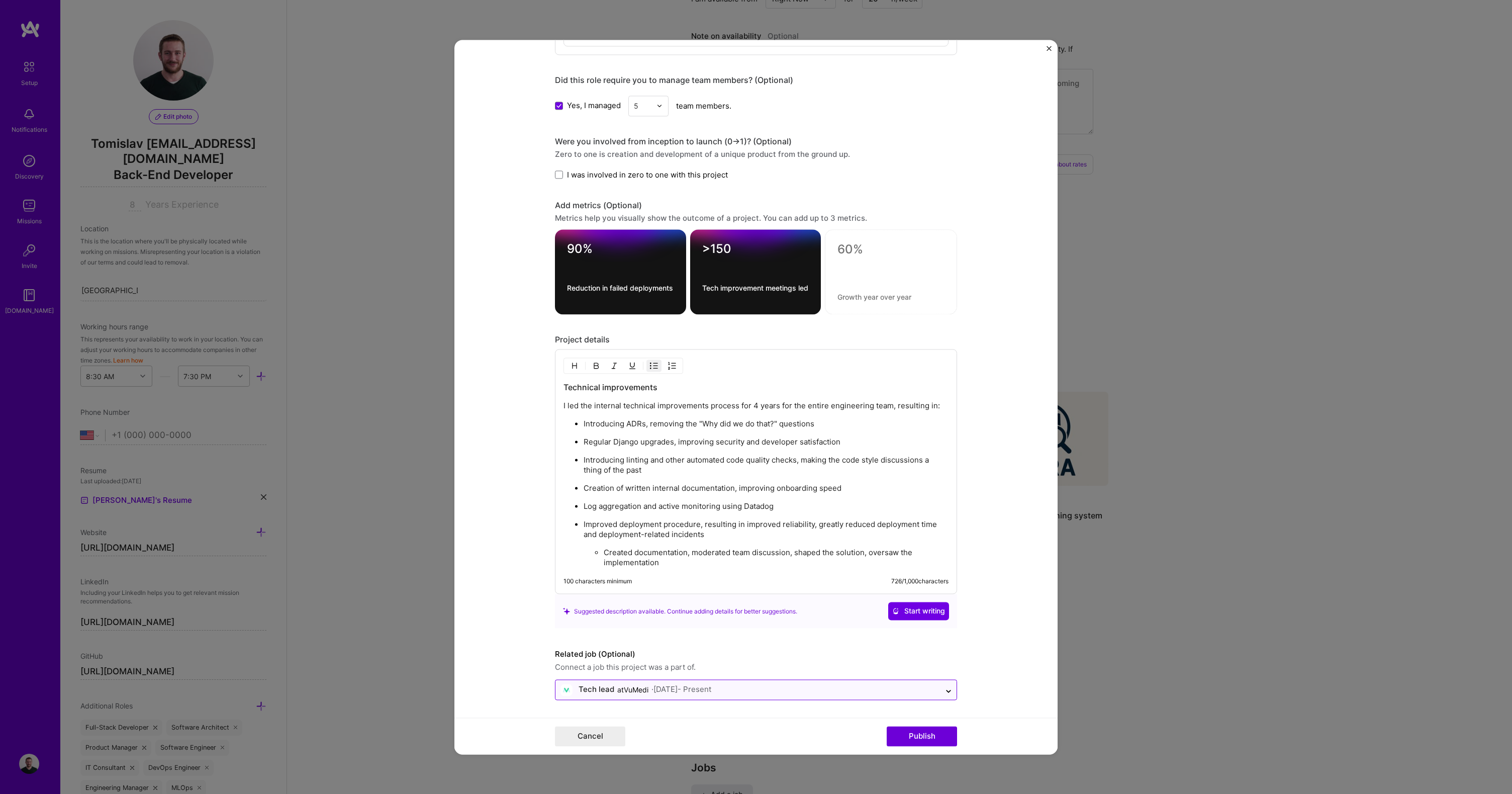
click at [760, 689] on input "text" at bounding box center [748, 689] width 375 height 11
click at [490, 595] on form "Project title Technical improvements for the engineering team Company VuMedi Pr…" at bounding box center [756, 397] width 603 height 714
click at [927, 735] on button "Publish" at bounding box center [921, 736] width 70 height 20
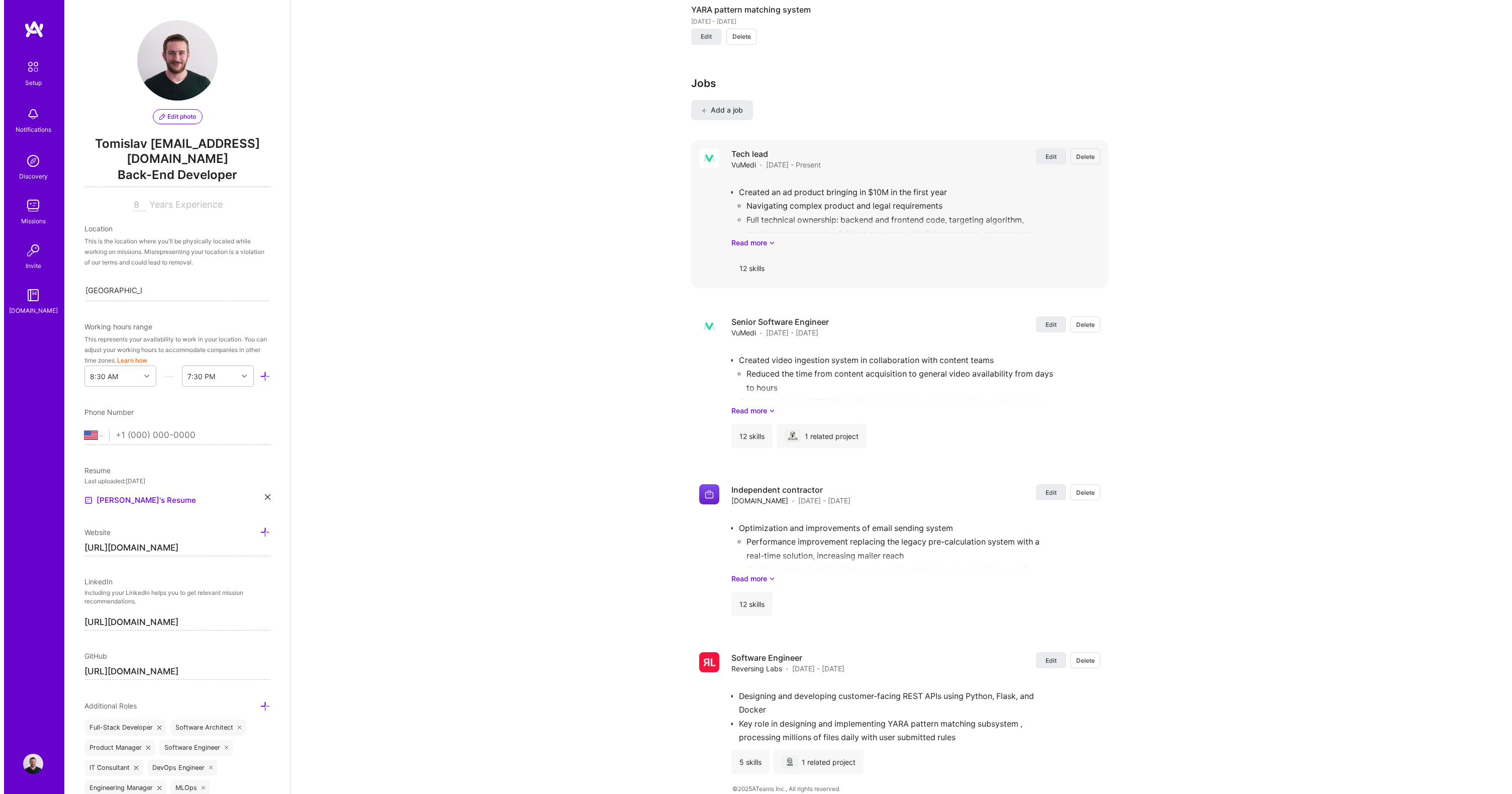
scroll to position [462, 0]
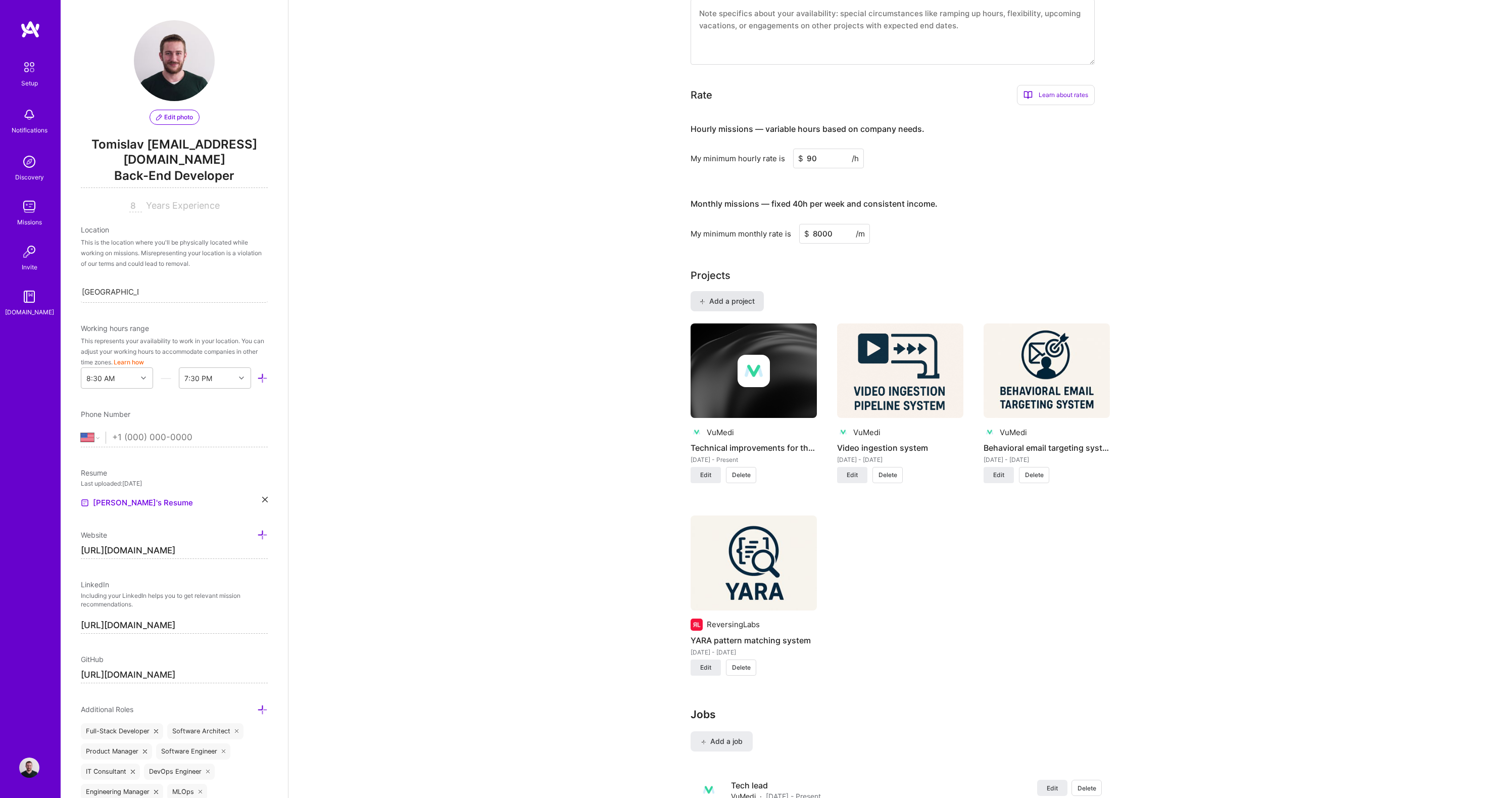
click at [740, 296] on span "Add a project" at bounding box center [728, 301] width 55 height 10
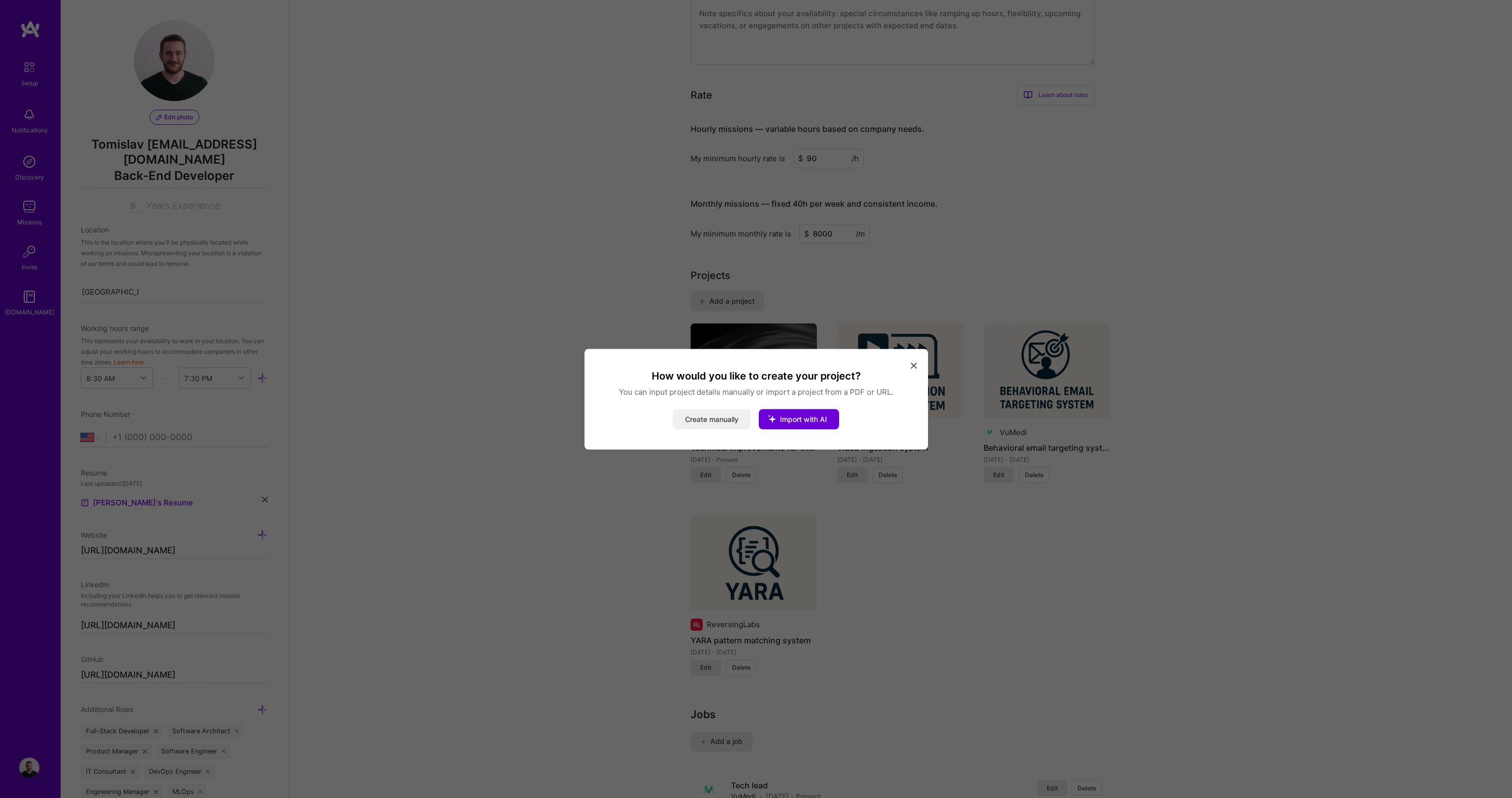
click at [724, 419] on button "Create manually" at bounding box center [711, 419] width 78 height 20
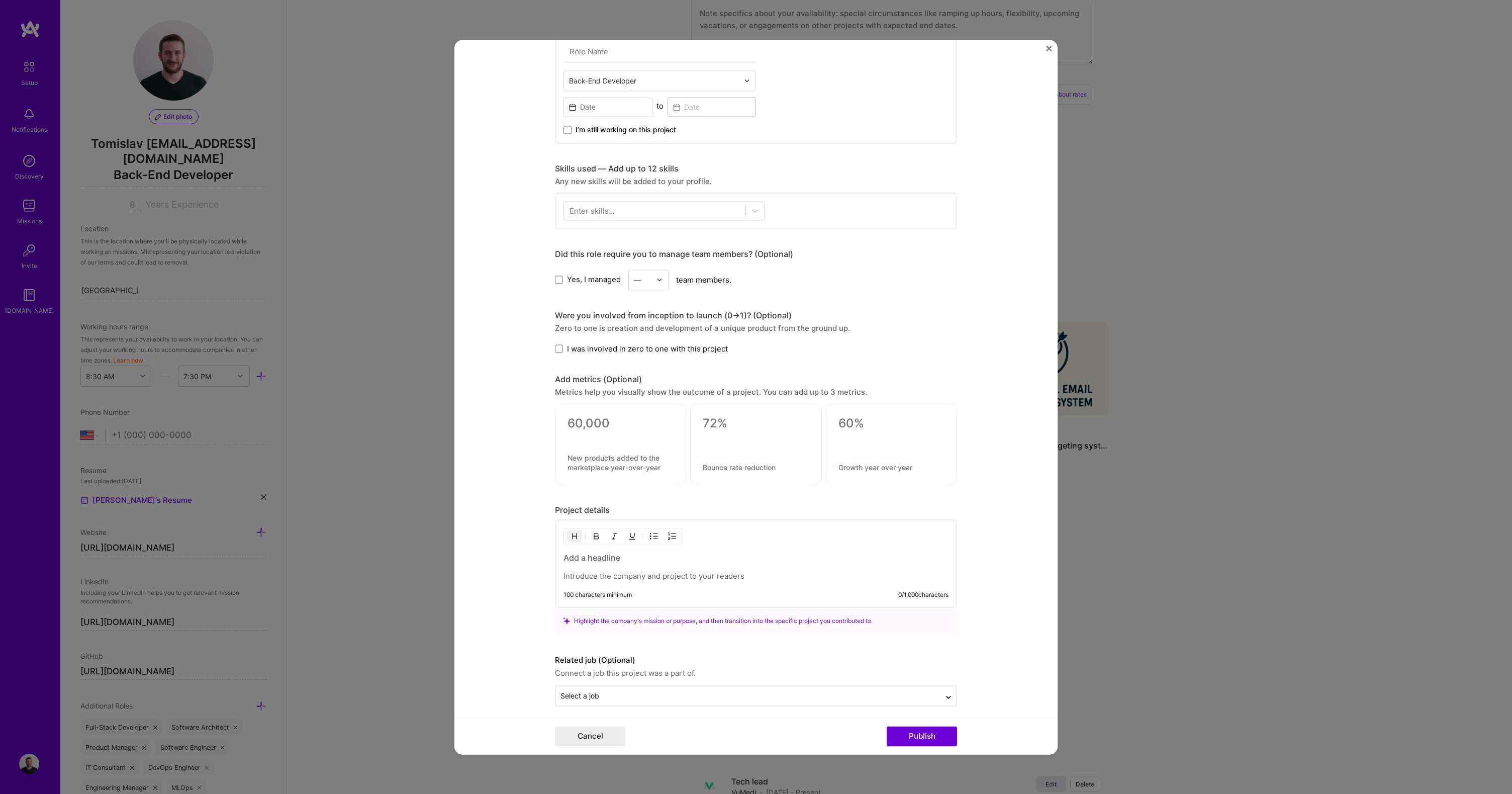
scroll to position [341, 0]
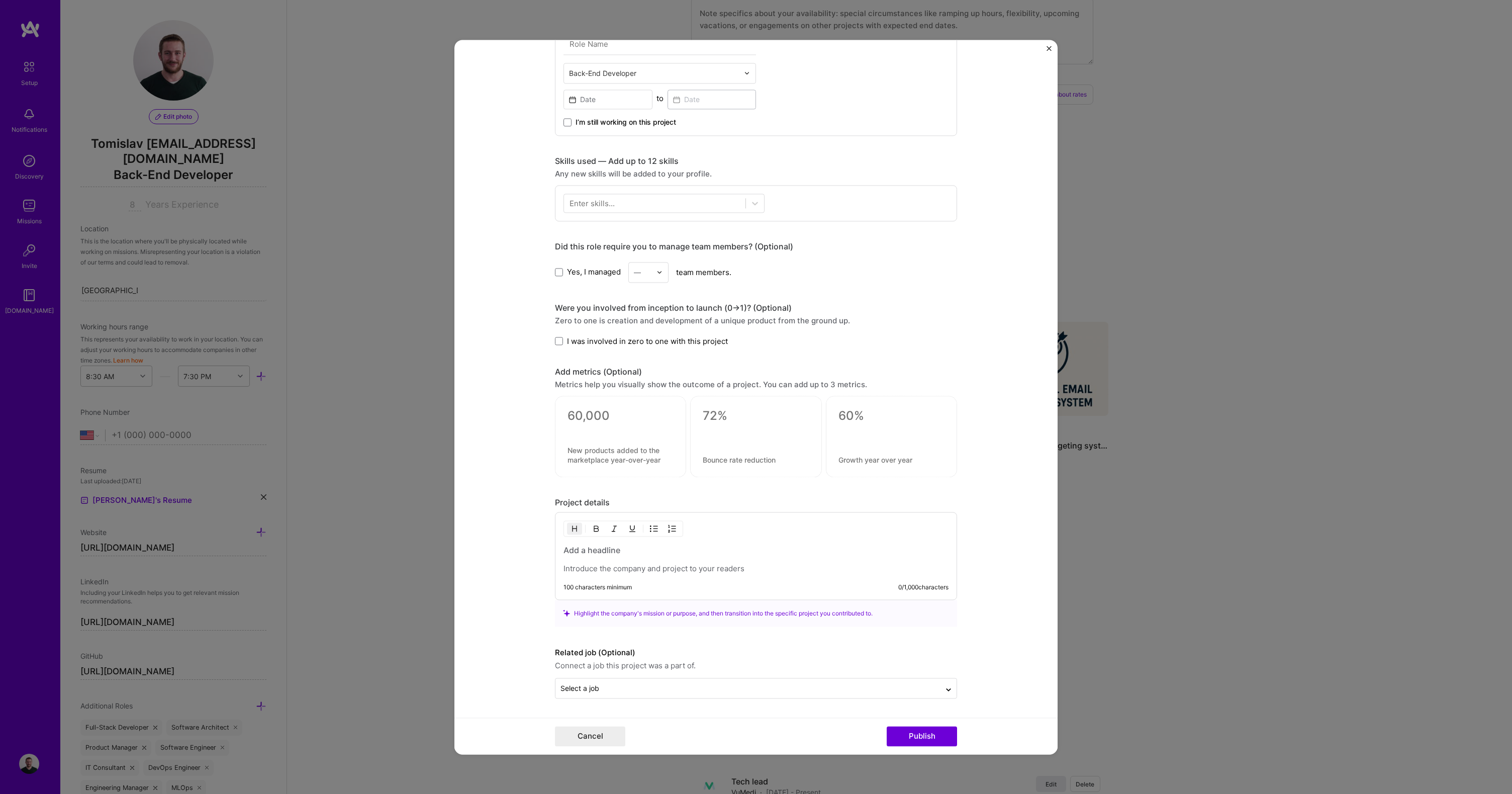
click at [584, 550] on h3 at bounding box center [756, 550] width 385 height 11
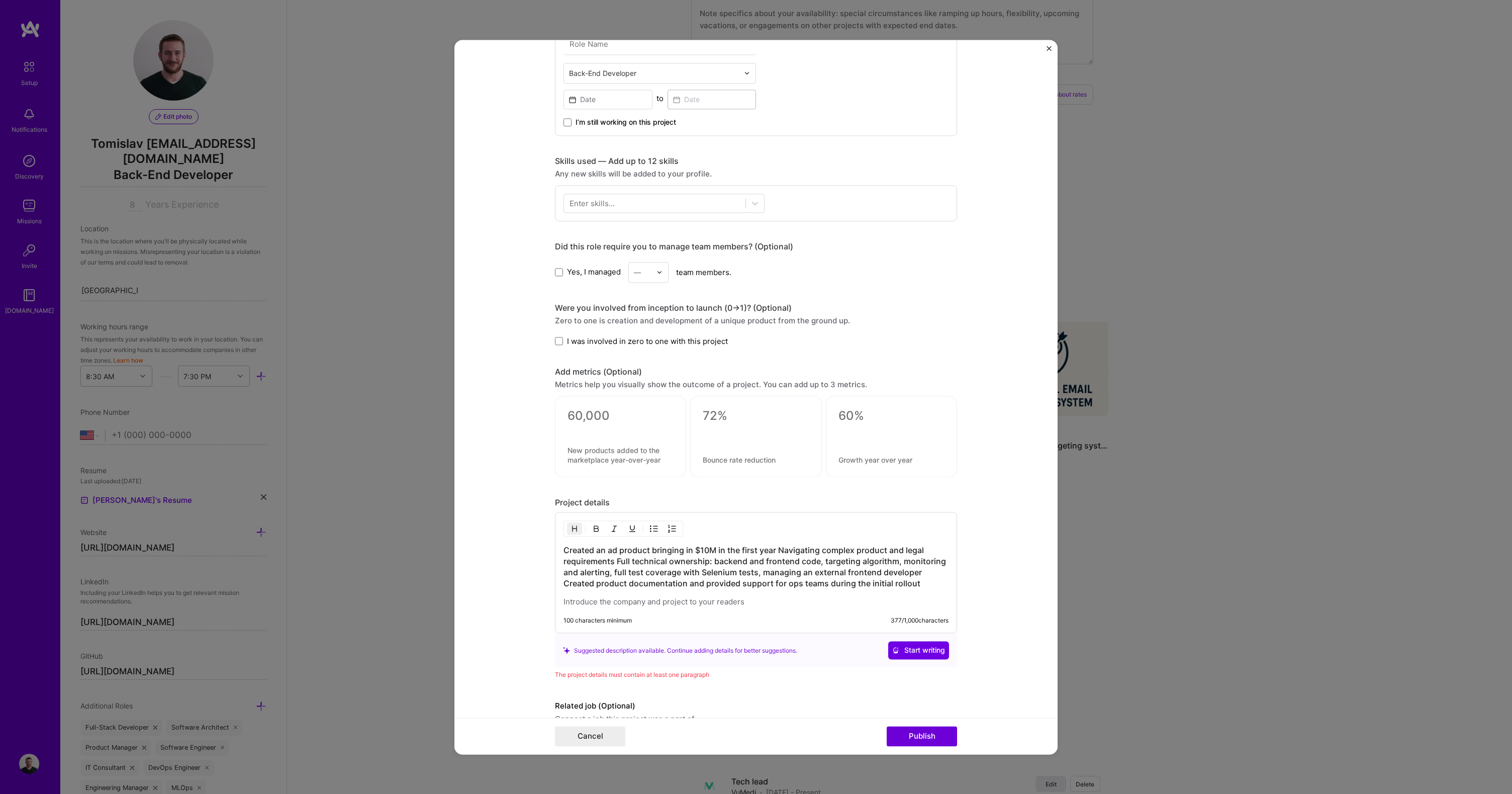
scroll to position [0, 0]
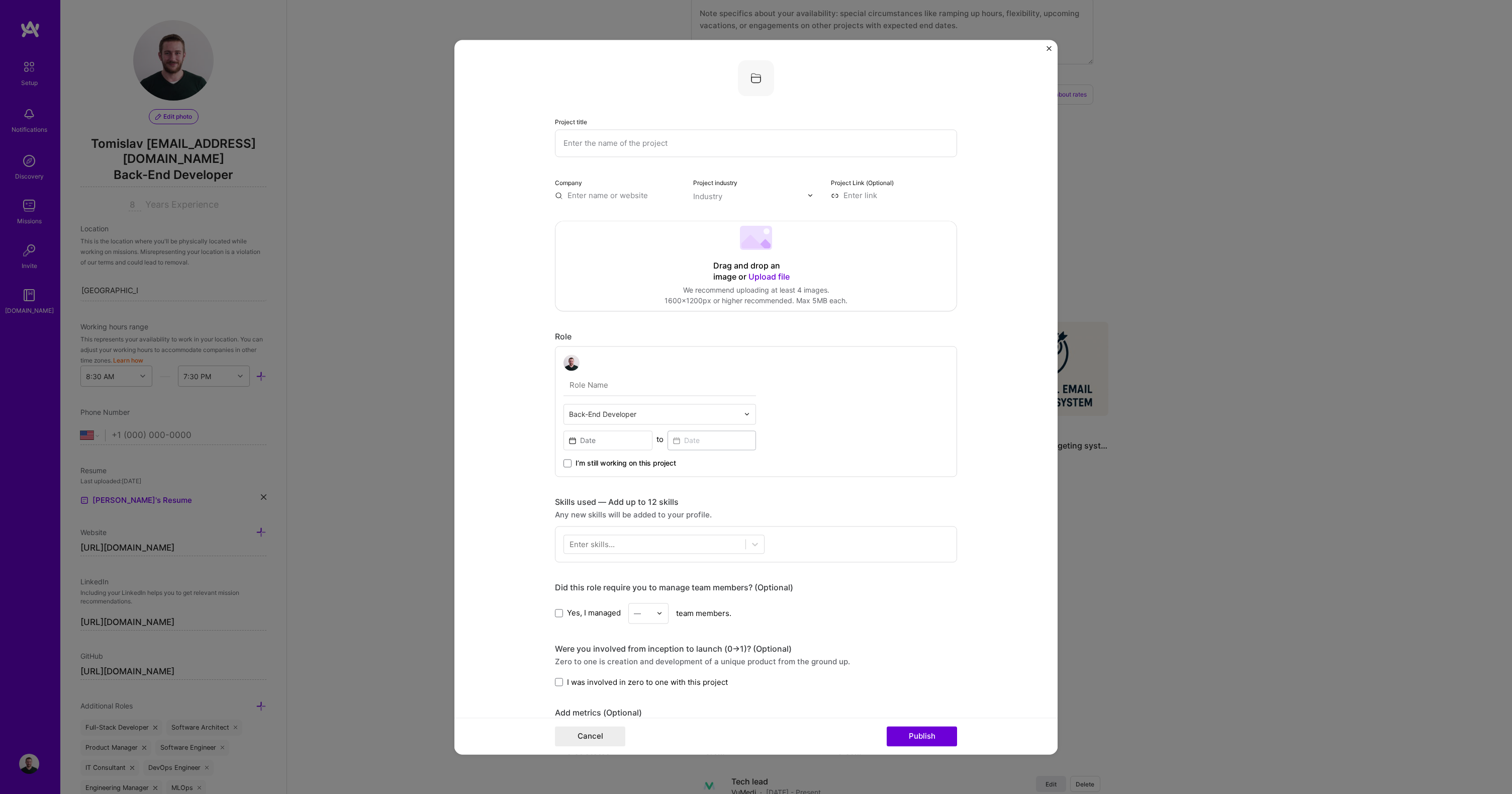
click at [619, 144] on input "text" at bounding box center [756, 143] width 402 height 27
type input "Targeted Ad Product"
click at [620, 192] on input "text" at bounding box center [618, 195] width 126 height 11
click at [602, 217] on span "VuMedi" at bounding box center [599, 215] width 27 height 11
type input "VuMedi"
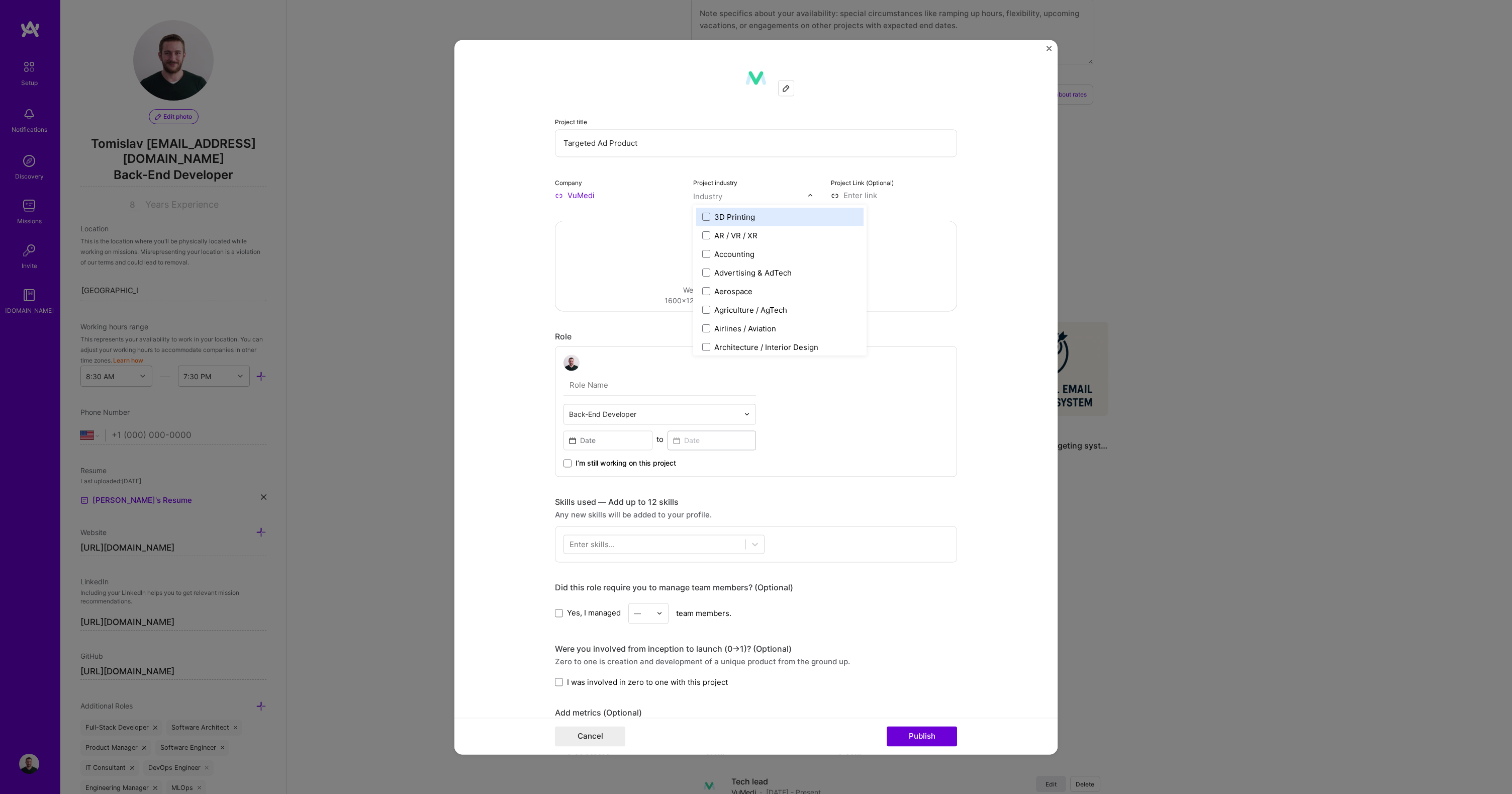
click at [724, 199] on input "text" at bounding box center [751, 196] width 114 height 11
type input "ed"
click at [736, 236] on div "Education / Edtech" at bounding box center [747, 236] width 66 height 11
type input "hea"
click at [739, 218] on div "Healthcare" at bounding box center [733, 217] width 39 height 11
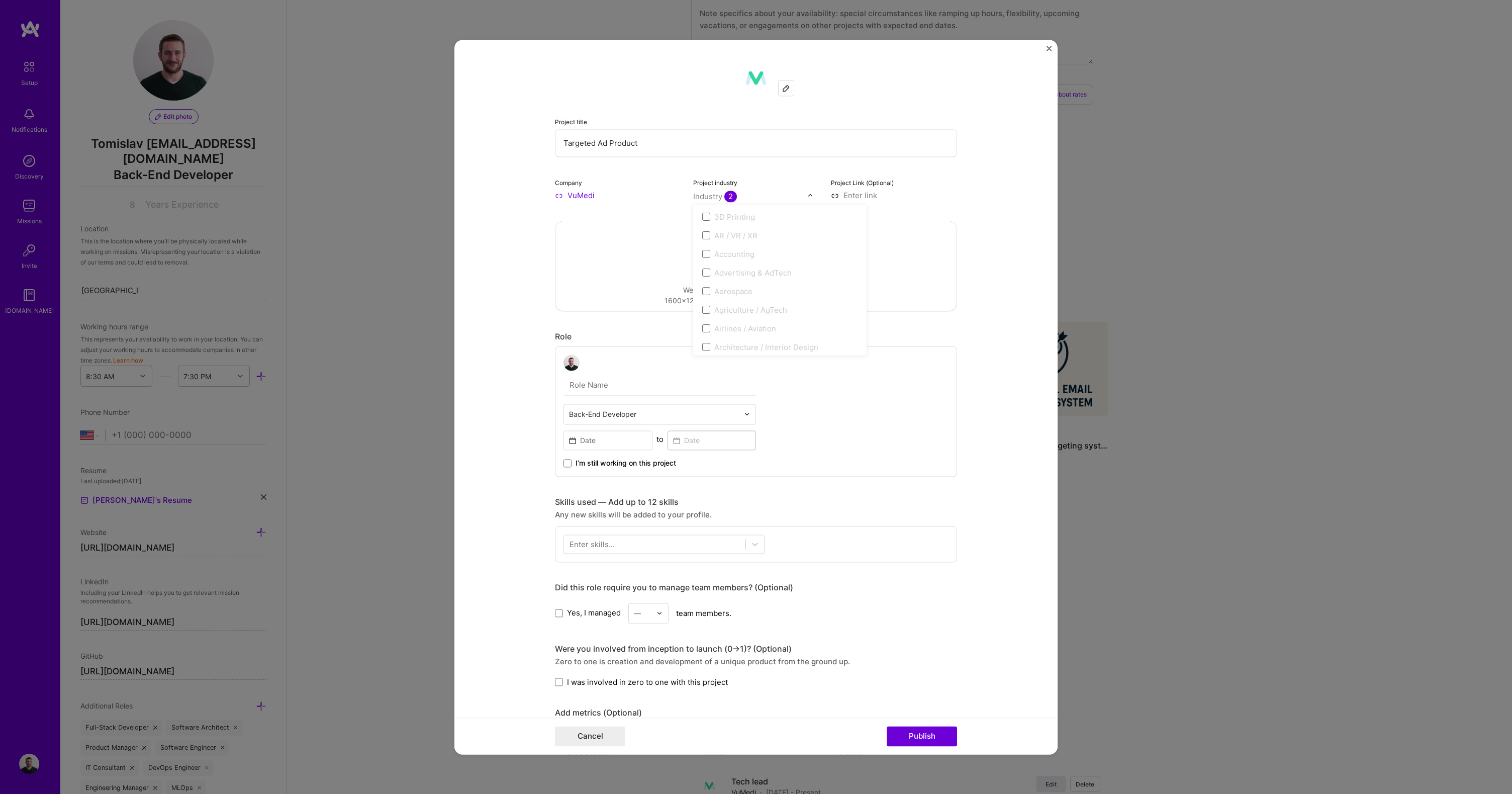
click at [623, 274] on div "Drag and drop an image or Upload file Upload file We recommend uploading at lea…" at bounding box center [756, 266] width 401 height 90
click at [584, 387] on input "text" at bounding box center [660, 385] width 192 height 21
type input "Tech Lead"
click at [602, 441] on input at bounding box center [608, 441] width 89 height 20
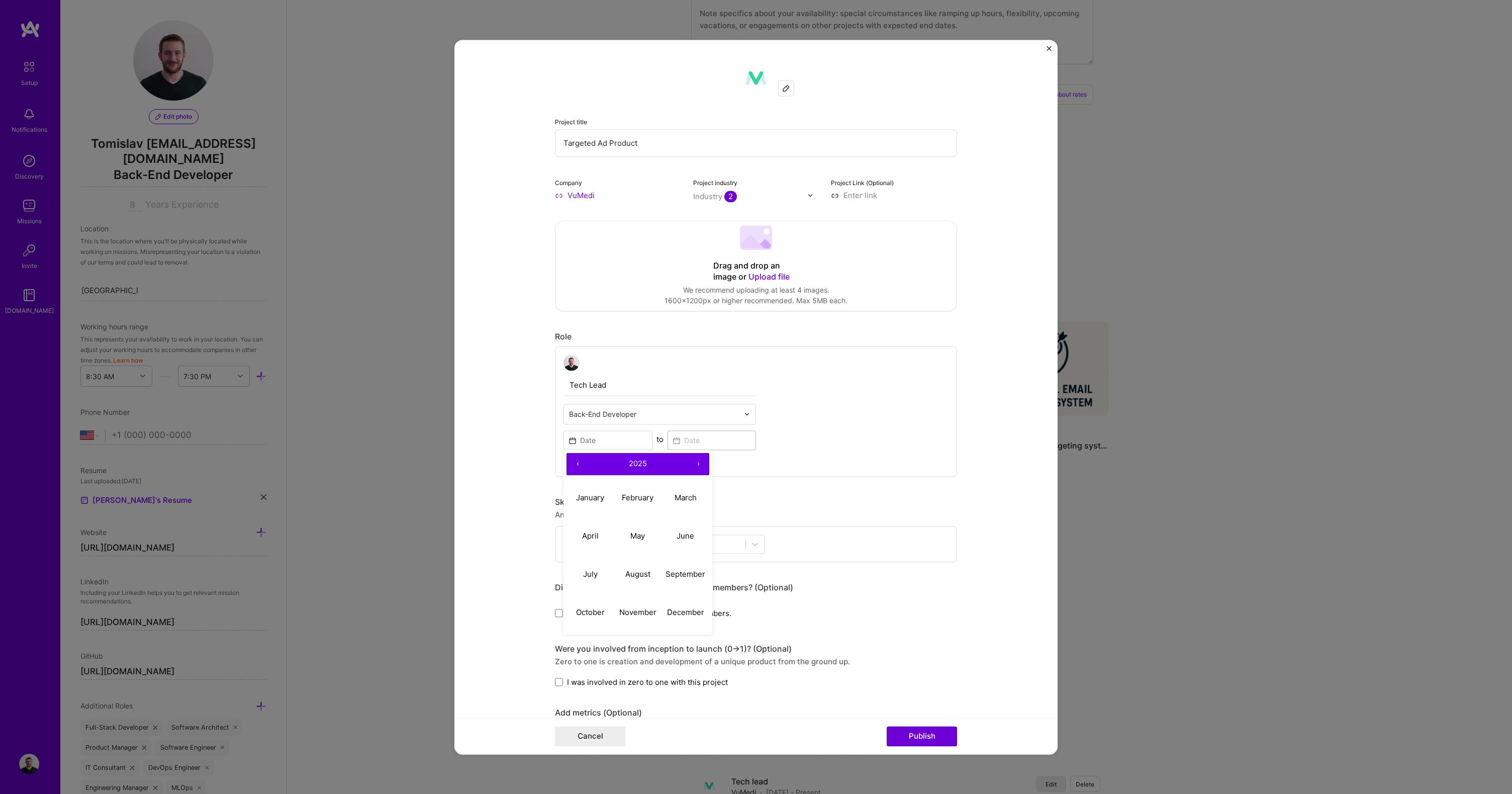
click at [571, 463] on button "‹" at bounding box center [577, 464] width 22 height 22
click at [572, 464] on button "‹" at bounding box center [577, 464] width 22 height 22
click at [579, 498] on abbr "January" at bounding box center [591, 498] width 28 height 10
type input "[DATE]"
click at [713, 442] on input at bounding box center [712, 441] width 89 height 20
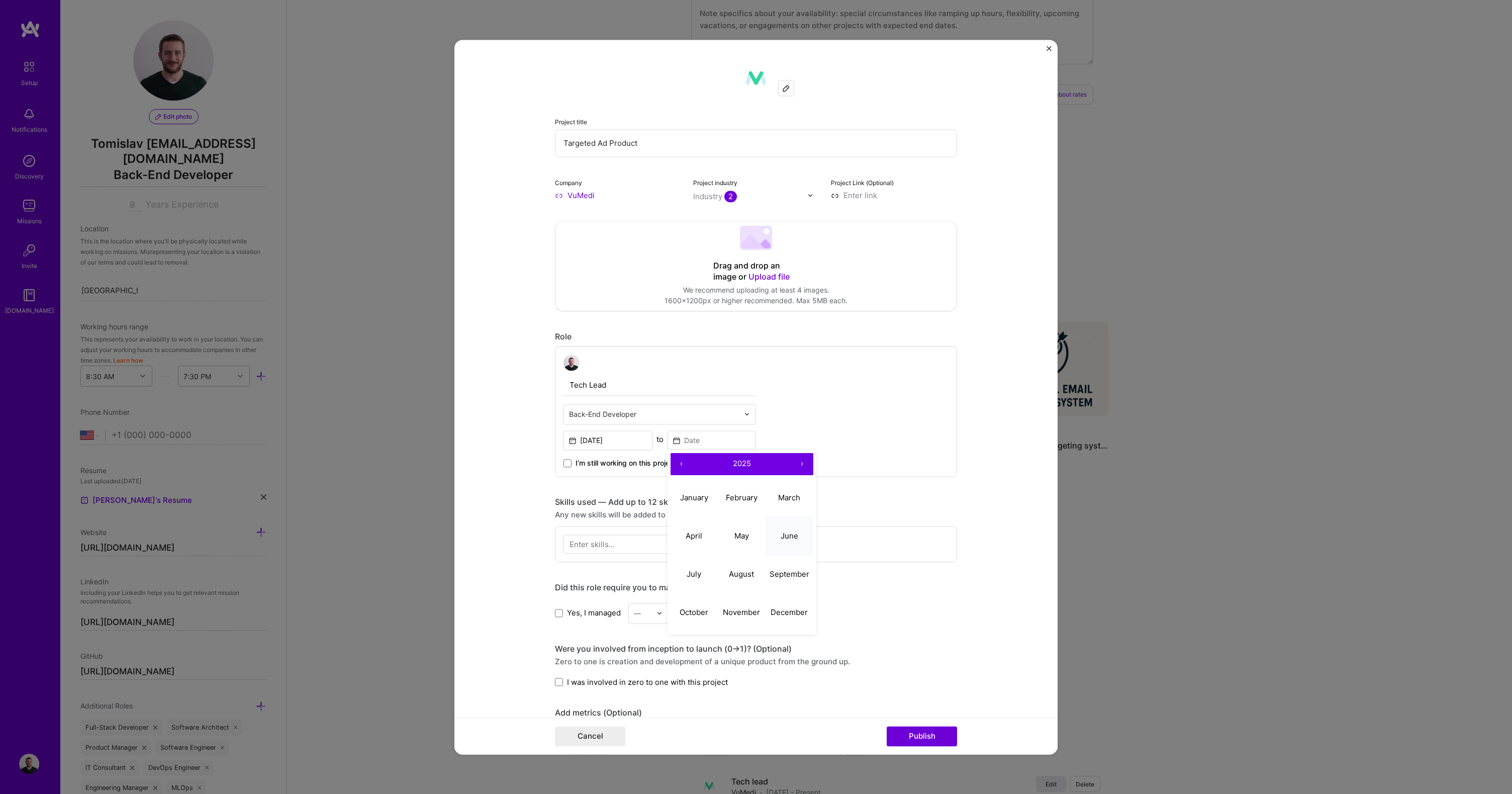
click at [775, 539] on button "June" at bounding box center [790, 536] width 48 height 38
type input "[DATE]"
click at [631, 543] on div at bounding box center [654, 544] width 182 height 17
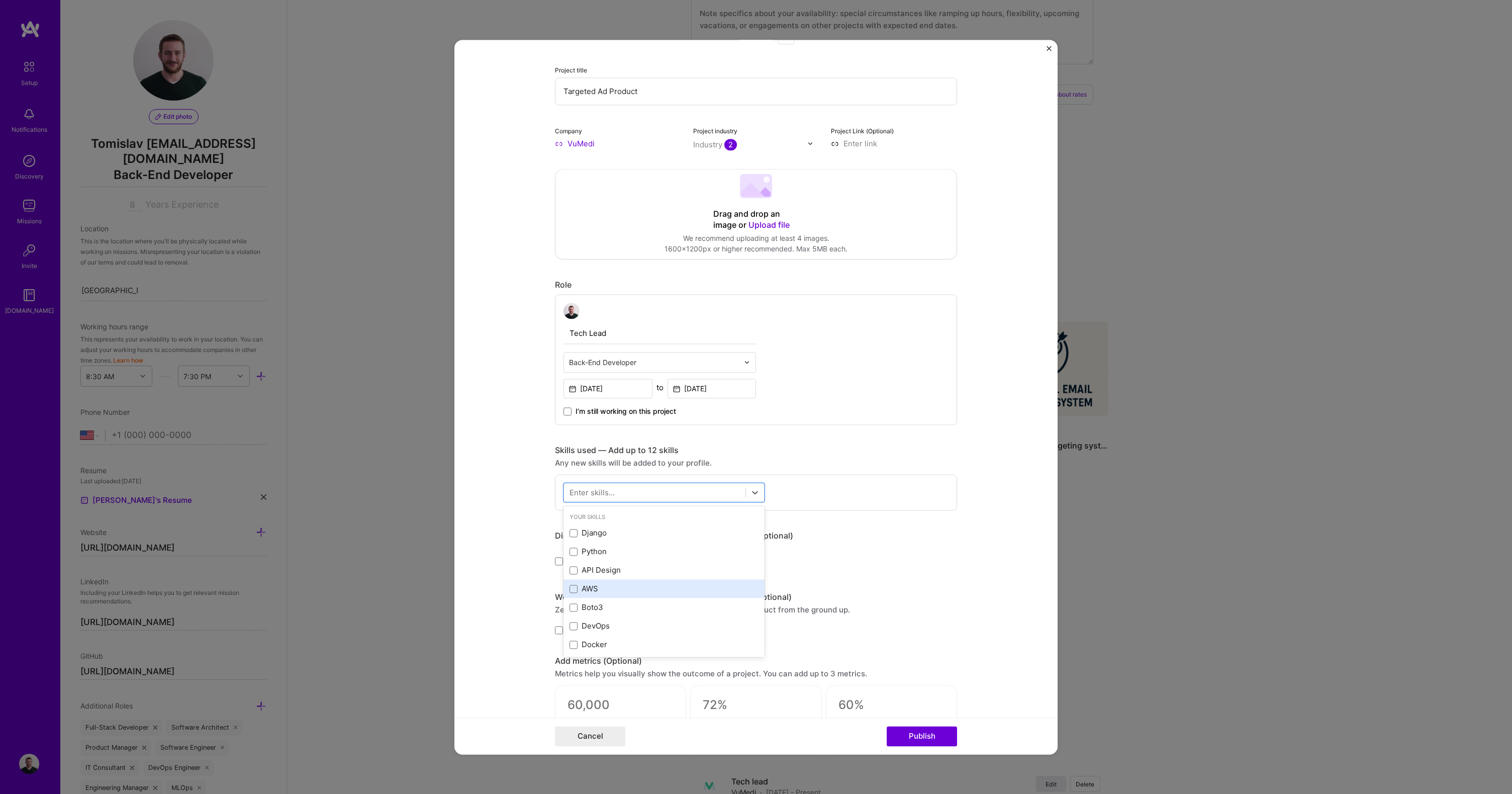
scroll to position [84, 0]
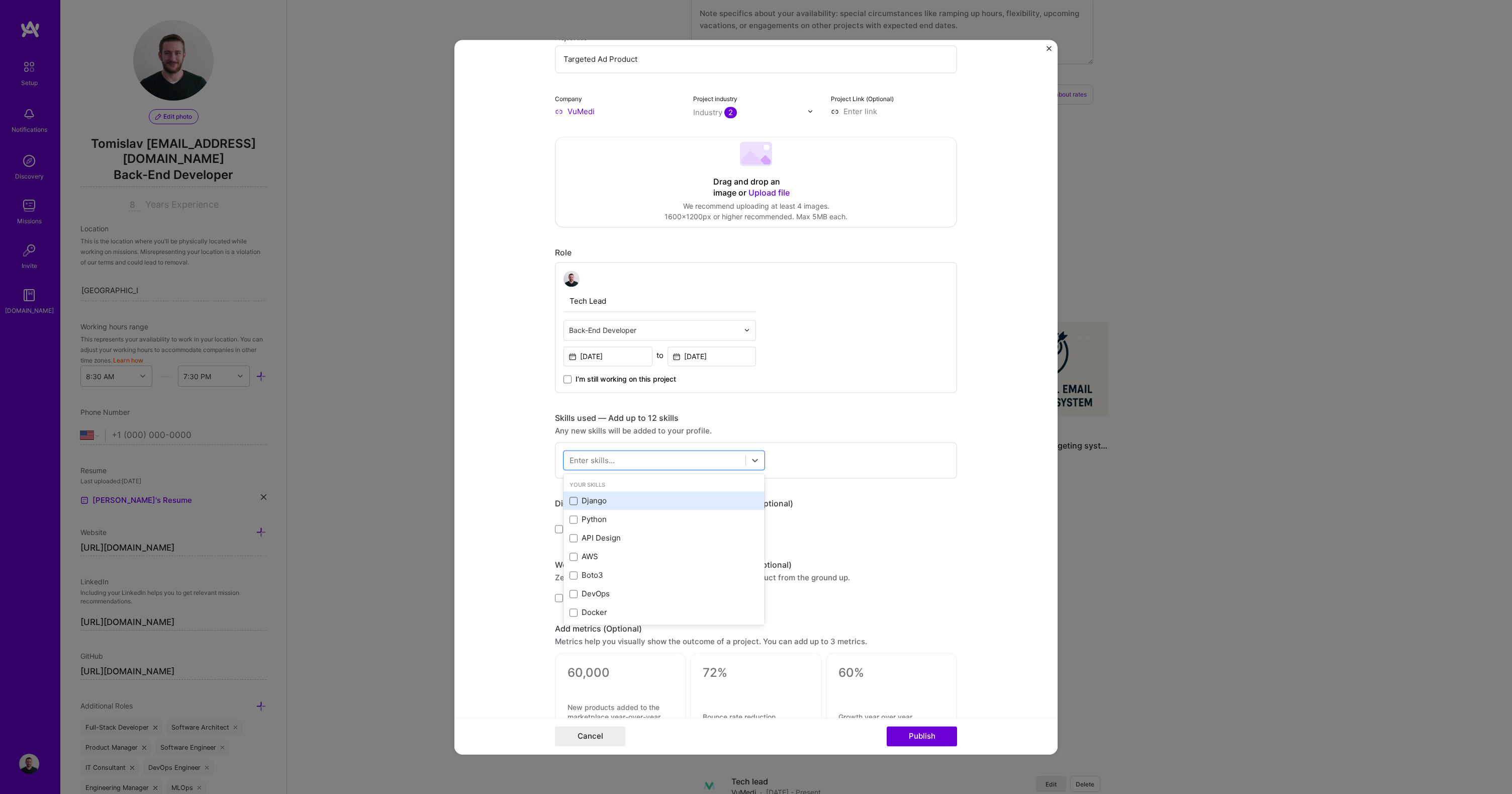
click at [571, 503] on span at bounding box center [574, 501] width 8 height 8
click at [0, 0] on input "checkbox" at bounding box center [0, 0] width 0 height 0
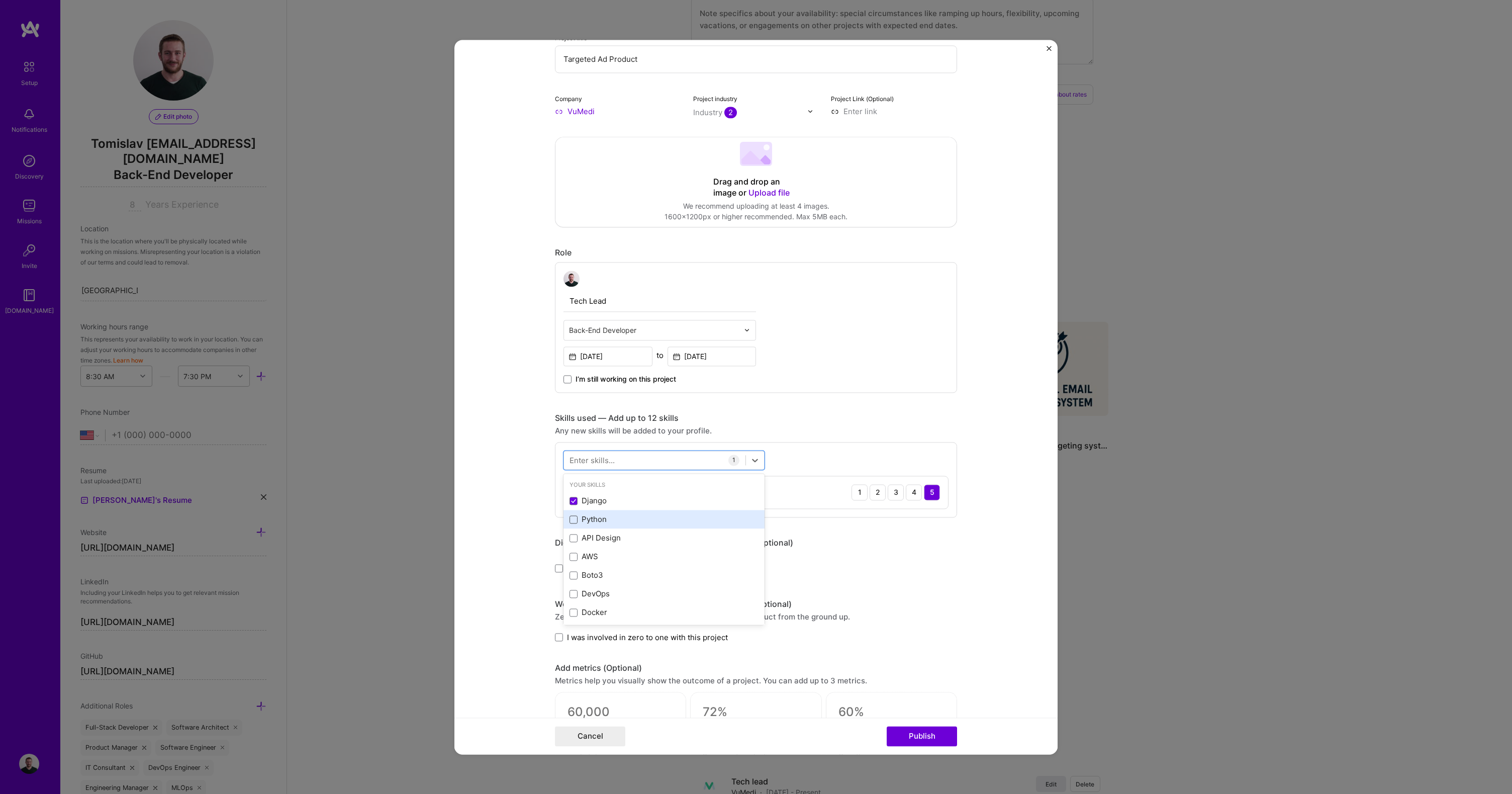
click at [570, 519] on span at bounding box center [574, 519] width 8 height 8
click at [0, 0] on input "checkbox" at bounding box center [0, 0] width 0 height 0
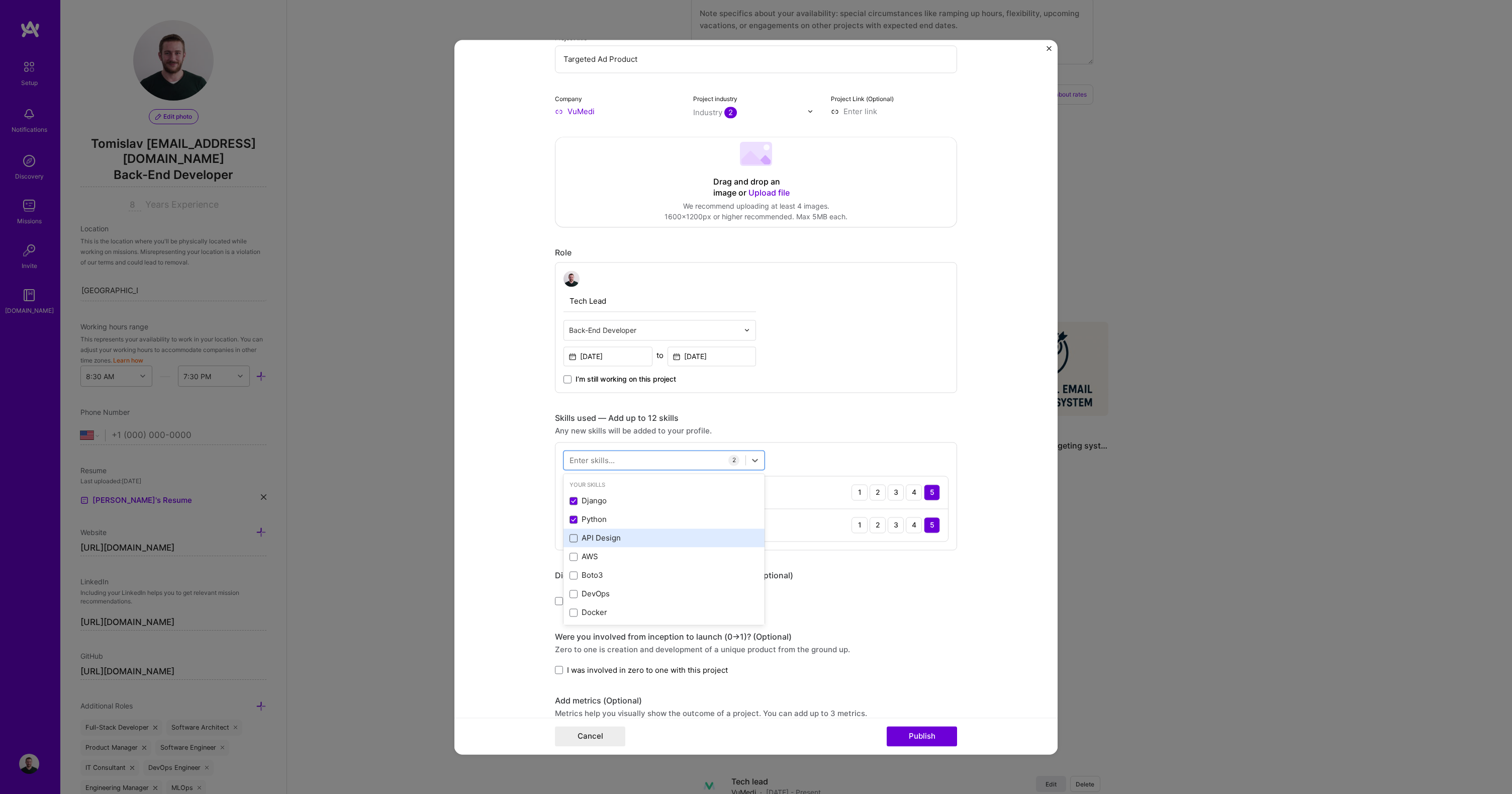
click at [573, 538] on span at bounding box center [574, 538] width 8 height 8
click at [0, 0] on input "checkbox" at bounding box center [0, 0] width 0 height 0
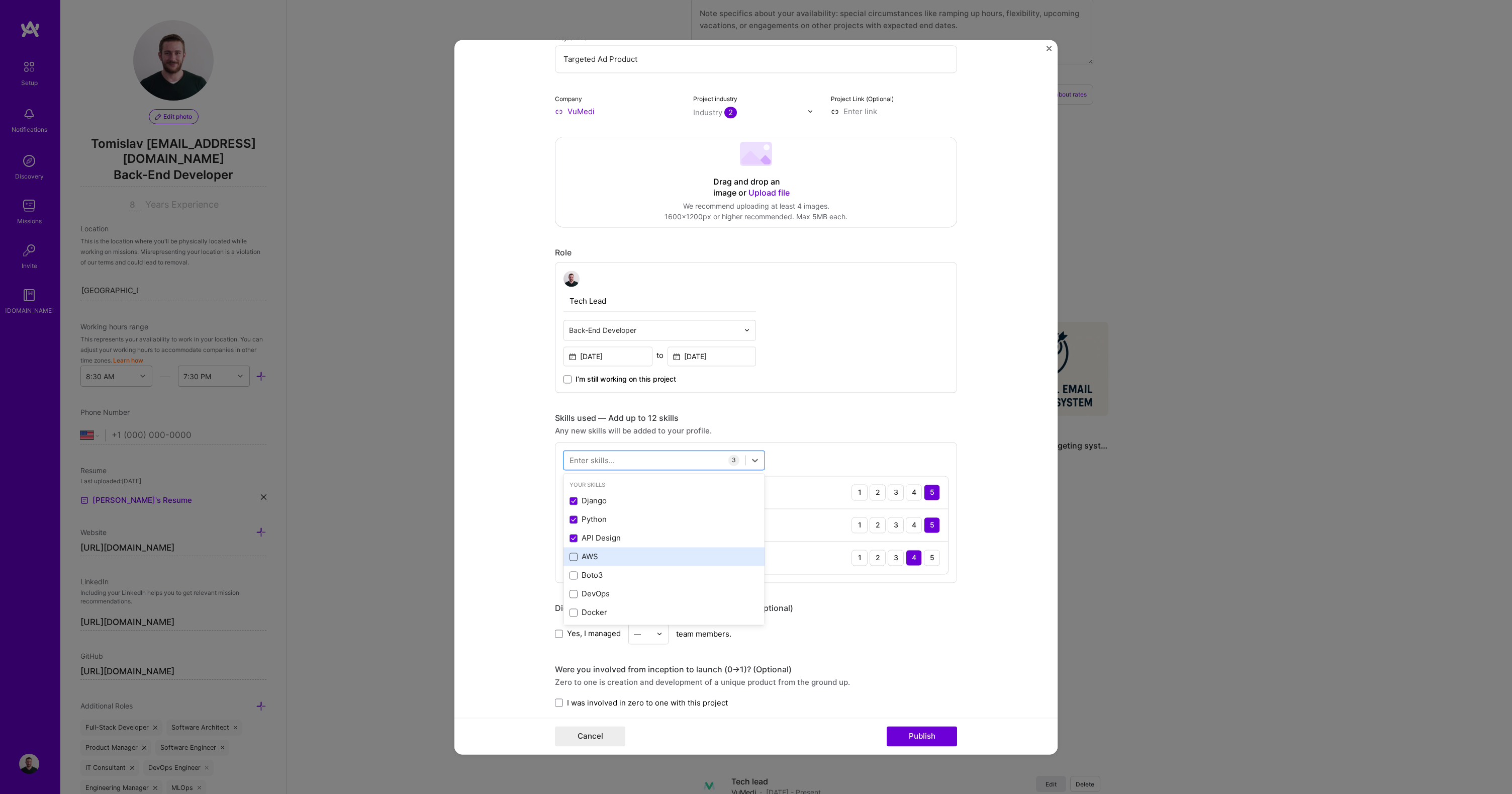
click at [571, 559] on span at bounding box center [574, 557] width 8 height 8
click at [0, 0] on input "checkbox" at bounding box center [0, 0] width 0 height 0
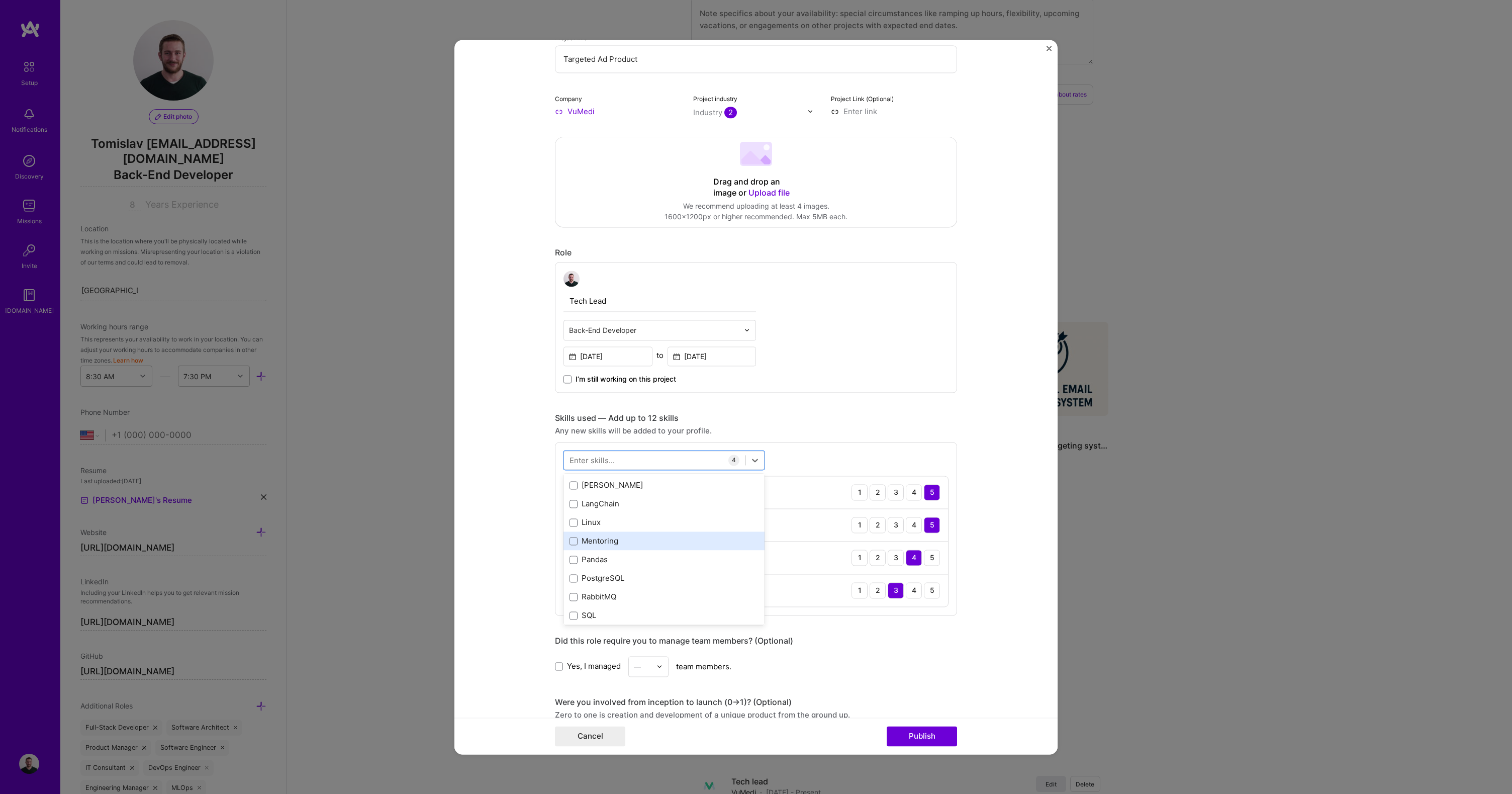
scroll to position [228, 0]
click at [571, 535] on span at bounding box center [574, 533] width 8 height 8
click at [0, 0] on input "checkbox" at bounding box center [0, 0] width 0 height 0
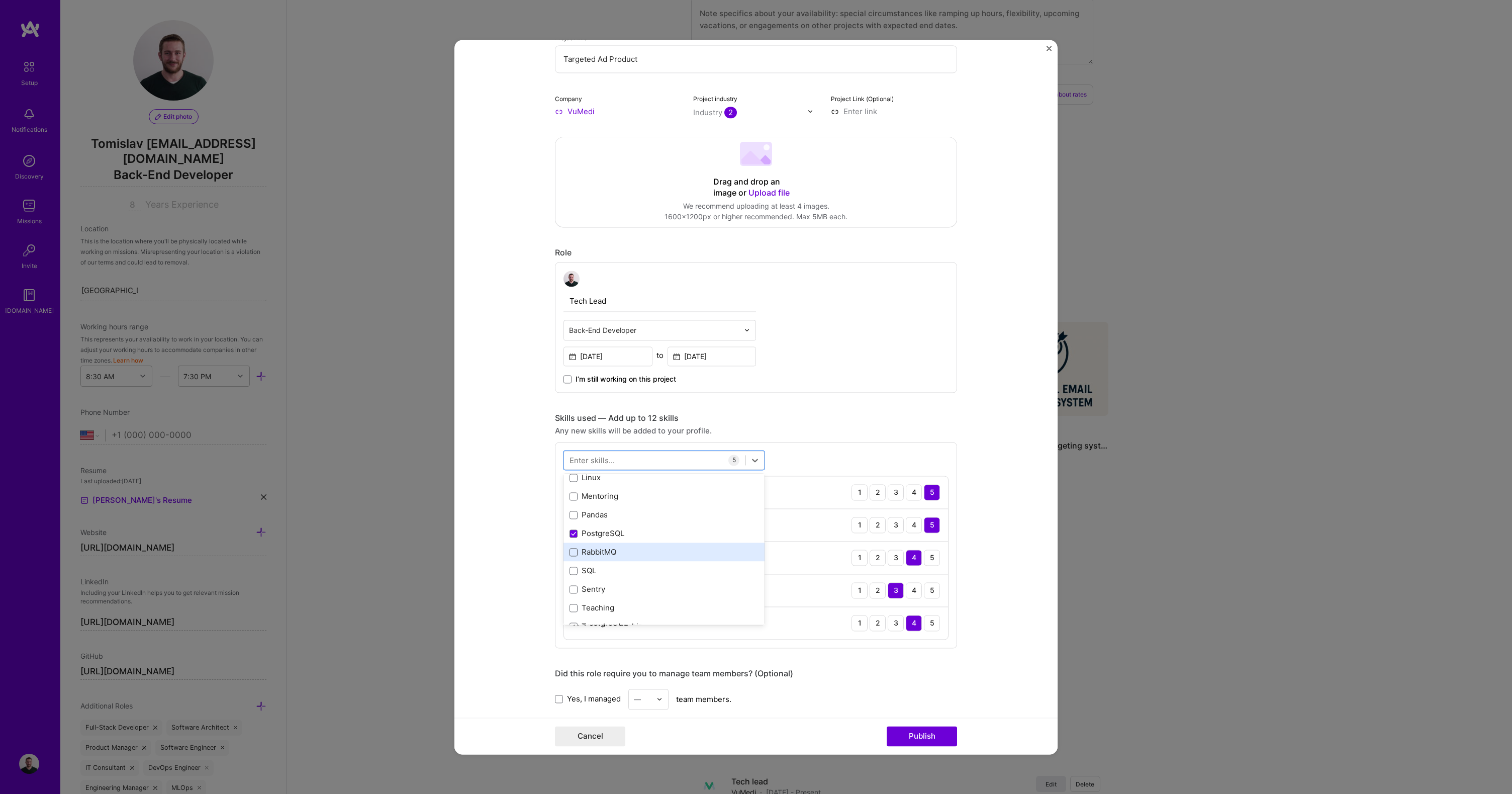
click at [572, 553] on span at bounding box center [574, 553] width 8 height 8
click at [0, 0] on input "checkbox" at bounding box center [0, 0] width 0 height 0
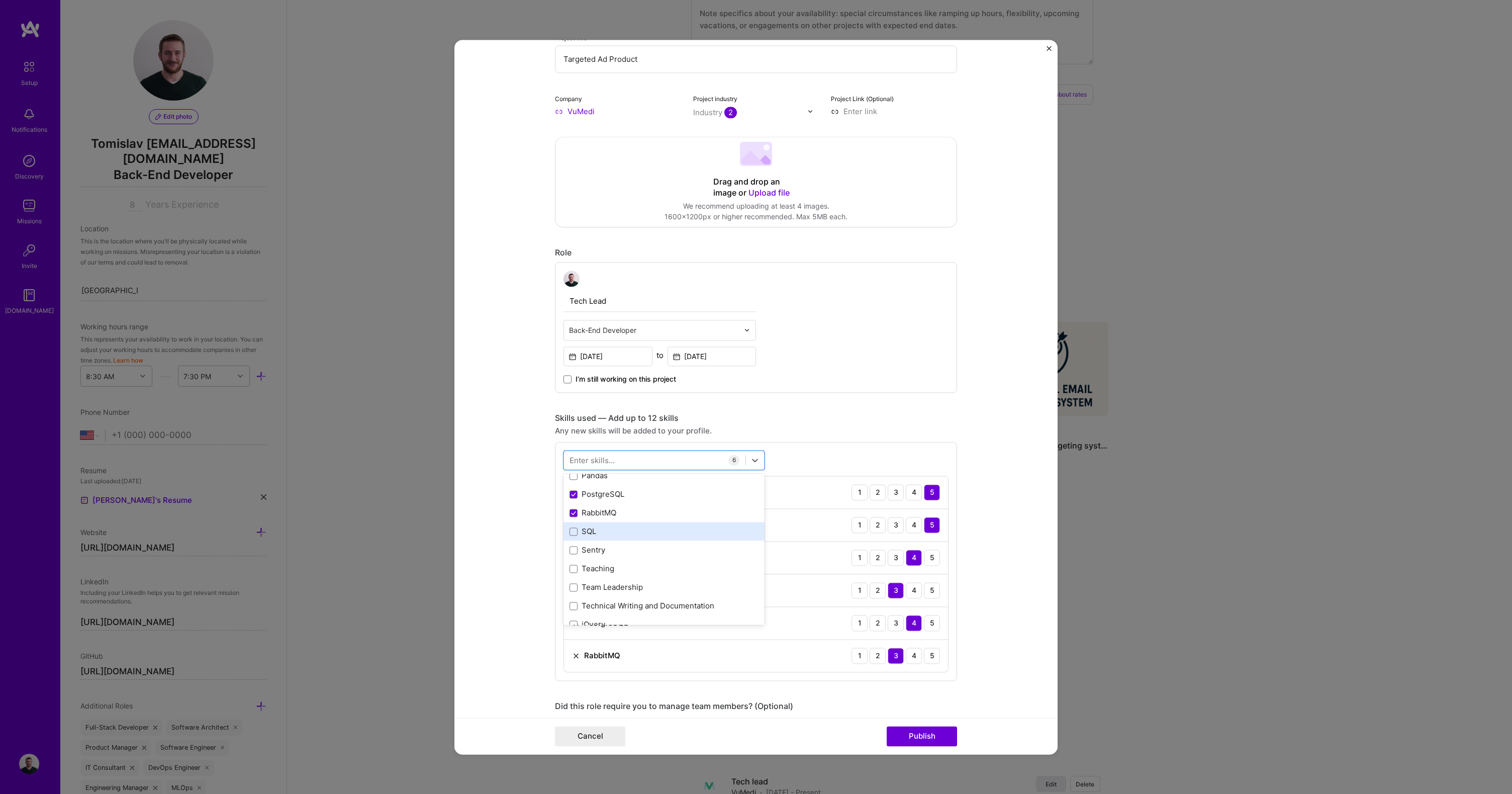
scroll to position [306, 0]
click at [572, 498] on div "SQL" at bounding box center [664, 493] width 189 height 11
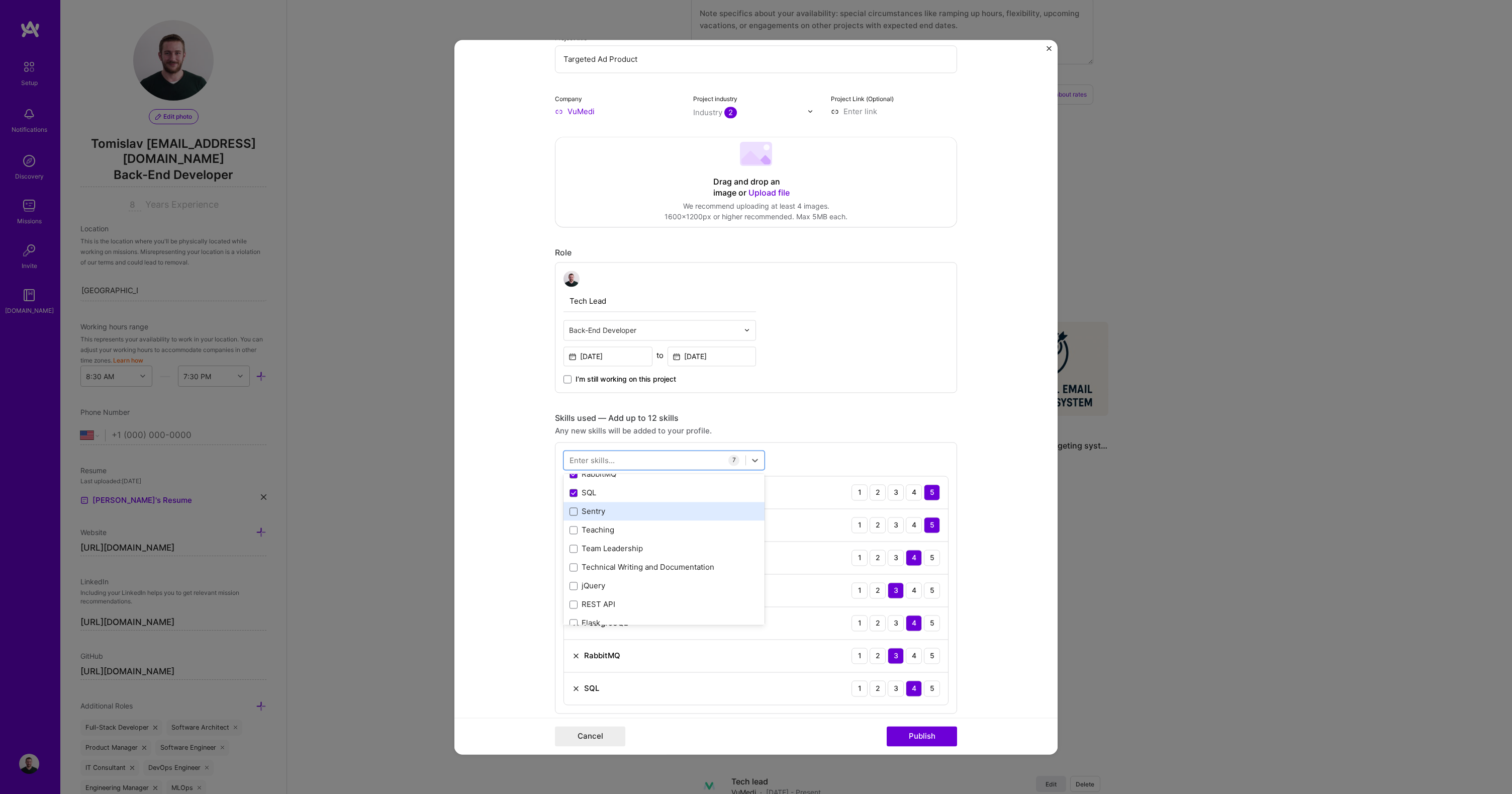
click at [571, 514] on span at bounding box center [574, 512] width 8 height 8
click at [0, 0] on input "checkbox" at bounding box center [0, 0] width 0 height 0
click at [579, 589] on div "JavaScript" at bounding box center [664, 589] width 189 height 11
click at [518, 558] on form "Project title Targeted Ad Product Company VuMedi Project industry Industry 2 Pr…" at bounding box center [756, 397] width 603 height 714
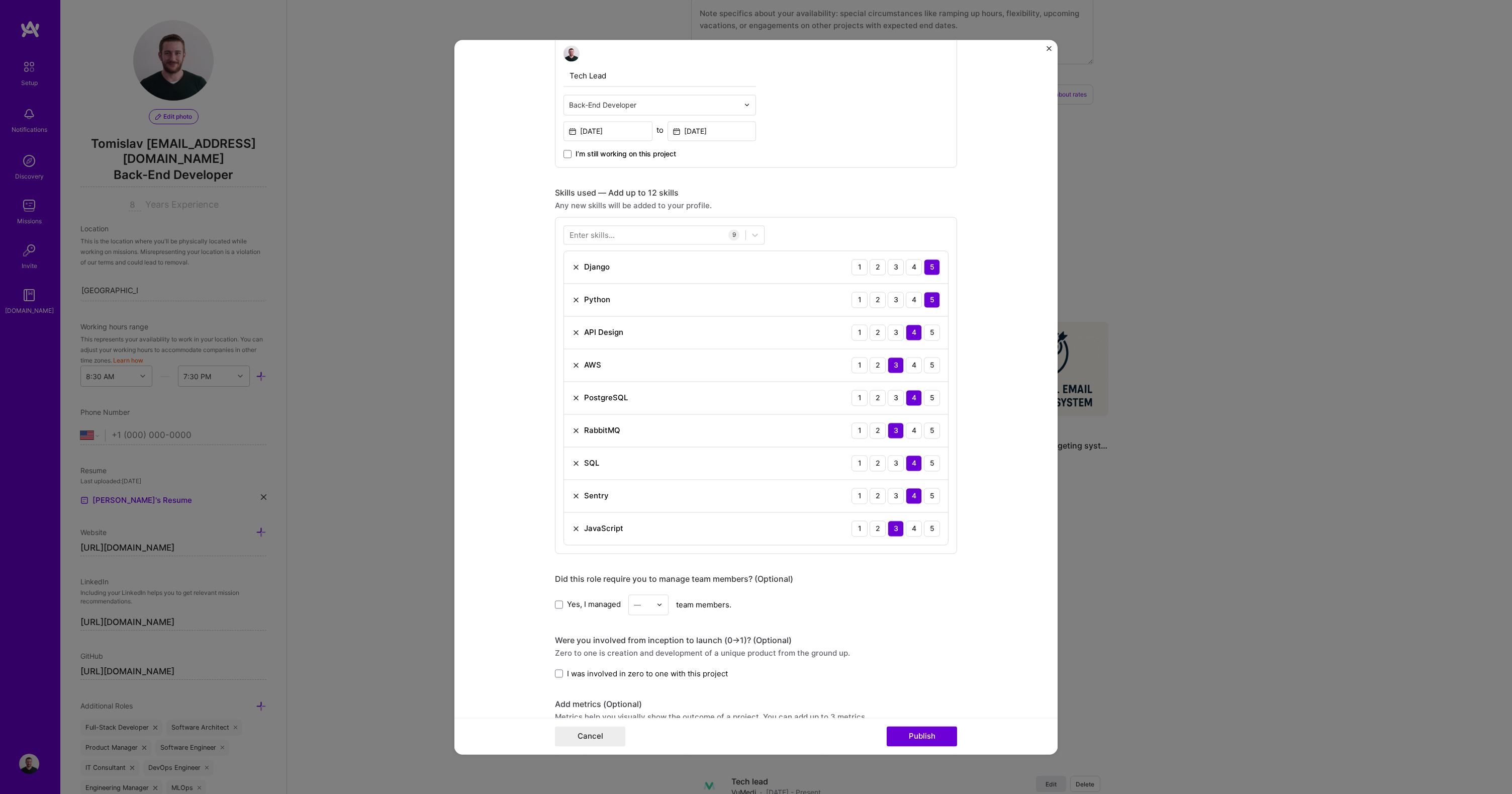
scroll to position [490, 0]
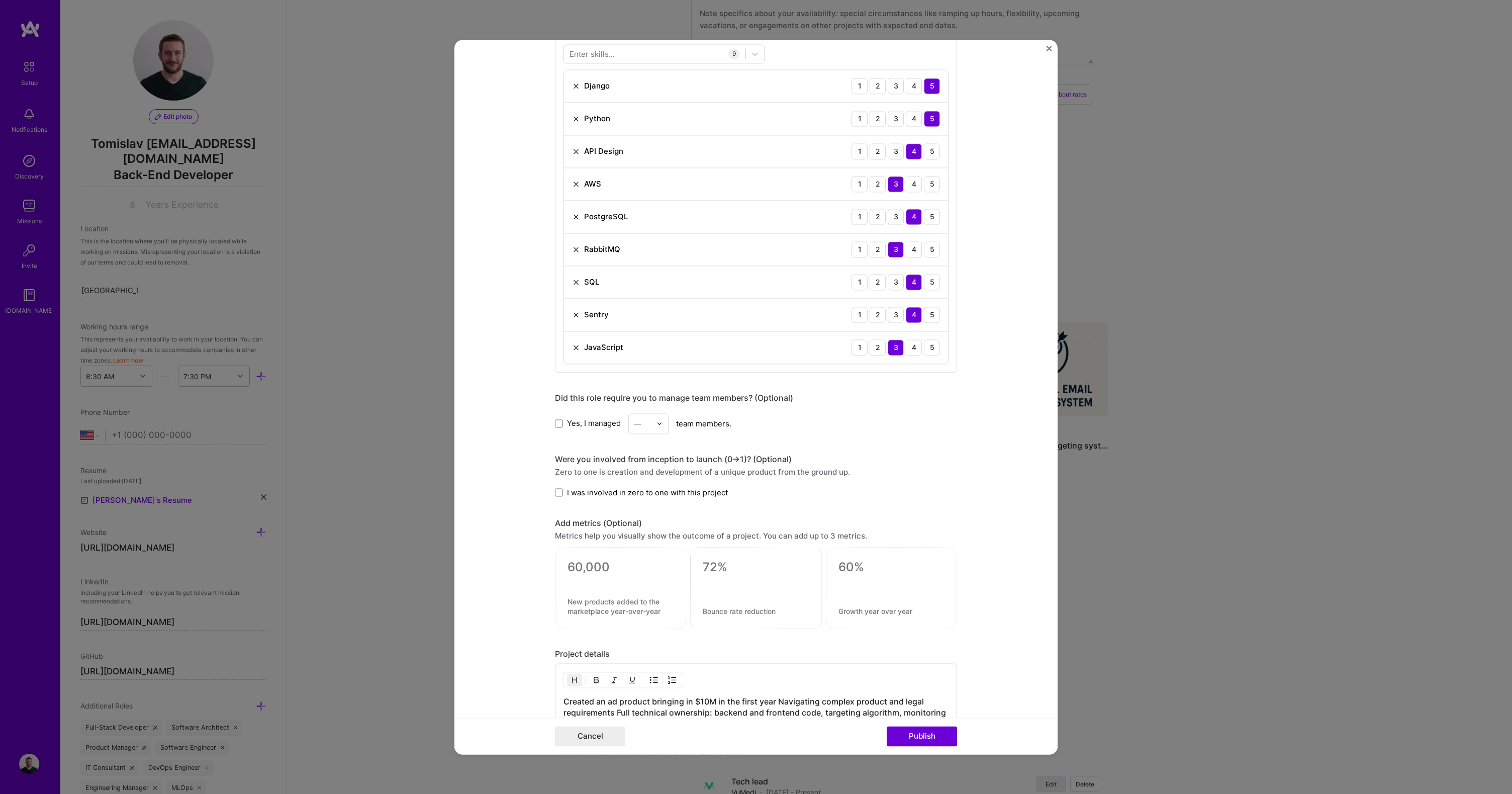
click at [657, 427] on div at bounding box center [663, 424] width 12 height 20
click at [638, 461] on div "2" at bounding box center [648, 469] width 34 height 18
click at [599, 491] on span "I was involved in zero to one with this project" at bounding box center [648, 492] width 161 height 11
click at [0, 0] on input "I was involved in zero to one with this project" at bounding box center [0, 0] width 0 height 0
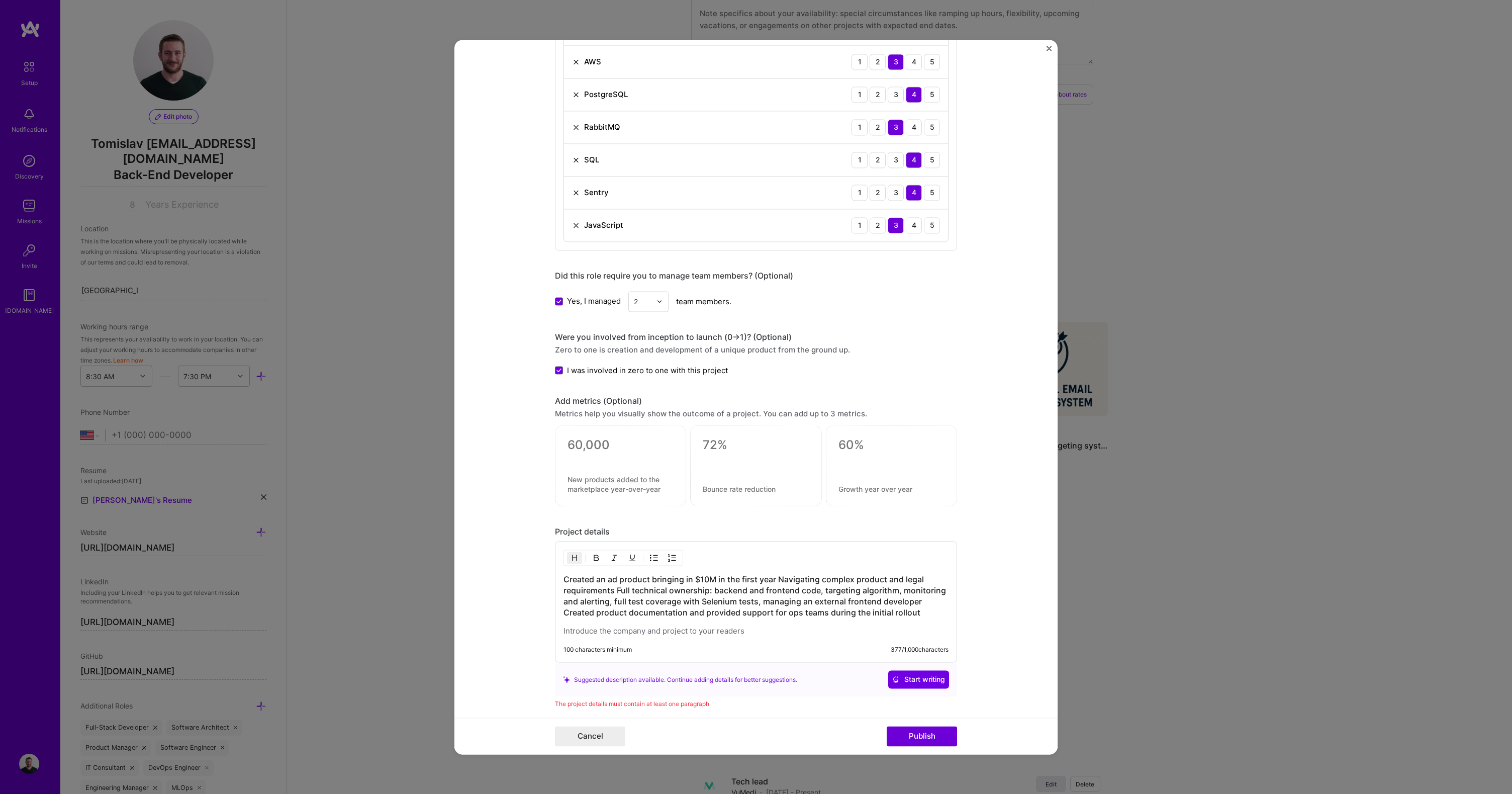
scroll to position [687, 0]
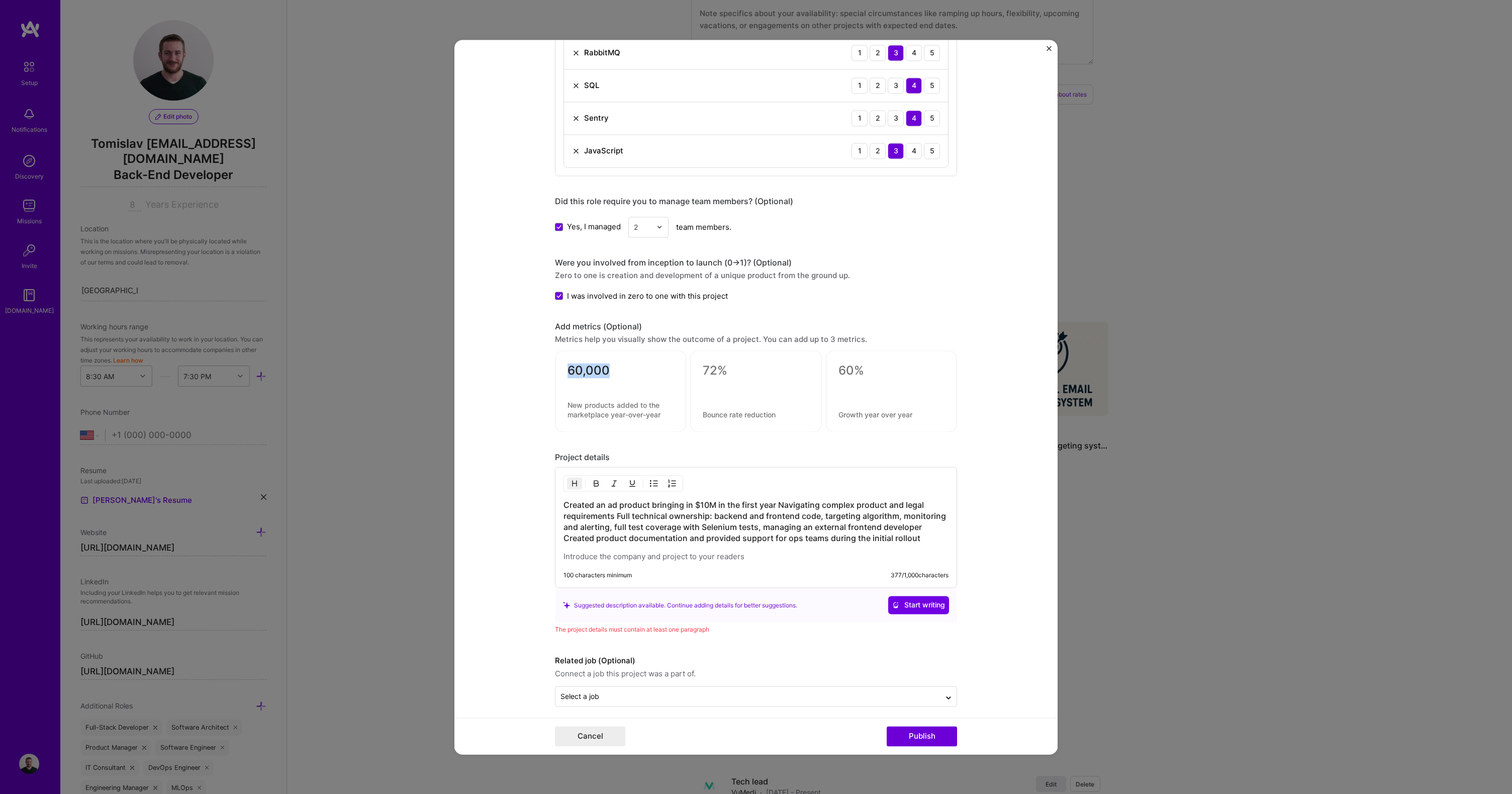
click at [600, 378] on div at bounding box center [620, 392] width 131 height 81
click at [600, 378] on textarea at bounding box center [620, 371] width 106 height 15
drag, startPoint x: 582, startPoint y: 392, endPoint x: 587, endPoint y: 404, distance: 13.0
click at [583, 392] on div "10 / 30 characters" at bounding box center [620, 387] width 106 height 11
click at [594, 406] on textarea at bounding box center [620, 414] width 106 height 19
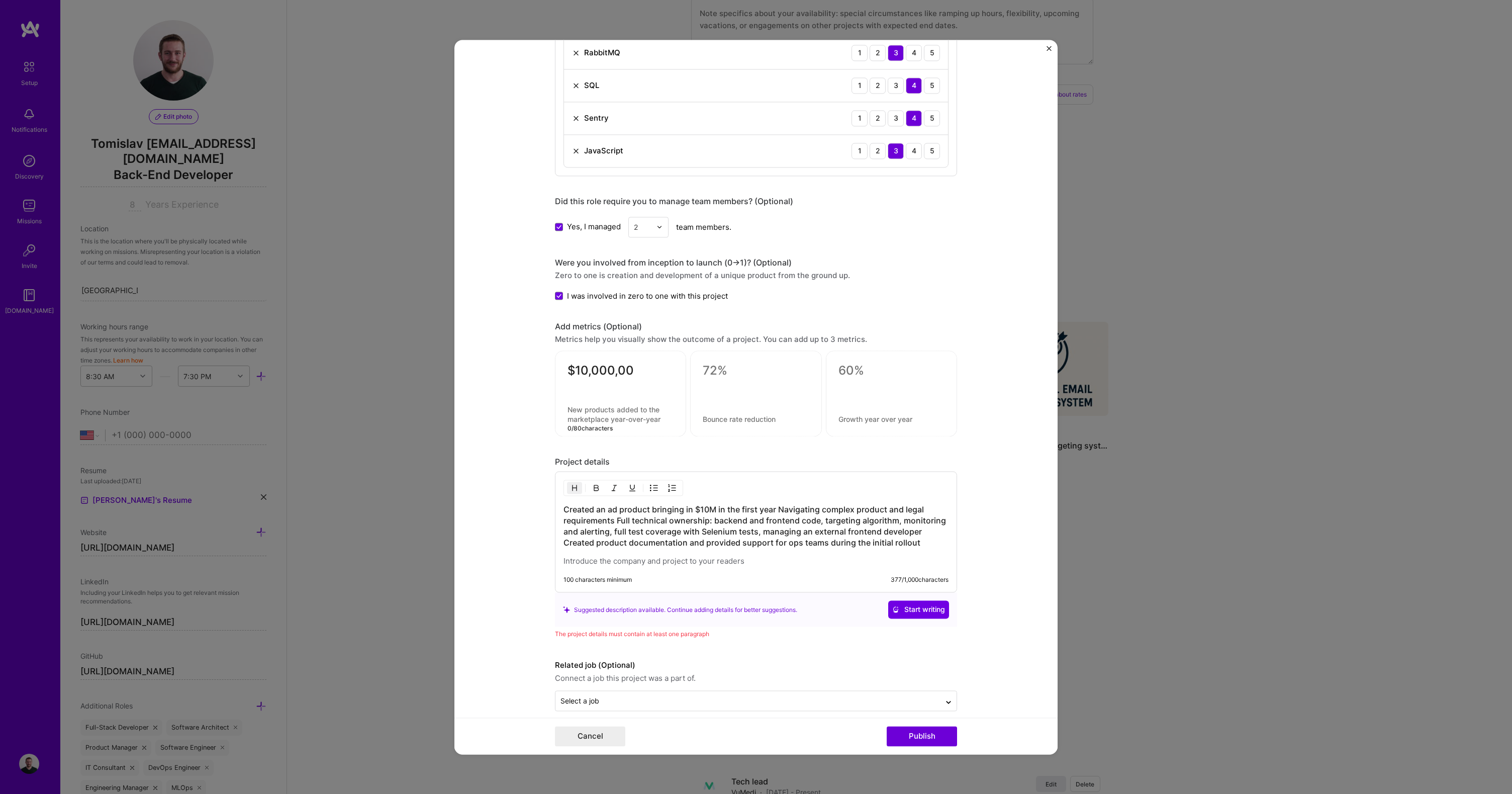
click at [635, 369] on textarea "$10,000,00" at bounding box center [620, 373] width 106 height 20
type textarea "$10,000,000"
click at [609, 413] on textarea at bounding box center [620, 414] width 106 height 19
type textarea "Brought in in the first year"
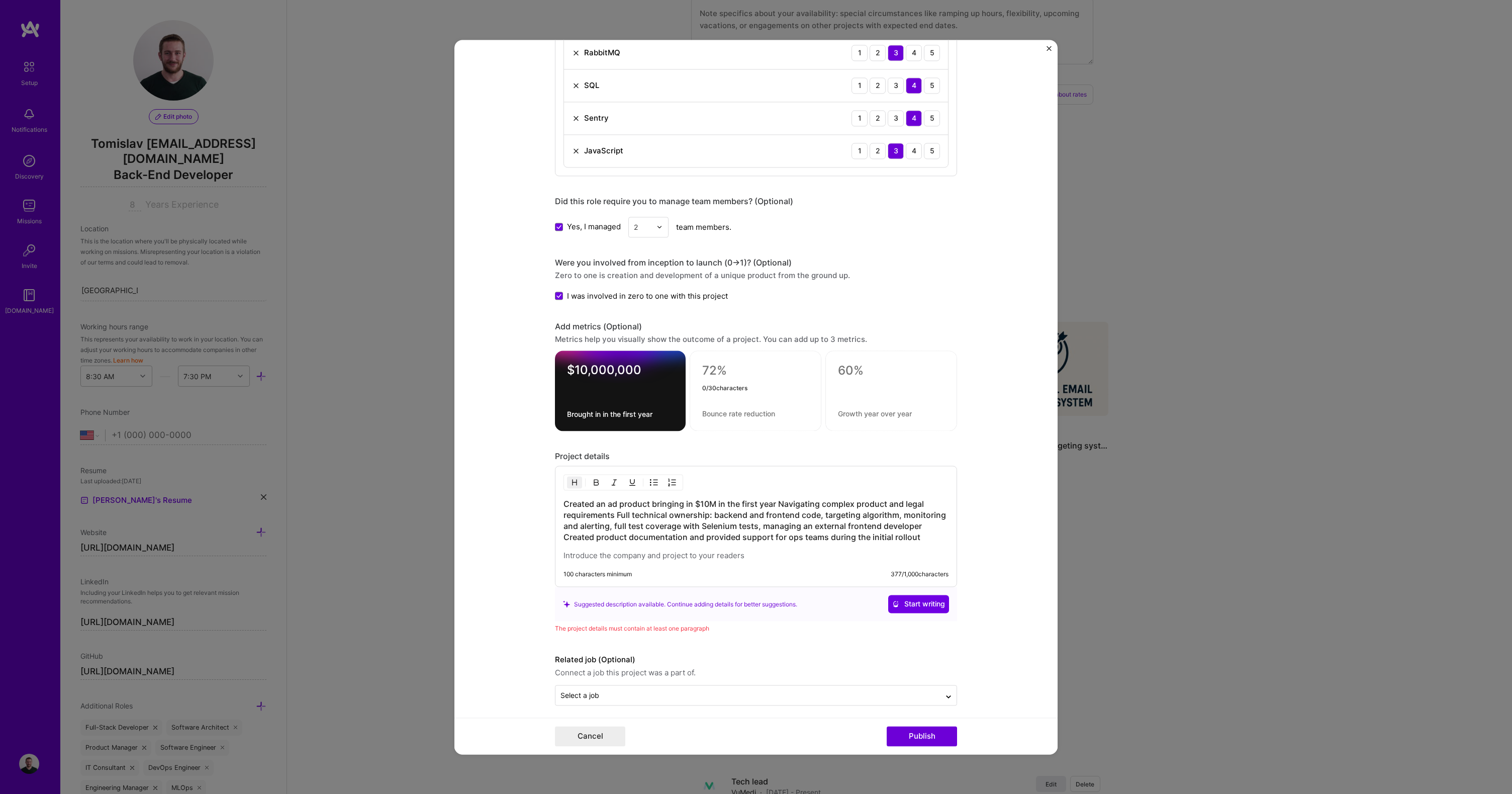
click at [714, 372] on textarea at bounding box center [756, 371] width 107 height 15
type textarea "0"
type textarea "I"
drag, startPoint x: 608, startPoint y: 505, endPoint x: 552, endPoint y: 509, distance: 56.1
click at [555, 509] on div "Created an ad product bringing in $10M in the first year Navigating complex pro…" at bounding box center [756, 526] width 402 height 121
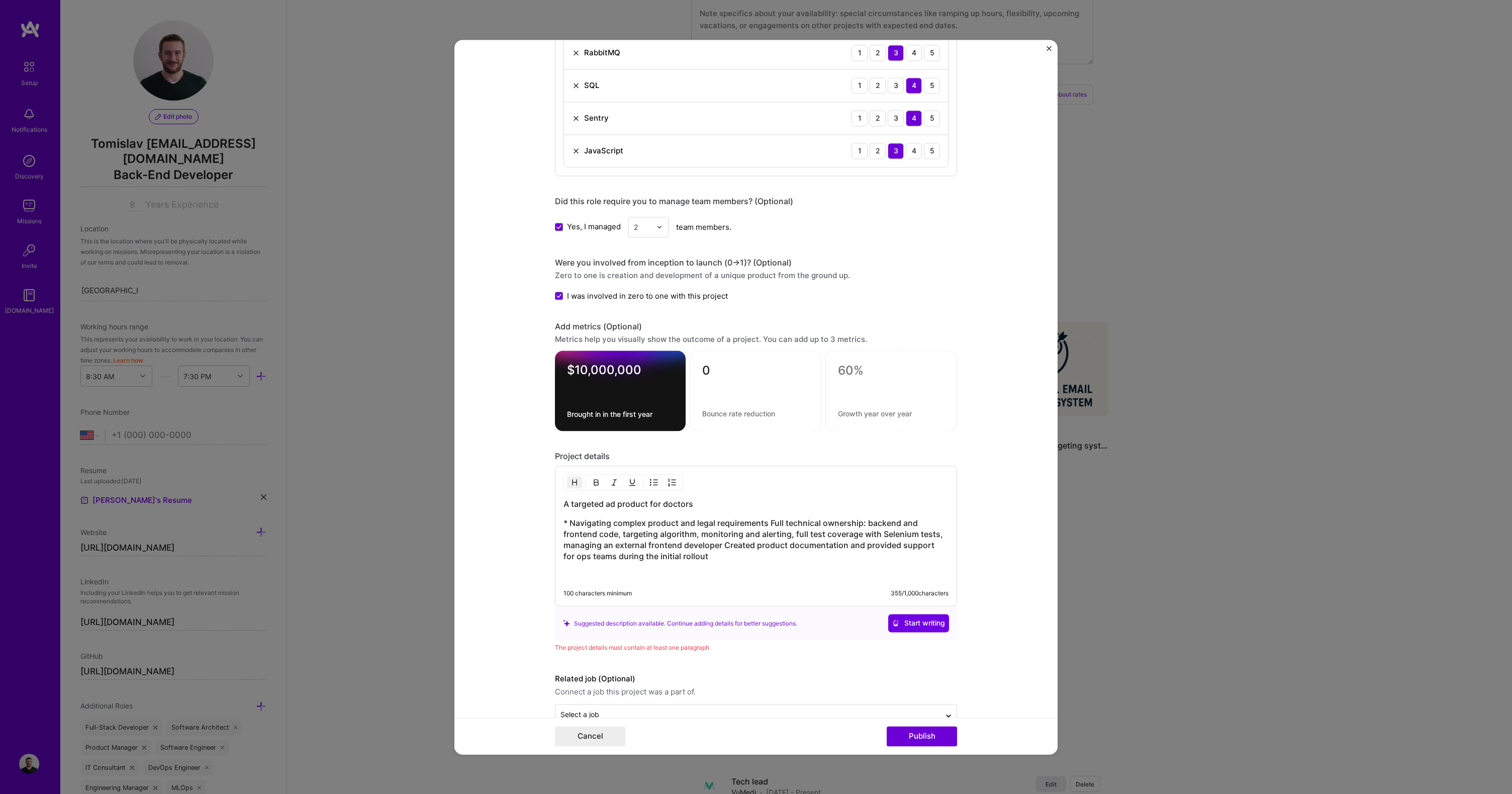
click at [644, 548] on h3 "* Navigating complex product and legal requirements Full technical ownership: b…" at bounding box center [756, 539] width 385 height 44
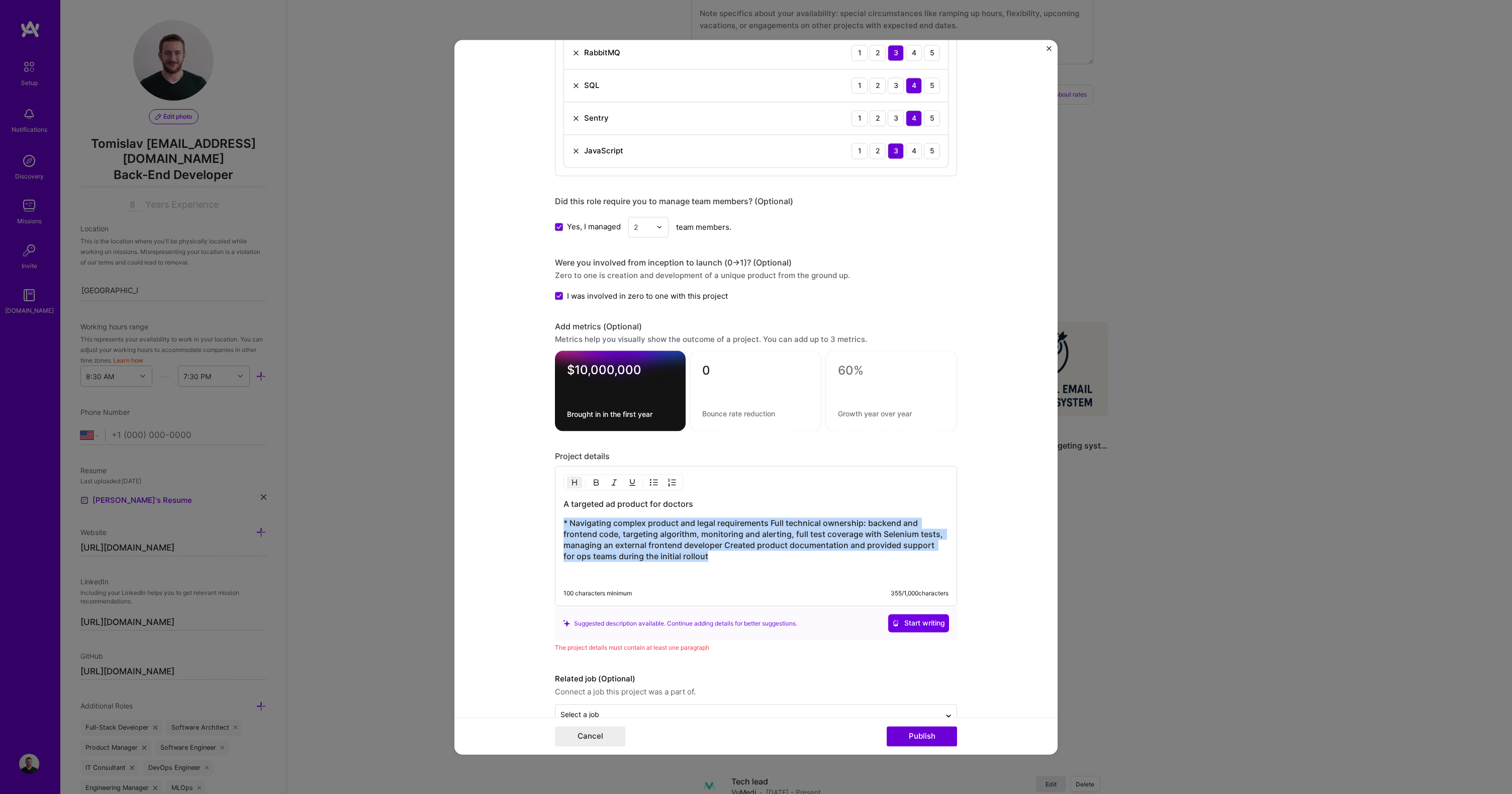
drag, startPoint x: 709, startPoint y: 562, endPoint x: 556, endPoint y: 526, distance: 157.2
click at [556, 526] on div "A targeted ad product for doctors * Navigating complex product and legal requir…" at bounding box center [756, 535] width 402 height 140
click at [575, 485] on button "button" at bounding box center [575, 482] width 15 height 12
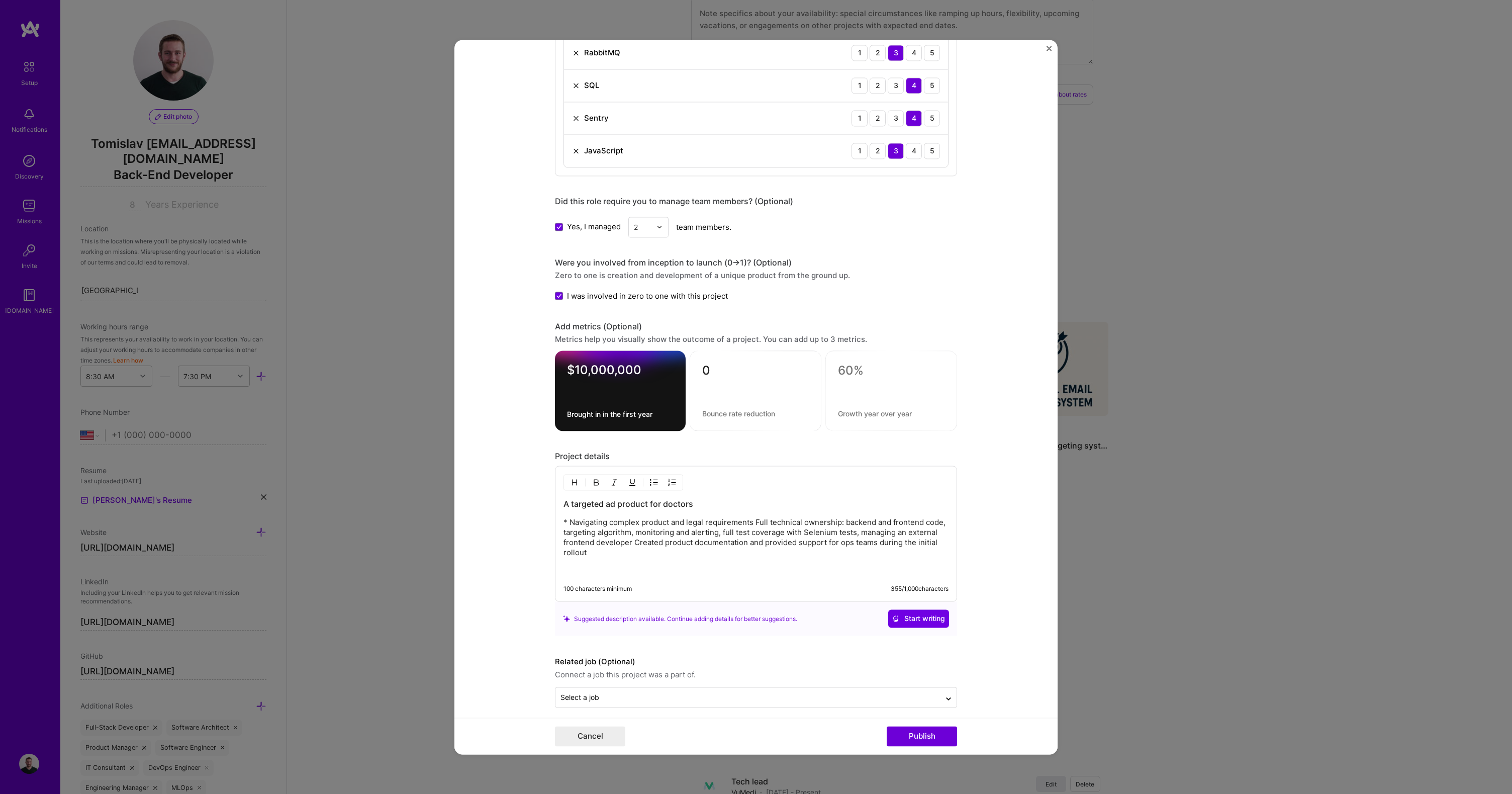
click at [586, 519] on p "* Navigating complex product and legal requirements Full technical ownership: b…" at bounding box center [756, 538] width 385 height 40
click at [564, 524] on p "* Navigating complex product and legal requirements Full technical ownership: b…" at bounding box center [756, 538] width 385 height 40
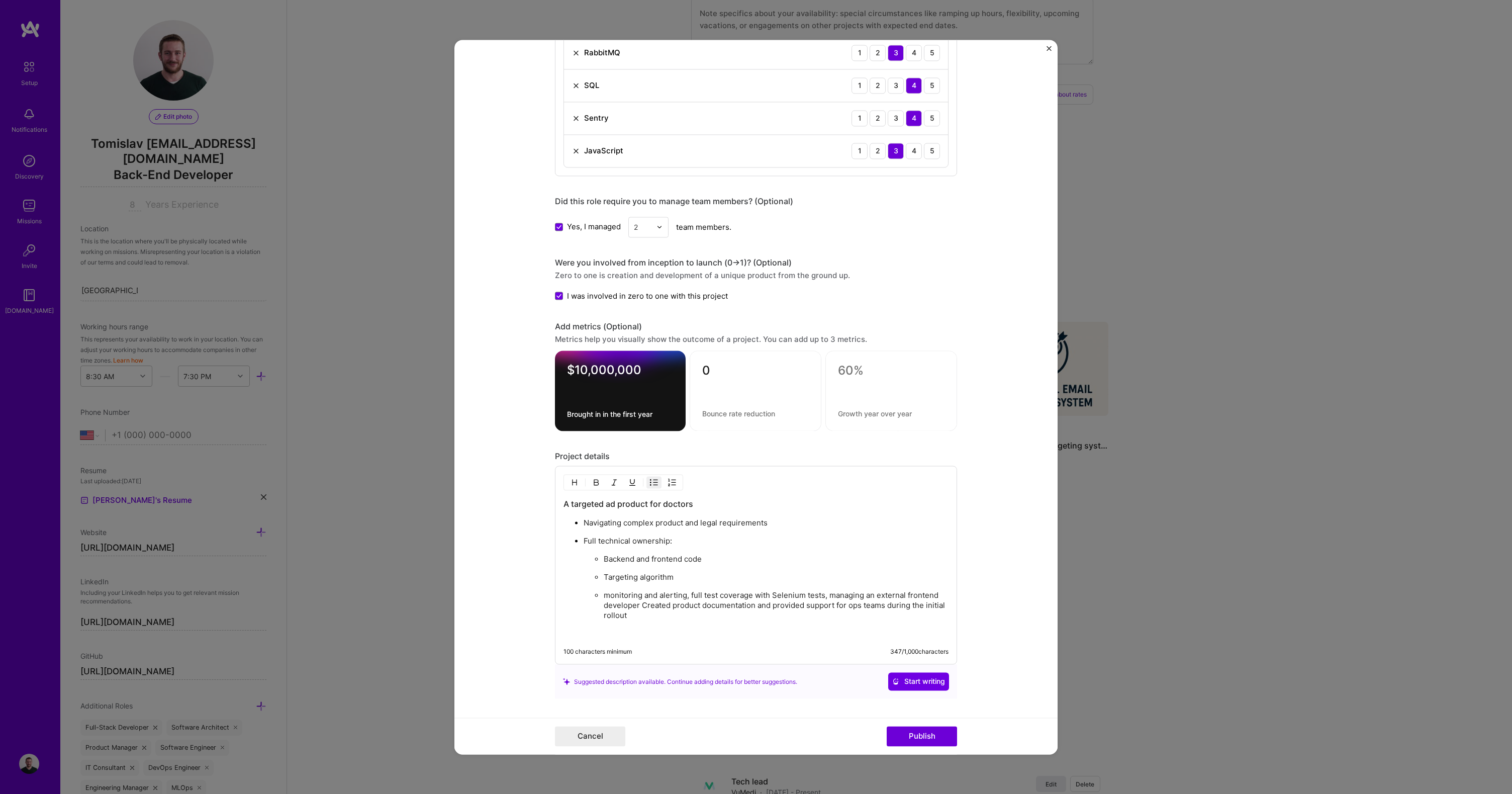
scroll to position [758, 0]
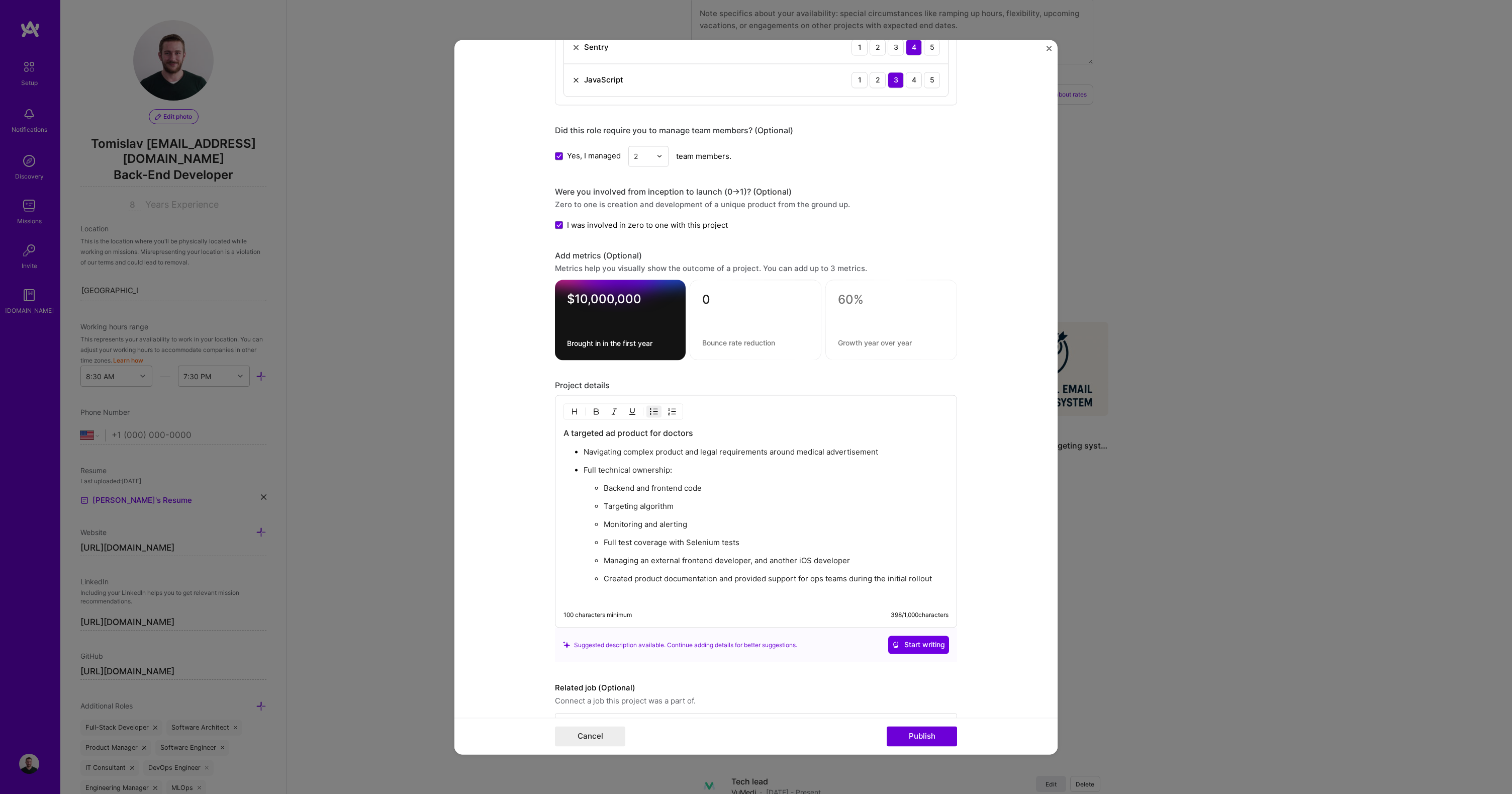
click at [628, 454] on p "Navigating complex product and legal requirements around medical advertisement" at bounding box center [766, 452] width 365 height 10
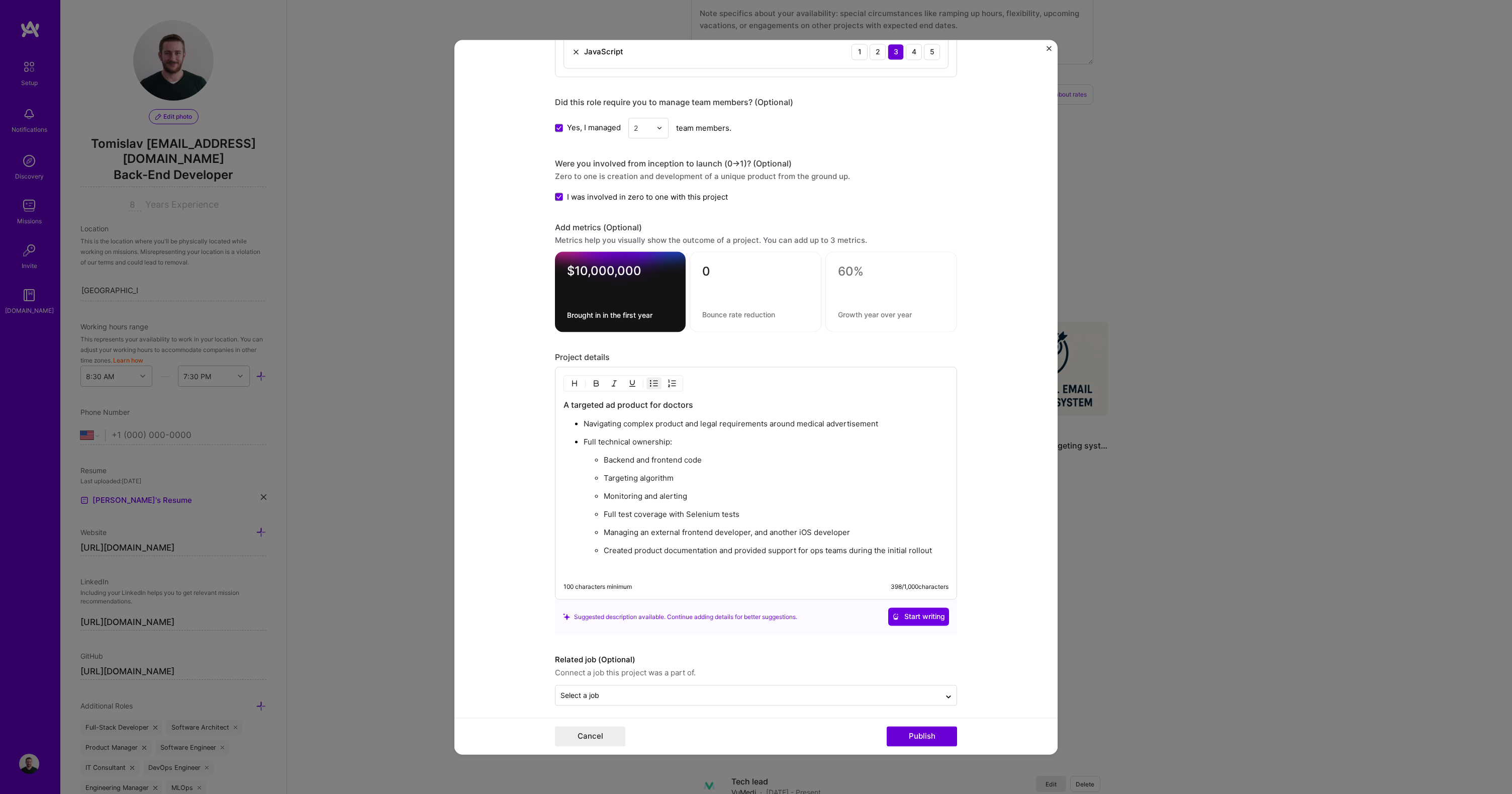
scroll to position [792, 0]
click at [643, 555] on div "A targeted ad product for doctors Navigating complex product and legal requirem…" at bounding box center [756, 481] width 385 height 174
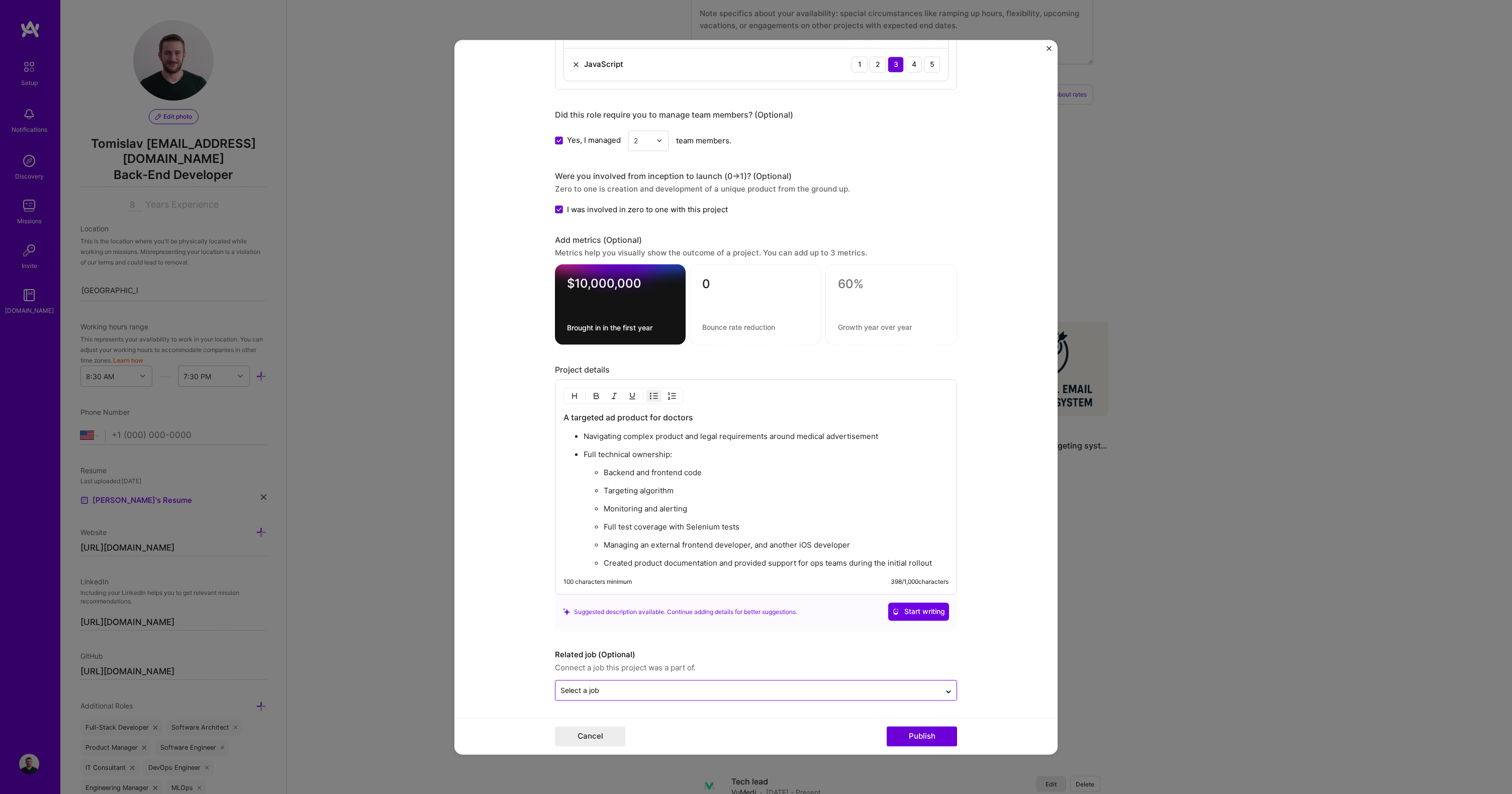
click at [593, 694] on div at bounding box center [748, 689] width 375 height 12
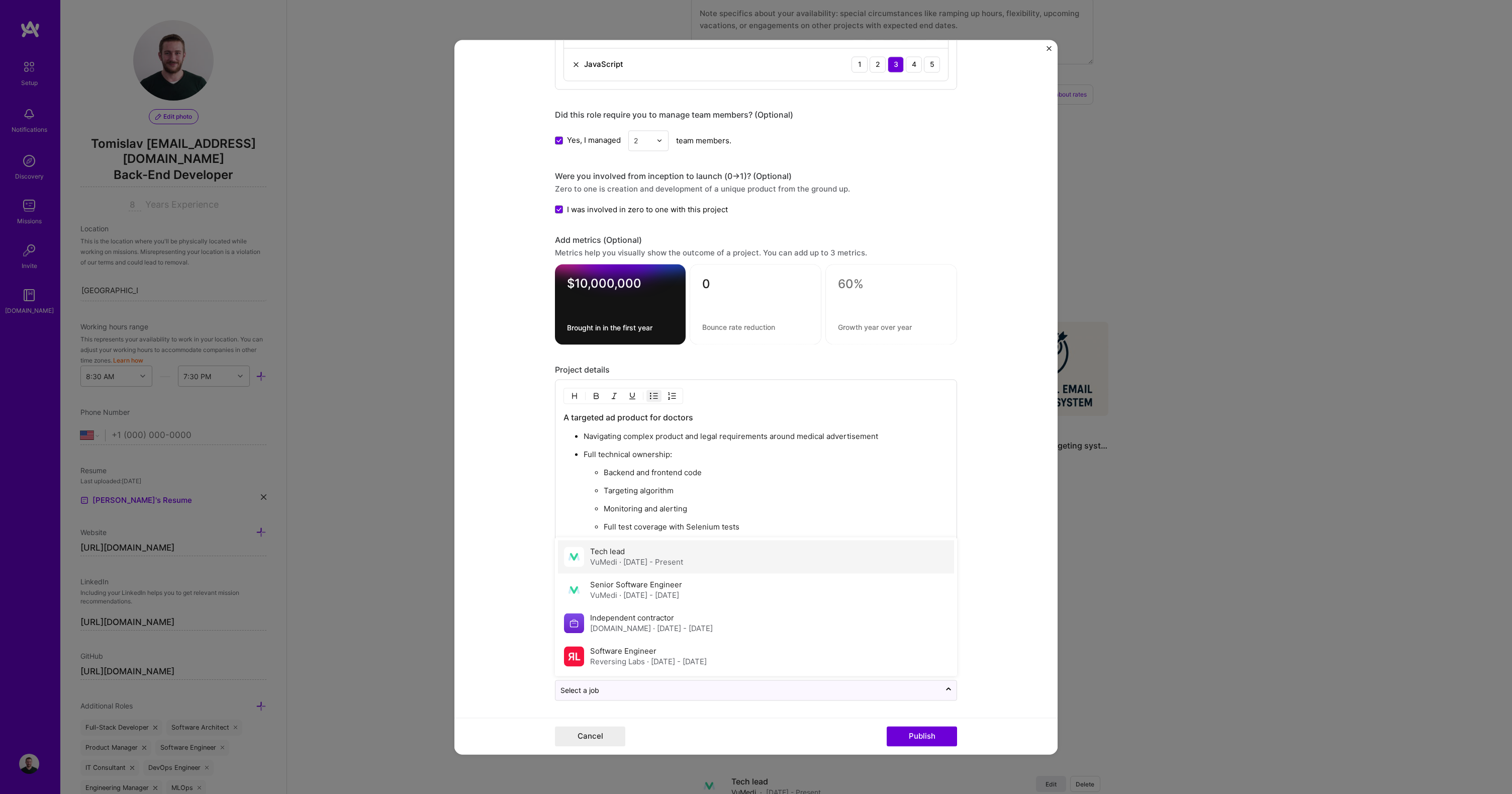
click at [619, 546] on div "Tech lead VuMedi · [DATE] - Present" at bounding box center [637, 556] width 93 height 21
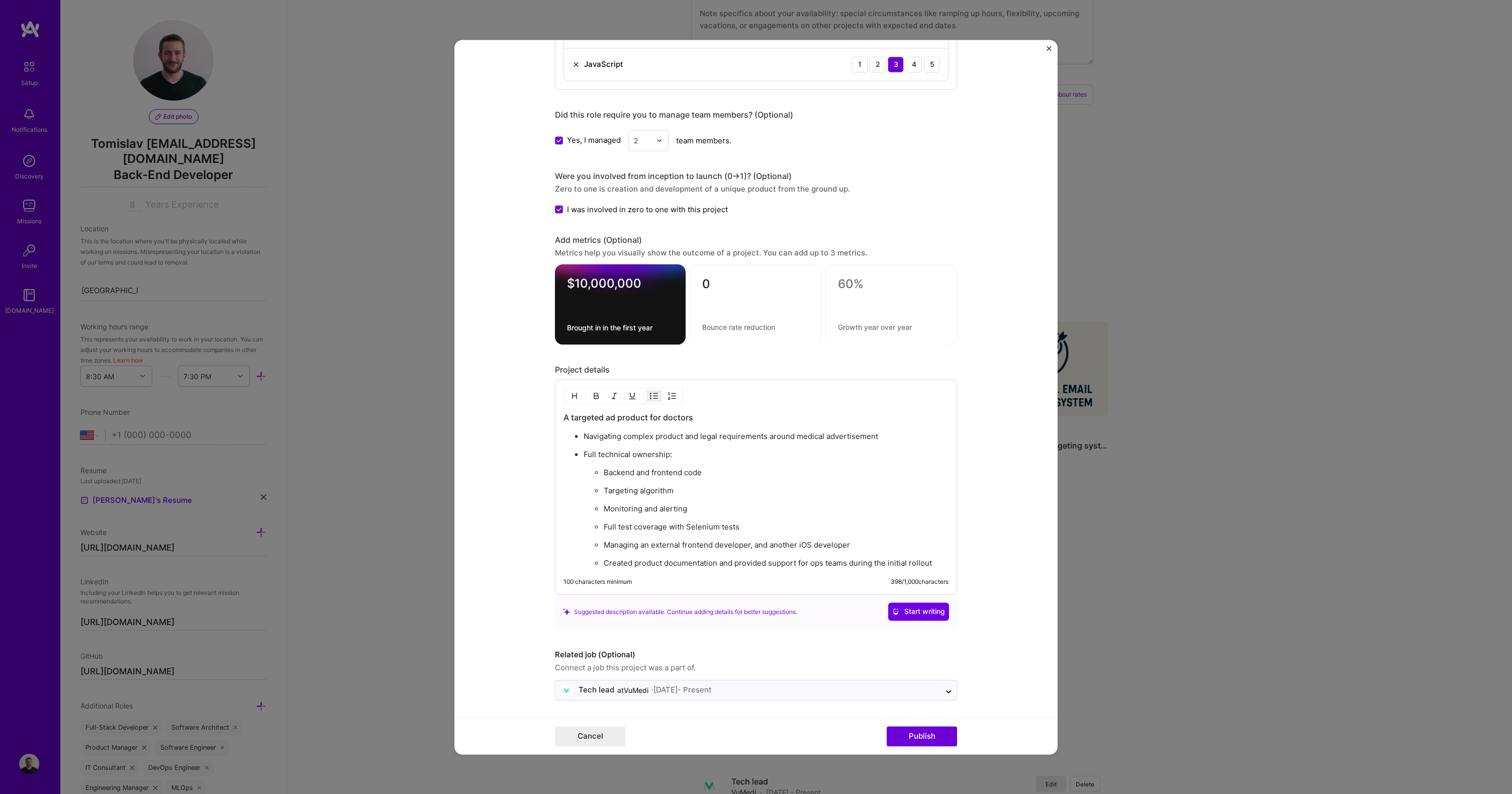
click at [752, 295] on textarea "0" at bounding box center [756, 286] width 107 height 20
click at [939, 736] on button "Publish" at bounding box center [921, 736] width 70 height 20
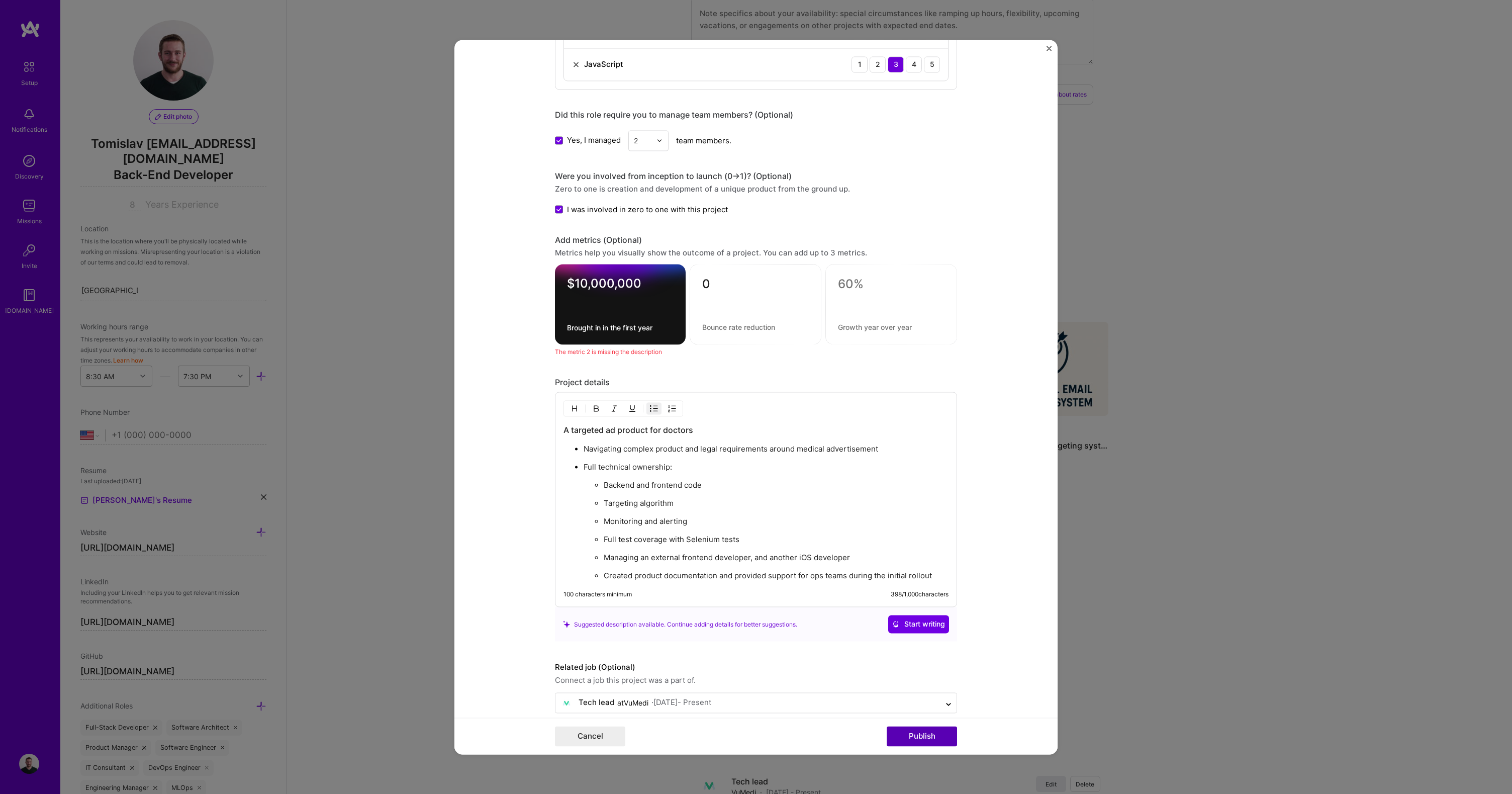
scroll to position [786, 0]
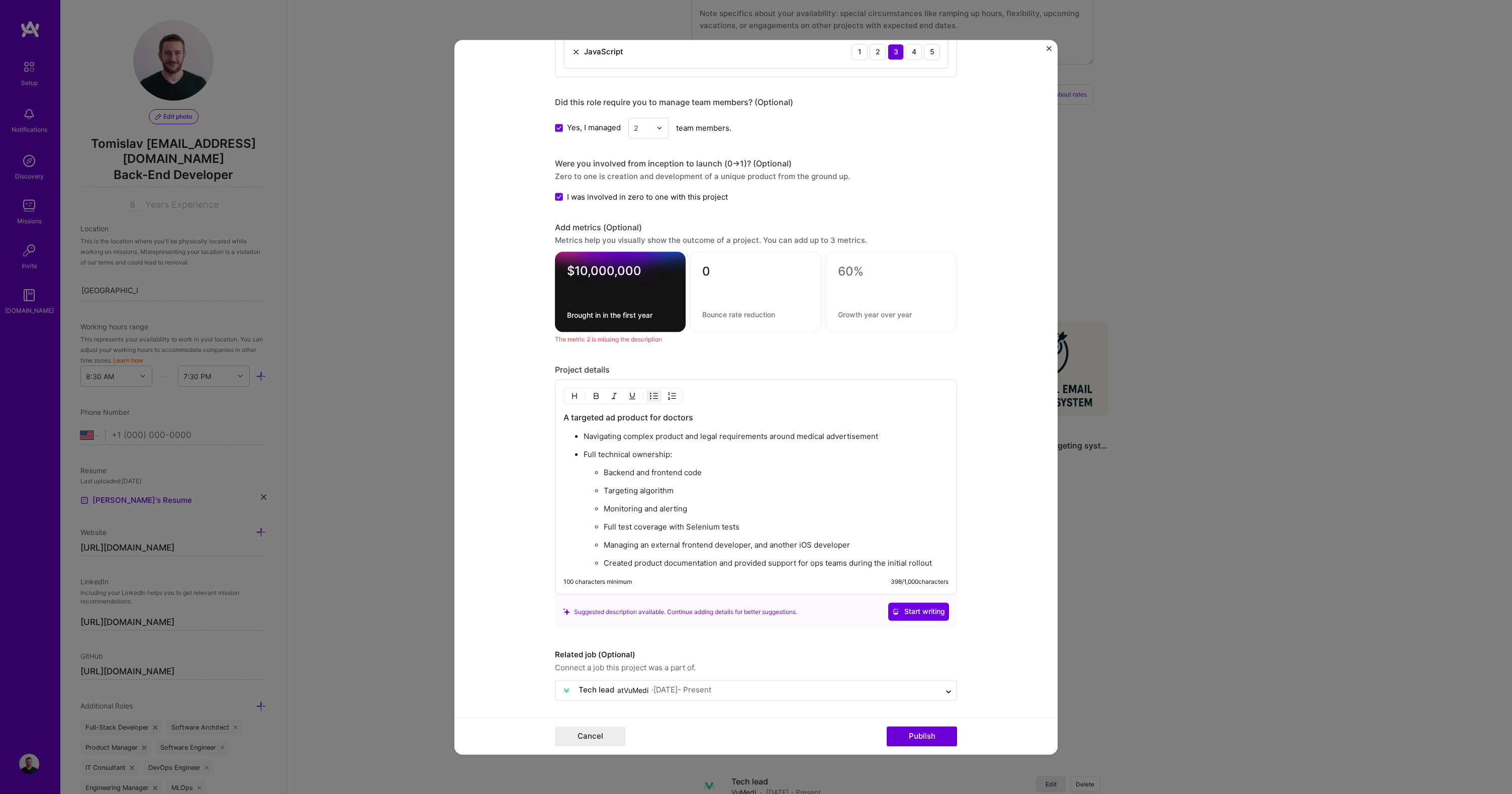
click at [752, 312] on textarea at bounding box center [756, 314] width 107 height 10
click at [685, 269] on div "$10,000,000 Brought in in the first year 0 0 / 80 characters" at bounding box center [756, 291] width 402 height 80
click at [735, 277] on textarea "0" at bounding box center [756, 274] width 107 height 20
click at [927, 733] on button "Publish" at bounding box center [921, 736] width 70 height 20
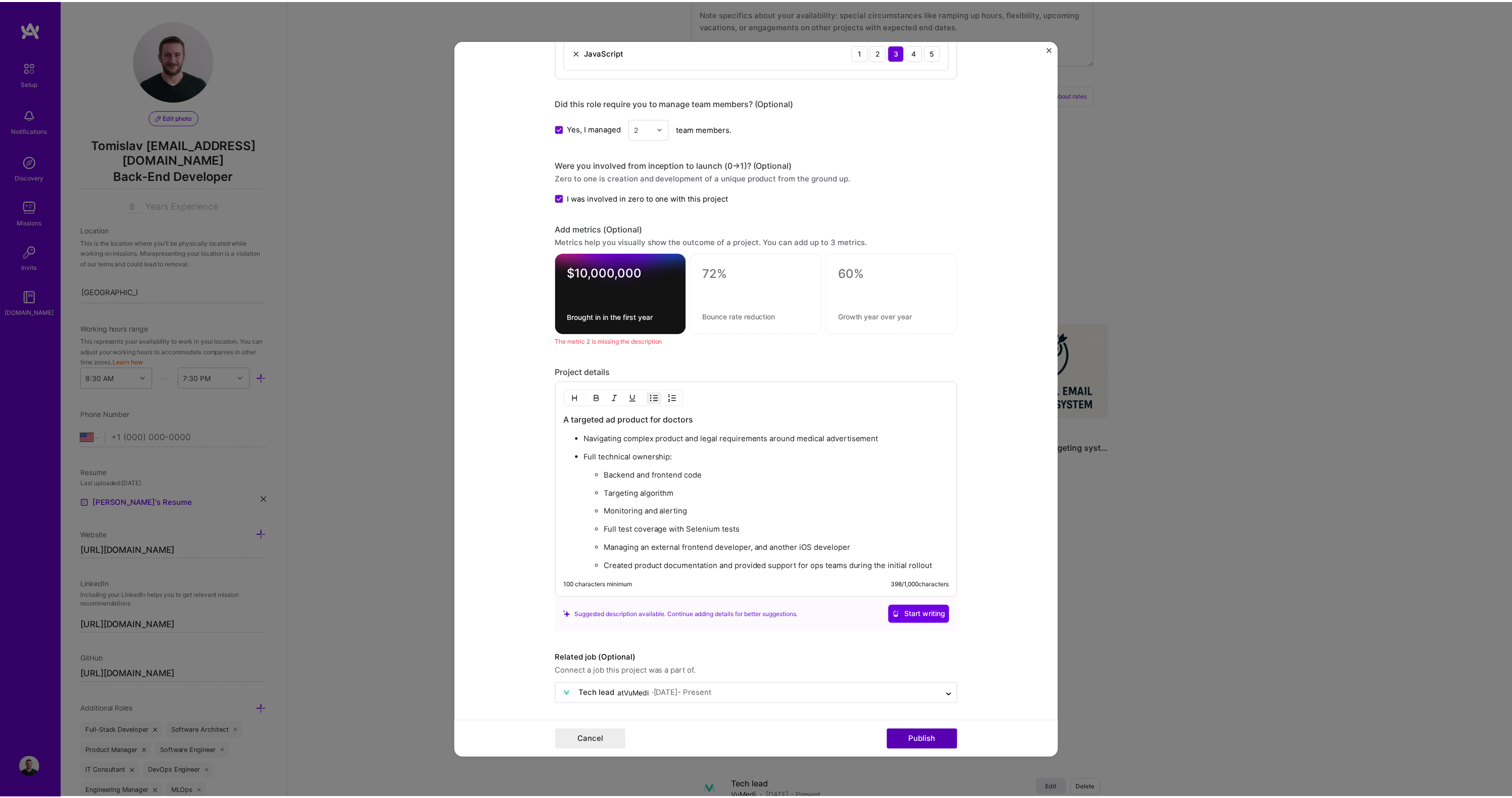
scroll to position [777, 0]
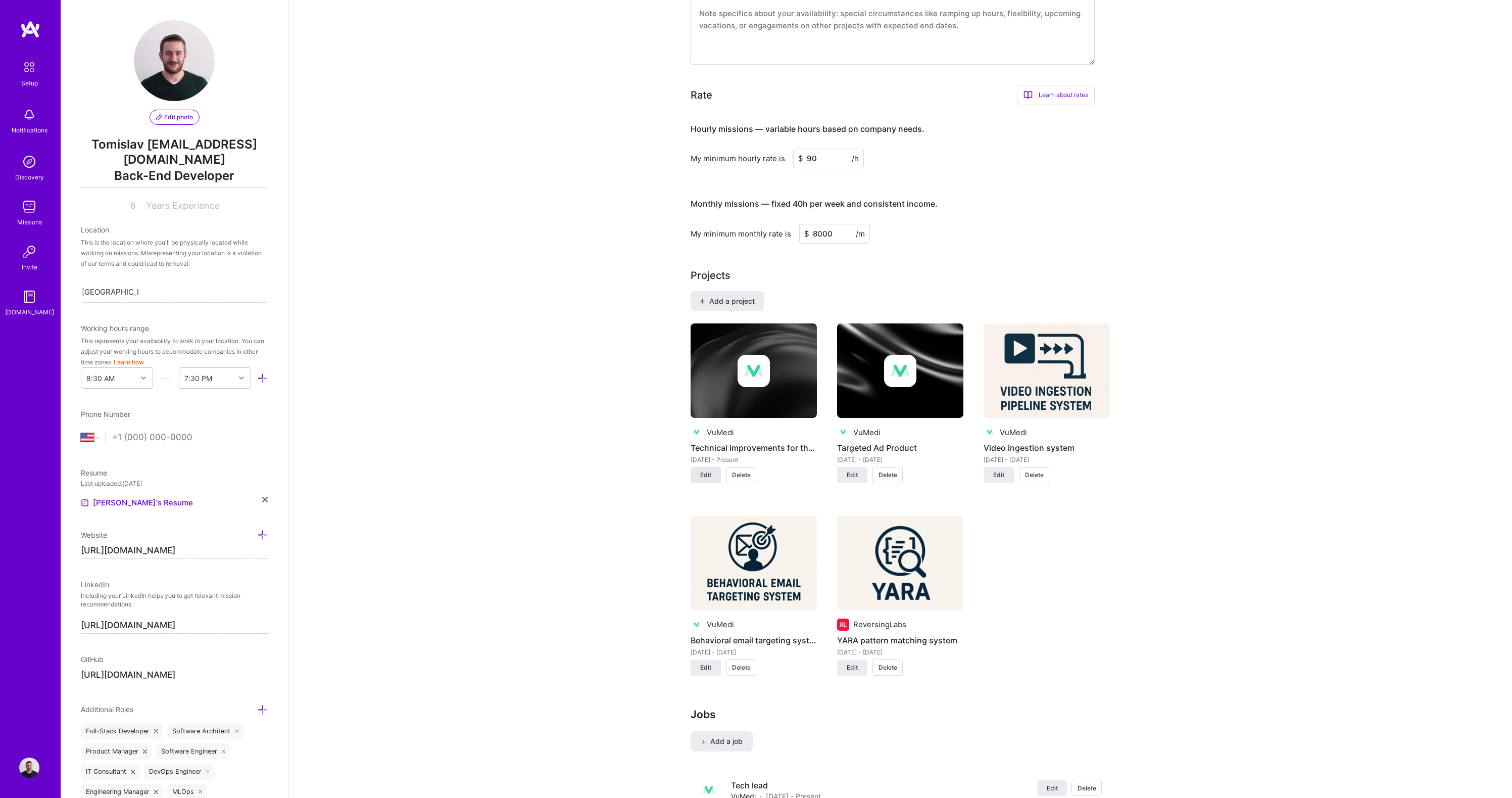
click at [708, 470] on span "Edit" at bounding box center [705, 474] width 11 height 9
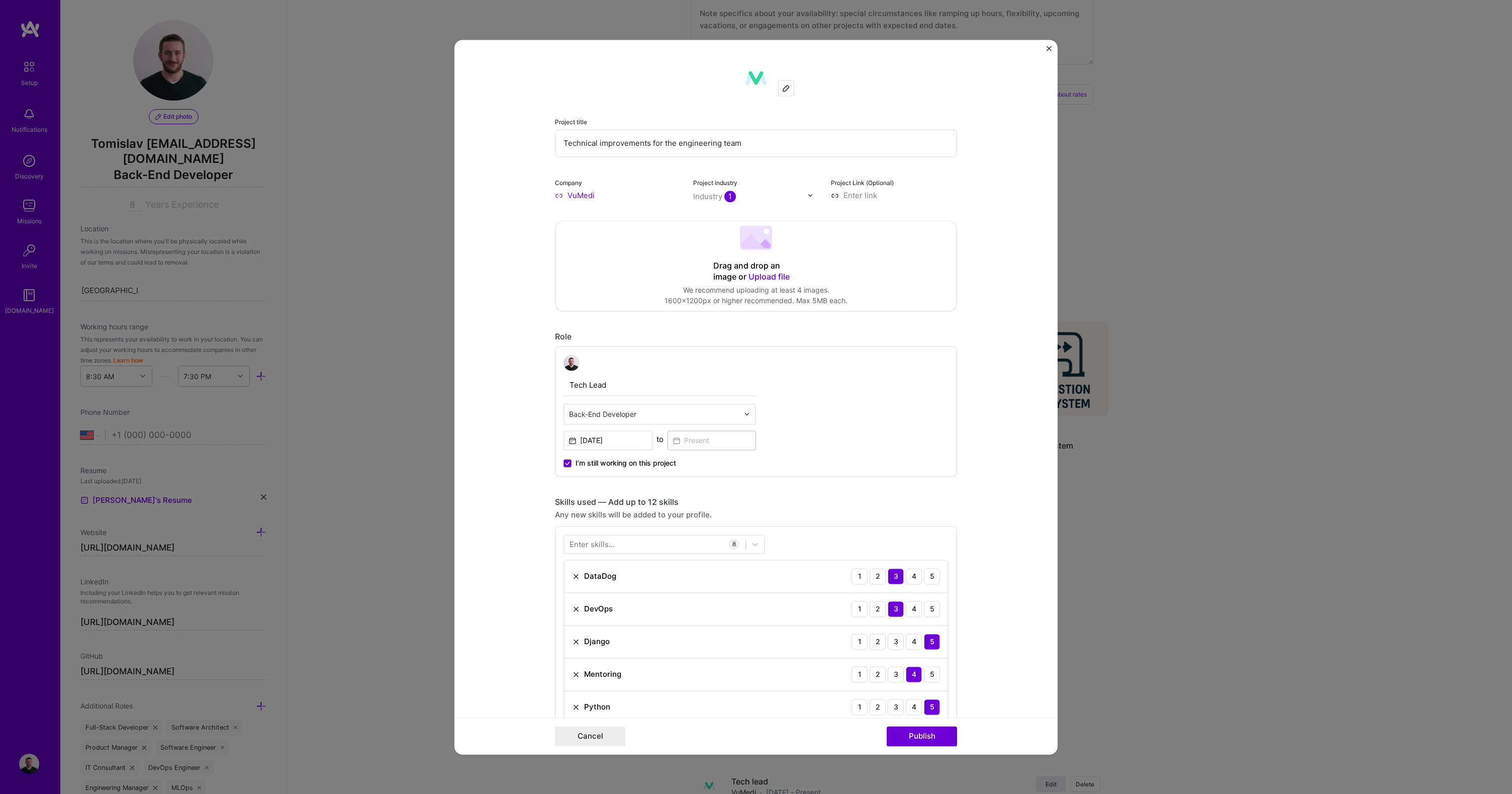
click at [758, 271] on div "Drag and drop an image or Upload file" at bounding box center [756, 271] width 85 height 22
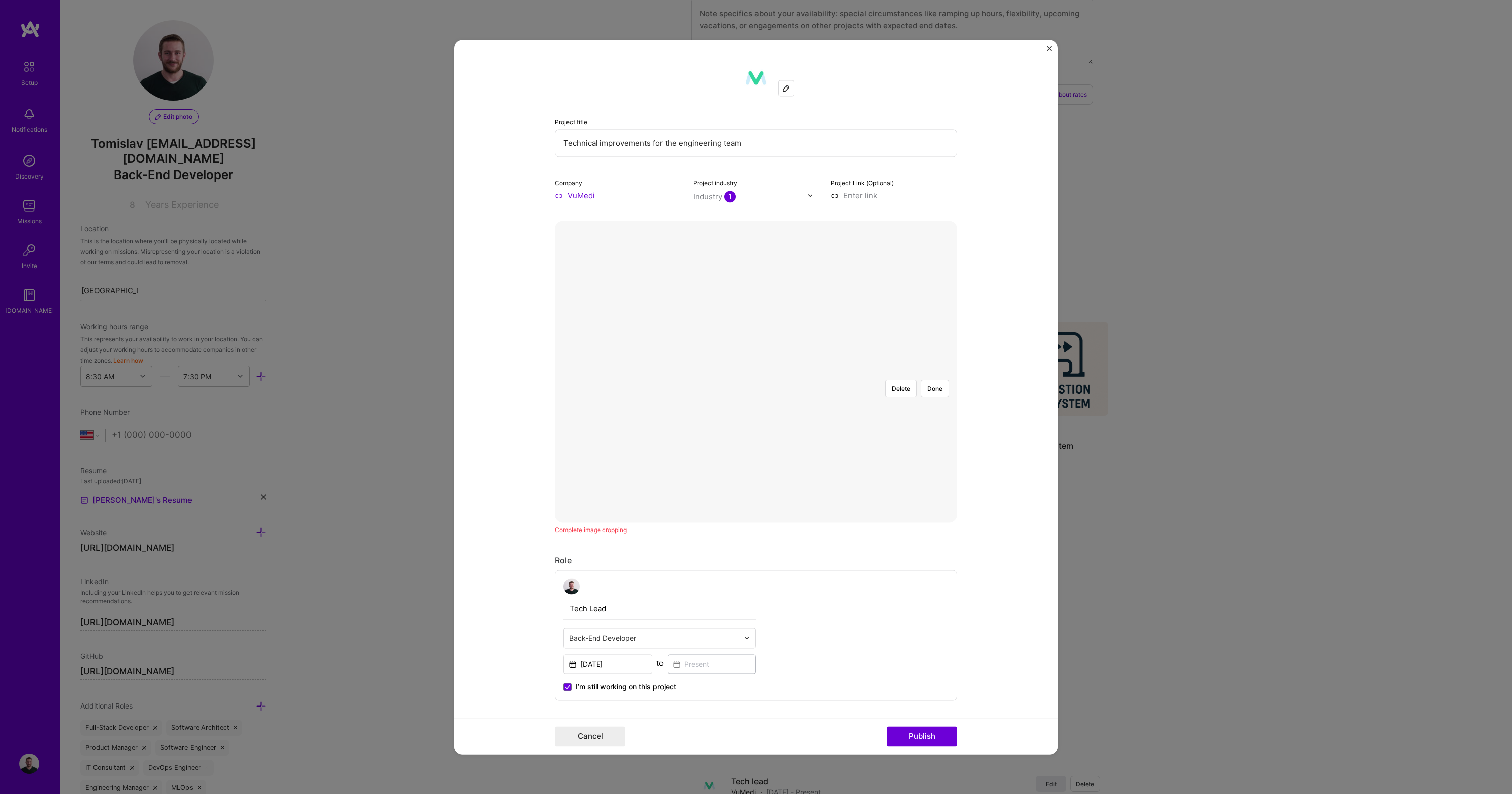
click at [761, 404] on div at bounding box center [907, 517] width 302 height 227
click at [934, 380] on button "Done" at bounding box center [936, 388] width 28 height 17
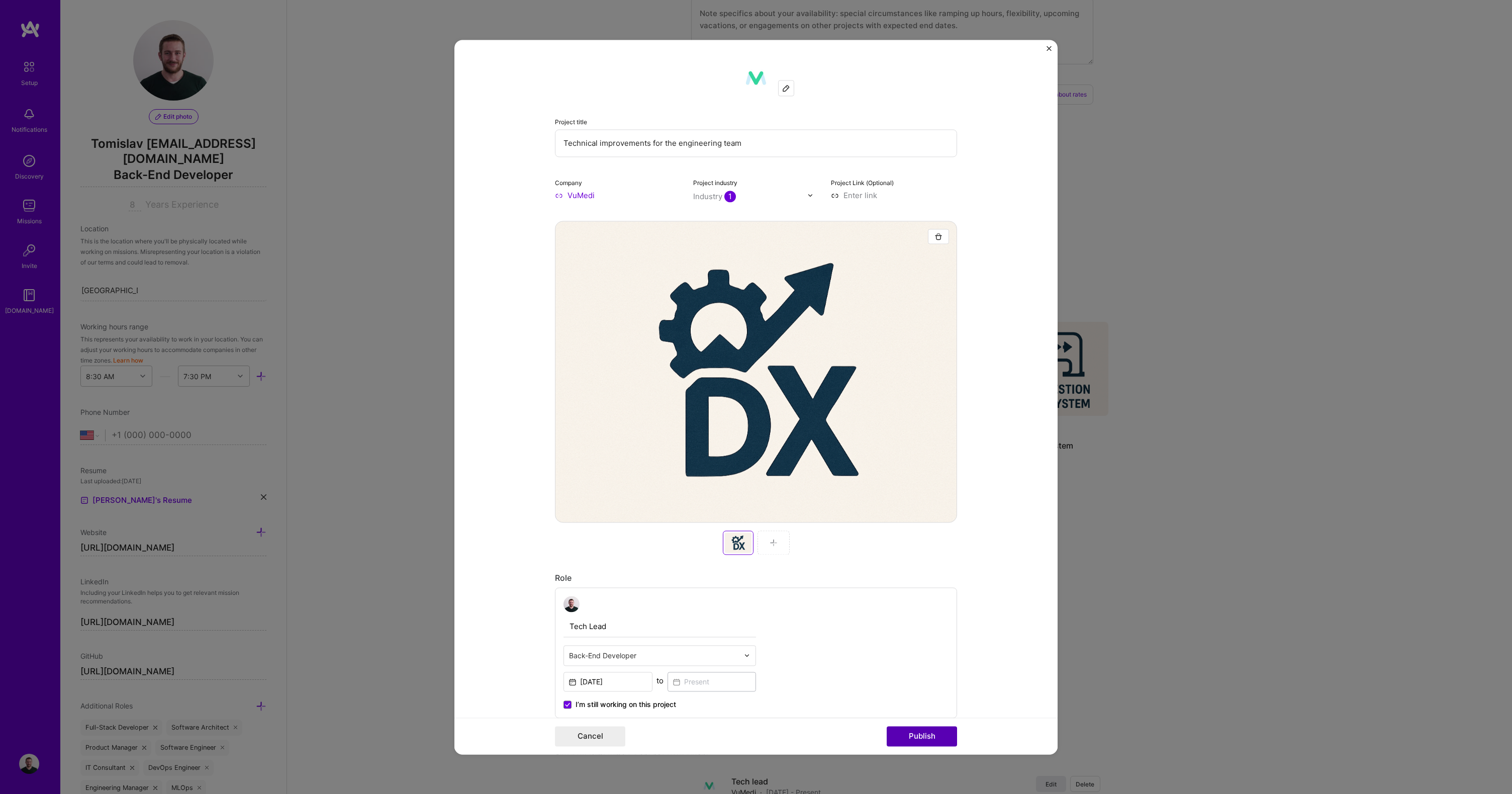
click at [920, 740] on button "Publish" at bounding box center [921, 736] width 70 height 20
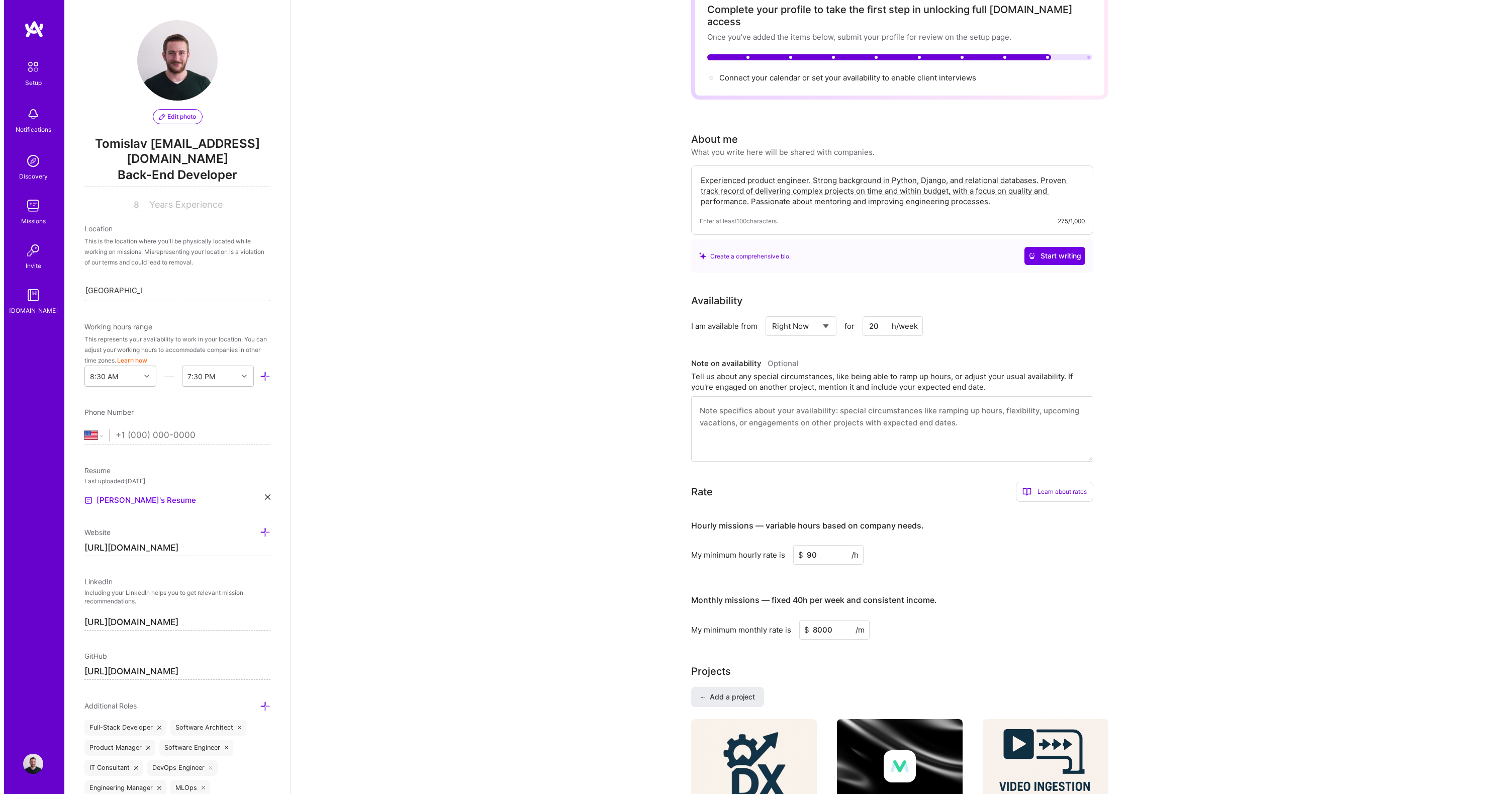
scroll to position [90, 0]
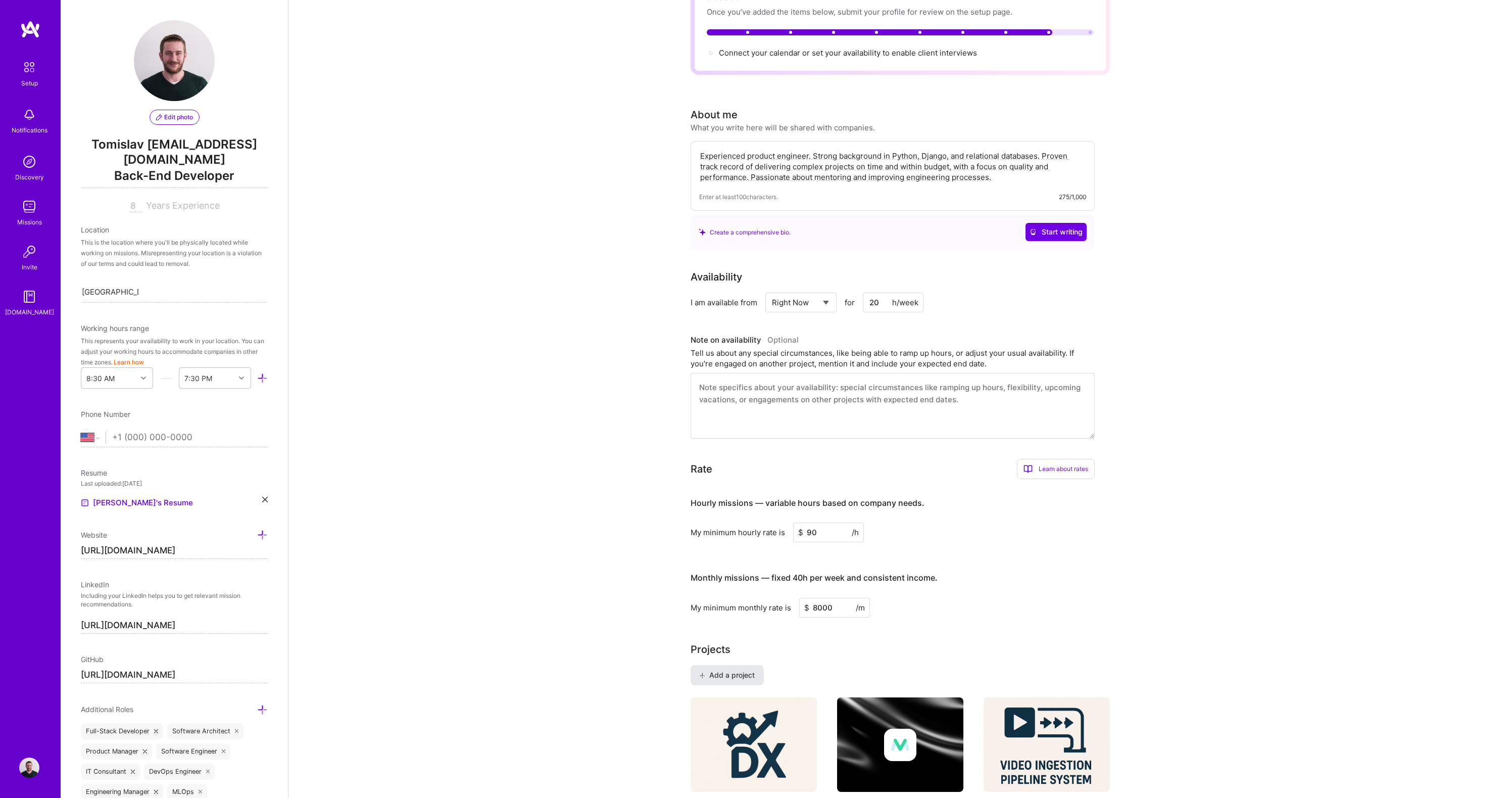
click at [728, 670] on span "Add a project" at bounding box center [728, 675] width 55 height 10
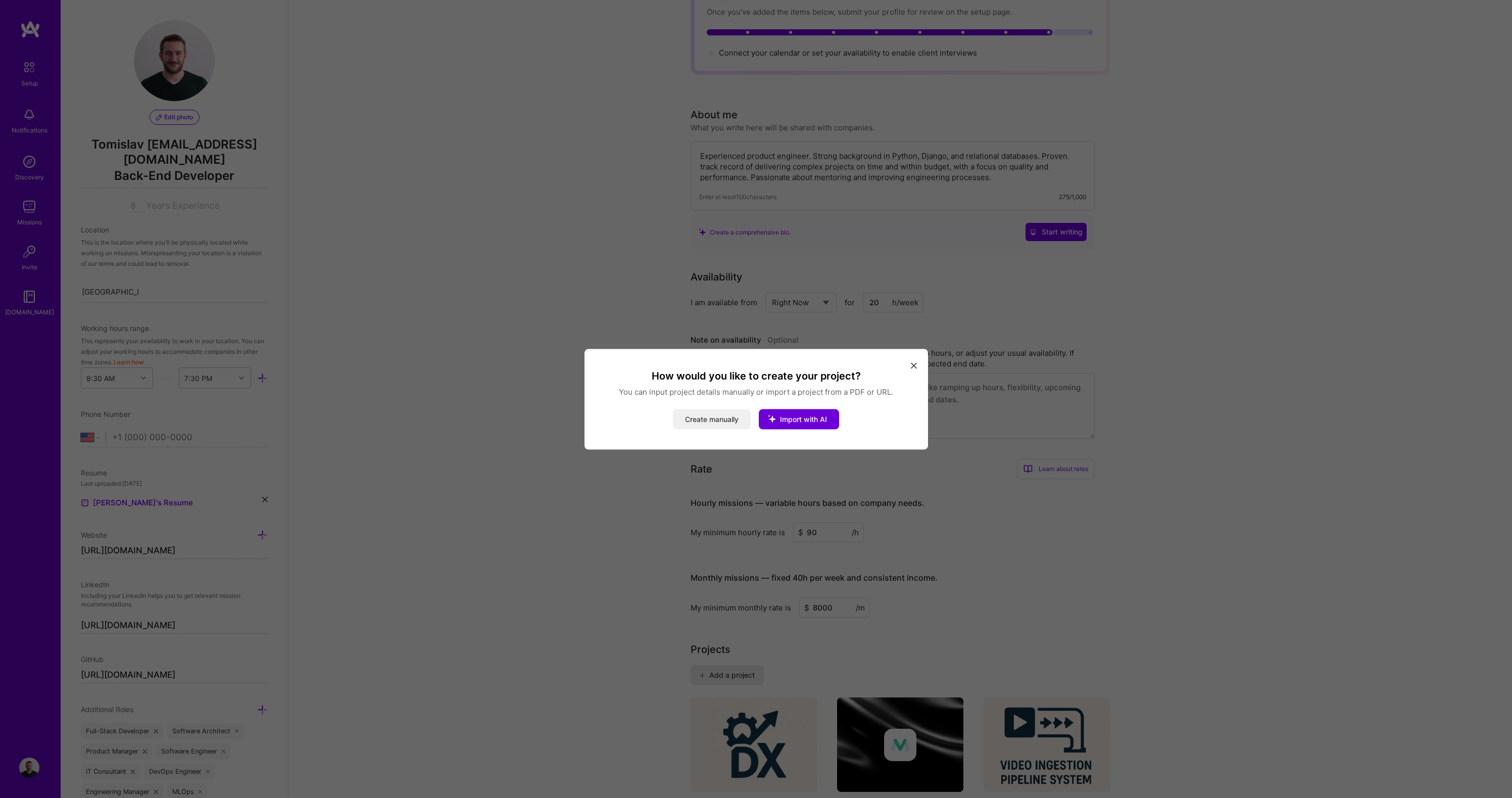
click at [743, 423] on button "Create manually" at bounding box center [711, 419] width 78 height 20
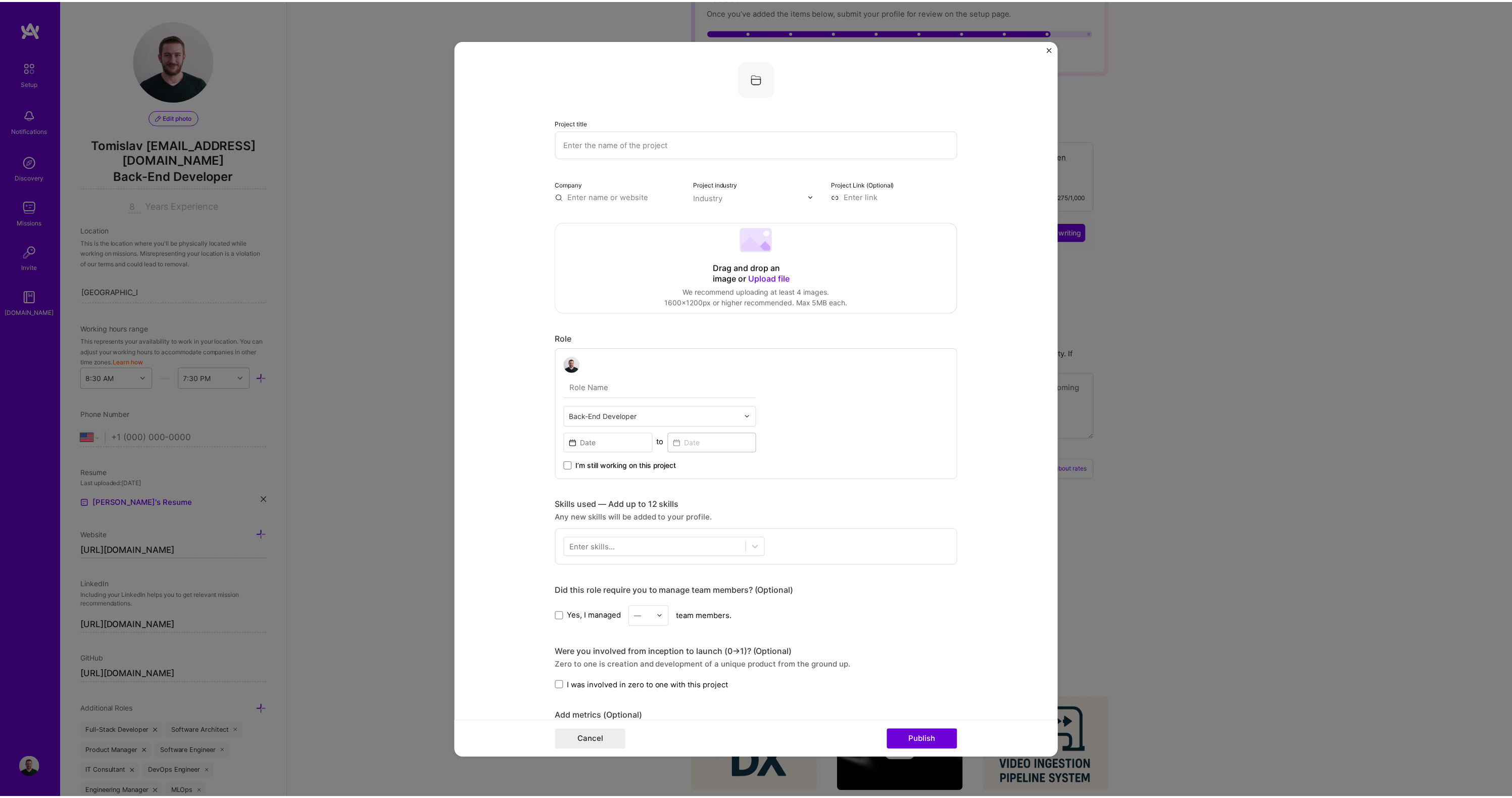
scroll to position [91, 0]
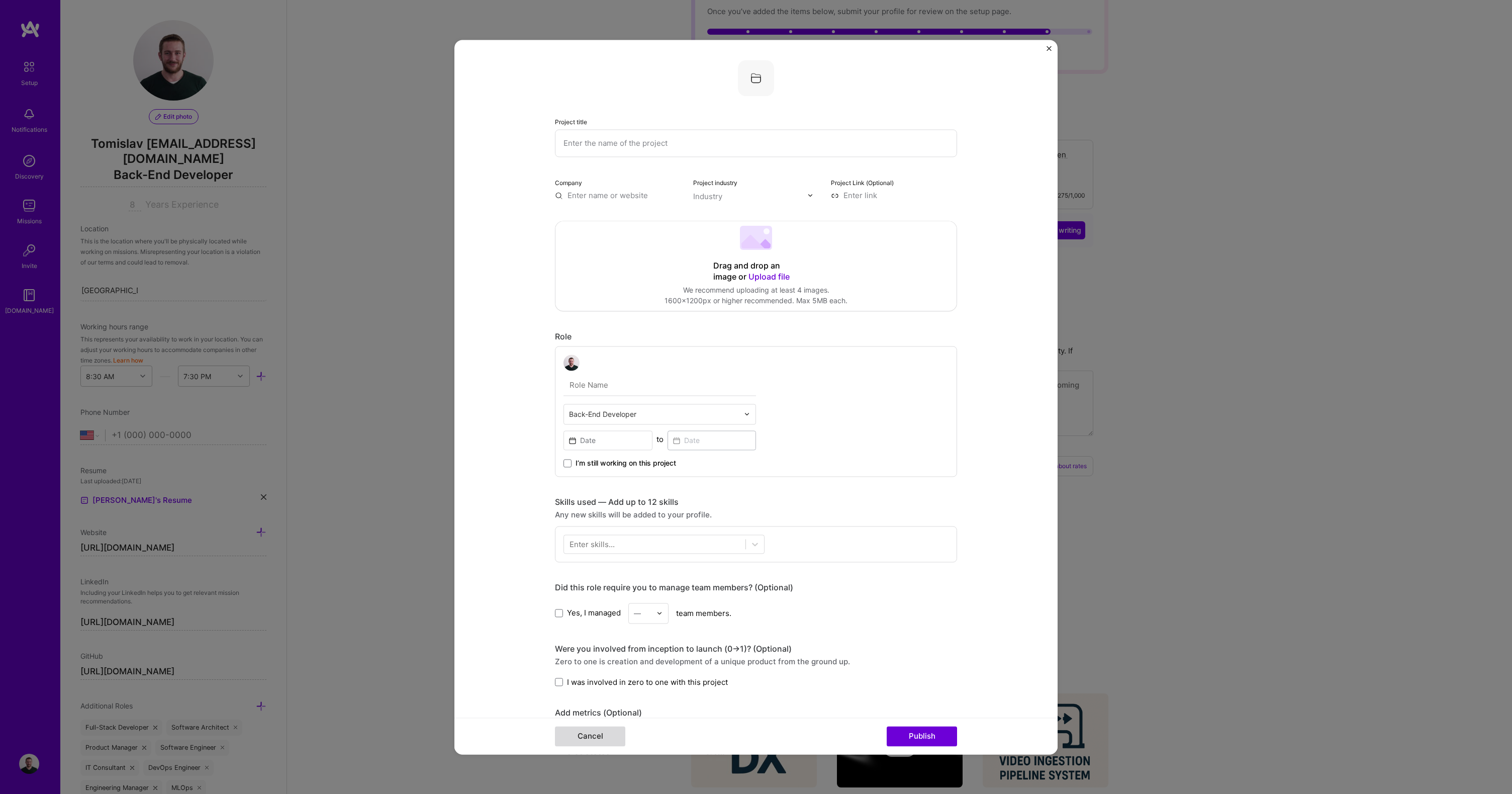
click at [568, 743] on button "Cancel" at bounding box center [590, 736] width 70 height 20
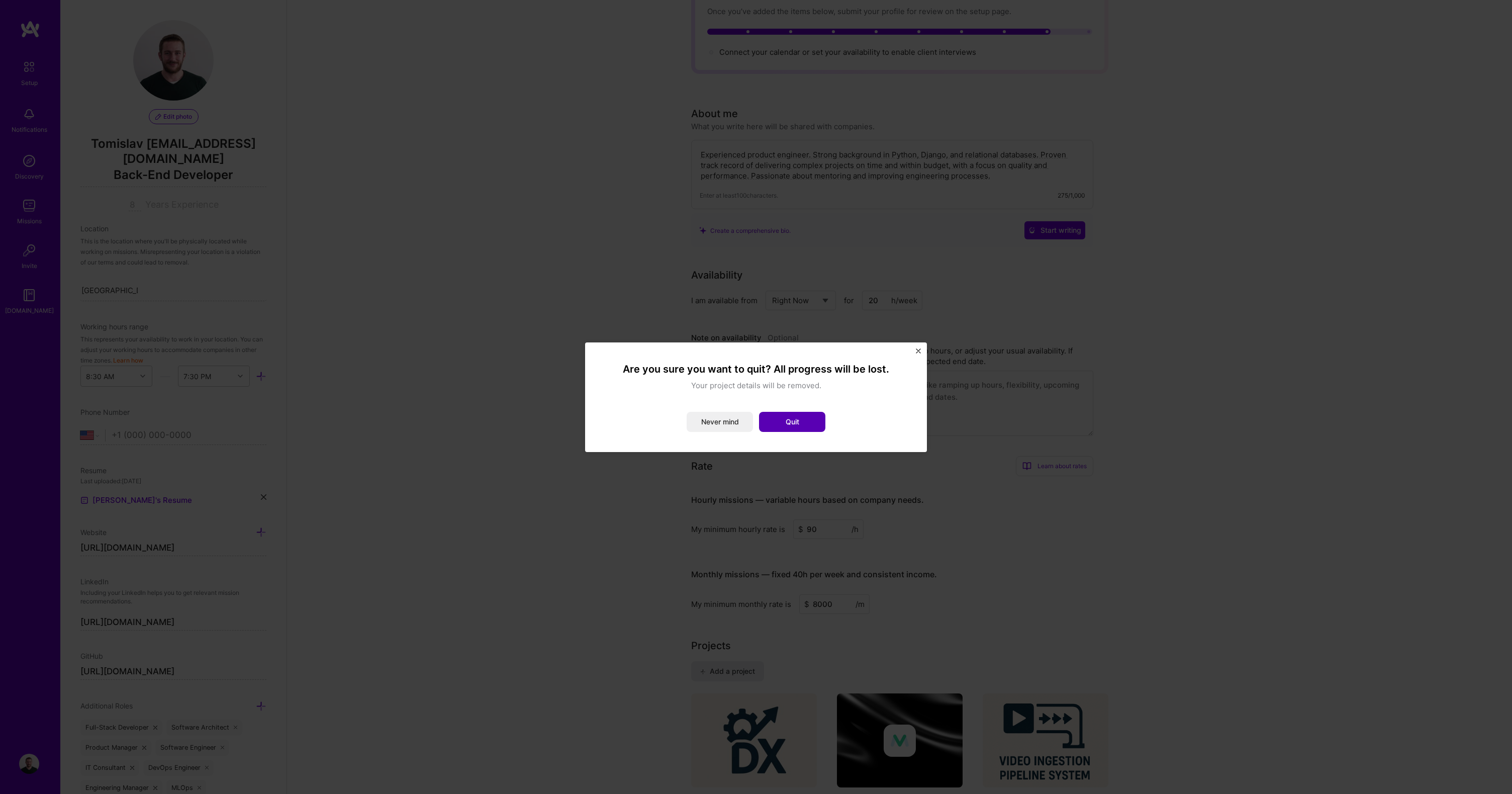
click at [778, 421] on button "Quit" at bounding box center [792, 421] width 66 height 20
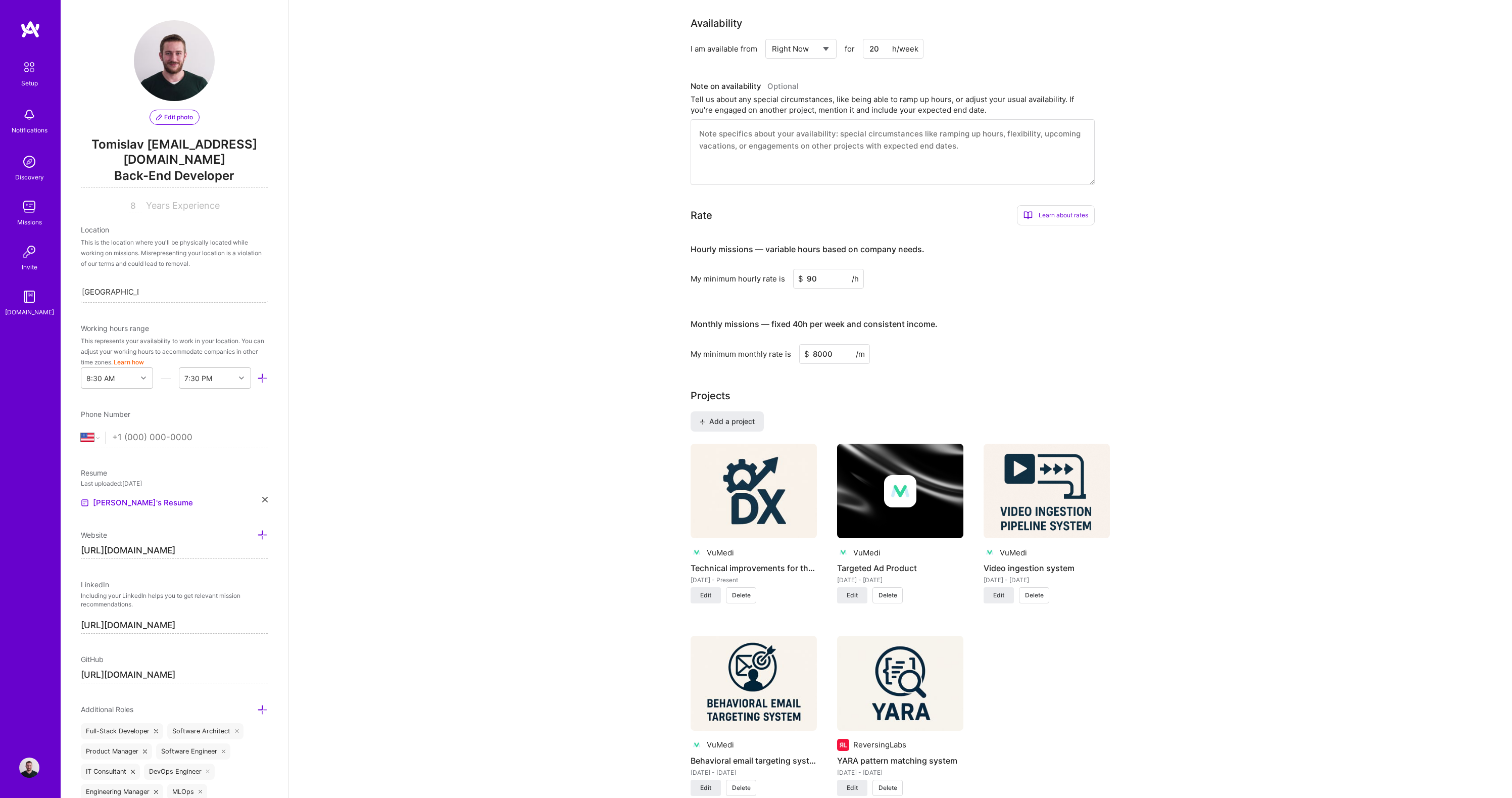
scroll to position [0, 0]
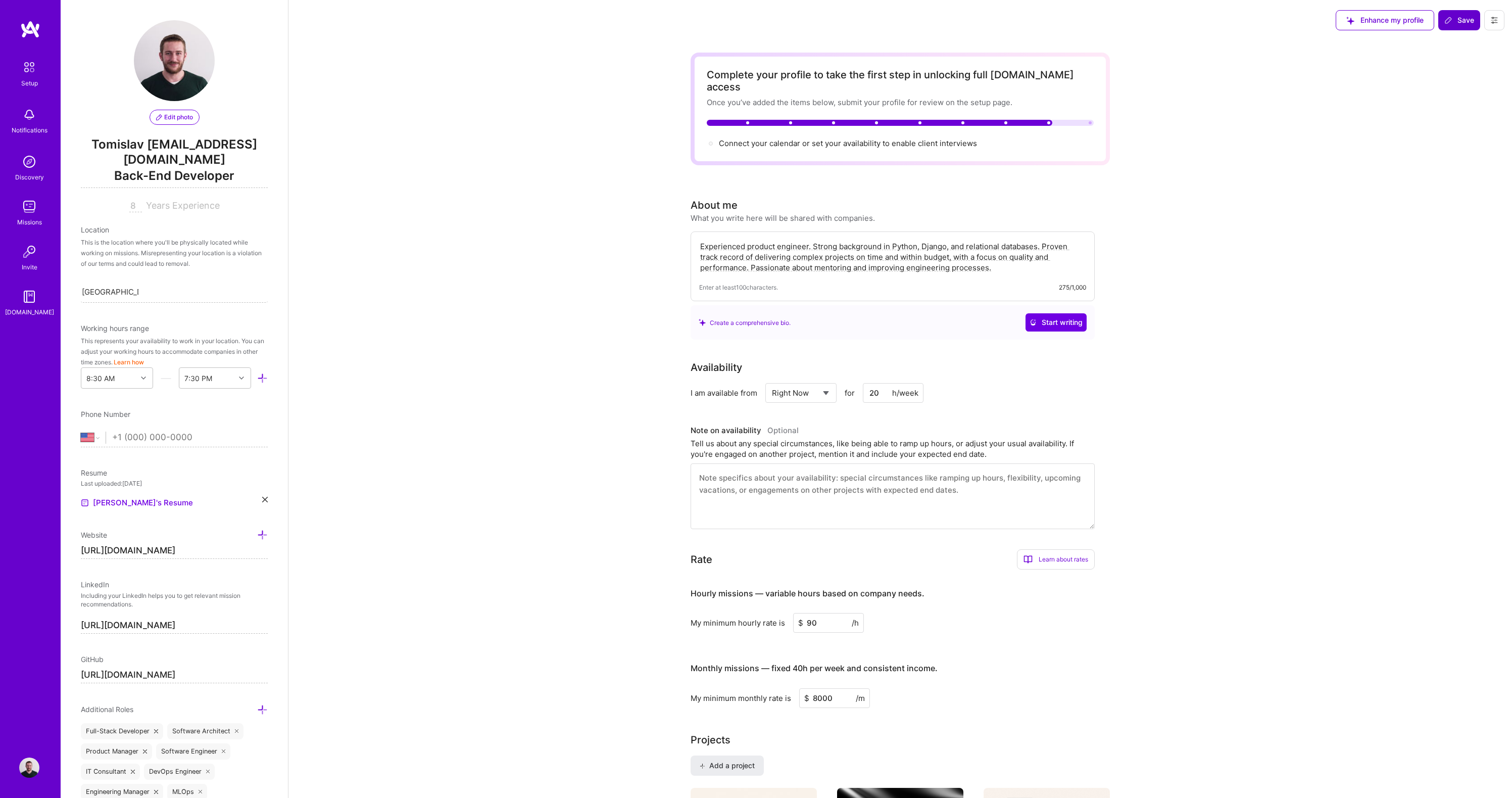
click at [1466, 21] on span "Save" at bounding box center [1459, 20] width 30 height 10
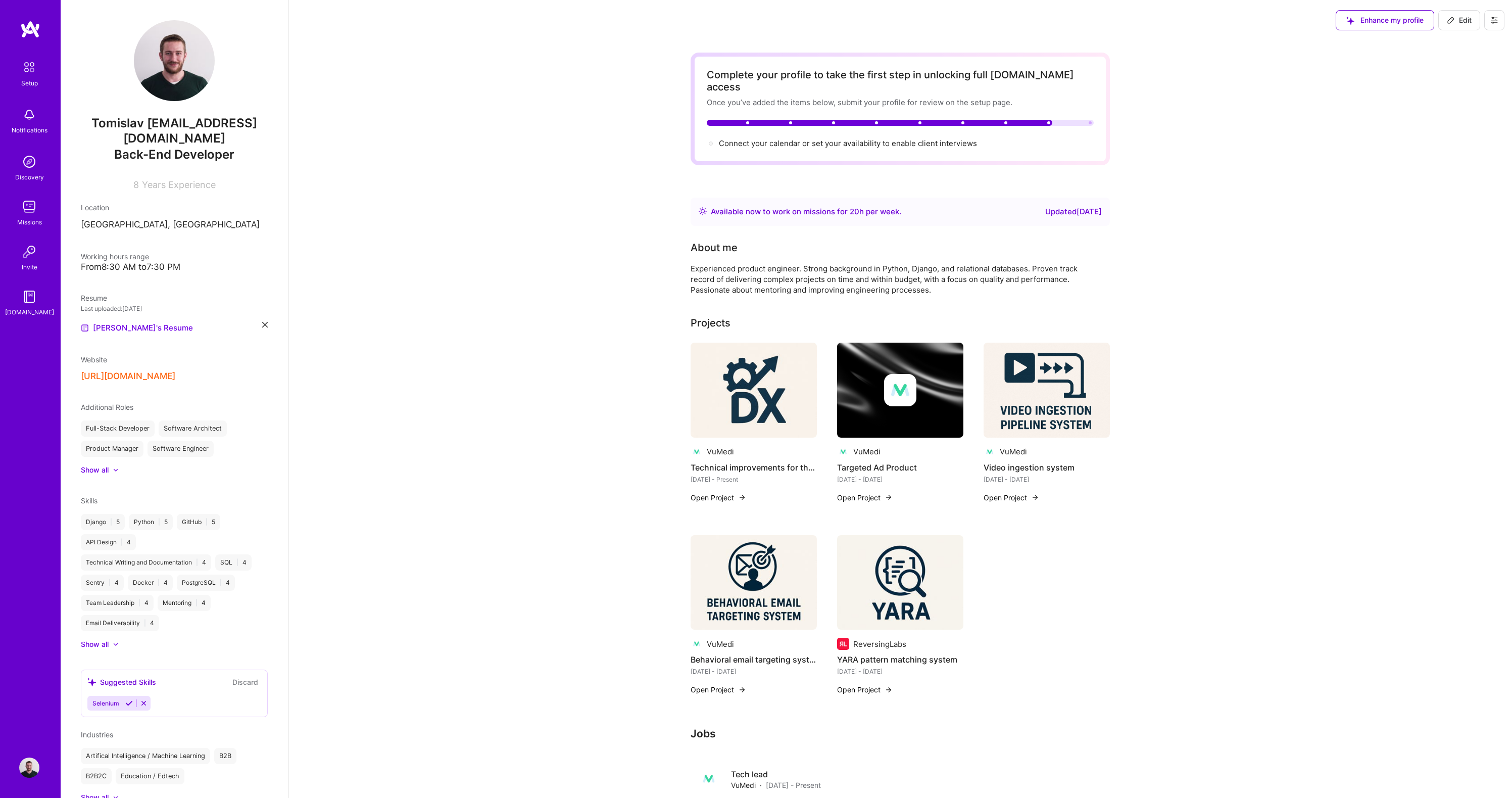
click at [1459, 23] on span "Edit" at bounding box center [1459, 20] width 25 height 10
select select "US"
select select "Right Now"
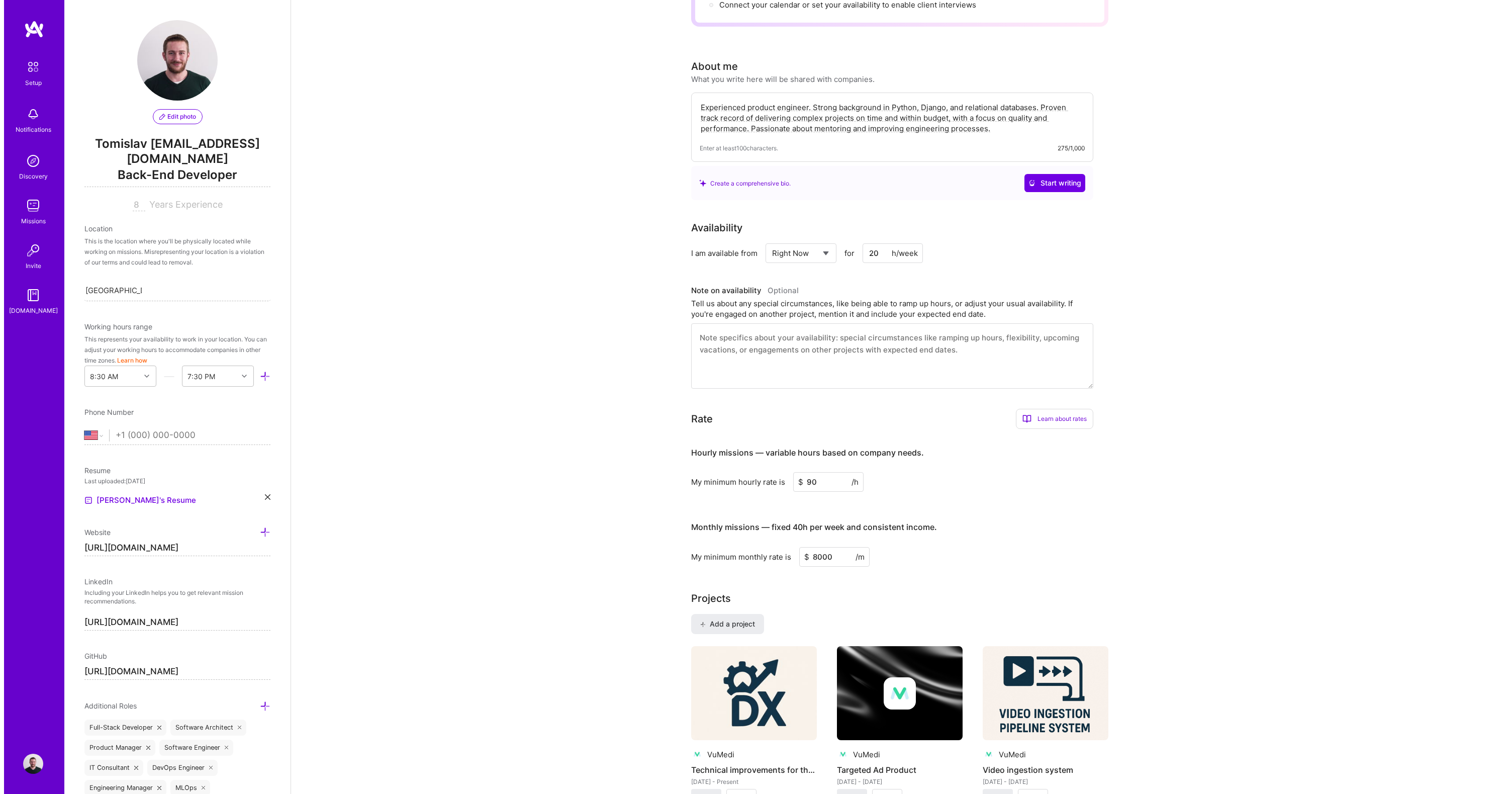
scroll to position [339, 0]
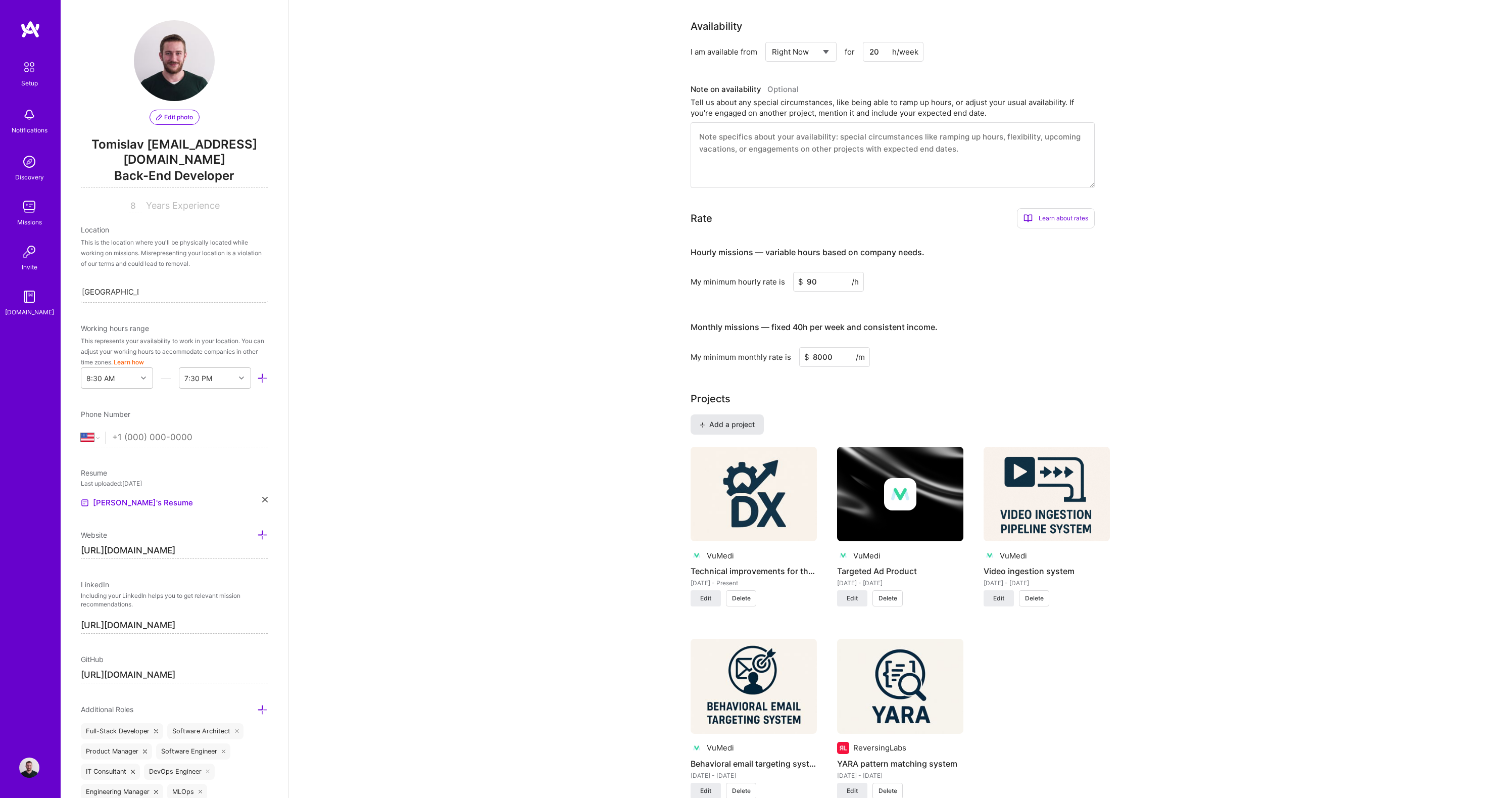
click at [741, 419] on span "Add a project" at bounding box center [728, 424] width 55 height 10
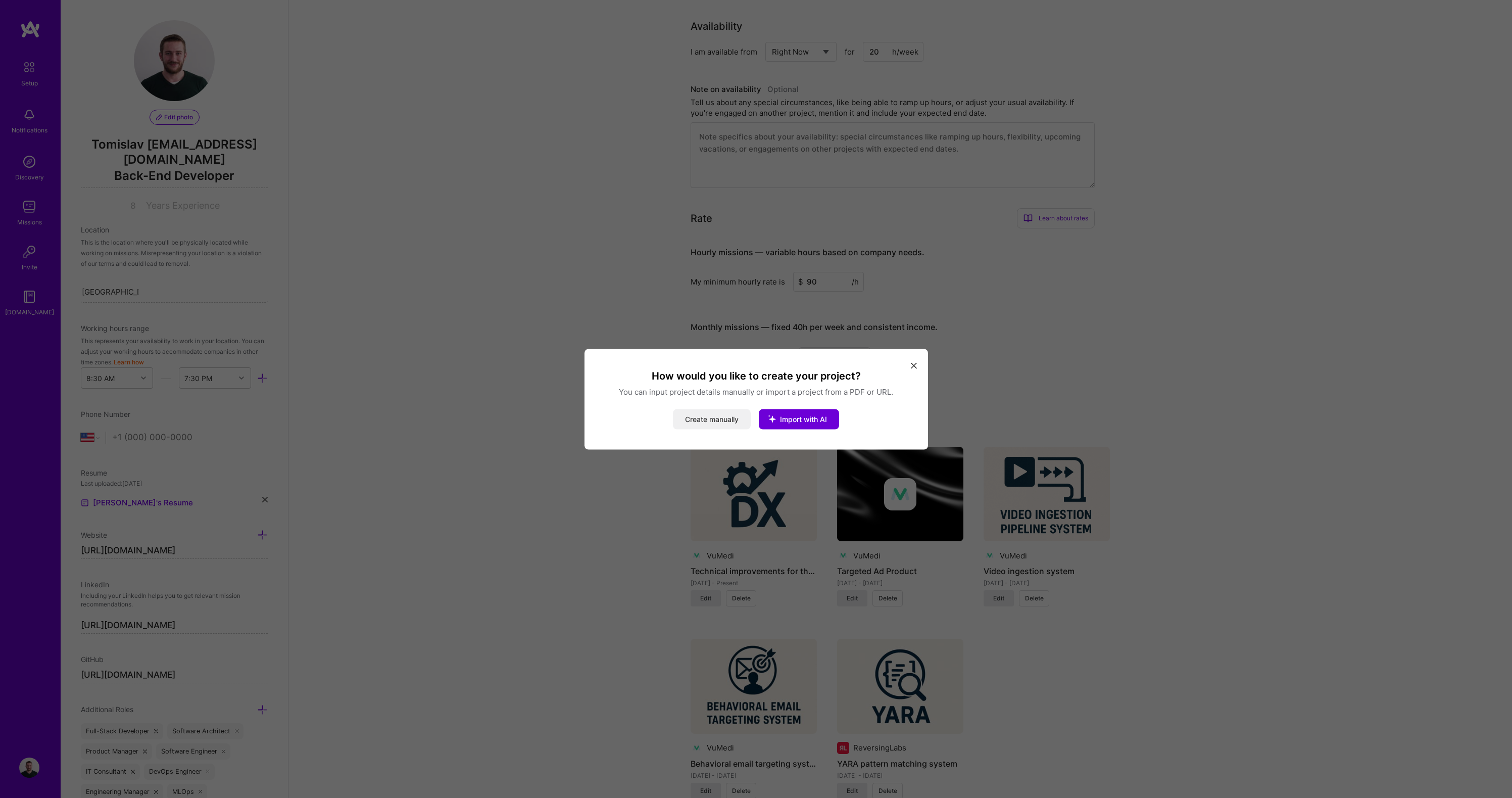
click at [737, 418] on button "Create manually" at bounding box center [711, 419] width 78 height 20
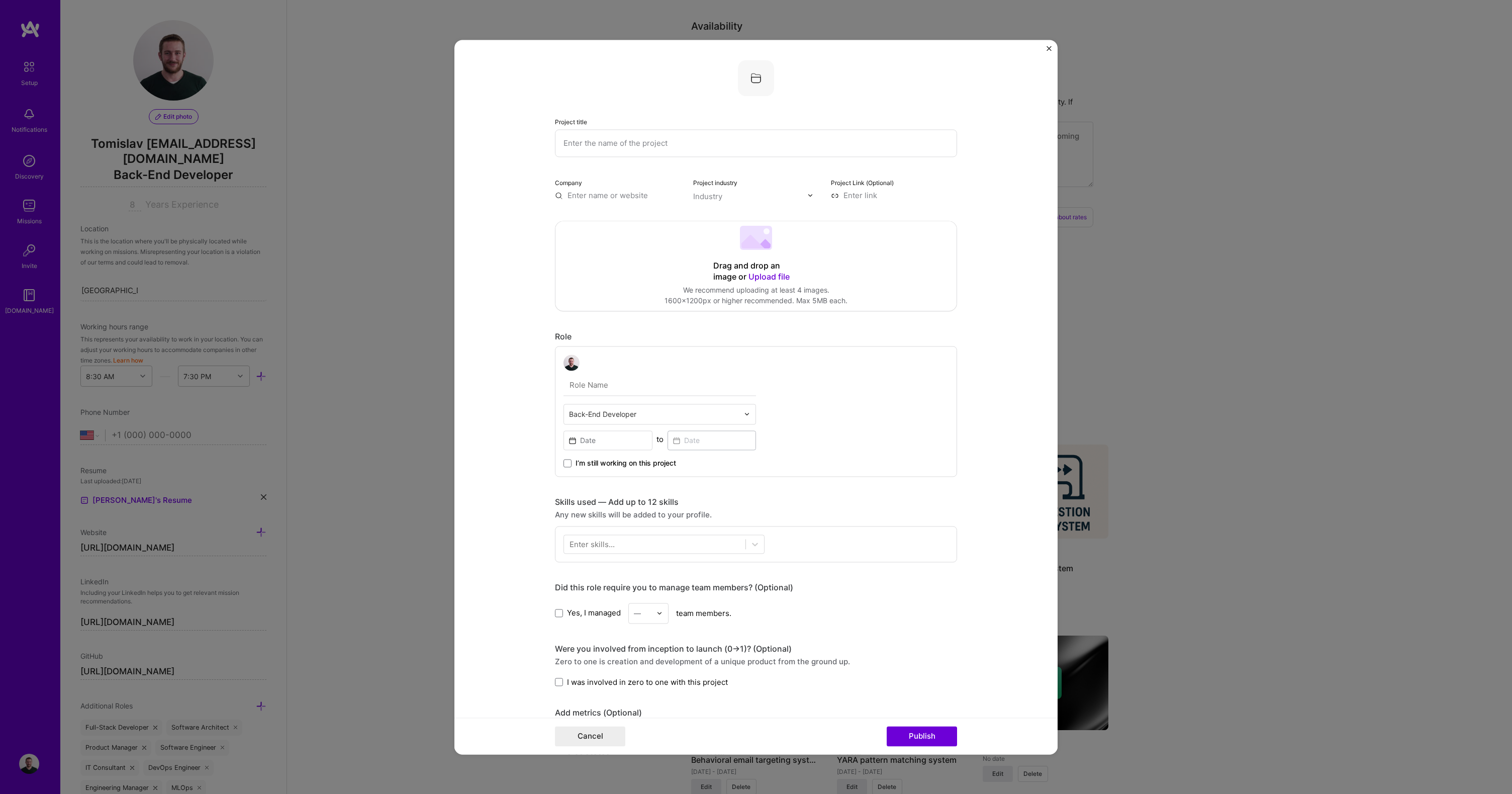
click at [615, 144] on input "text" at bounding box center [756, 143] width 402 height 27
paste input "automatic video tagging system using LLM agents"
type input "Automatic video tagging system using LLM agents"
click at [581, 192] on input "text" at bounding box center [618, 195] width 126 height 11
click at [604, 222] on span "[DOMAIN_NAME]" at bounding box center [610, 225] width 49 height 8
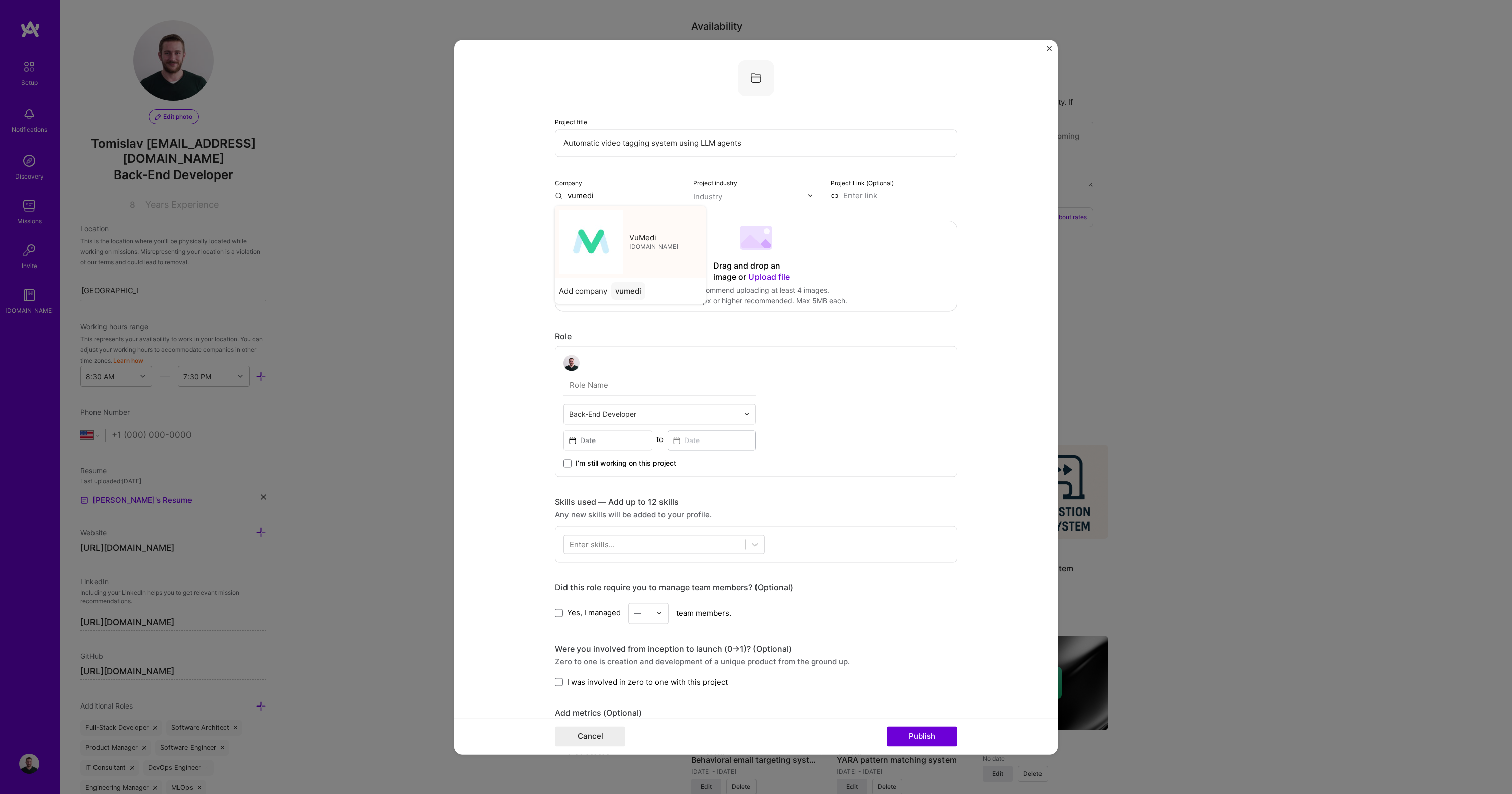
type input "VuMedi"
click at [732, 192] on input "text" at bounding box center [751, 196] width 114 height 11
type input "edu"
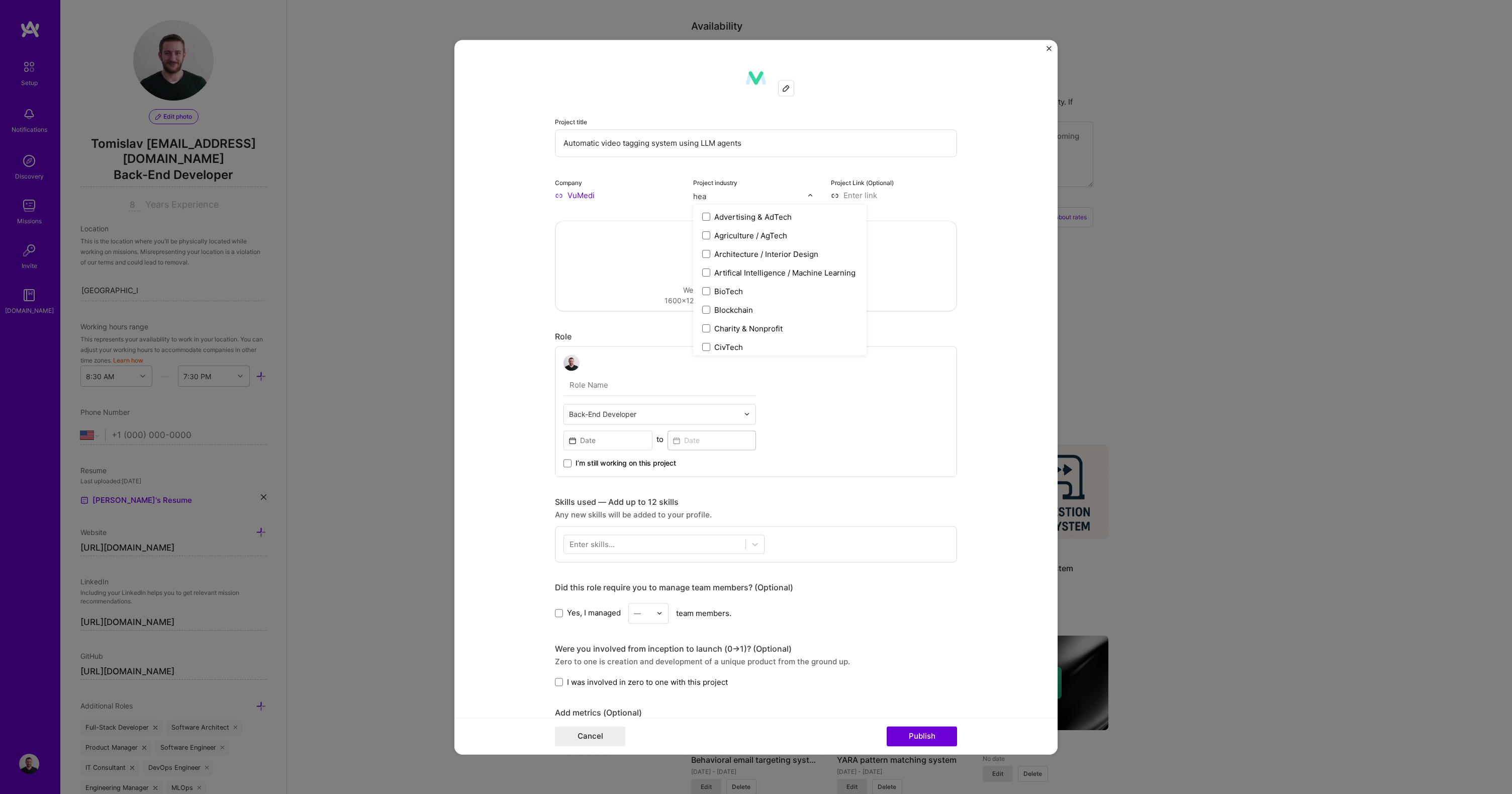
type input "heal"
click at [495, 289] on form "Project title Automatic video tagging system using LLM agents Company VuMedi Pr…" at bounding box center [756, 397] width 603 height 714
click at [629, 387] on input "text" at bounding box center [660, 385] width 192 height 21
type input "Tech Lead"
click at [610, 412] on input "text" at bounding box center [654, 414] width 170 height 11
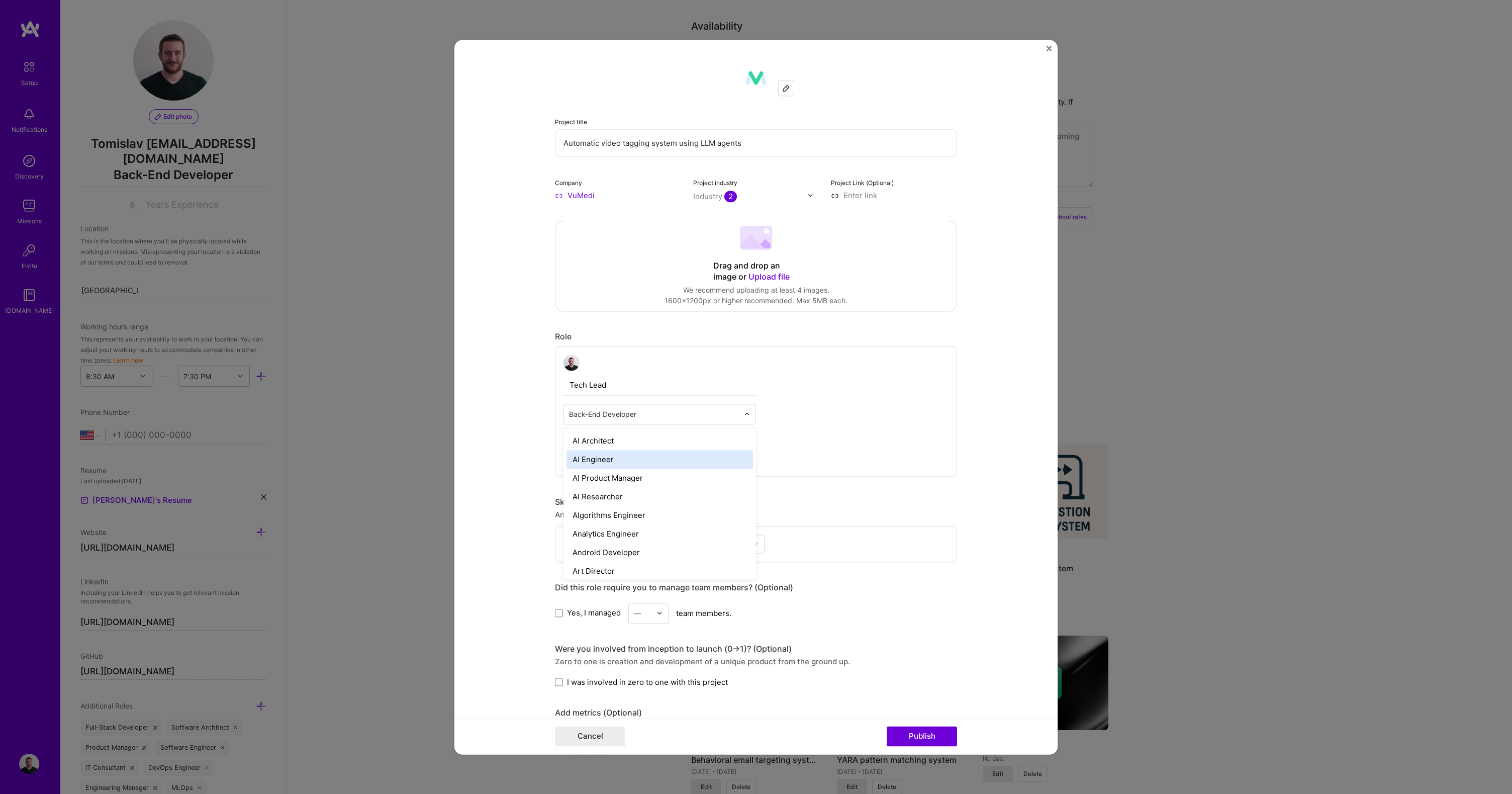
click at [610, 458] on div "AI Engineer" at bounding box center [659, 460] width 187 height 18
click at [618, 417] on input "text" at bounding box center [654, 414] width 170 height 11
click at [508, 436] on form "Project title Automatic video tagging system using LLM agents Company VuMedi Pr…" at bounding box center [756, 397] width 603 height 714
click at [612, 444] on input at bounding box center [608, 441] width 89 height 20
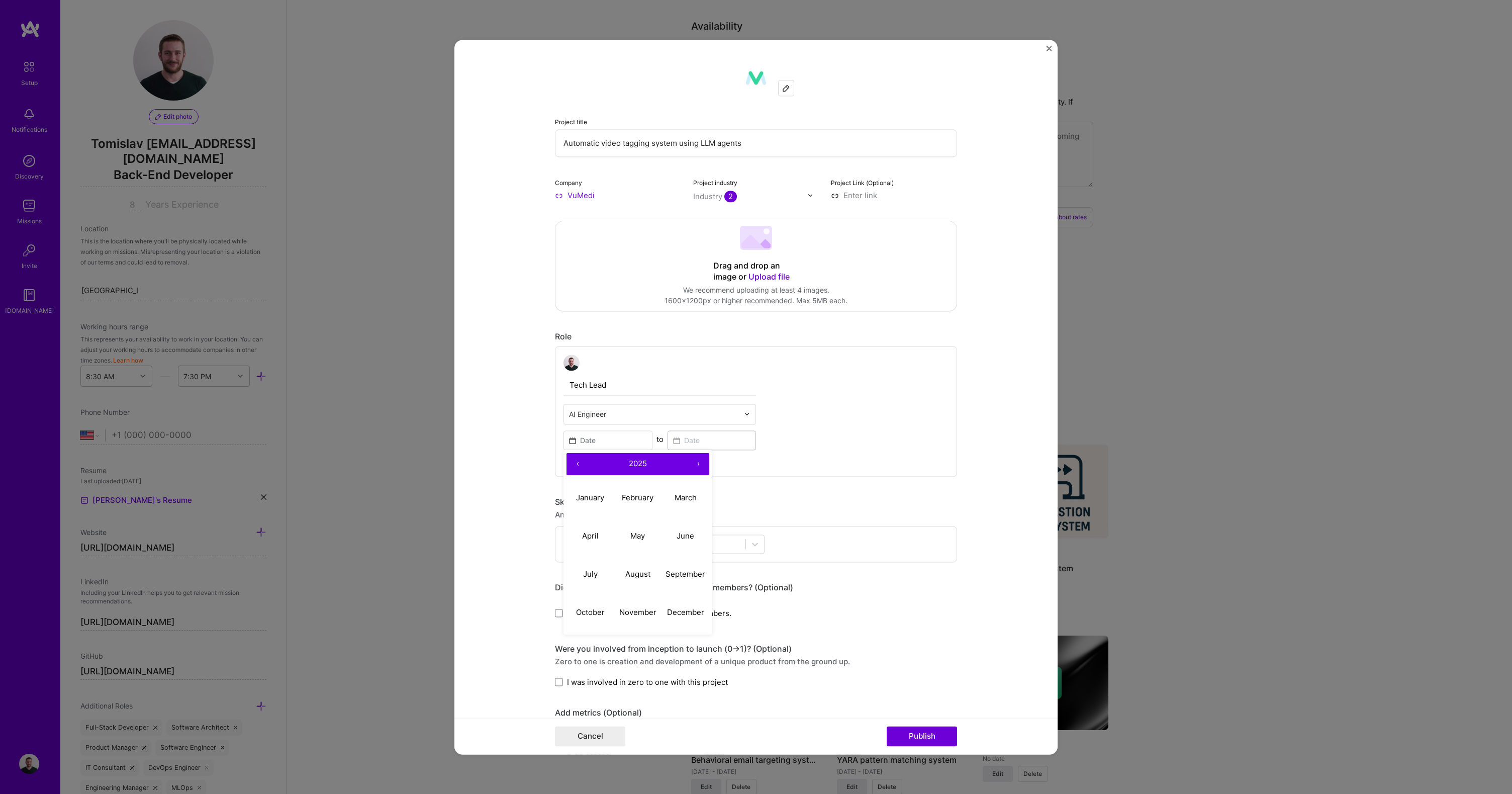
click at [574, 465] on button "‹" at bounding box center [577, 464] width 22 height 22
click at [631, 611] on abbr "November" at bounding box center [638, 612] width 37 height 10
type input "[DATE]"
click at [704, 439] on input at bounding box center [712, 441] width 89 height 20
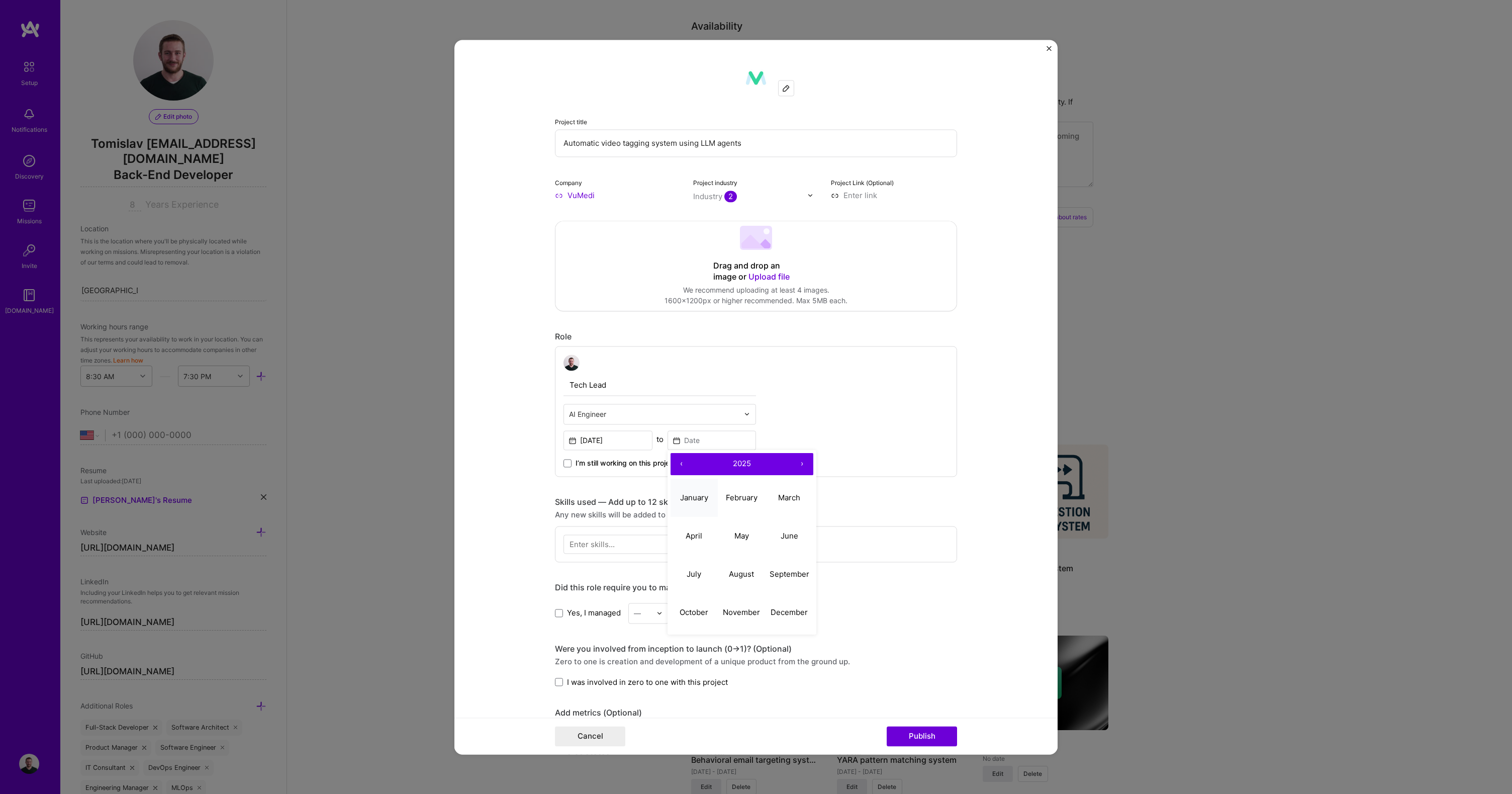
click at [702, 500] on abbr "January" at bounding box center [694, 498] width 28 height 10
click at [719, 426] on div "Tech Lead AI Engineer [DATE] to [DATE] I’m still working on this project" at bounding box center [660, 411] width 192 height 114
click at [717, 446] on input "[DATE]" at bounding box center [712, 441] width 89 height 20
click at [735, 491] on button "February" at bounding box center [742, 498] width 48 height 38
type input "[DATE]"
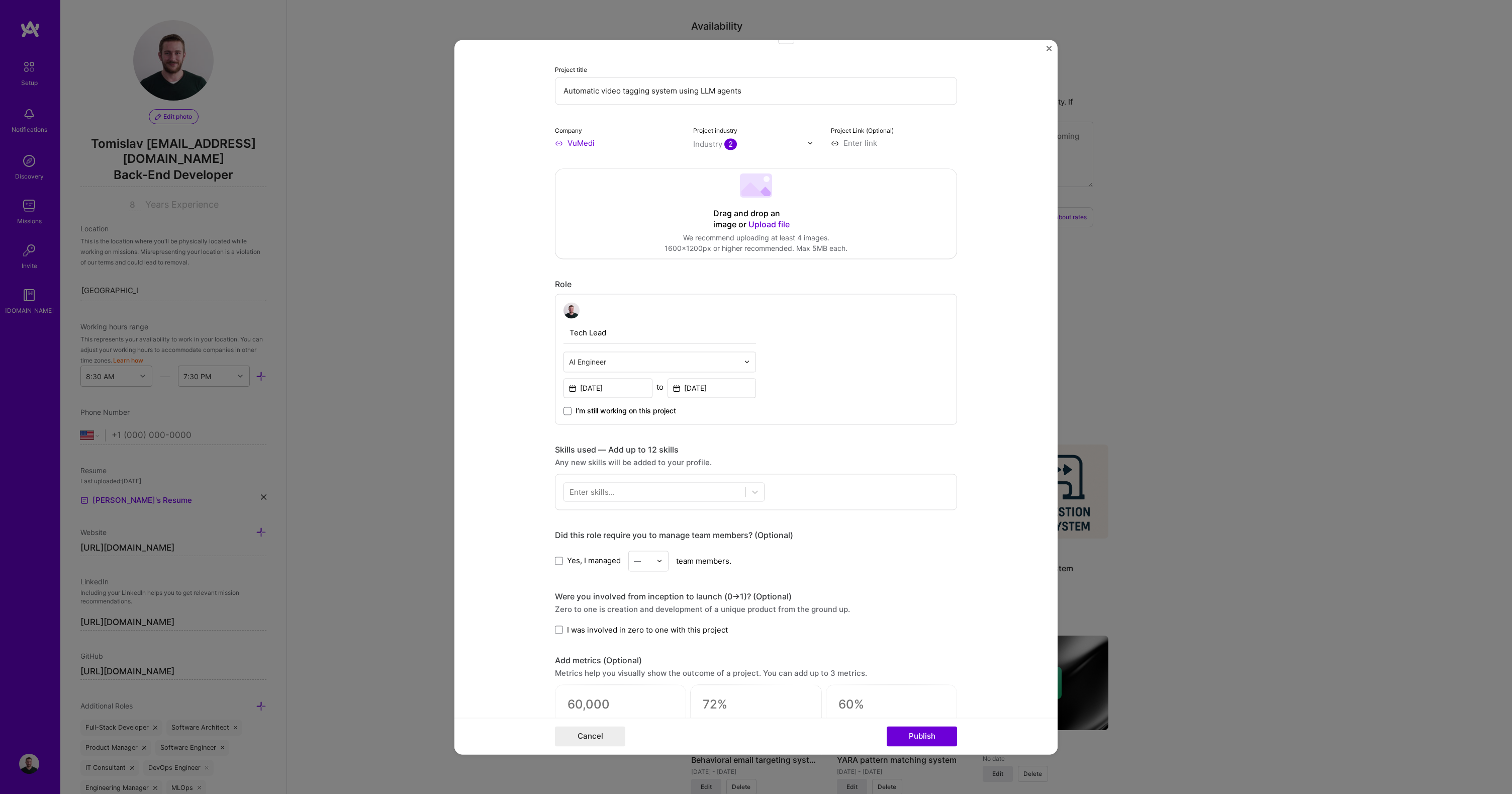
scroll to position [94, 0]
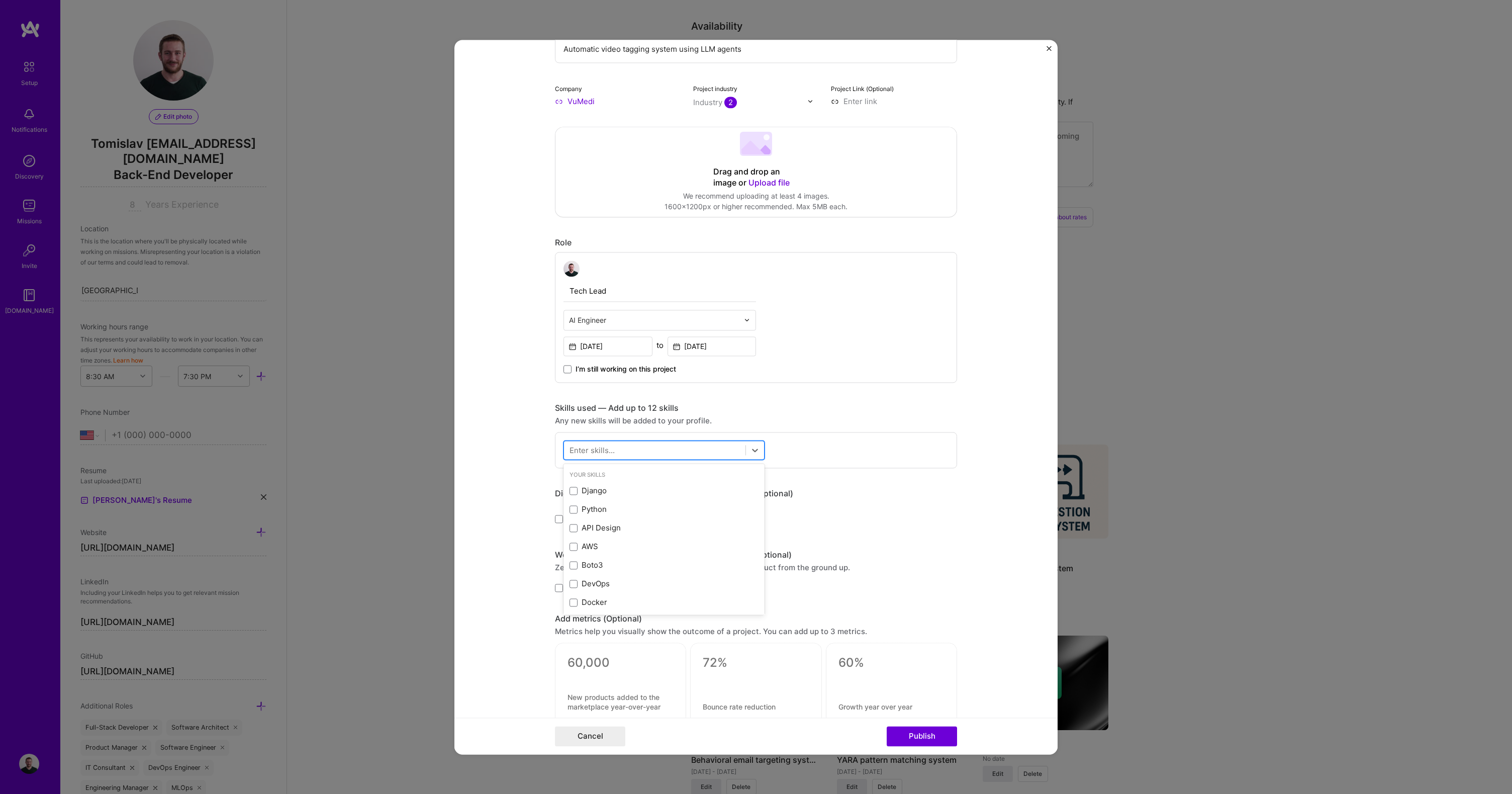
click at [617, 455] on div at bounding box center [654, 451] width 182 height 17
click at [591, 494] on div "Django" at bounding box center [664, 491] width 189 height 11
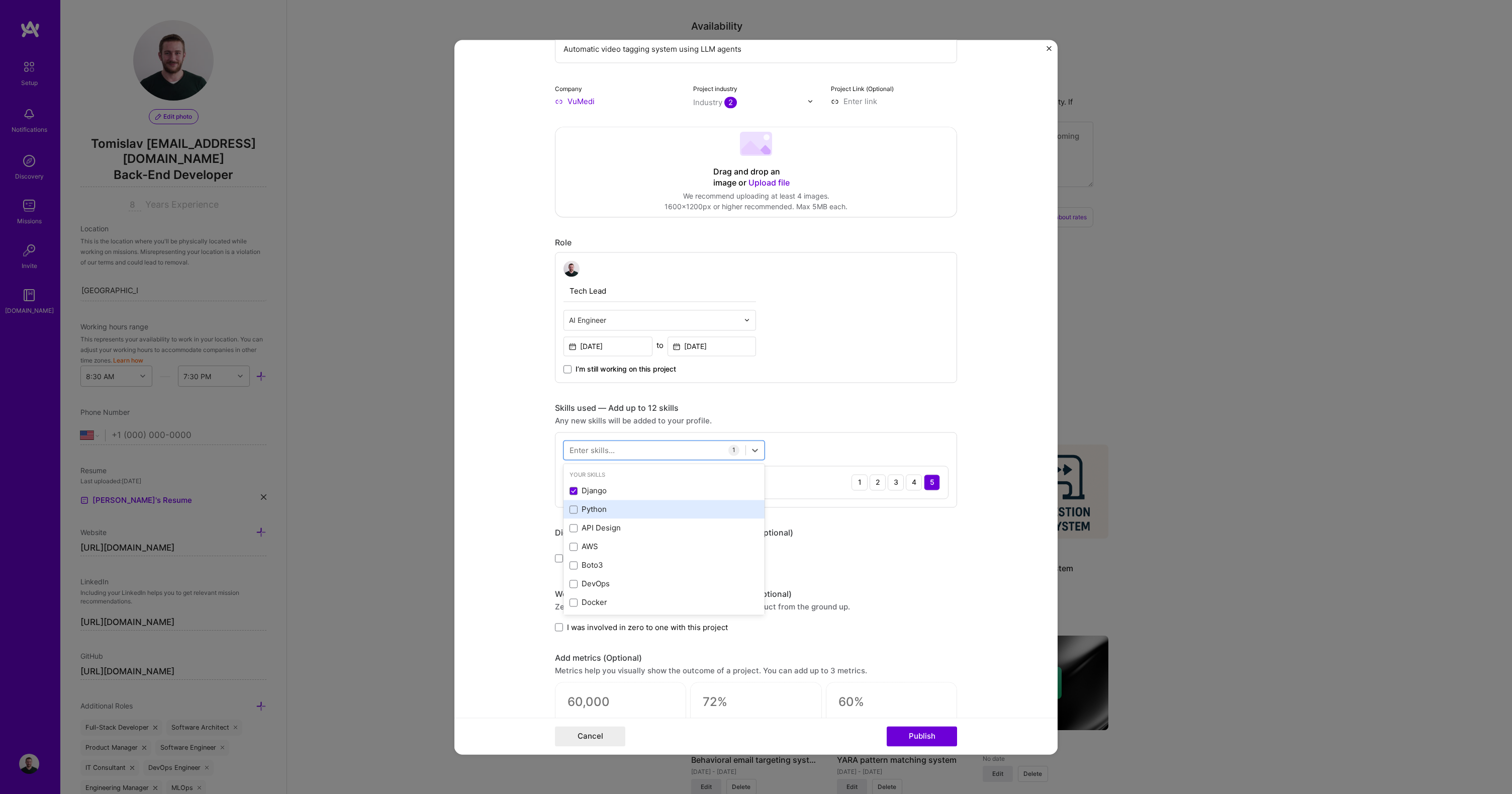
click at [590, 503] on div "Python" at bounding box center [664, 509] width 201 height 18
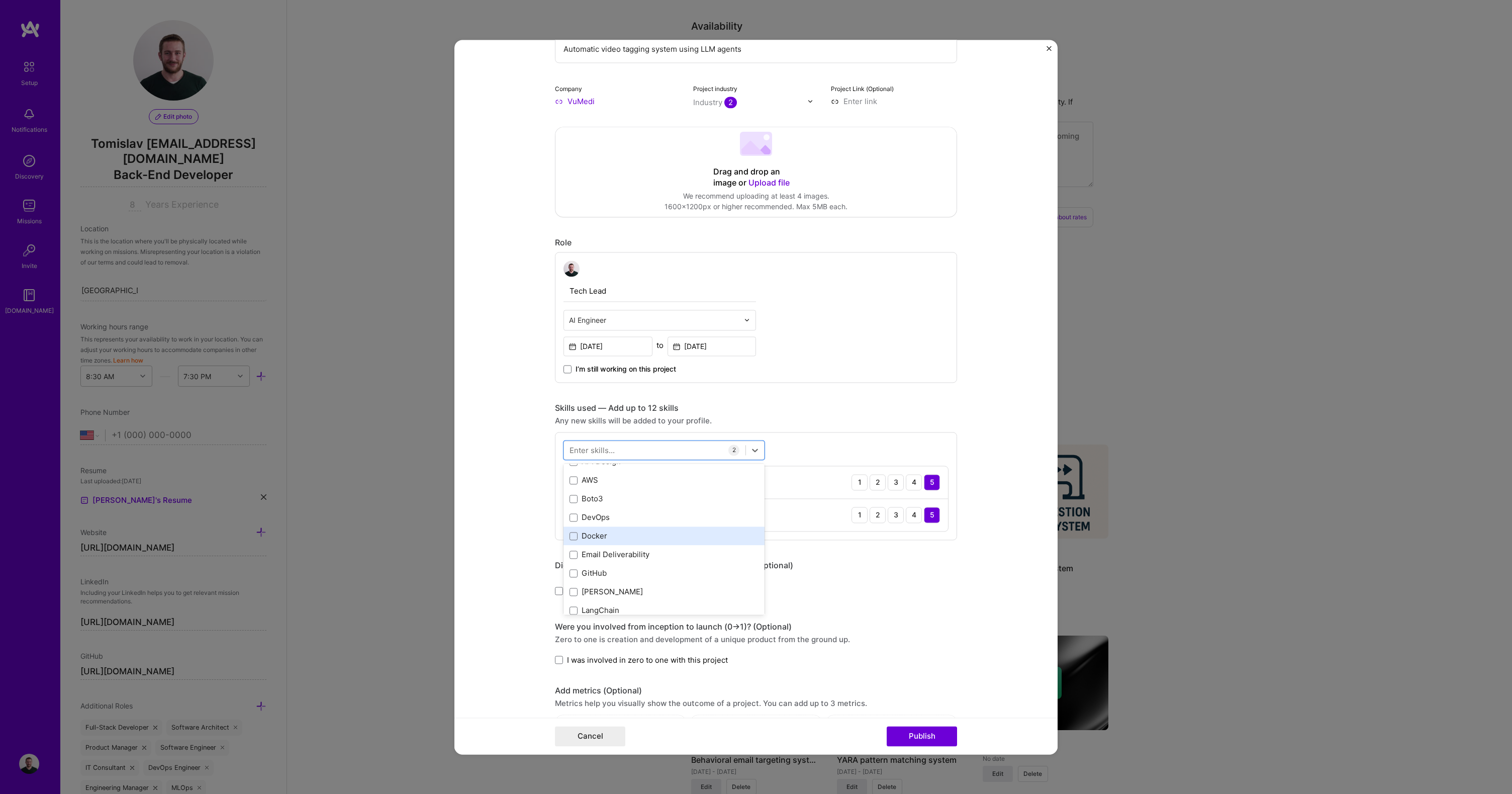
scroll to position [149, 0]
click at [609, 524] on div "LangChain" at bounding box center [664, 529] width 189 height 11
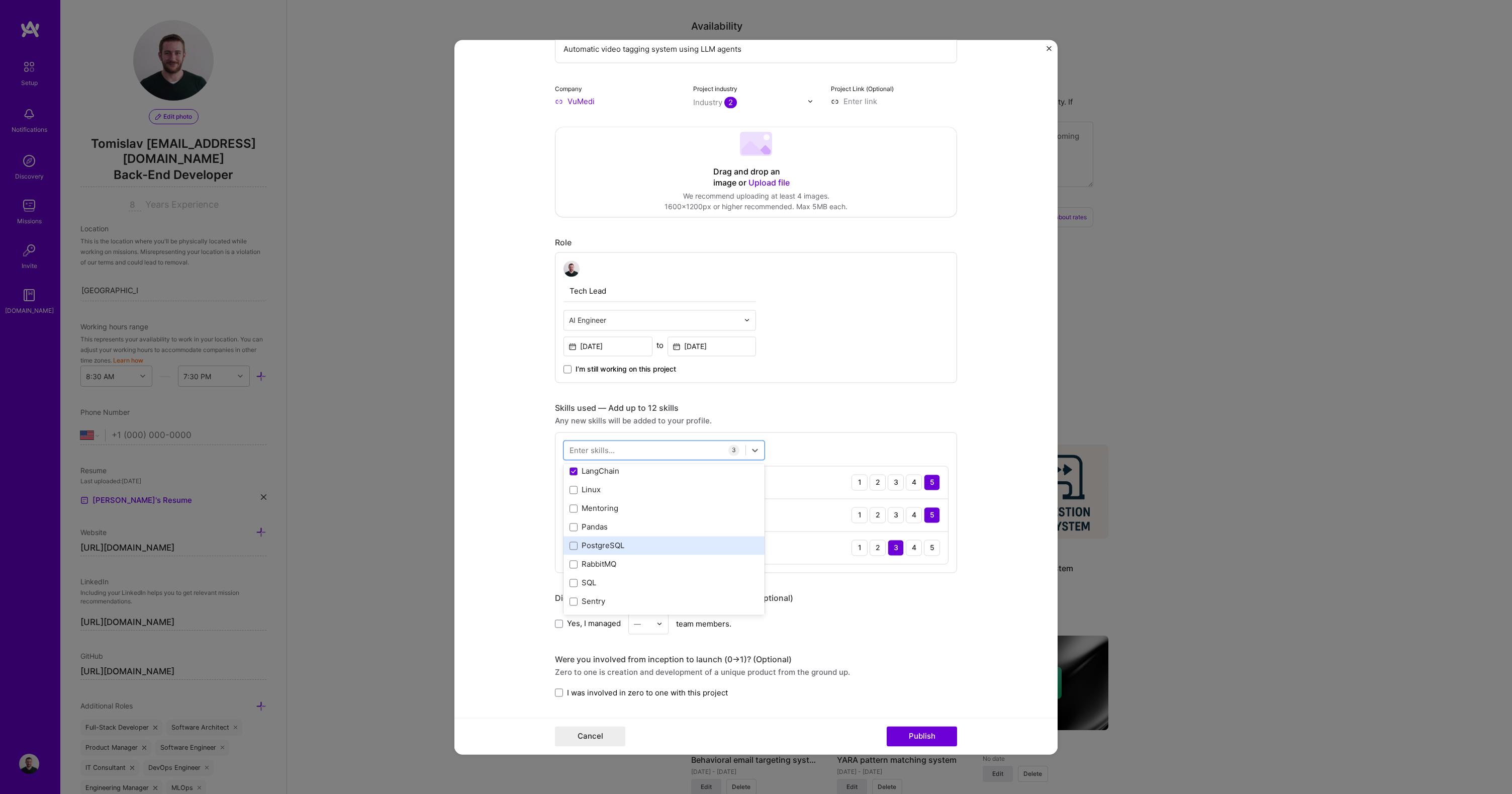
scroll to position [206, 0]
click at [596, 545] on div "PostgreSQL" at bounding box center [664, 546] width 189 height 11
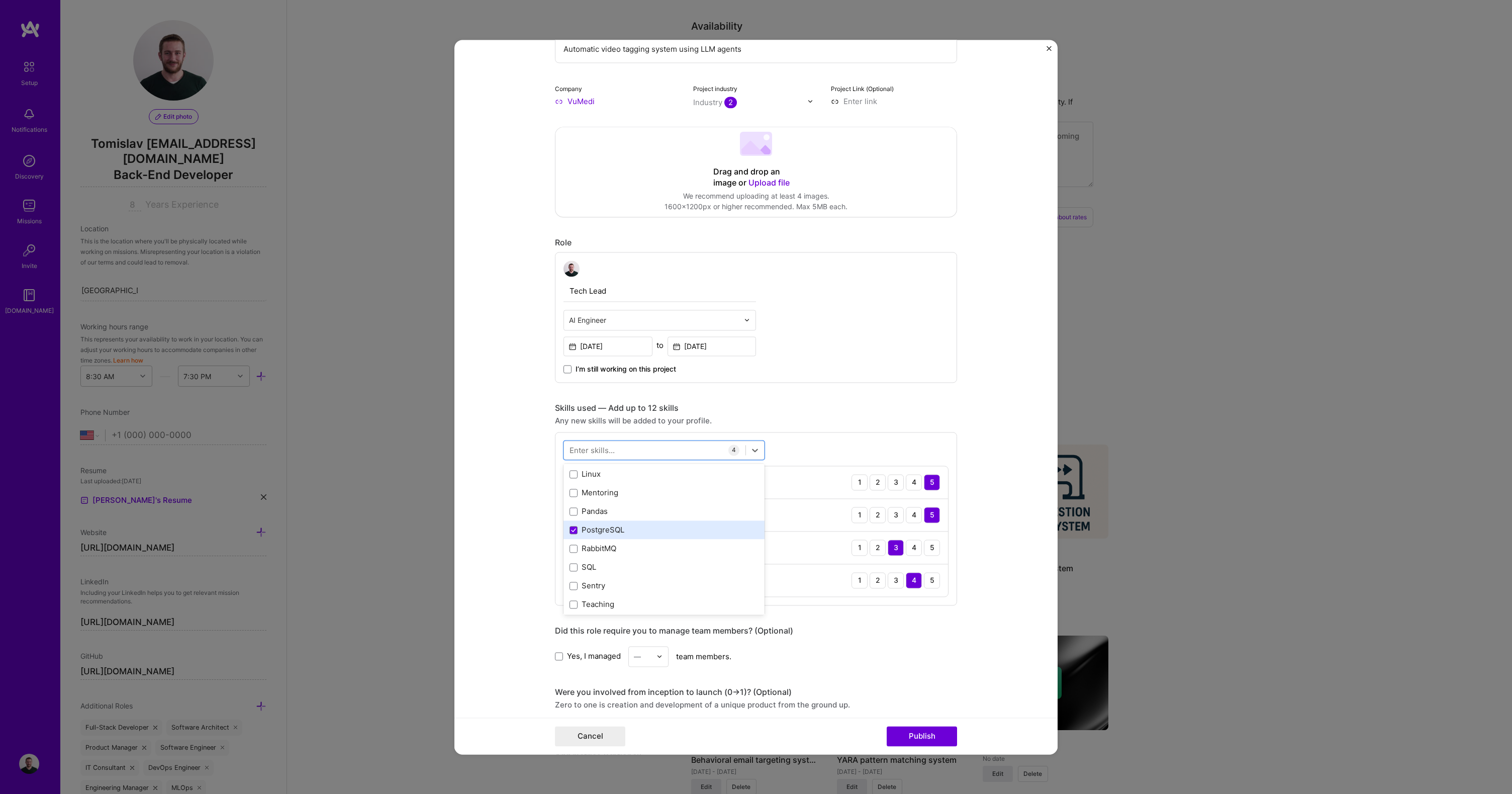
scroll to position [285, 0]
click at [593, 509] on div "SQL" at bounding box center [664, 504] width 189 height 11
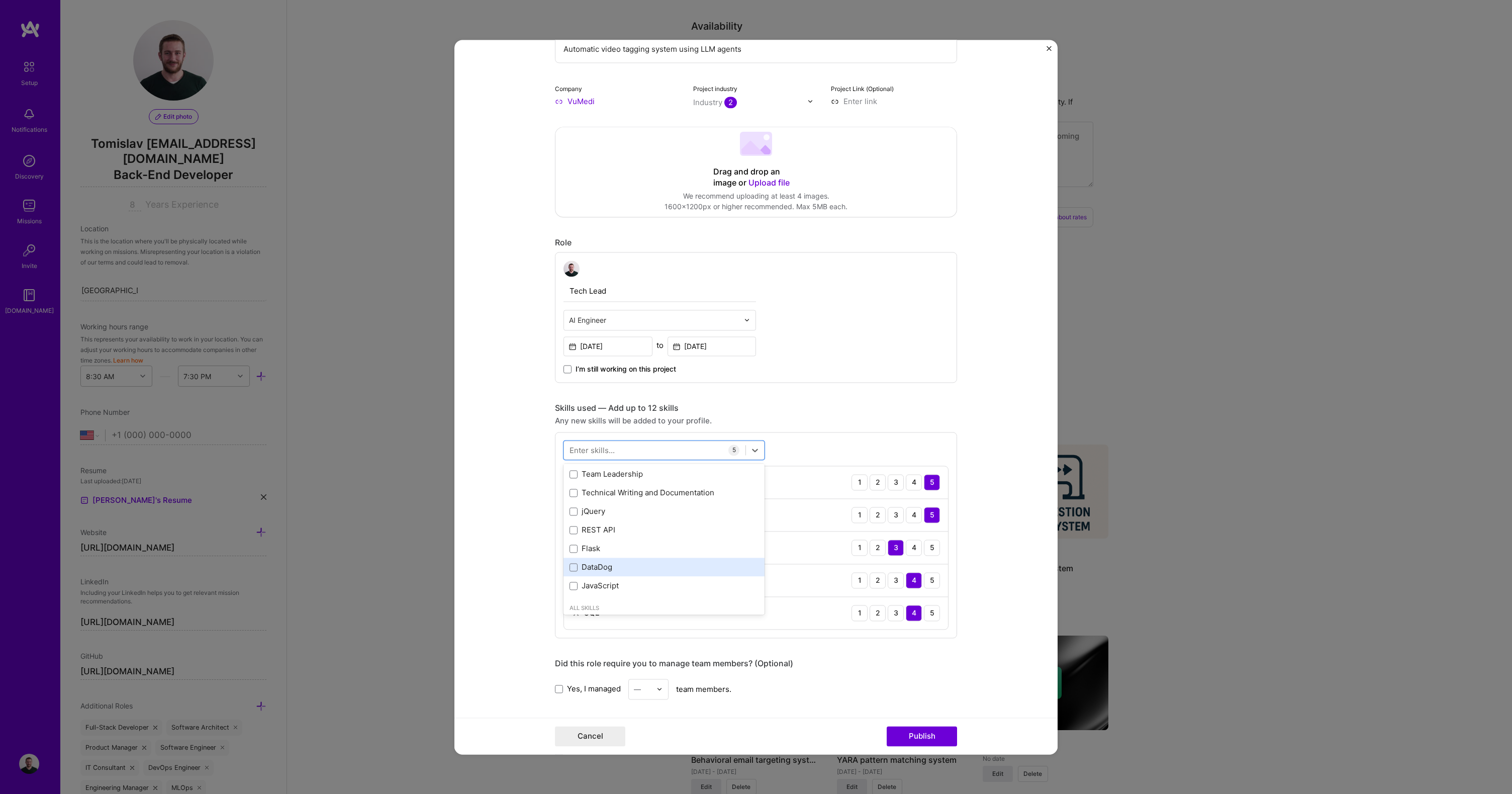
scroll to position [445, 0]
click at [591, 447] on div "Enter skills..." at bounding box center [592, 450] width 46 height 11
click at [591, 448] on div "Enter skills..." at bounding box center [592, 450] width 46 height 11
click at [608, 455] on div "Enter skills..." at bounding box center [592, 450] width 46 height 11
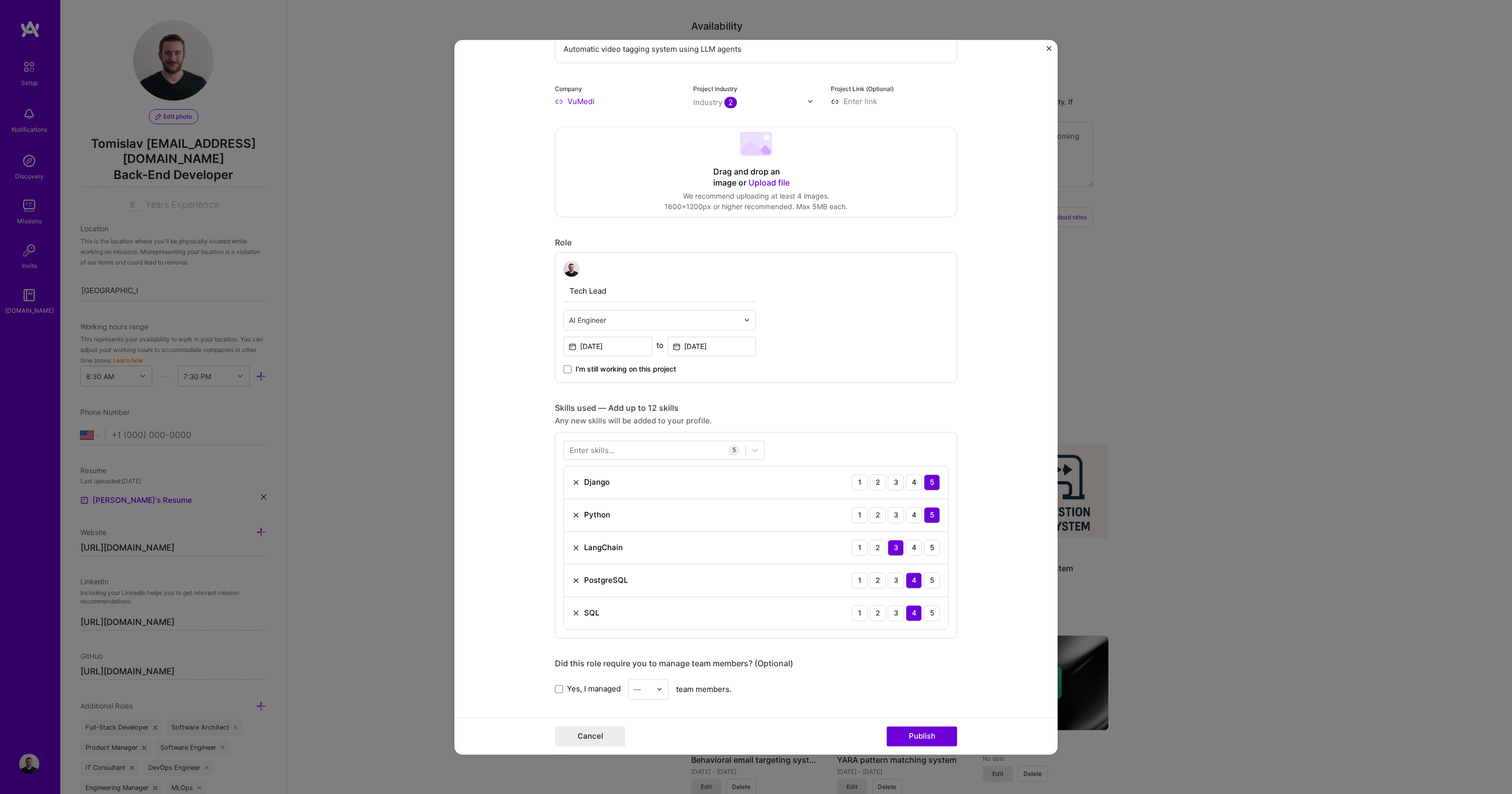
click at [610, 451] on div "Enter skills..." at bounding box center [592, 450] width 46 height 11
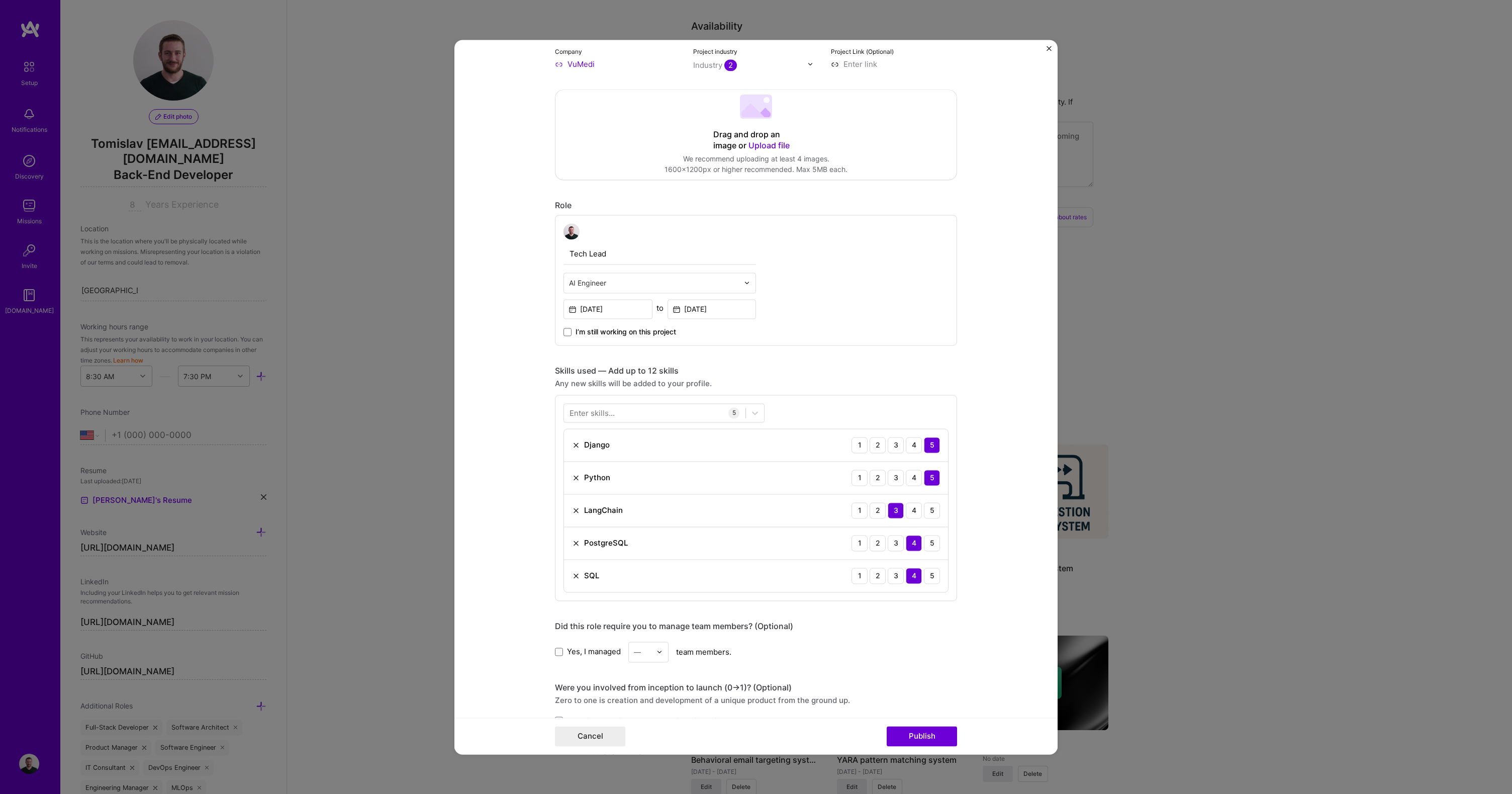
scroll to position [183, 0]
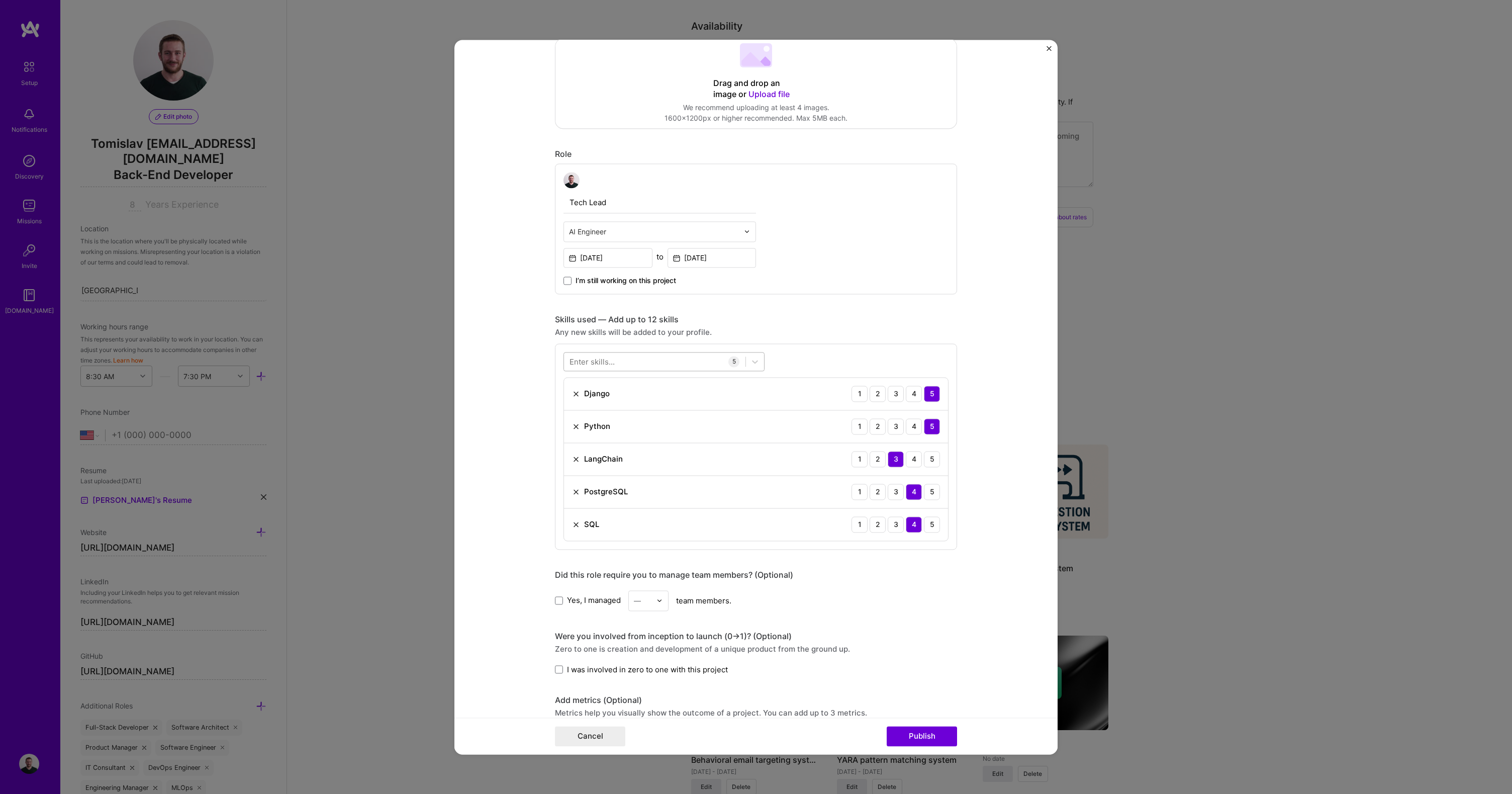
click at [635, 362] on div at bounding box center [654, 362] width 182 height 17
type input "a"
type input "l"
type input "L"
type input "a"
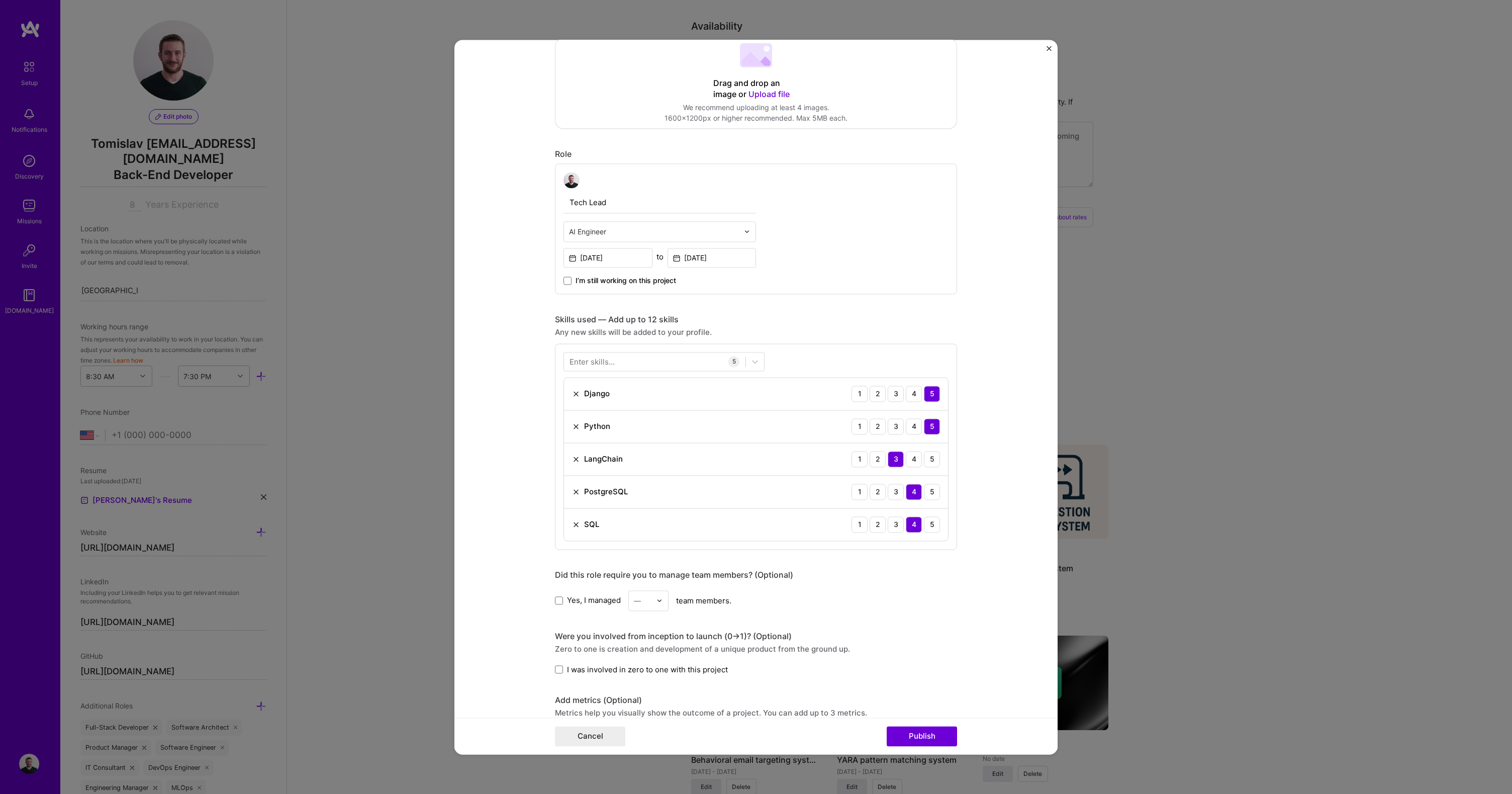
click at [527, 389] on form "Project title Automatic video tagging system using LLM agents Company VuMedi Pr…" at bounding box center [756, 397] width 603 height 714
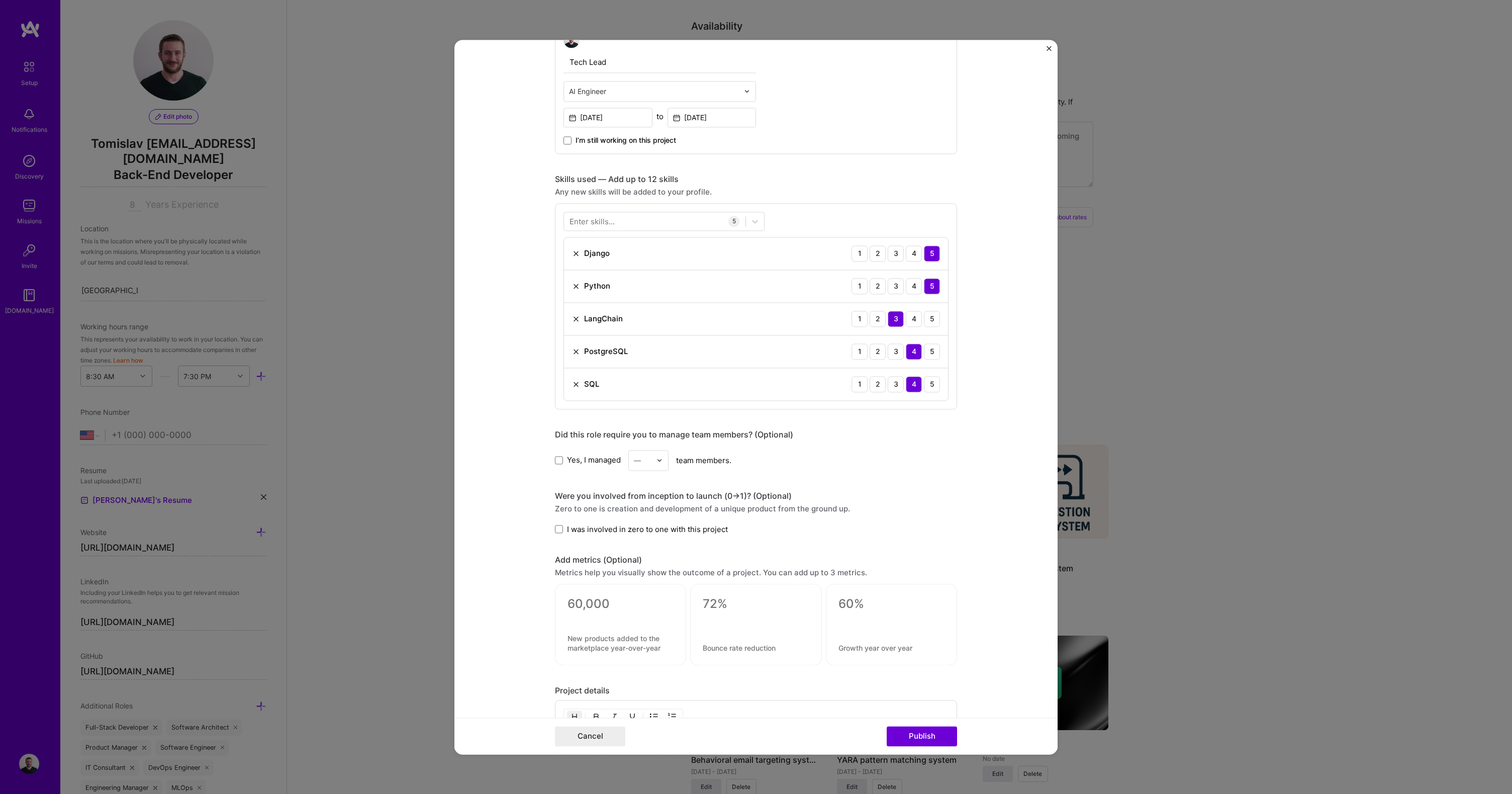
scroll to position [324, 0]
click at [596, 524] on span "I was involved in zero to one with this project" at bounding box center [648, 528] width 161 height 11
click at [0, 0] on input "I was involved in zero to one with this project" at bounding box center [0, 0] width 0 height 0
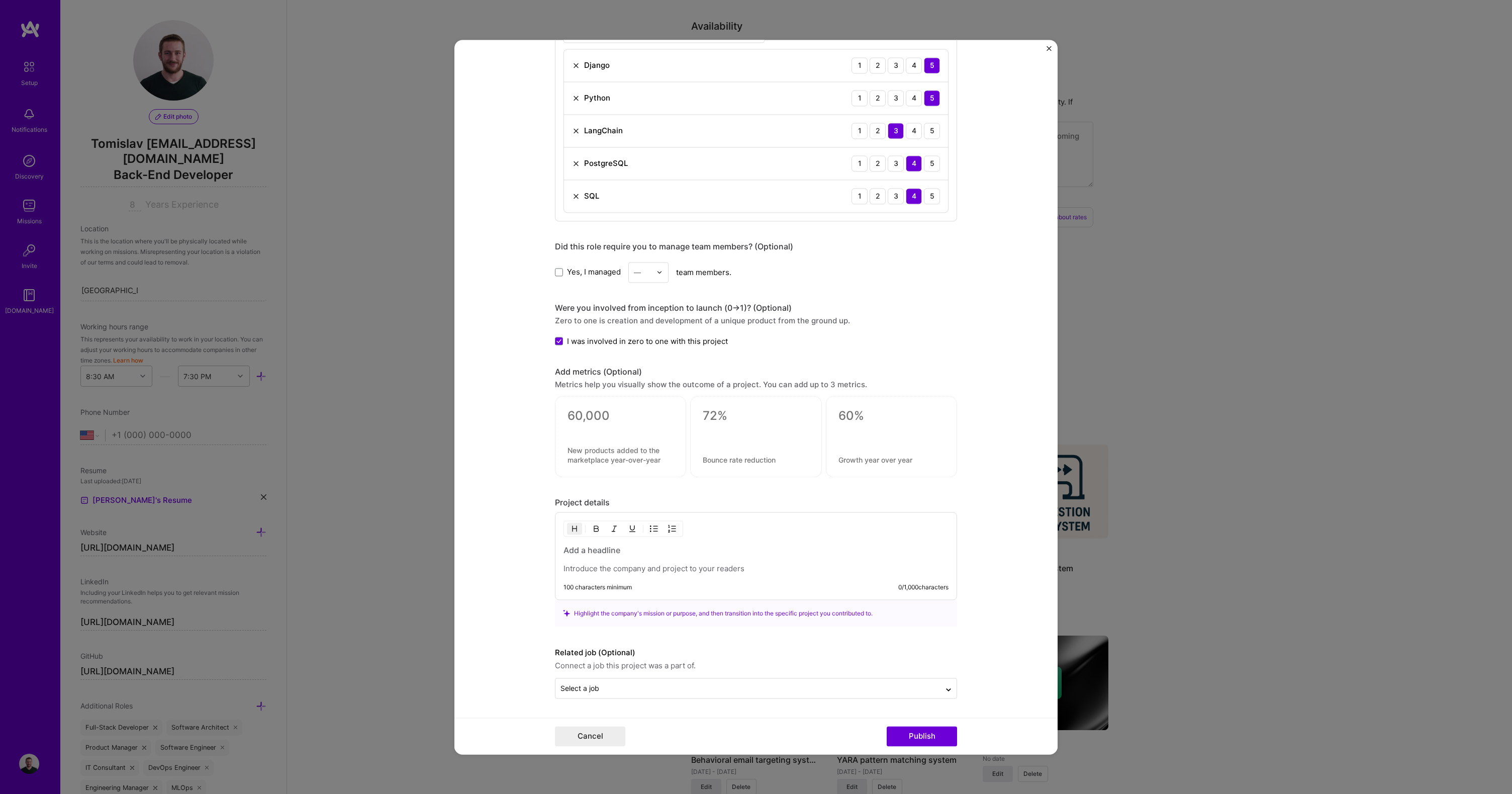
click at [584, 417] on textarea at bounding box center [620, 416] width 106 height 15
type textarea "0"
click at [585, 419] on textarea "0.9" at bounding box center [620, 418] width 106 height 20
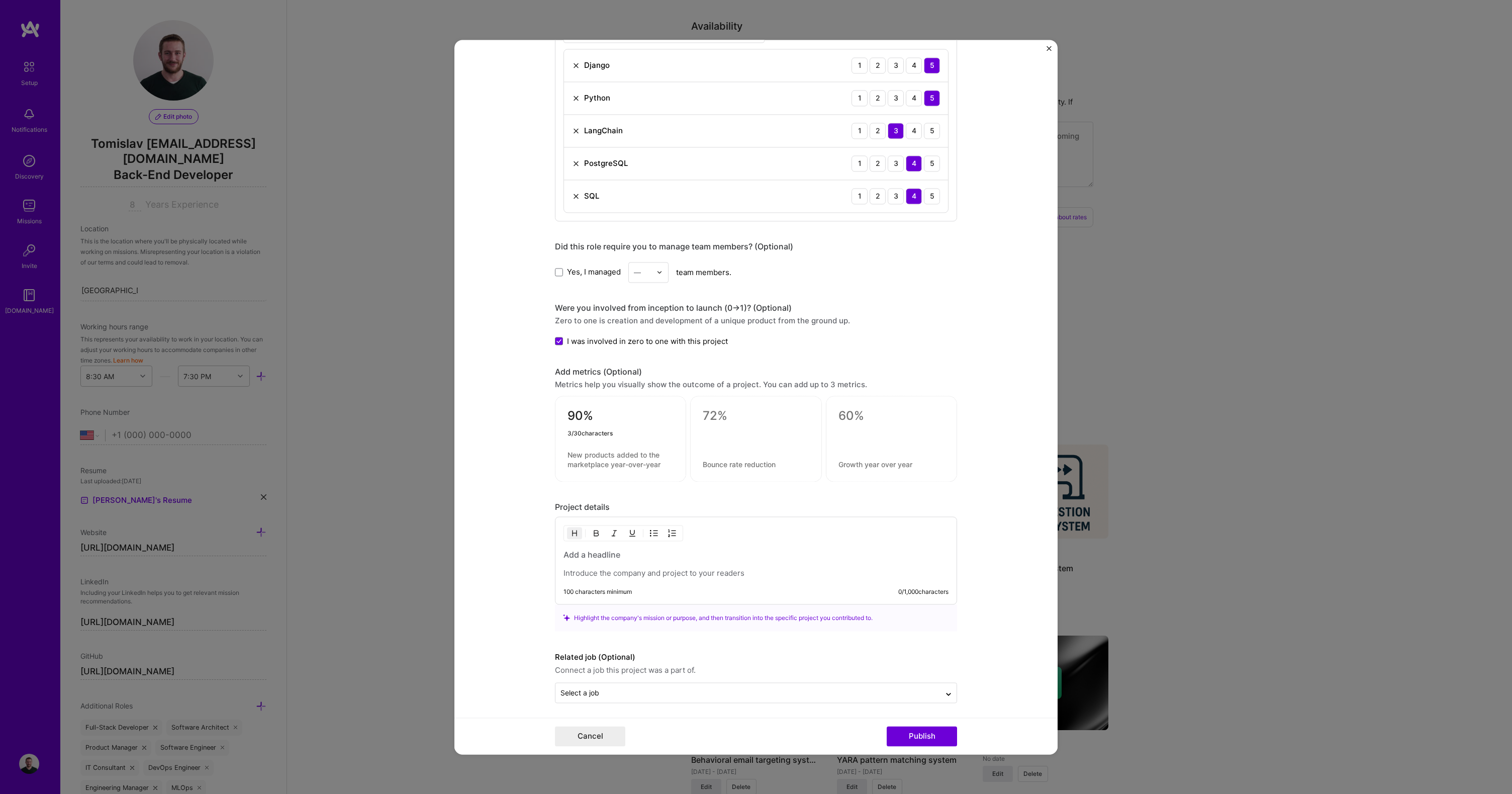
type textarea "90%"
type textarea "Accuracy compared to human experts"
click at [725, 418] on textarea at bounding box center [756, 416] width 106 height 15
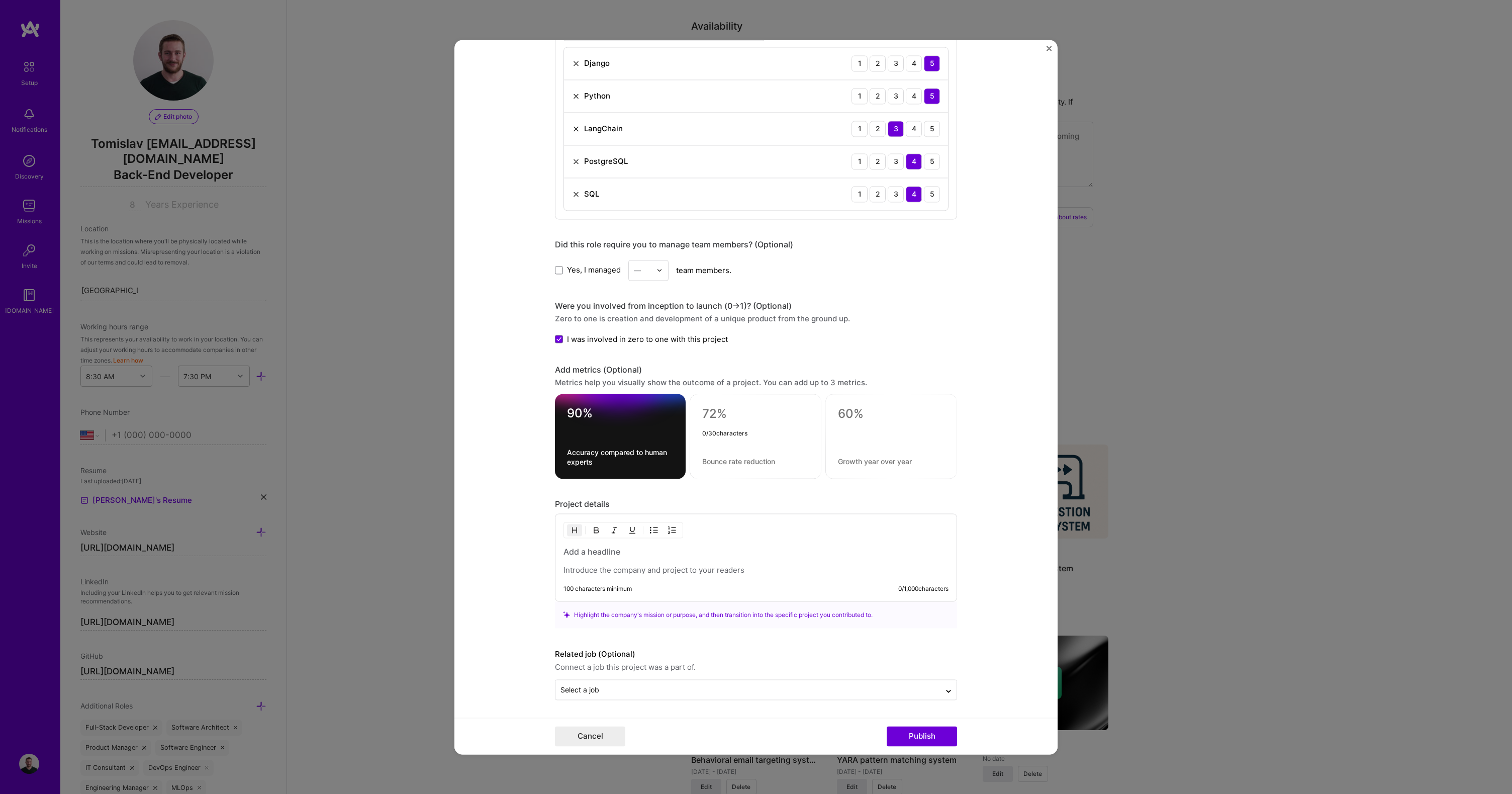
scroll to position [514, 0]
click at [593, 550] on h3 at bounding box center [756, 550] width 385 height 11
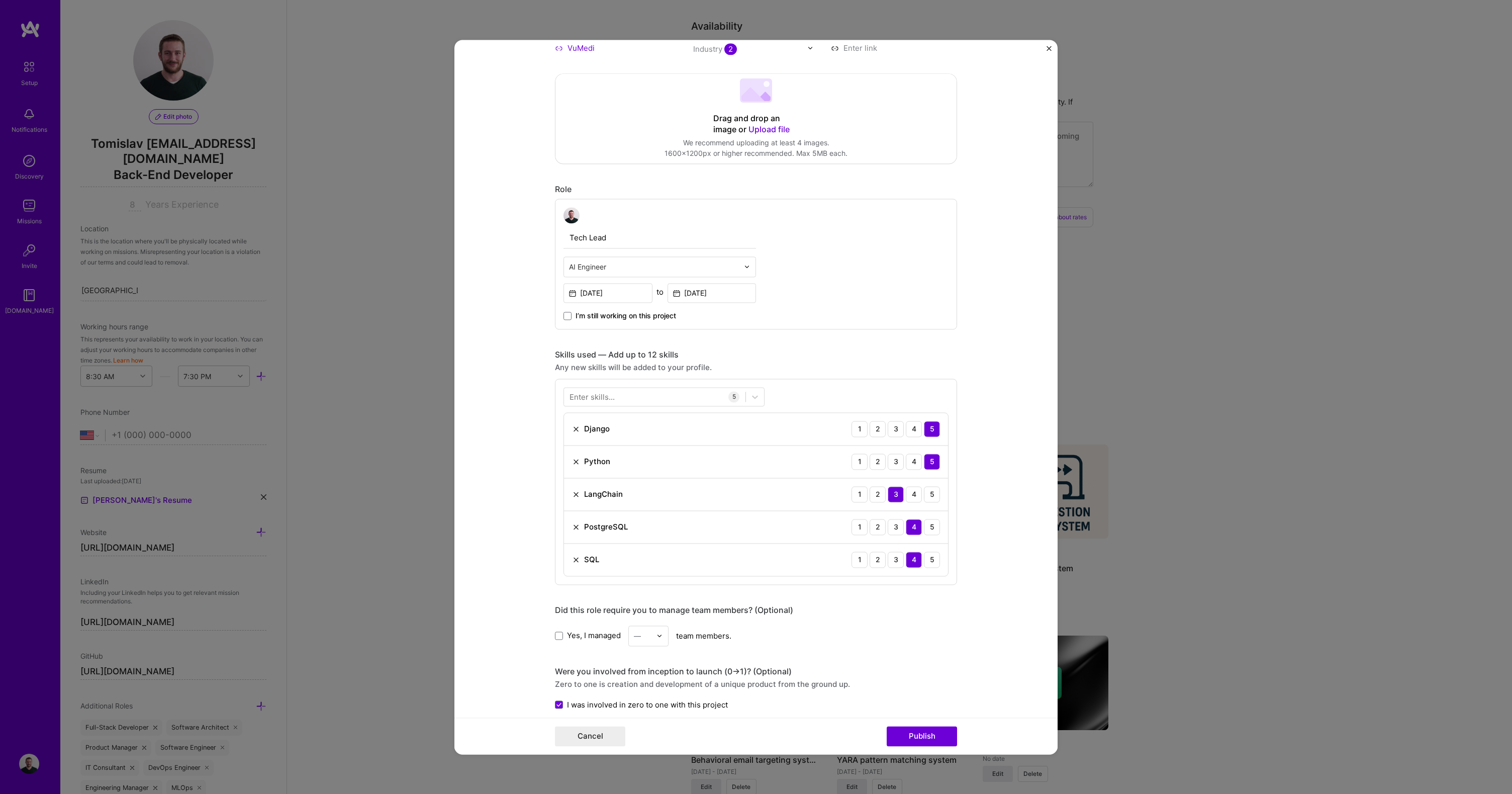
scroll to position [0, 0]
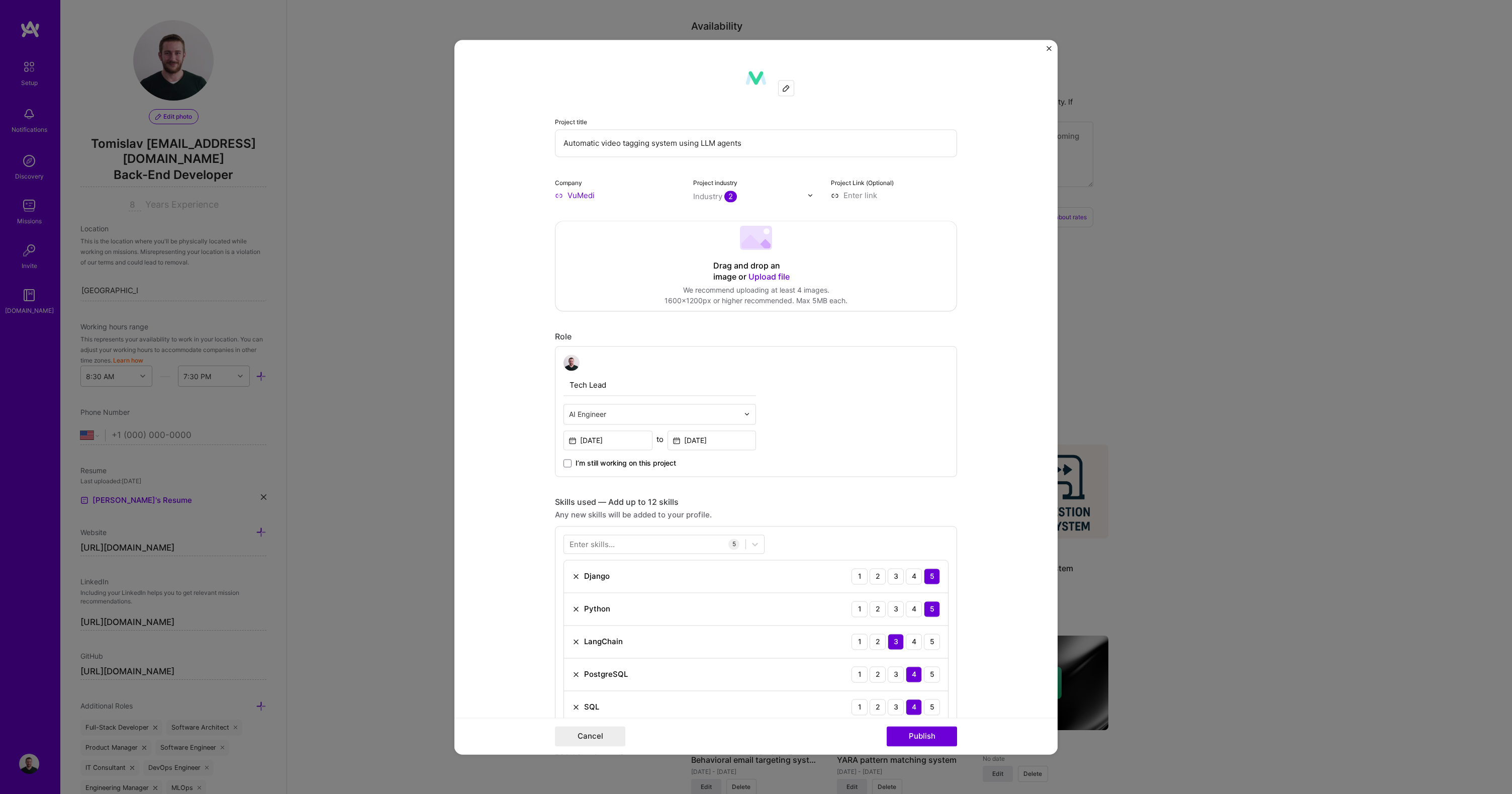
click at [588, 143] on input "Automatic video tagging system using LLM agents" at bounding box center [756, 143] width 402 height 27
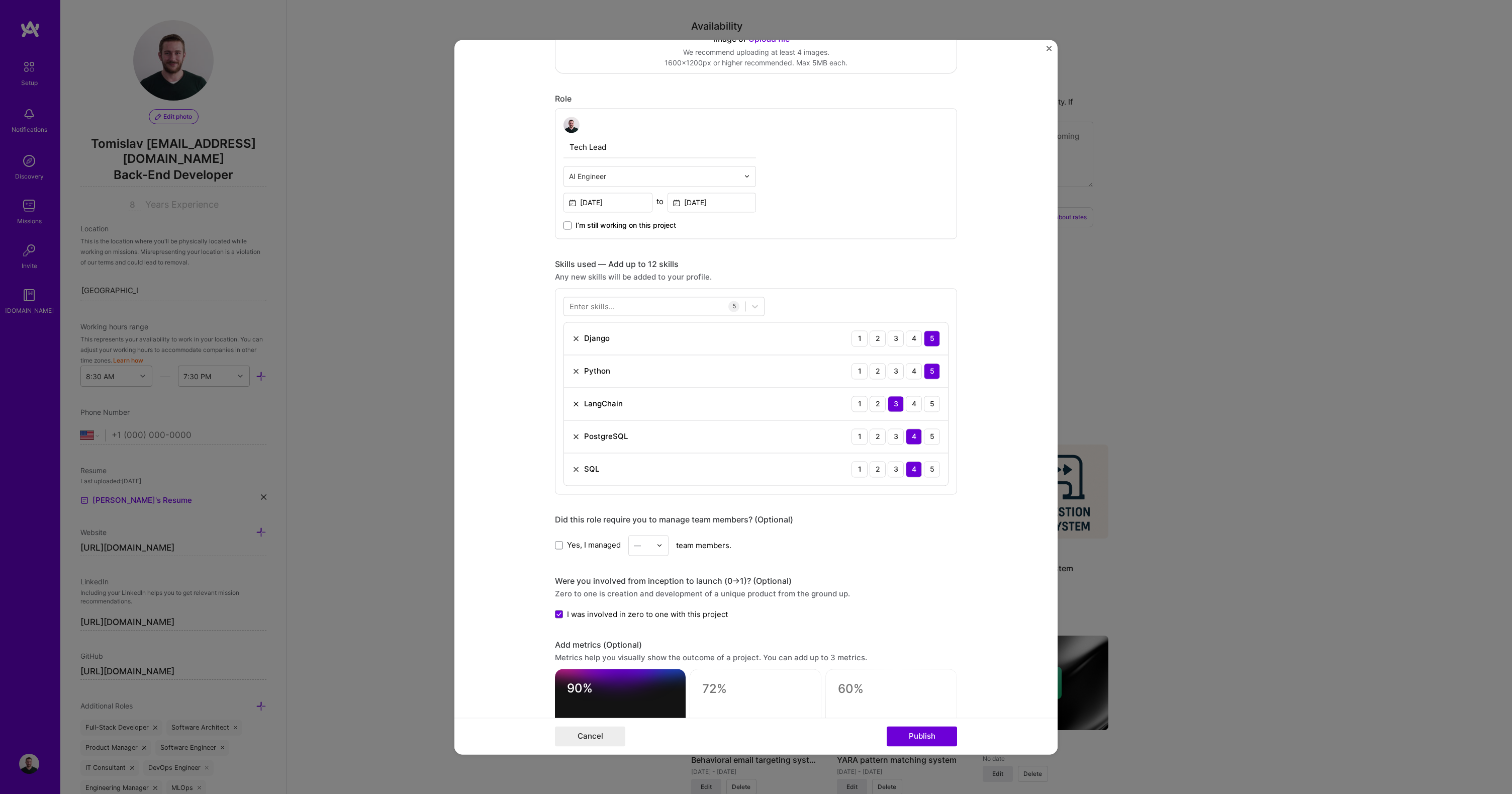
scroll to position [478, 0]
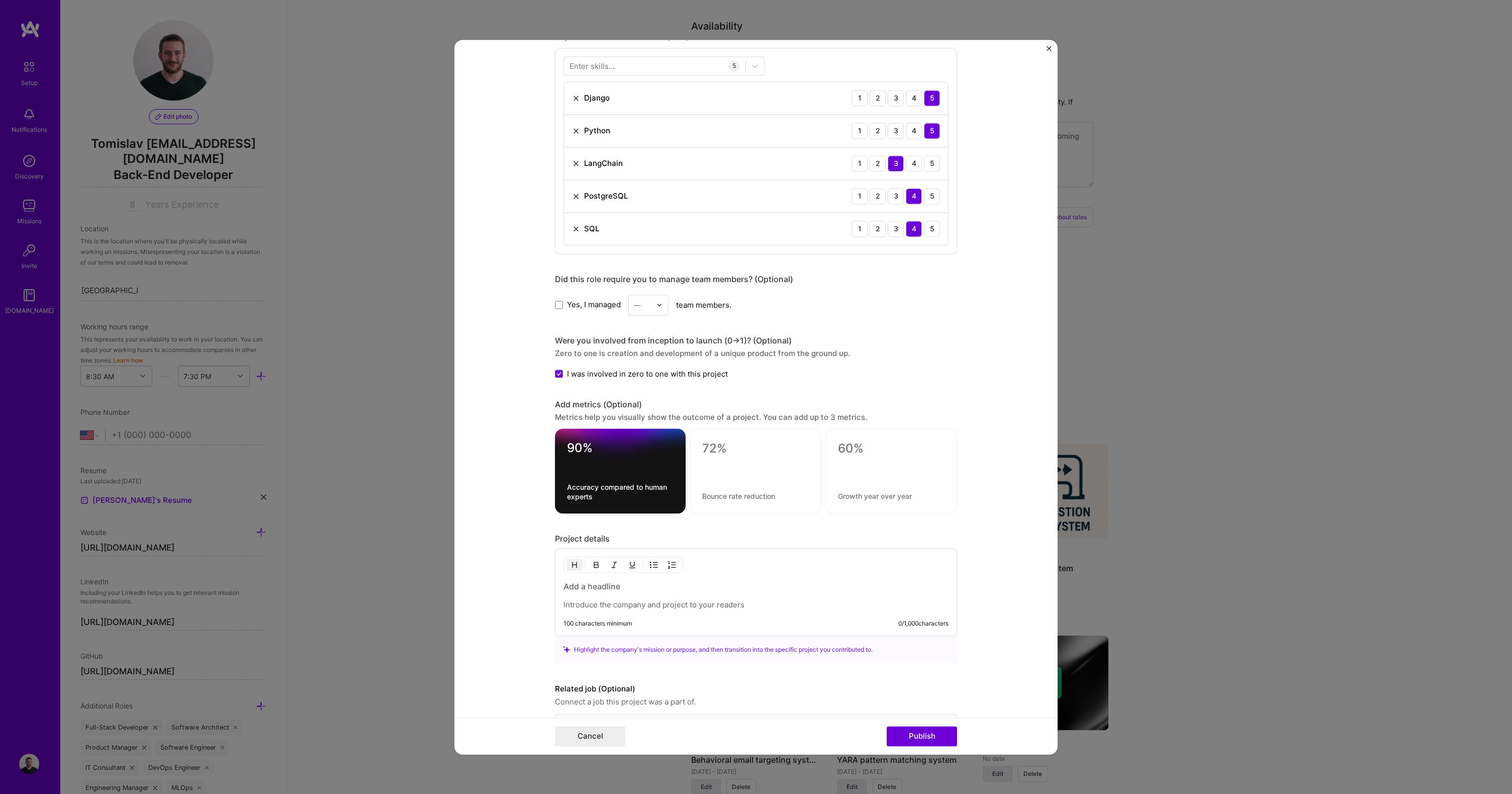
click at [605, 585] on h3 at bounding box center [756, 586] width 385 height 11
click at [586, 609] on p at bounding box center [756, 605] width 385 height 10
paste div
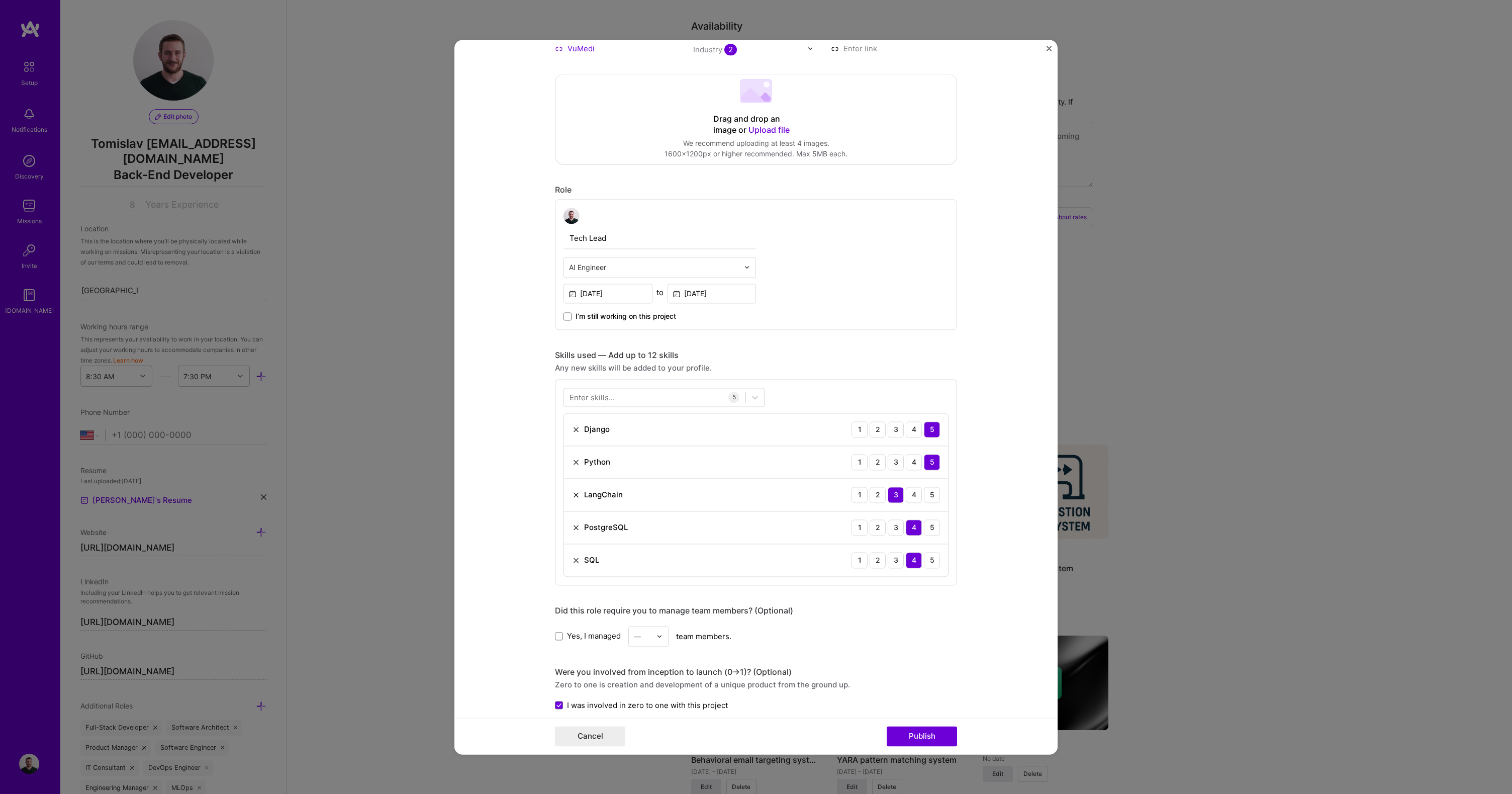
scroll to position [29, 0]
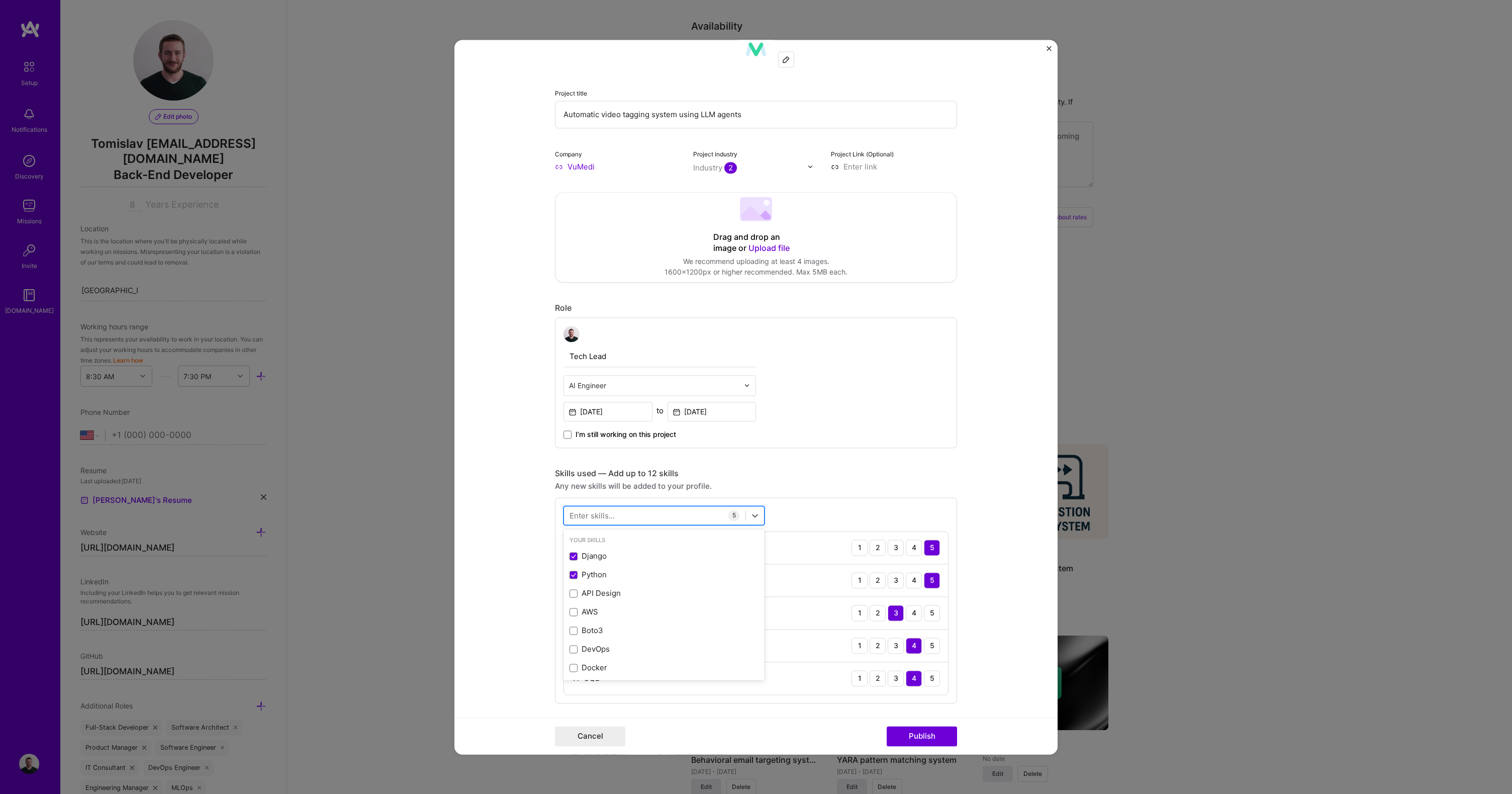
click at [644, 515] on div at bounding box center [654, 516] width 182 height 17
type input "m"
type input "M"
click at [599, 567] on div "Your Skills DevOps" at bounding box center [664, 550] width 201 height 39
click at [600, 560] on div "DevOps" at bounding box center [664, 556] width 189 height 11
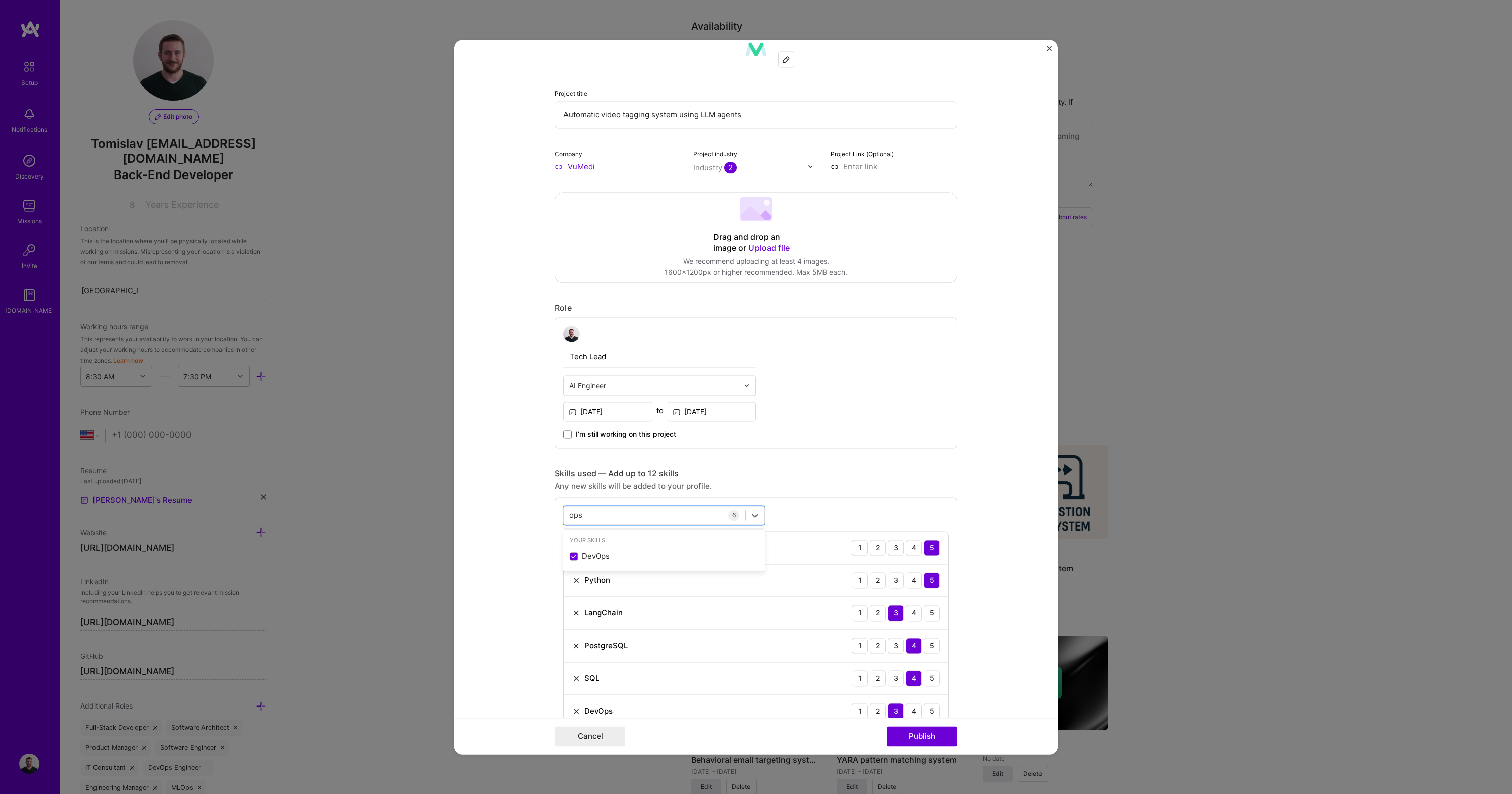
click at [529, 510] on form "Project title Automatic video tagging system using LLM agents Company VuMedi Pr…" at bounding box center [756, 397] width 603 height 714
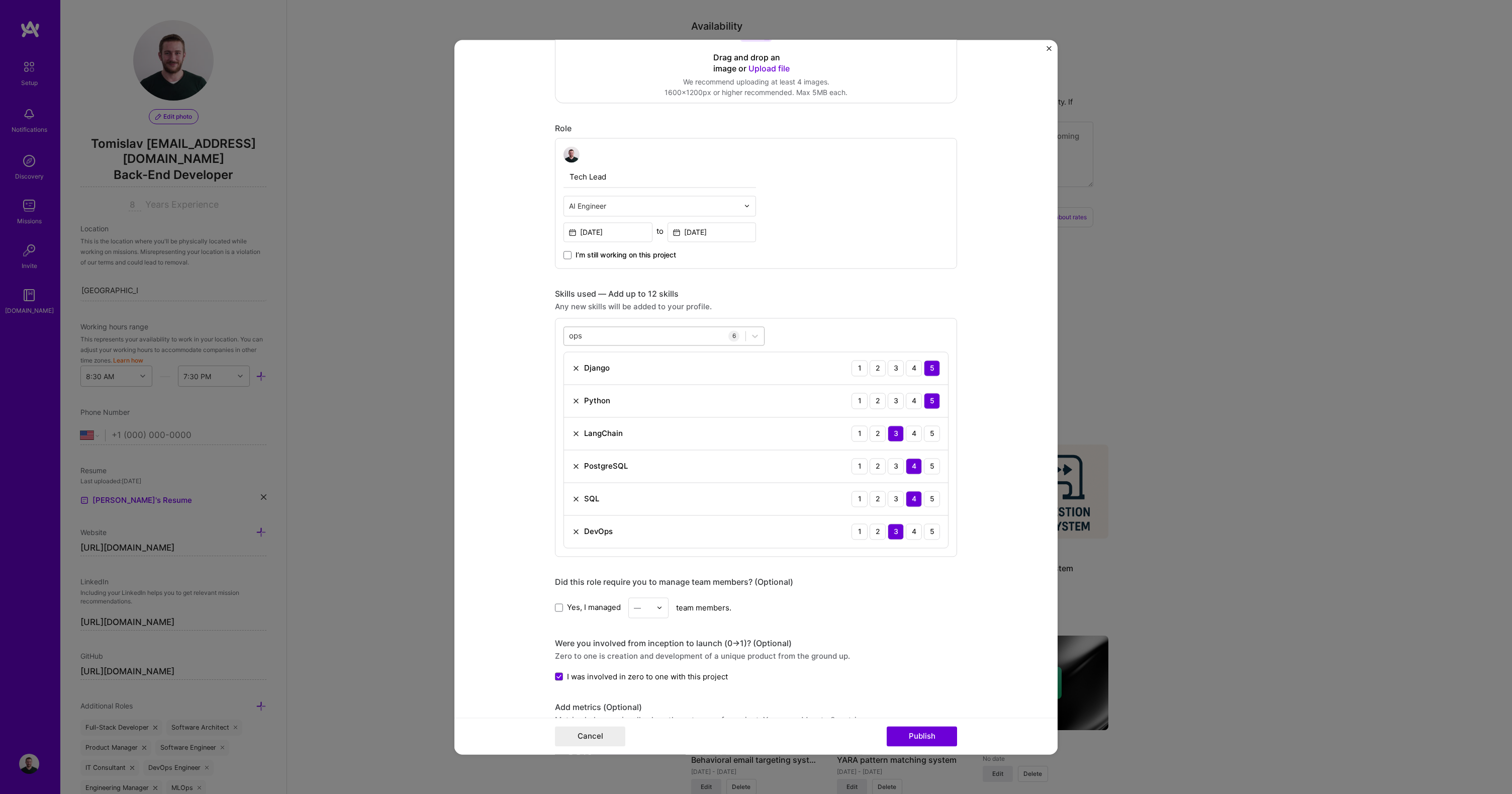
click at [599, 334] on div "ops ops" at bounding box center [654, 336] width 182 height 17
click at [598, 371] on div "Machine Learning" at bounding box center [664, 377] width 201 height 18
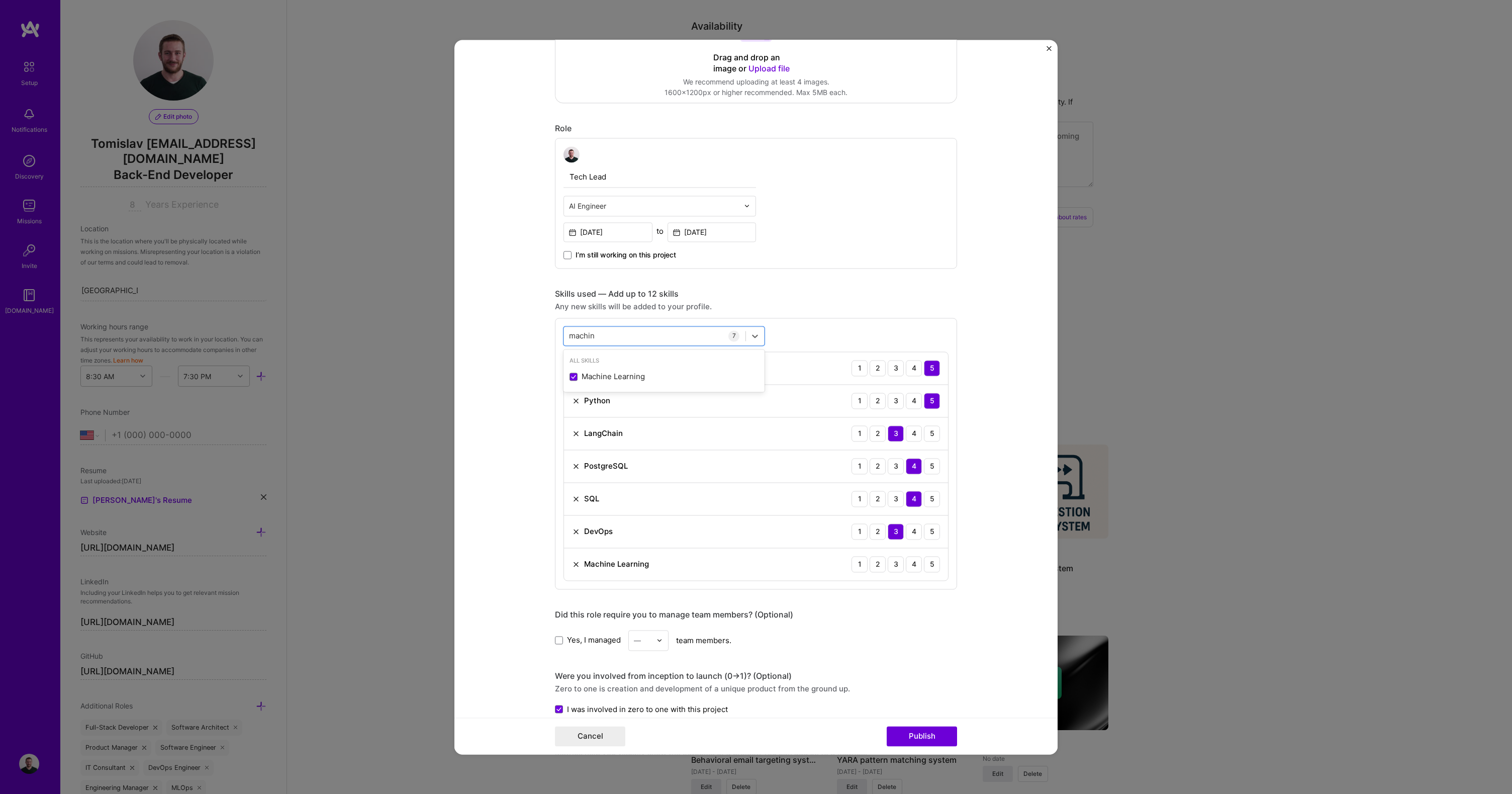
type input "machin"
click at [499, 397] on form "Project title Automatic video tagging system using LLM agents Company VuMedi Pr…" at bounding box center [756, 397] width 603 height 714
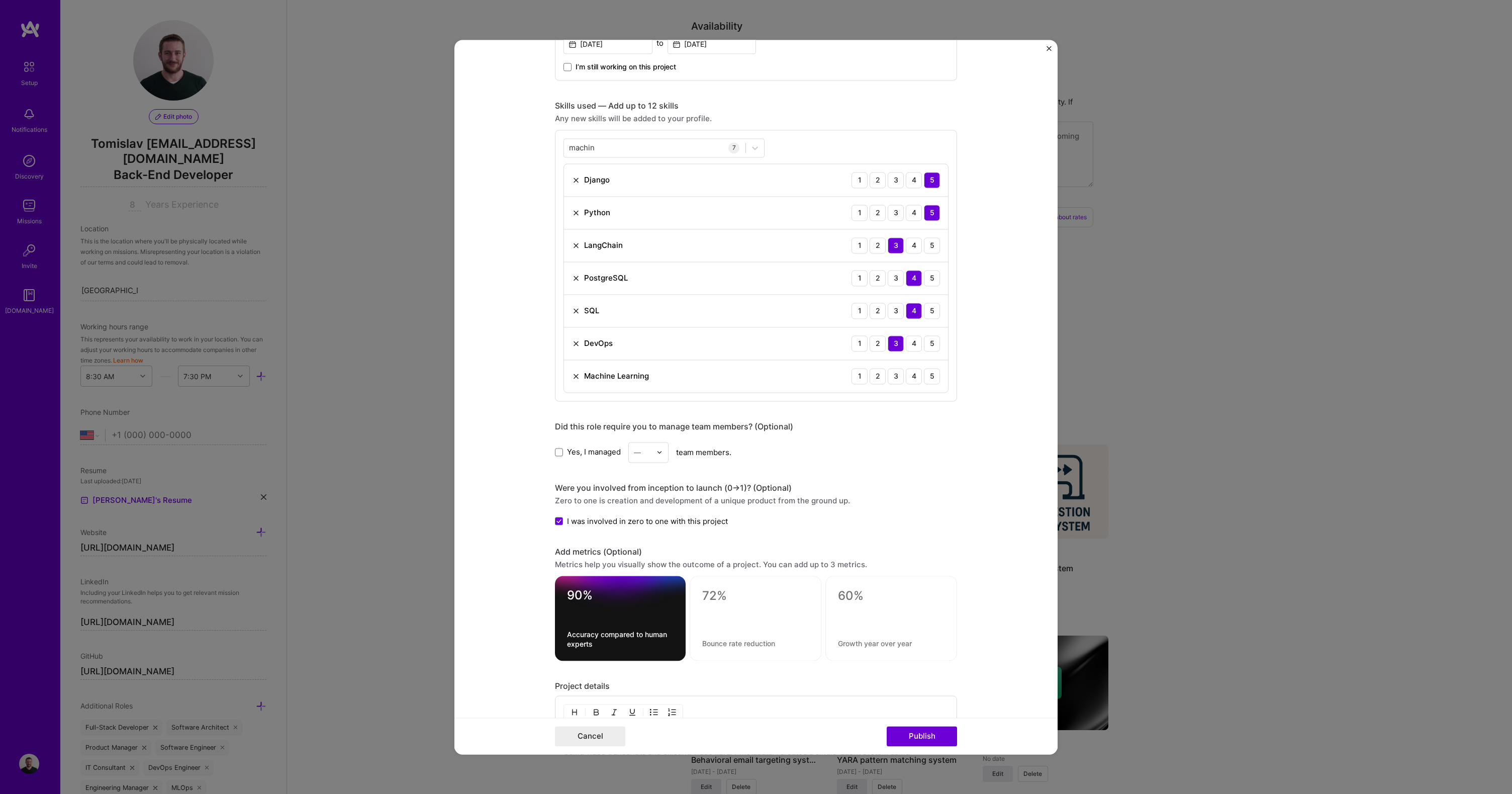
scroll to position [626, 0]
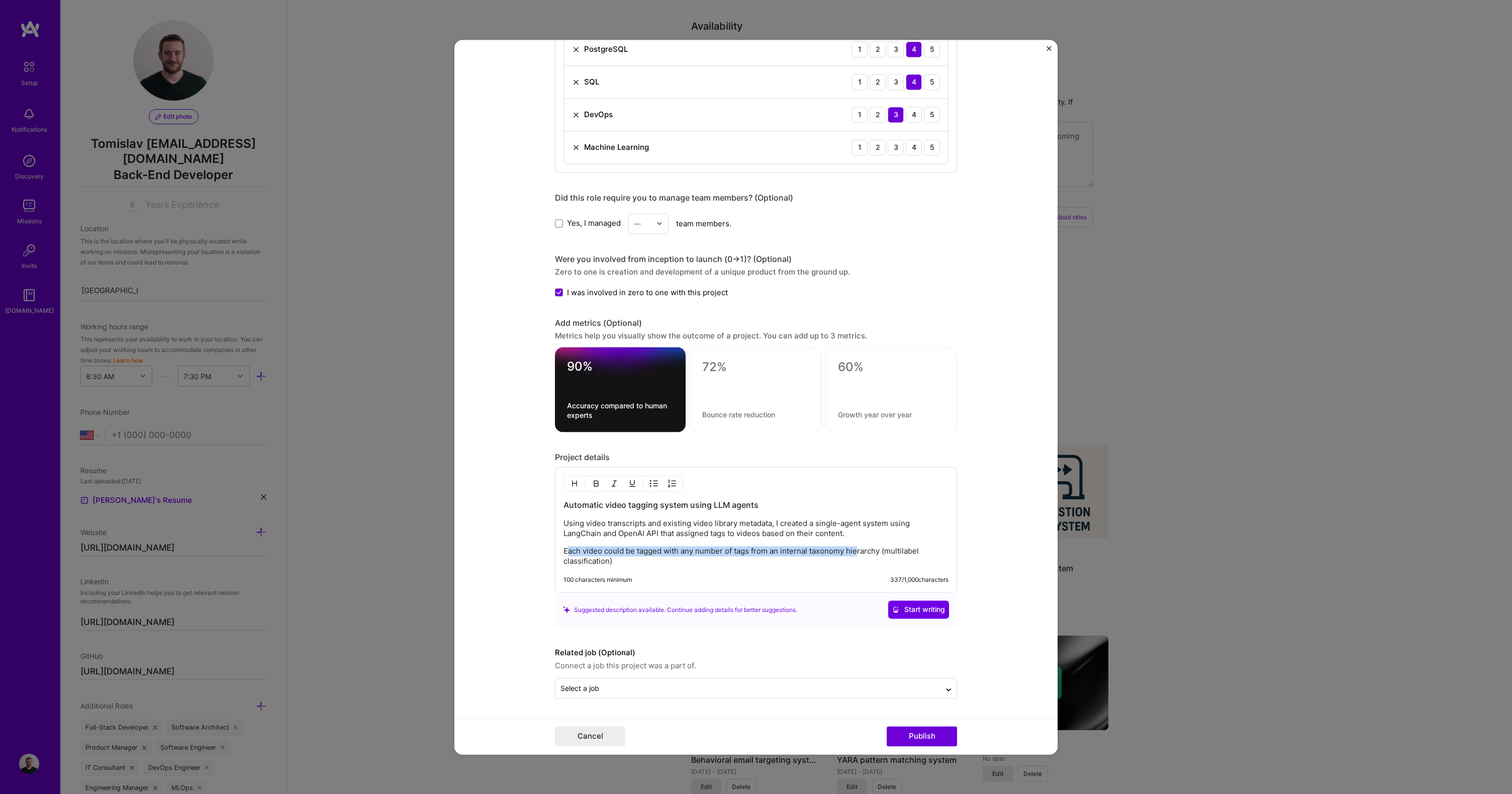
drag, startPoint x: 565, startPoint y: 553, endPoint x: 856, endPoint y: 547, distance: 291.1
click at [856, 547] on p "Each video could be tagged with any number of tags from an internal taxonomy hi…" at bounding box center [756, 556] width 385 height 20
drag, startPoint x: 874, startPoint y: 550, endPoint x: 632, endPoint y: 557, distance: 242.1
click at [637, 557] on p "Each video could be tagged with any number of tags from an internal taxonomy hi…" at bounding box center [756, 556] width 385 height 20
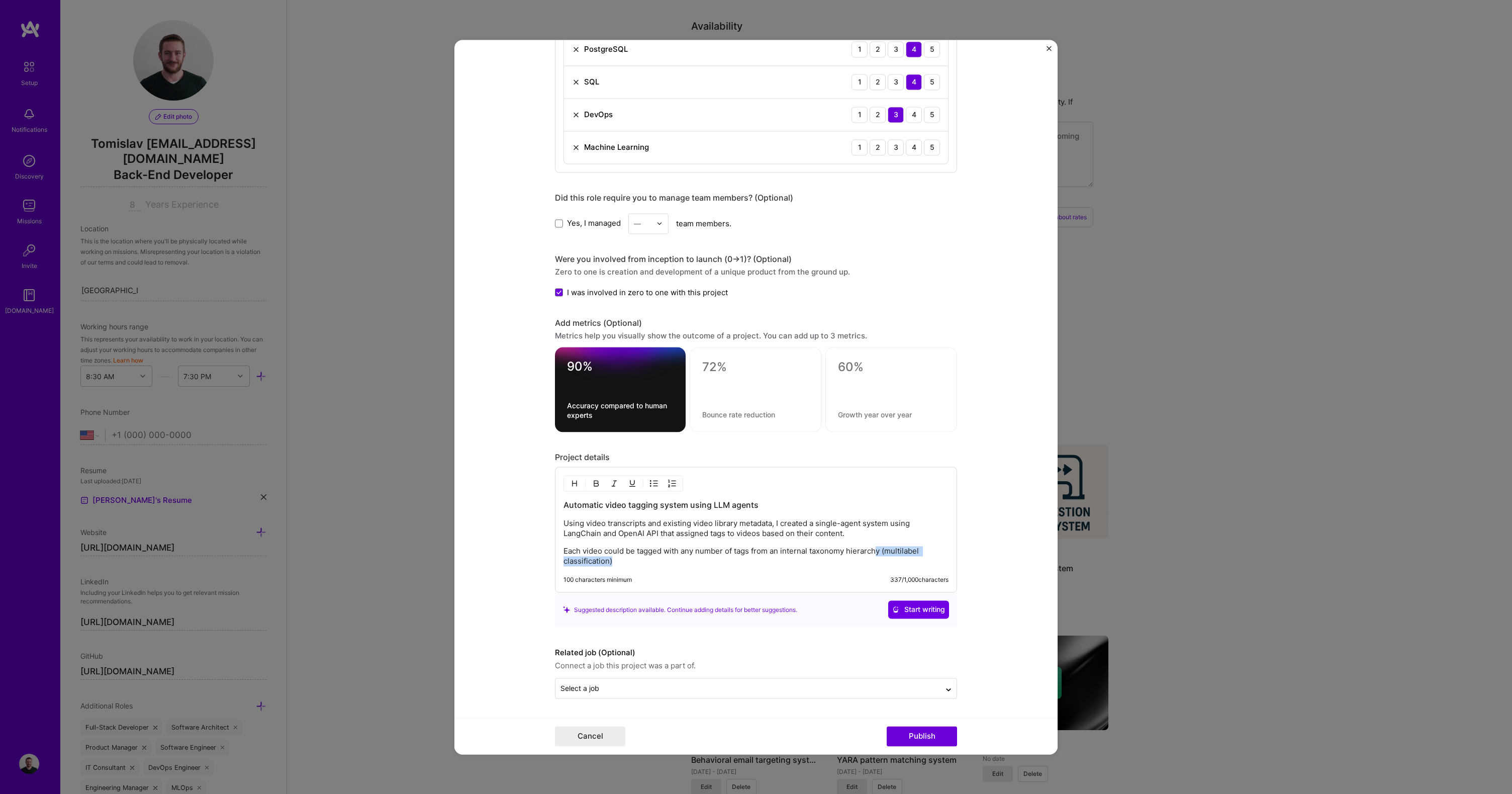
click at [632, 557] on p "Each video could be tagged with any number of tags from an internal taxonomy hi…" at bounding box center [756, 556] width 385 height 20
drag, startPoint x: 616, startPoint y: 551, endPoint x: 846, endPoint y: 542, distance: 230.2
click at [844, 543] on div "Automatic video tagging system using LLM agents Using video transcripts and exi…" at bounding box center [756, 533] width 385 height 67
click at [846, 542] on div "Automatic video tagging system using LLM agents Using video transcripts and exi…" at bounding box center [756, 533] width 385 height 67
drag, startPoint x: 880, startPoint y: 553, endPoint x: 634, endPoint y: 554, distance: 246.0
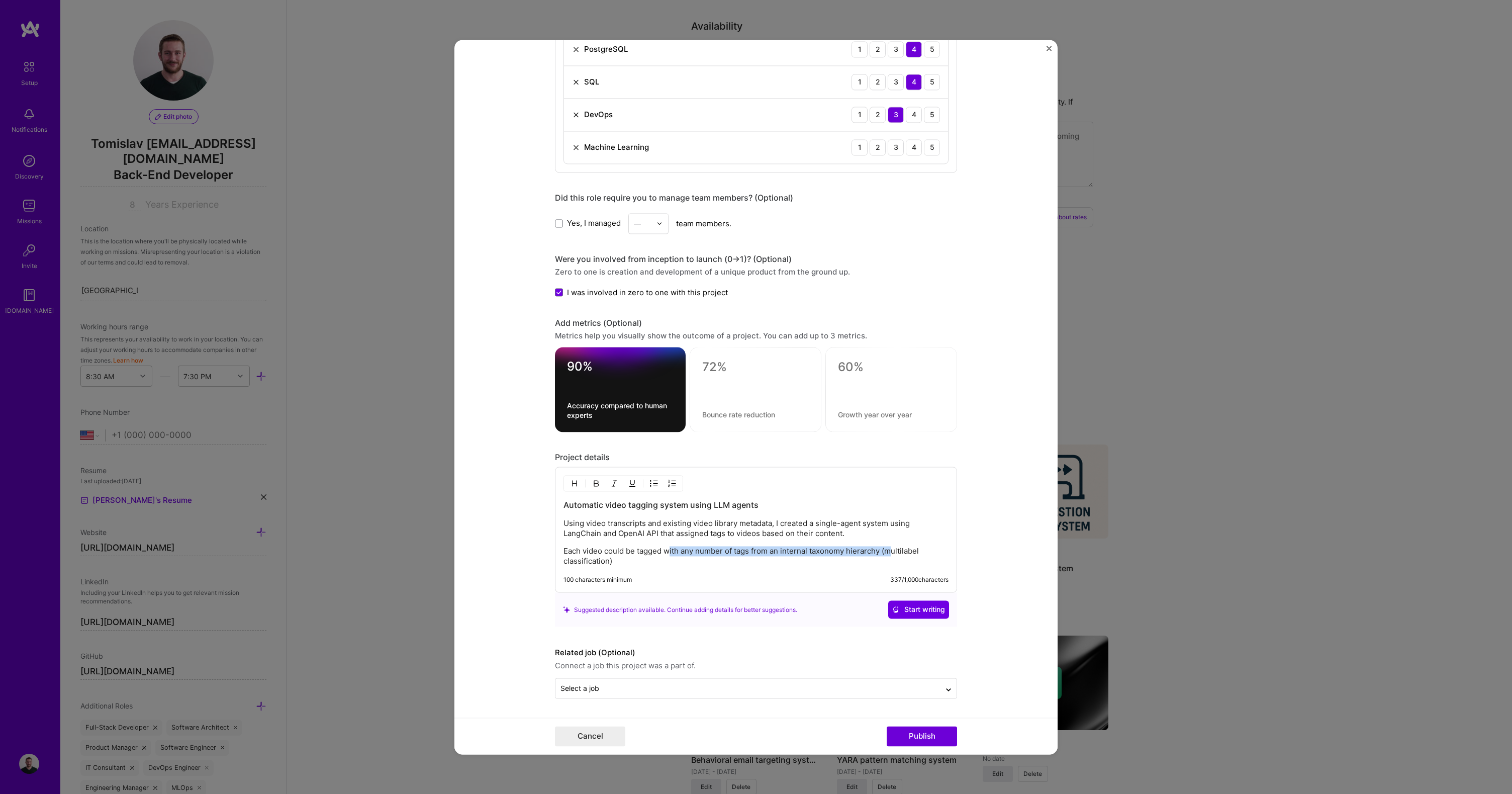
click at [649, 552] on p "Each video could be tagged with any number of tags from an internal taxonomy hi…" at bounding box center [756, 556] width 385 height 20
click at [634, 554] on p "Each video could be tagged with any number of tags from an internal taxonomy hi…" at bounding box center [756, 556] width 385 height 20
click at [627, 564] on p "Each video could be tagged with any number of tags from an internal taxonomy hi…" at bounding box center [756, 556] width 385 height 20
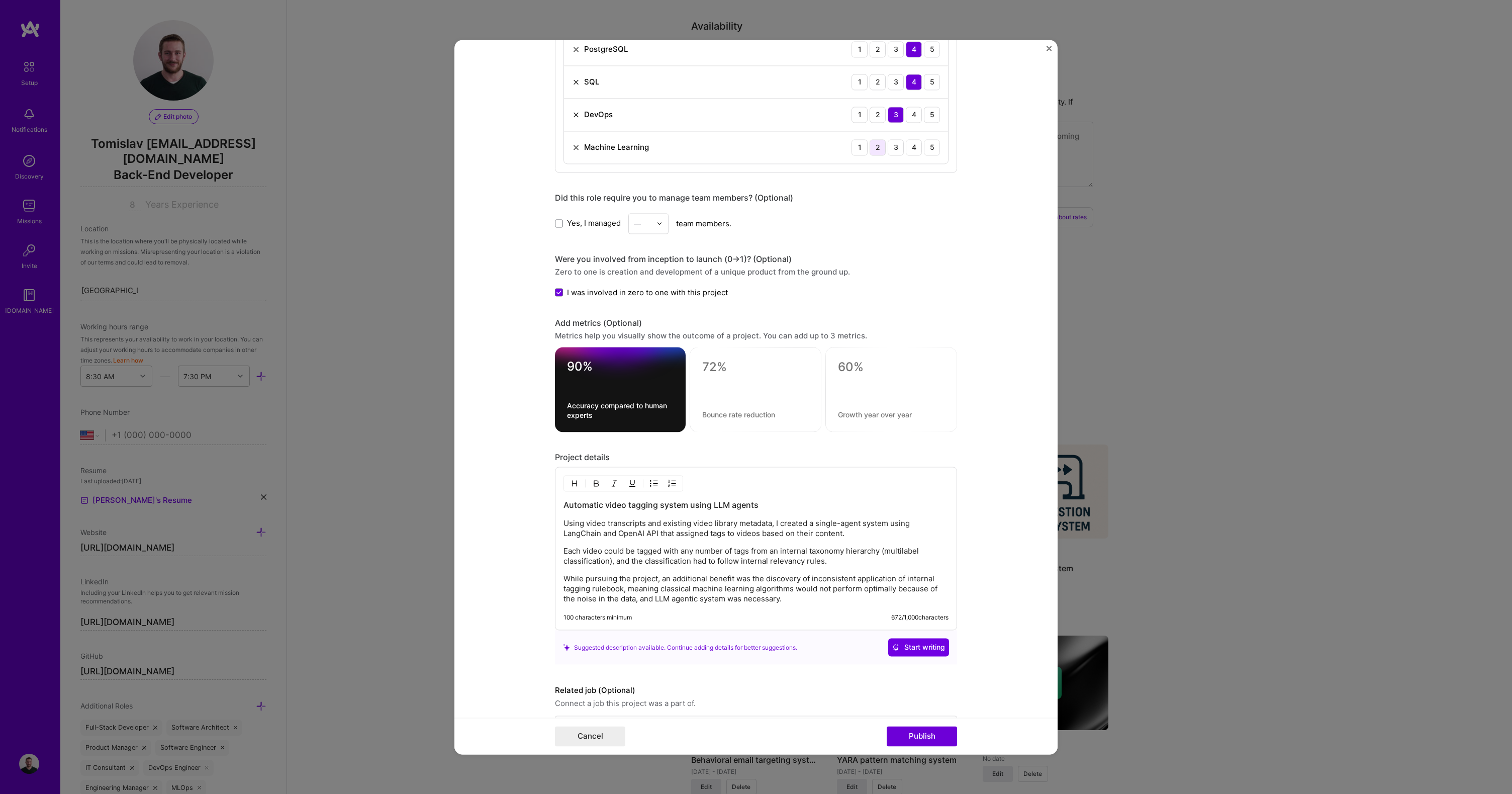
click at [873, 148] on div "2" at bounding box center [878, 147] width 16 height 16
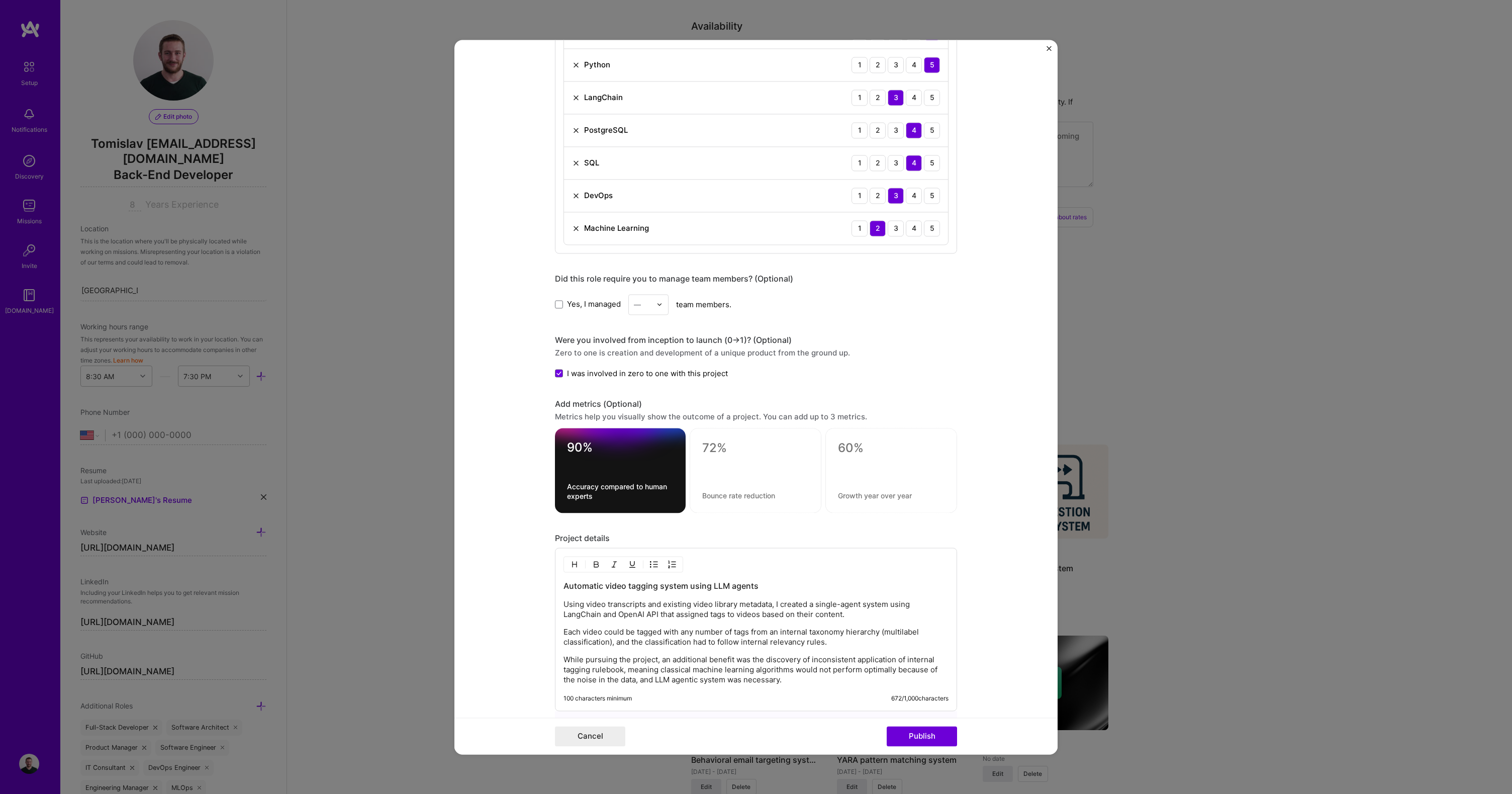
scroll to position [663, 0]
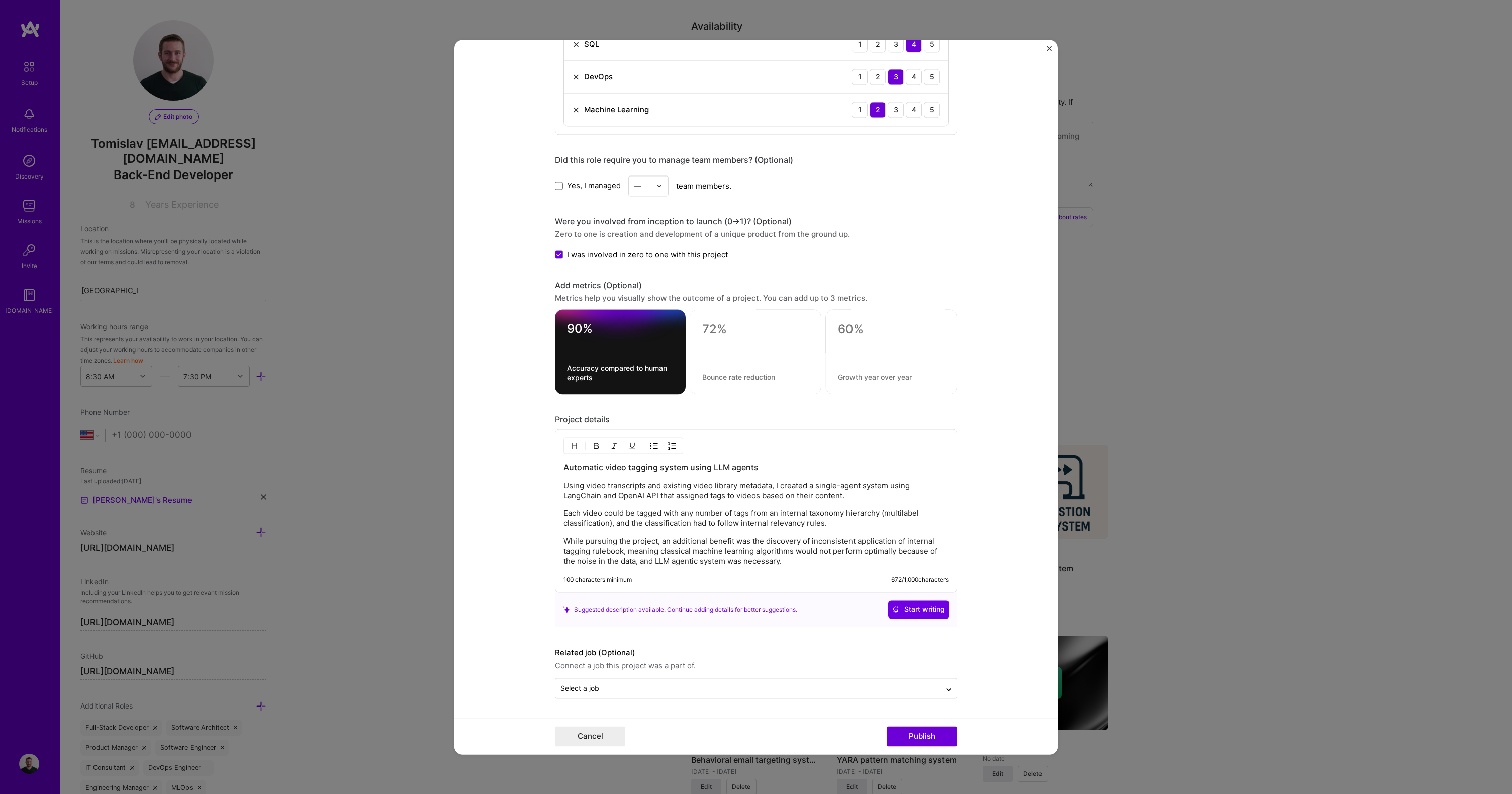
click at [792, 567] on div "Automatic video tagging system using LLM agents Using video transcripts and exi…" at bounding box center [756, 510] width 402 height 163
click at [805, 558] on p "While pursuing the project, an additional benefit was the discovery of inconsis…" at bounding box center [756, 551] width 385 height 30
drag, startPoint x: 631, startPoint y: 541, endPoint x: 907, endPoint y: 543, distance: 276.0
click at [907, 543] on p "While pursuing the project, an additional benefit was the discovery of inconsis…" at bounding box center [756, 551] width 385 height 30
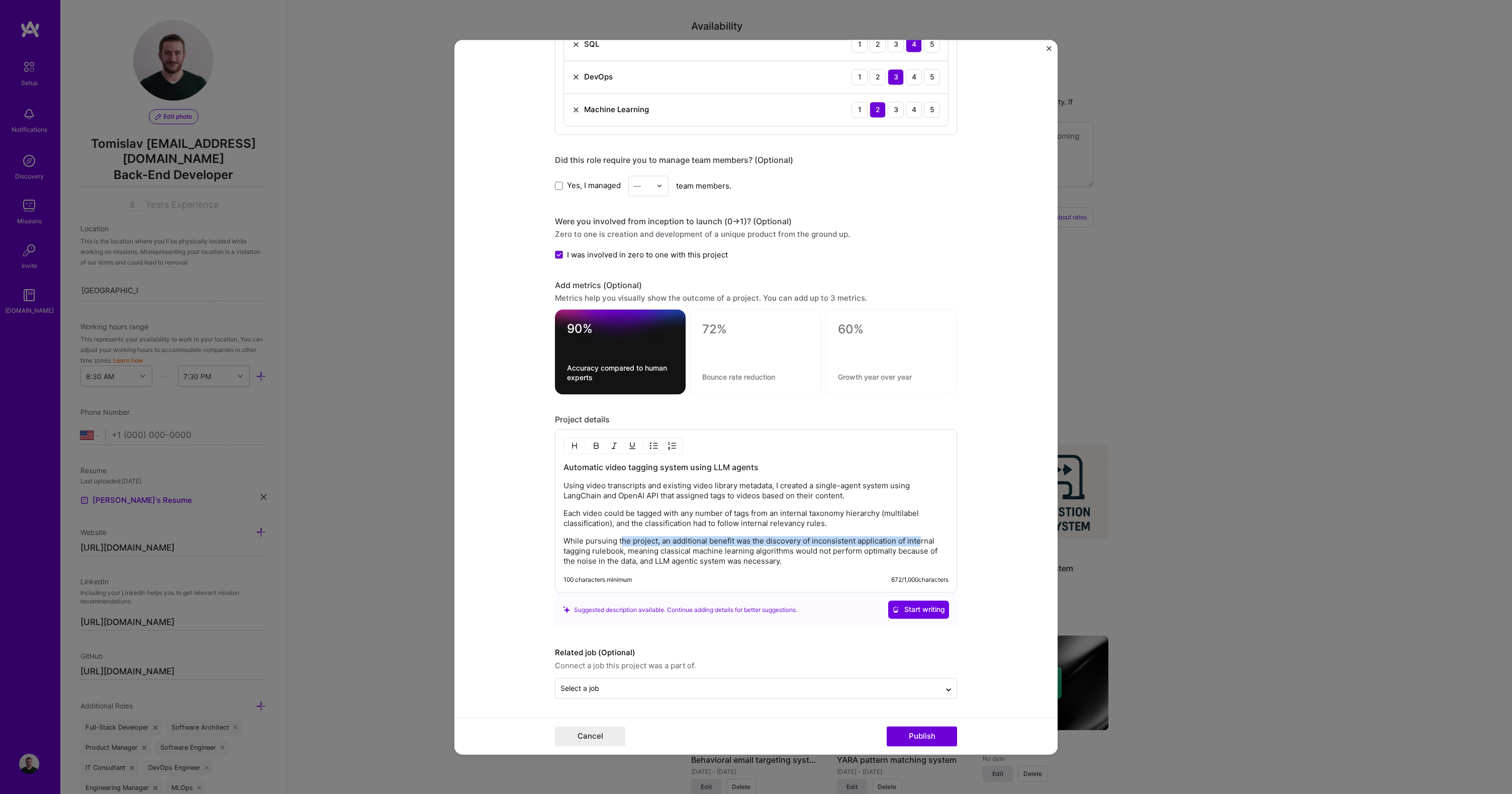
drag, startPoint x: 887, startPoint y: 543, endPoint x: 617, endPoint y: 543, distance: 270.0
click at [617, 543] on p "While pursuing the project, an additional benefit was the discovery of inconsis…" at bounding box center [756, 551] width 385 height 30
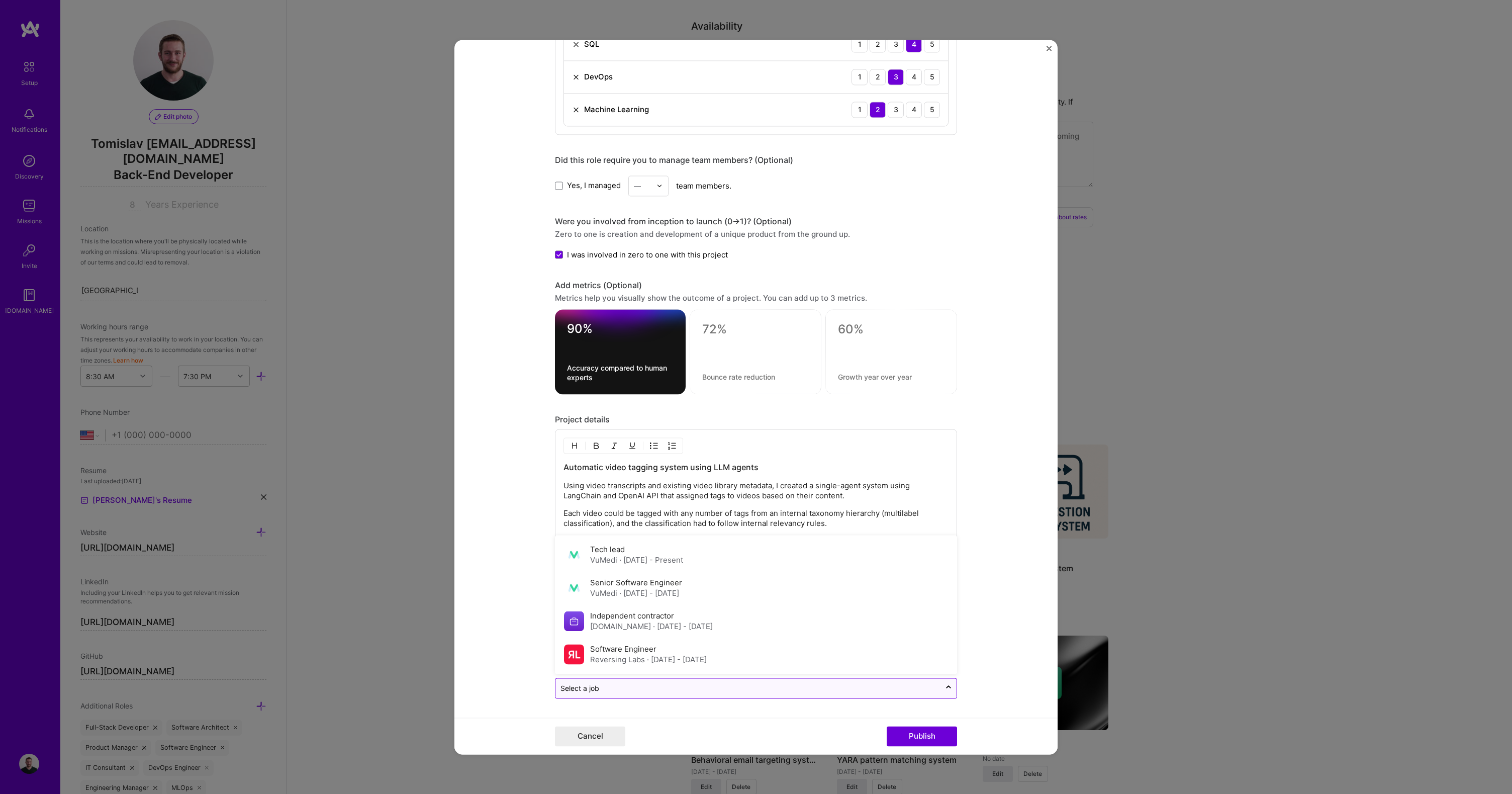
click at [609, 686] on input "text" at bounding box center [748, 688] width 375 height 11
click at [613, 558] on div "VuMedi · [DATE] - Present" at bounding box center [637, 560] width 93 height 11
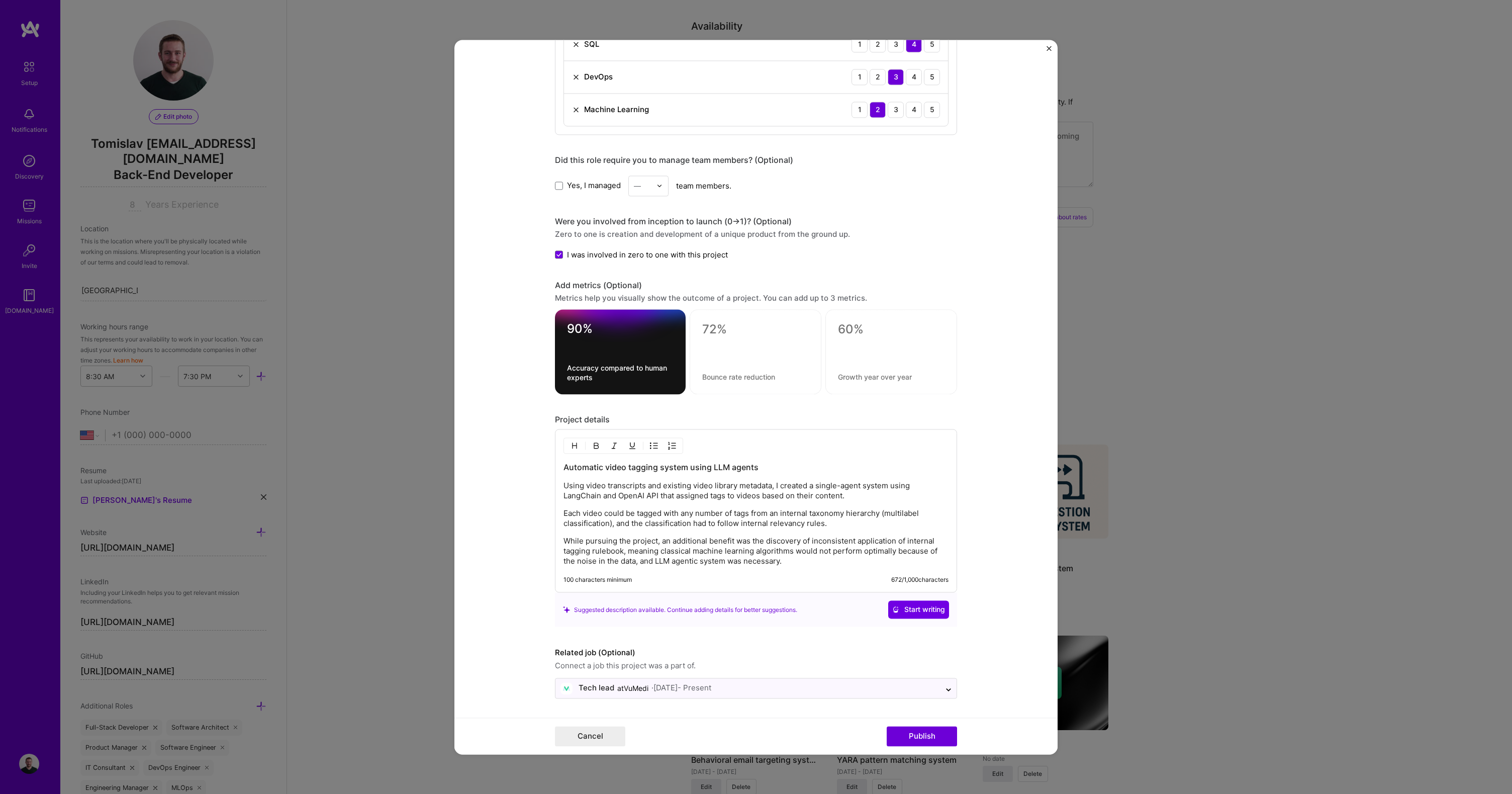
click at [713, 514] on p "Each video could be tagged with any number of tags from an internal taxonomy hi…" at bounding box center [756, 519] width 385 height 20
click at [641, 531] on div "Automatic video tagging system using LLM agents Using video transcripts and exi…" at bounding box center [756, 514] width 385 height 105
drag, startPoint x: 576, startPoint y: 514, endPoint x: 776, endPoint y: 531, distance: 200.7
click at [776, 531] on div "Automatic video tagging system using LLM agents Using video transcripts and exi…" at bounding box center [756, 514] width 385 height 105
click at [783, 531] on div "Automatic video tagging system using LLM agents Using video transcripts and exi…" at bounding box center [756, 514] width 385 height 105
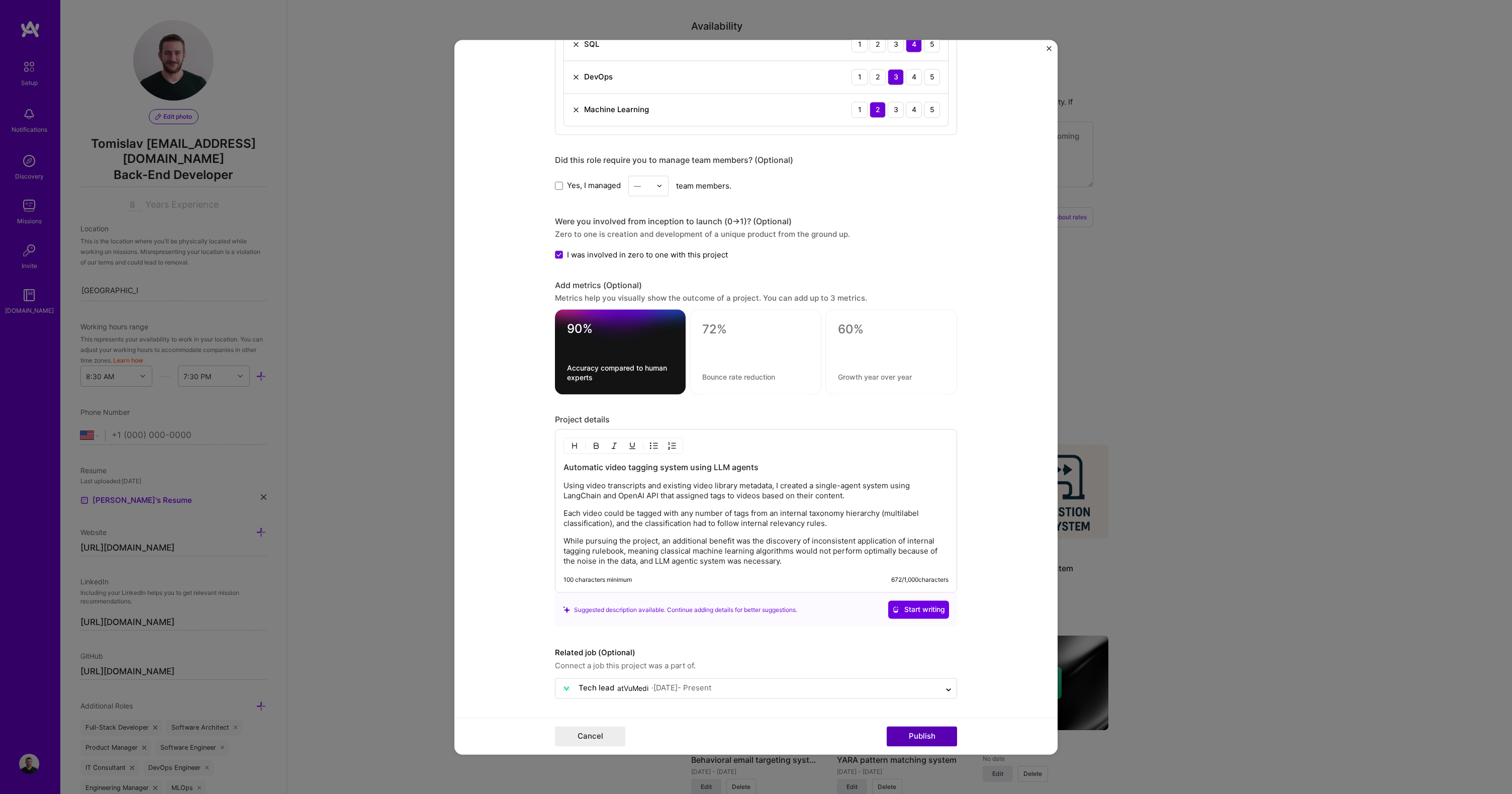
click at [898, 728] on button "Publish" at bounding box center [921, 736] width 70 height 20
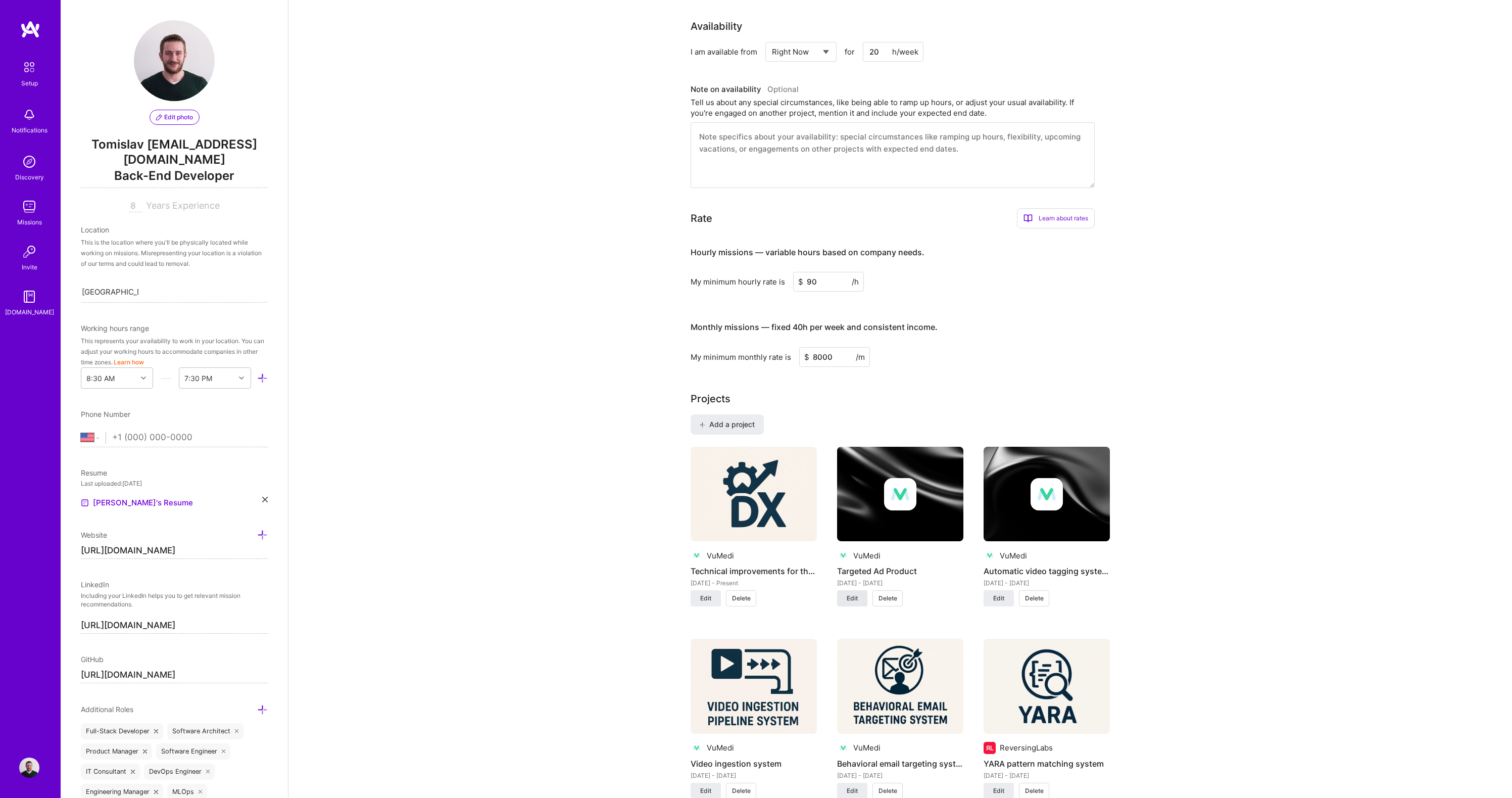
click at [849, 593] on button "Edit" at bounding box center [852, 598] width 30 height 16
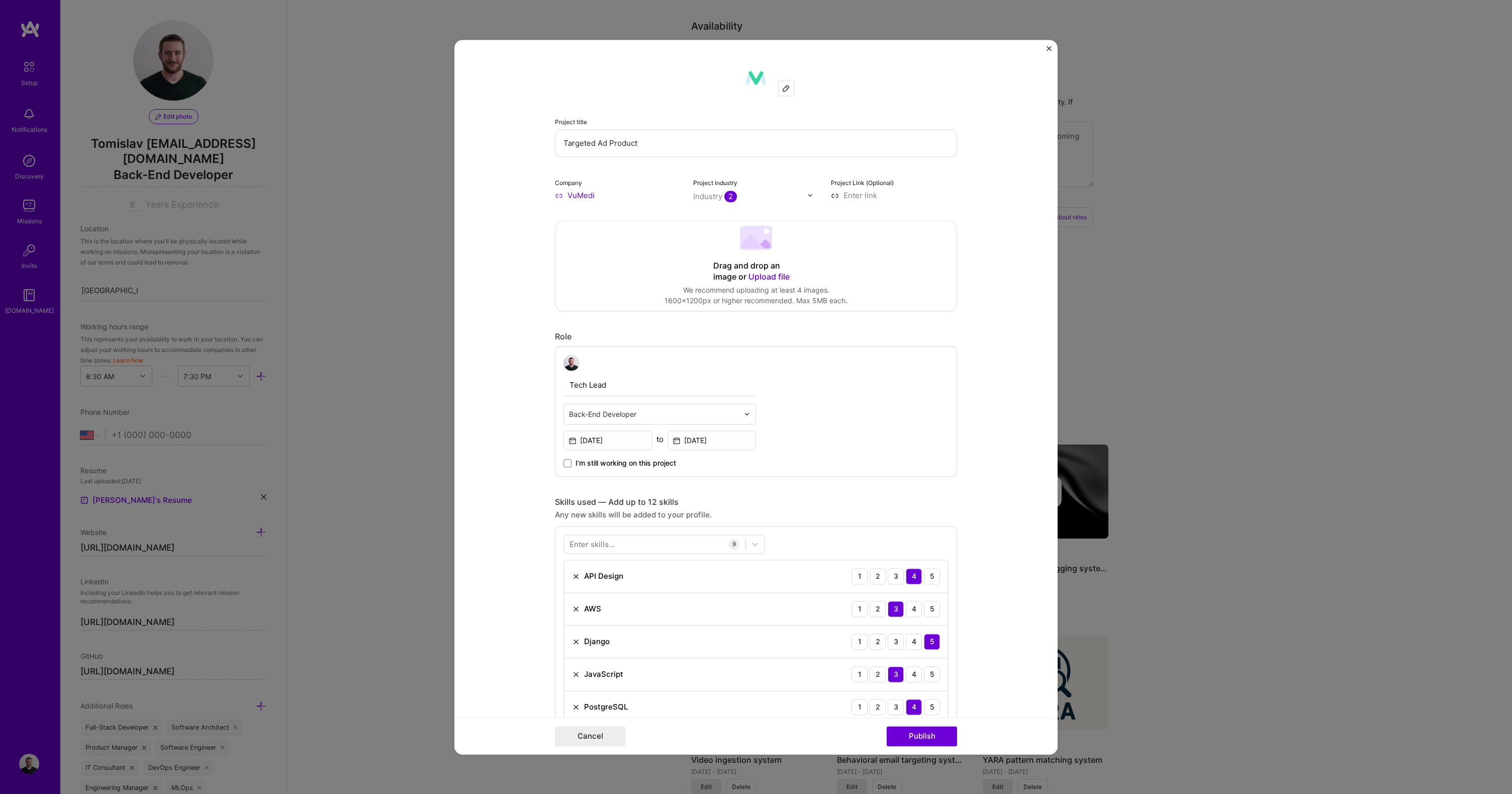
click at [760, 275] on span "Upload file" at bounding box center [770, 276] width 41 height 10
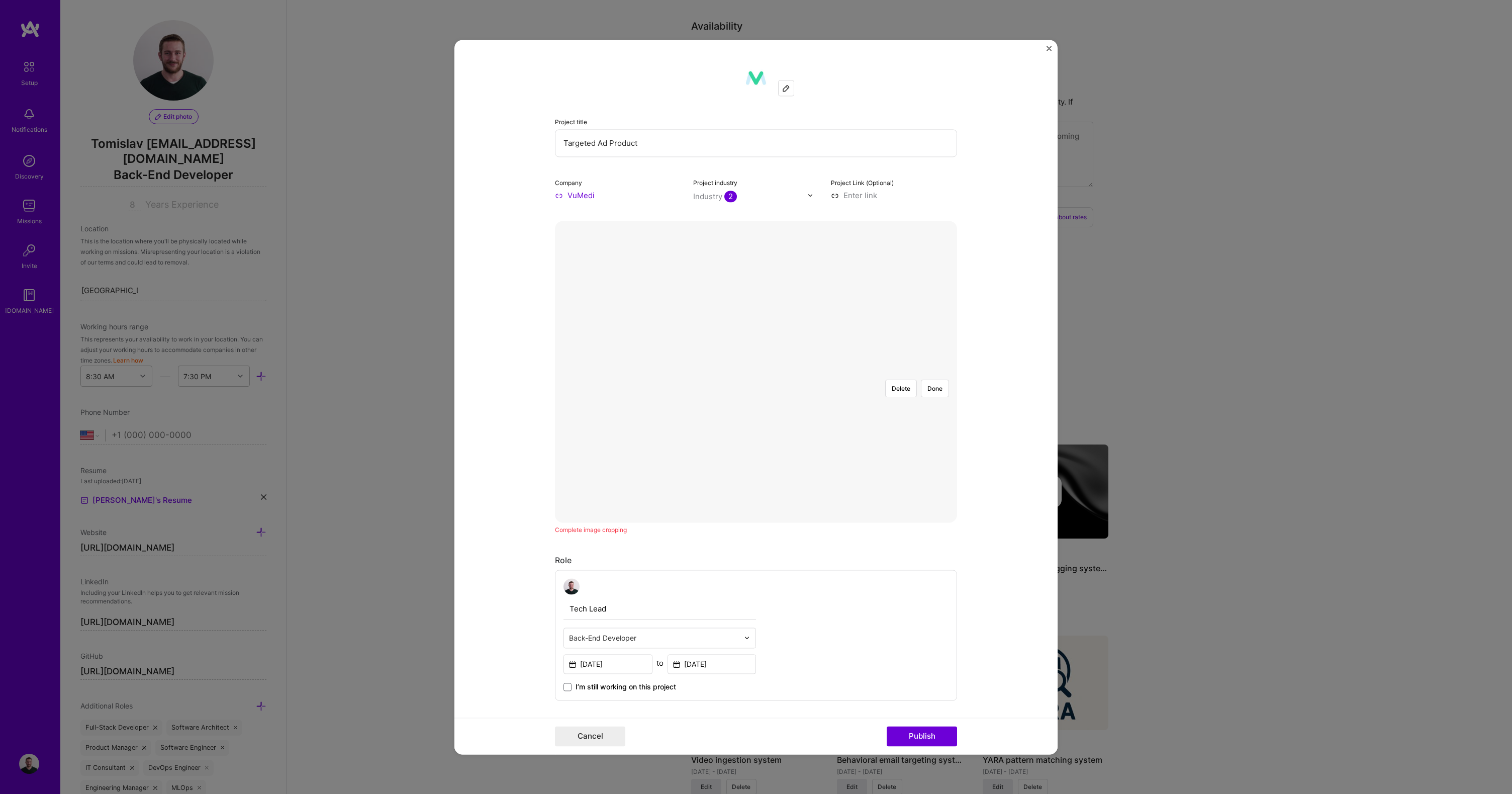
click at [787, 406] on div at bounding box center [907, 519] width 302 height 227
click at [924, 380] on button "Done" at bounding box center [936, 388] width 28 height 17
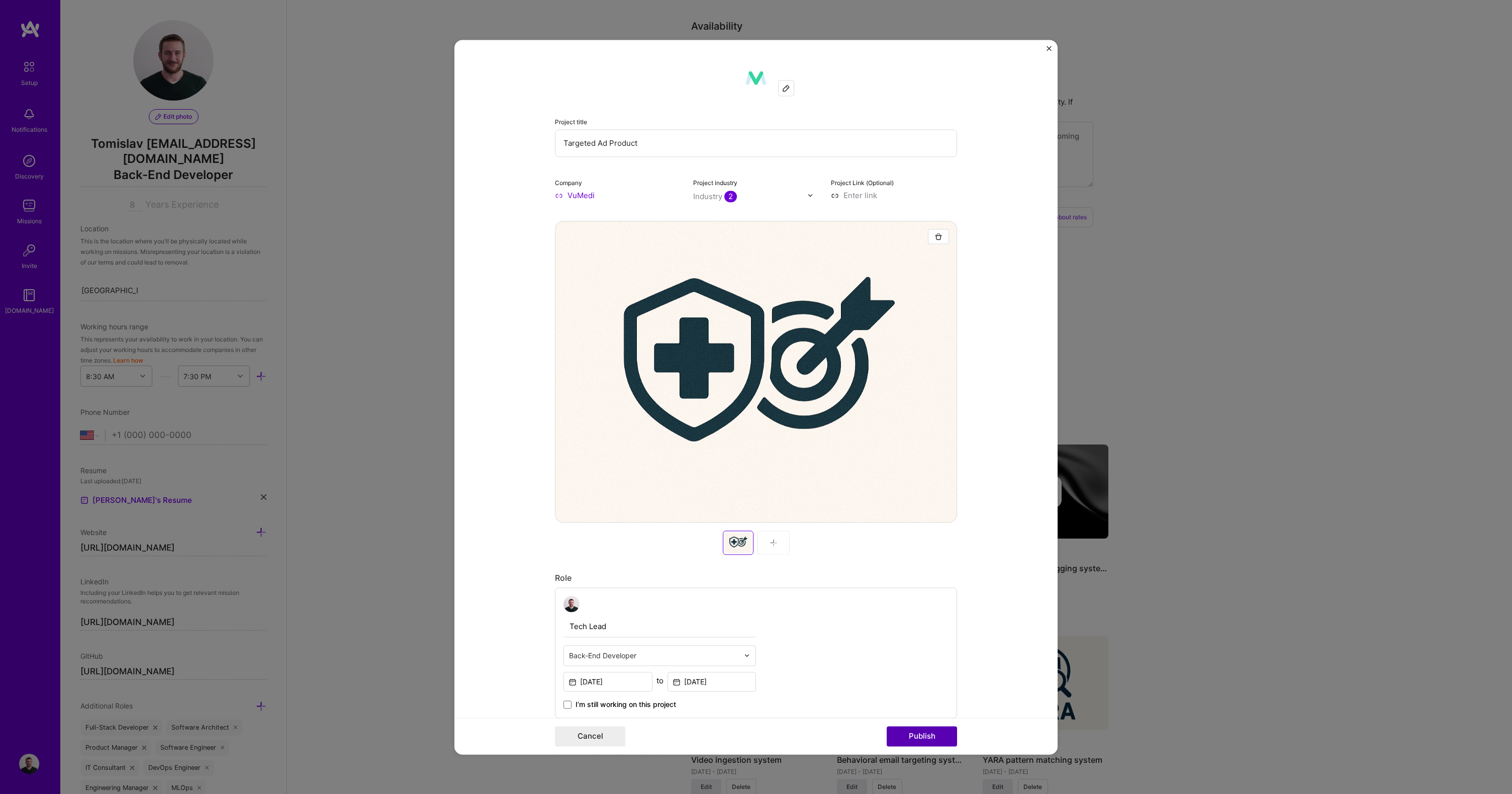
click at [921, 738] on button "Publish" at bounding box center [921, 736] width 70 height 20
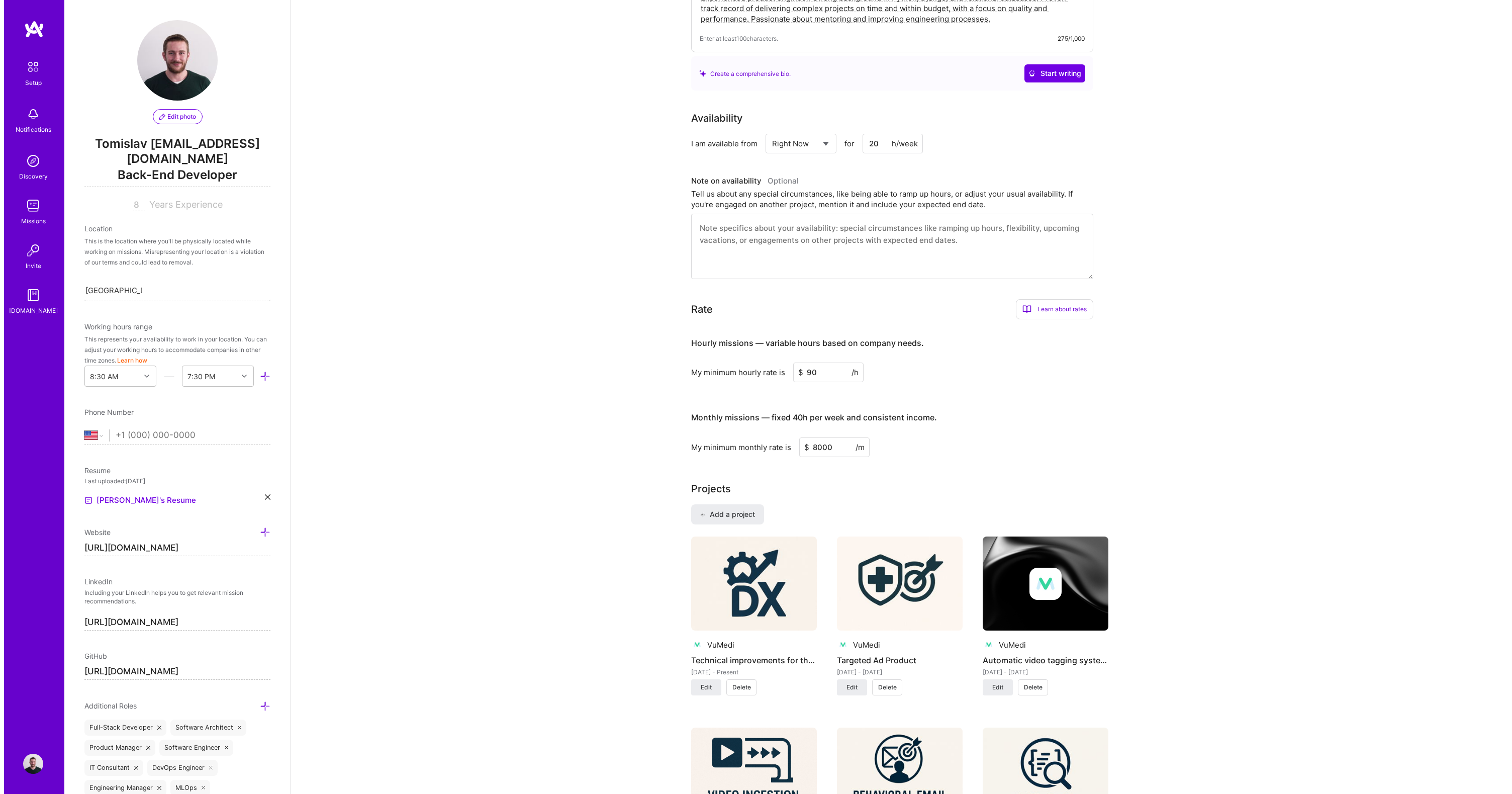
scroll to position [367, 0]
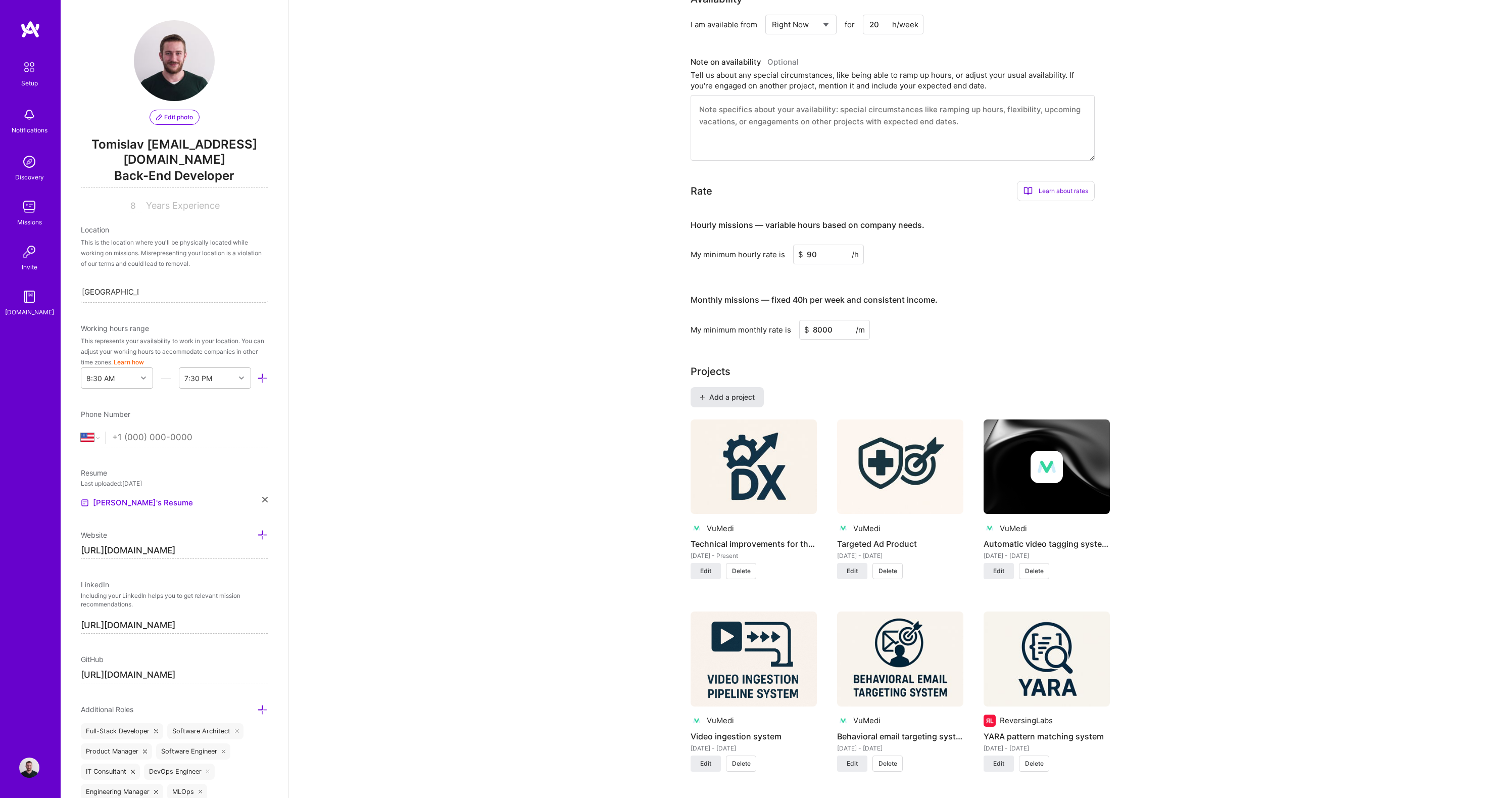
click at [739, 392] on span "Add a project" at bounding box center [728, 397] width 55 height 10
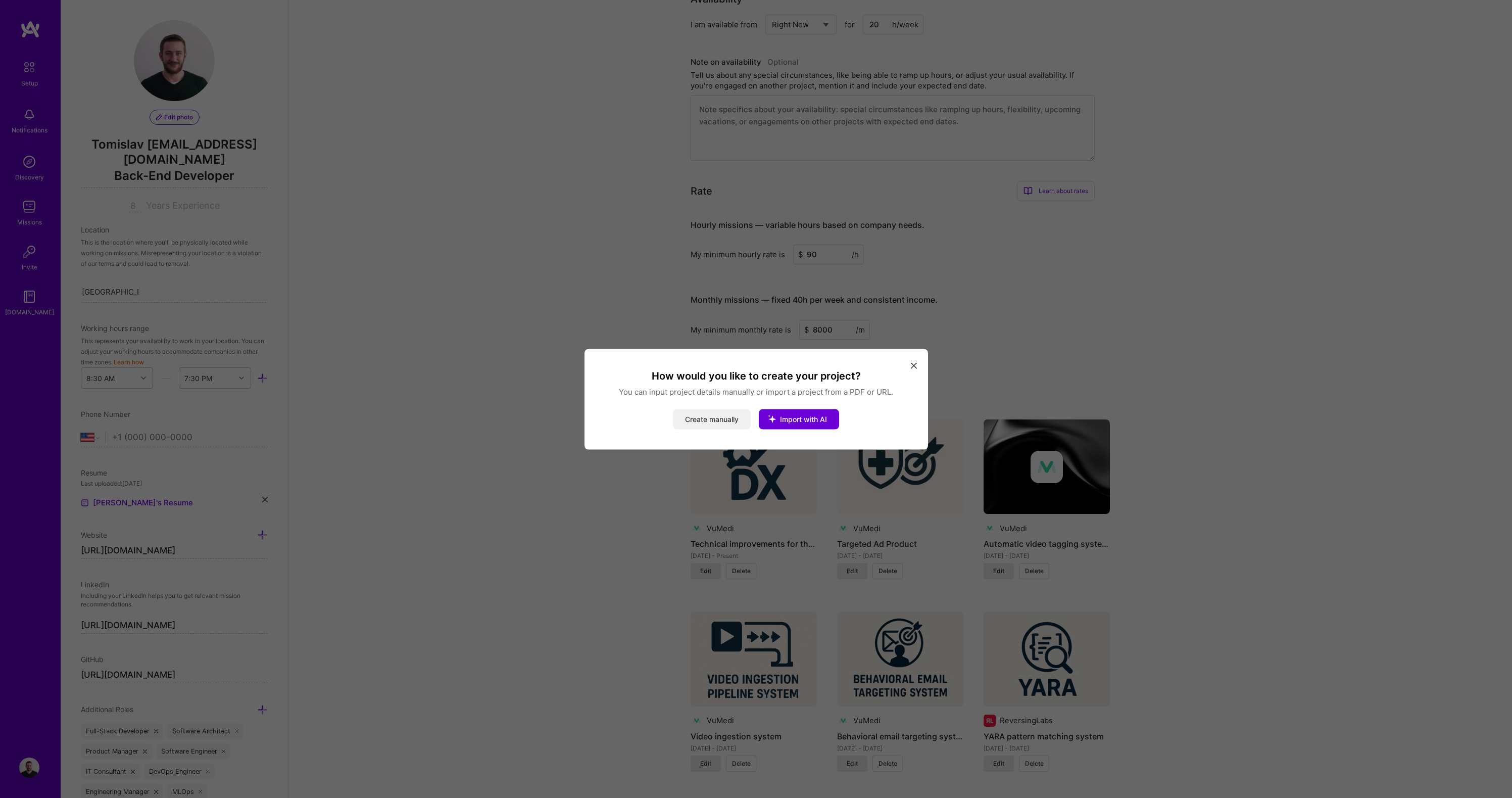
click at [728, 419] on button "Create manually" at bounding box center [711, 419] width 78 height 20
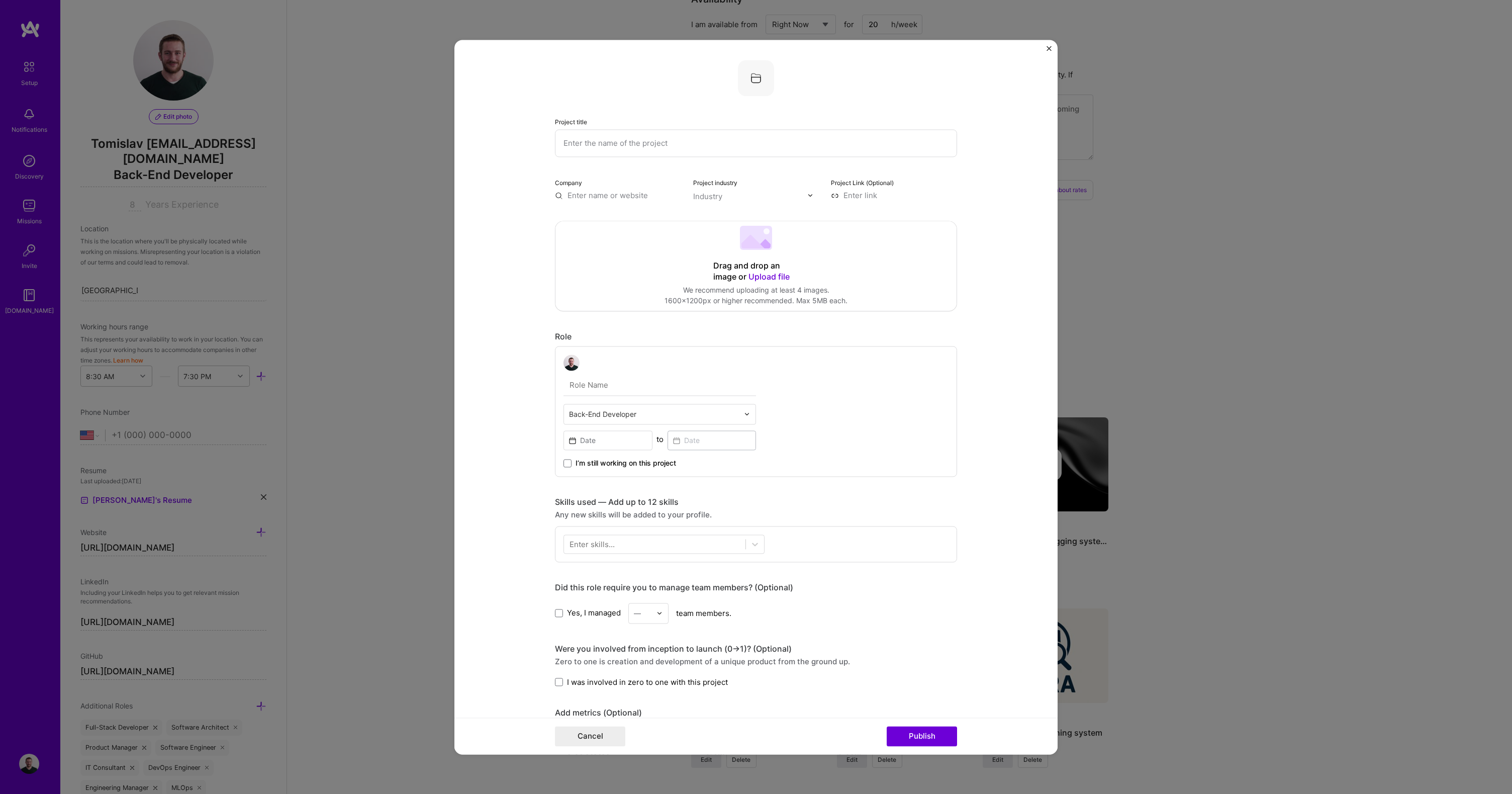
click at [608, 384] on input "text" at bounding box center [660, 385] width 192 height 21
type input "Senior Software Engineer"
click at [600, 551] on div at bounding box center [654, 544] width 182 height 17
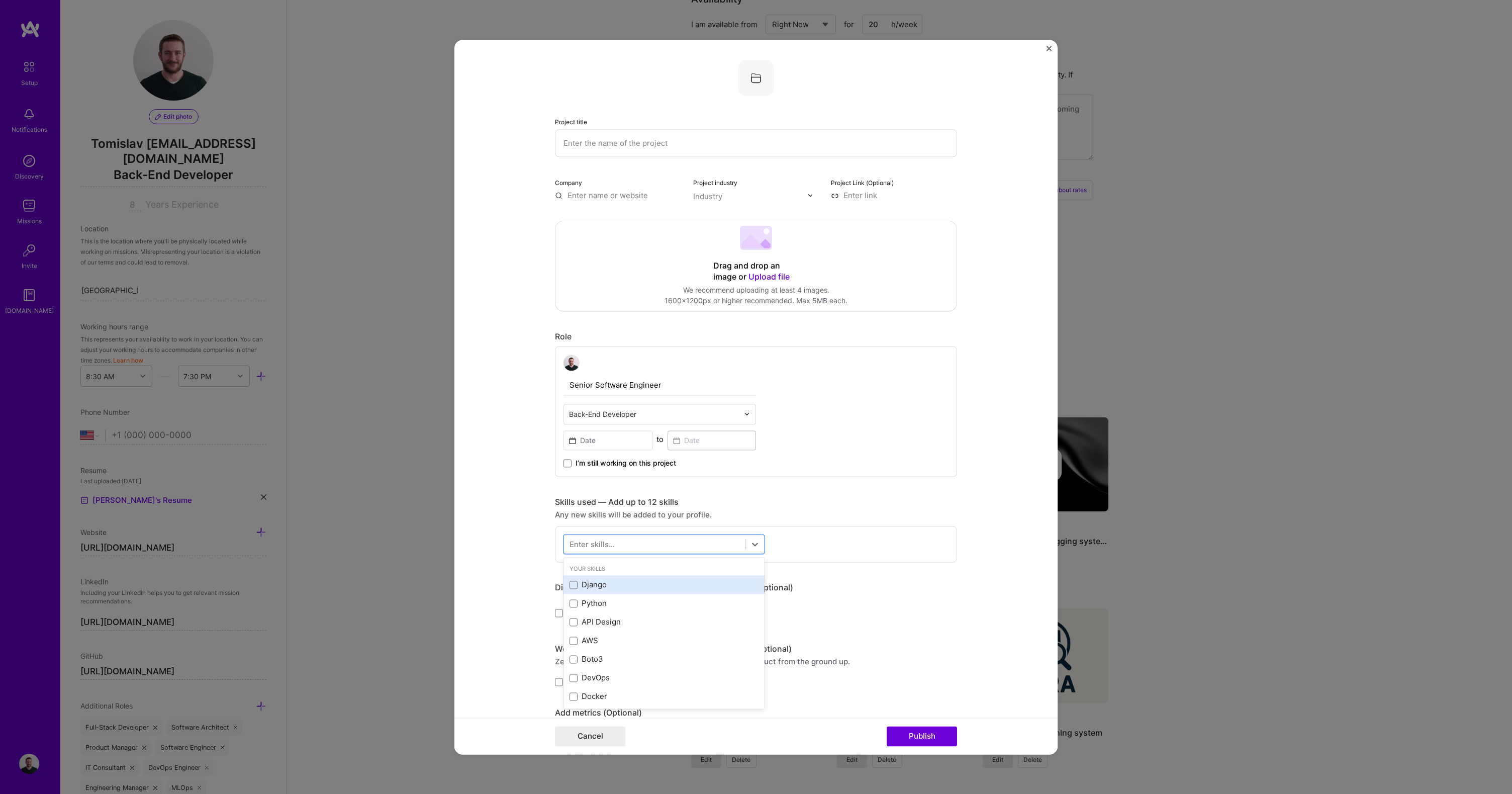
click at [596, 583] on div "Django" at bounding box center [664, 585] width 189 height 11
click at [586, 599] on div "Python" at bounding box center [664, 603] width 189 height 11
click at [634, 129] on div "Project title" at bounding box center [756, 136] width 402 height 41
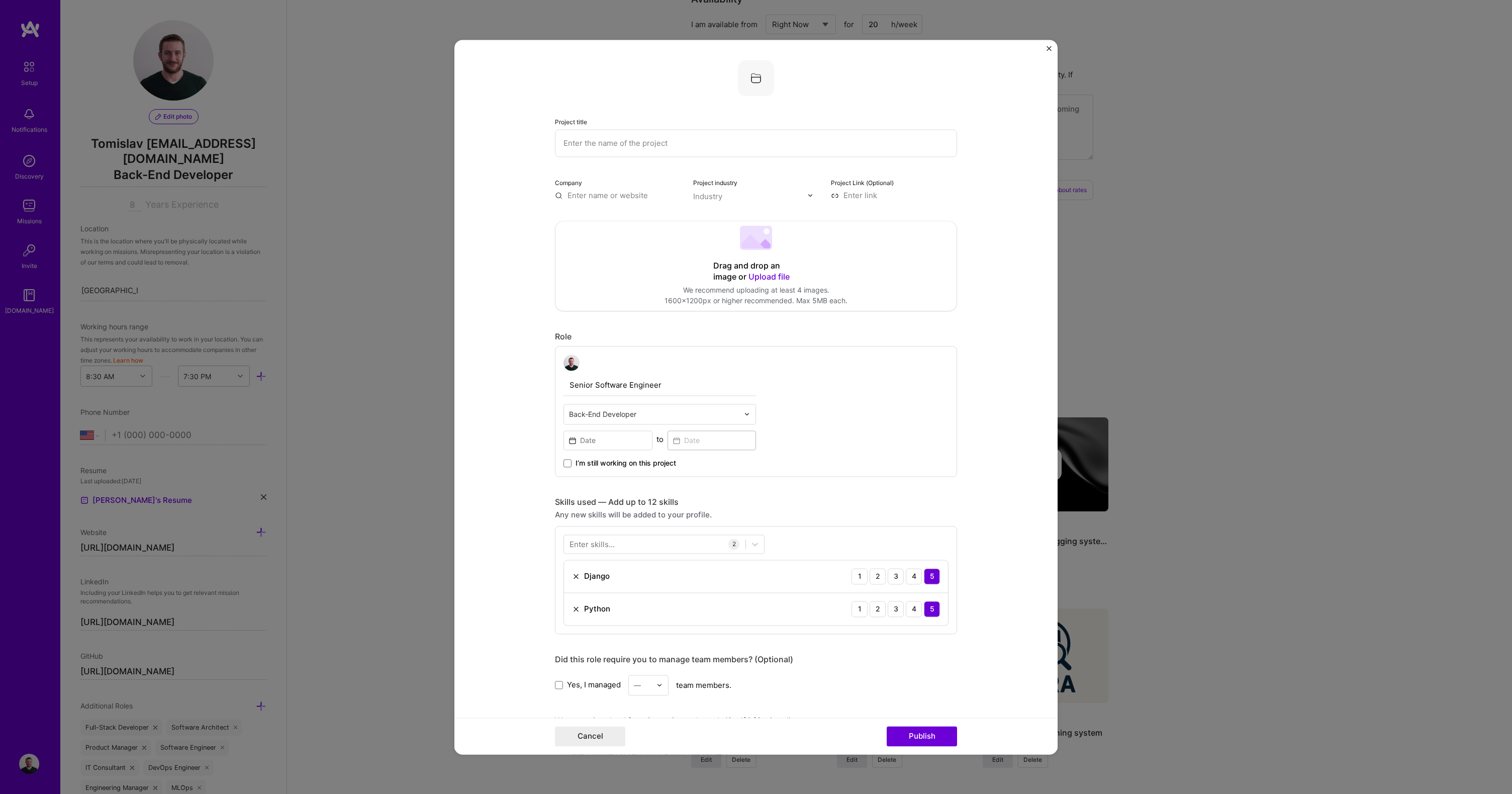
click at [630, 140] on input "text" at bounding box center [756, 143] width 402 height 27
type input "Timing library for Django test suite"
click at [600, 439] on input at bounding box center [608, 441] width 89 height 20
click at [576, 461] on button "‹" at bounding box center [577, 464] width 22 height 22
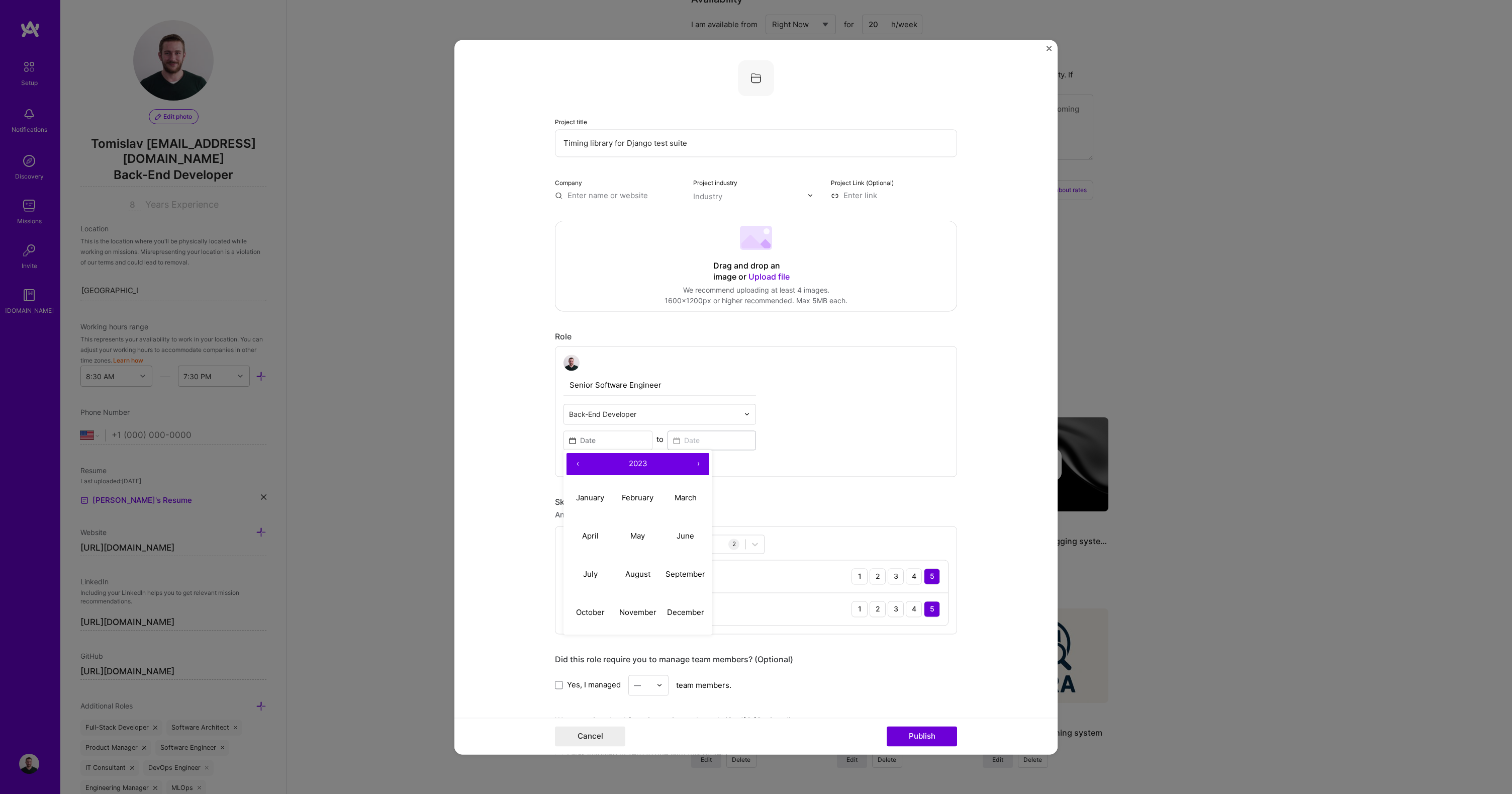
click at [576, 461] on button "‹" at bounding box center [577, 464] width 22 height 22
click at [576, 500] on abbr "January" at bounding box center [591, 498] width 28 height 10
type input "[DATE]"
click at [703, 442] on input at bounding box center [712, 441] width 89 height 20
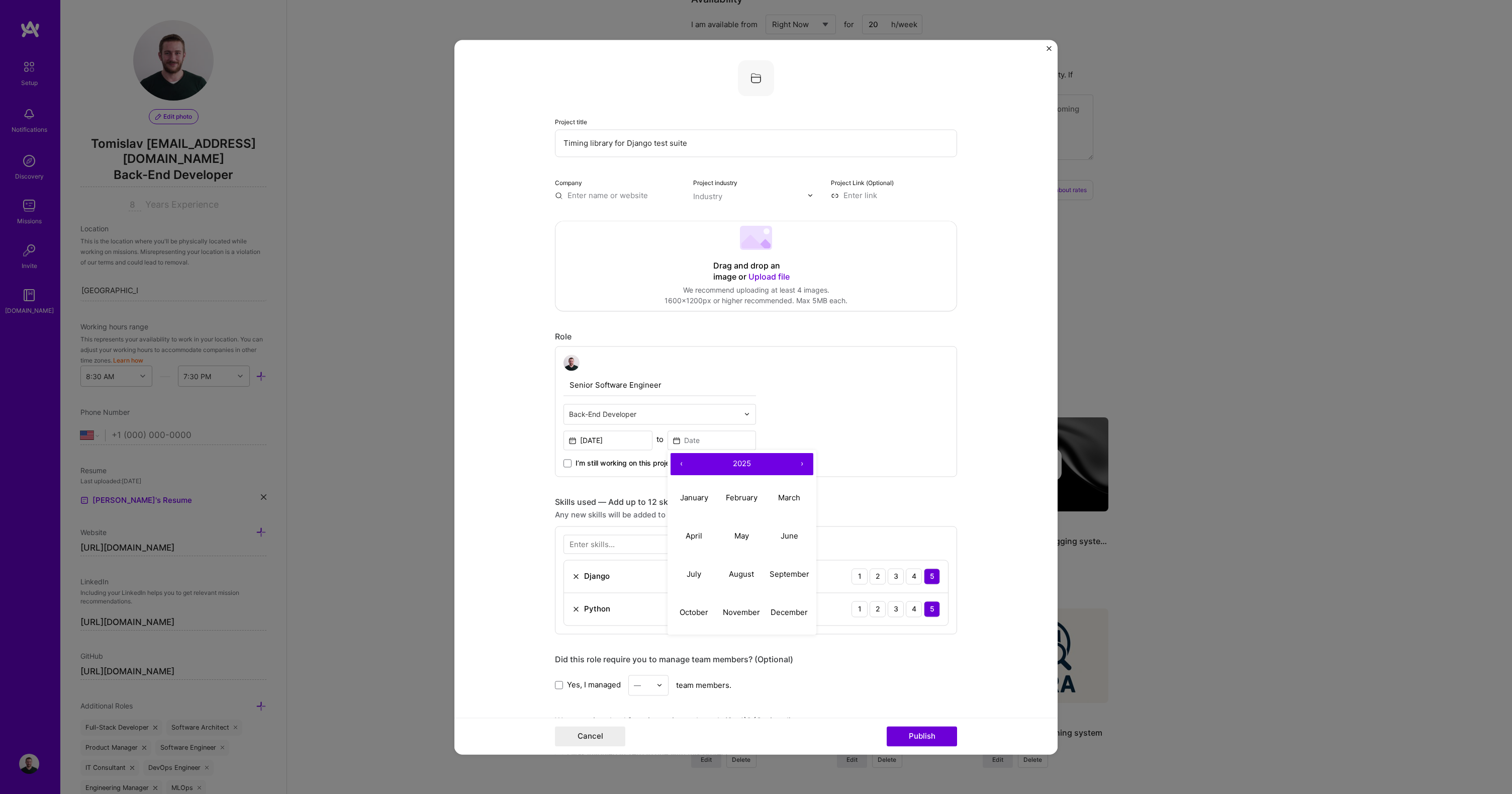
click at [678, 467] on button "‹" at bounding box center [682, 464] width 22 height 22
click at [732, 499] on abbr "February" at bounding box center [741, 498] width 32 height 10
type input "[DATE]"
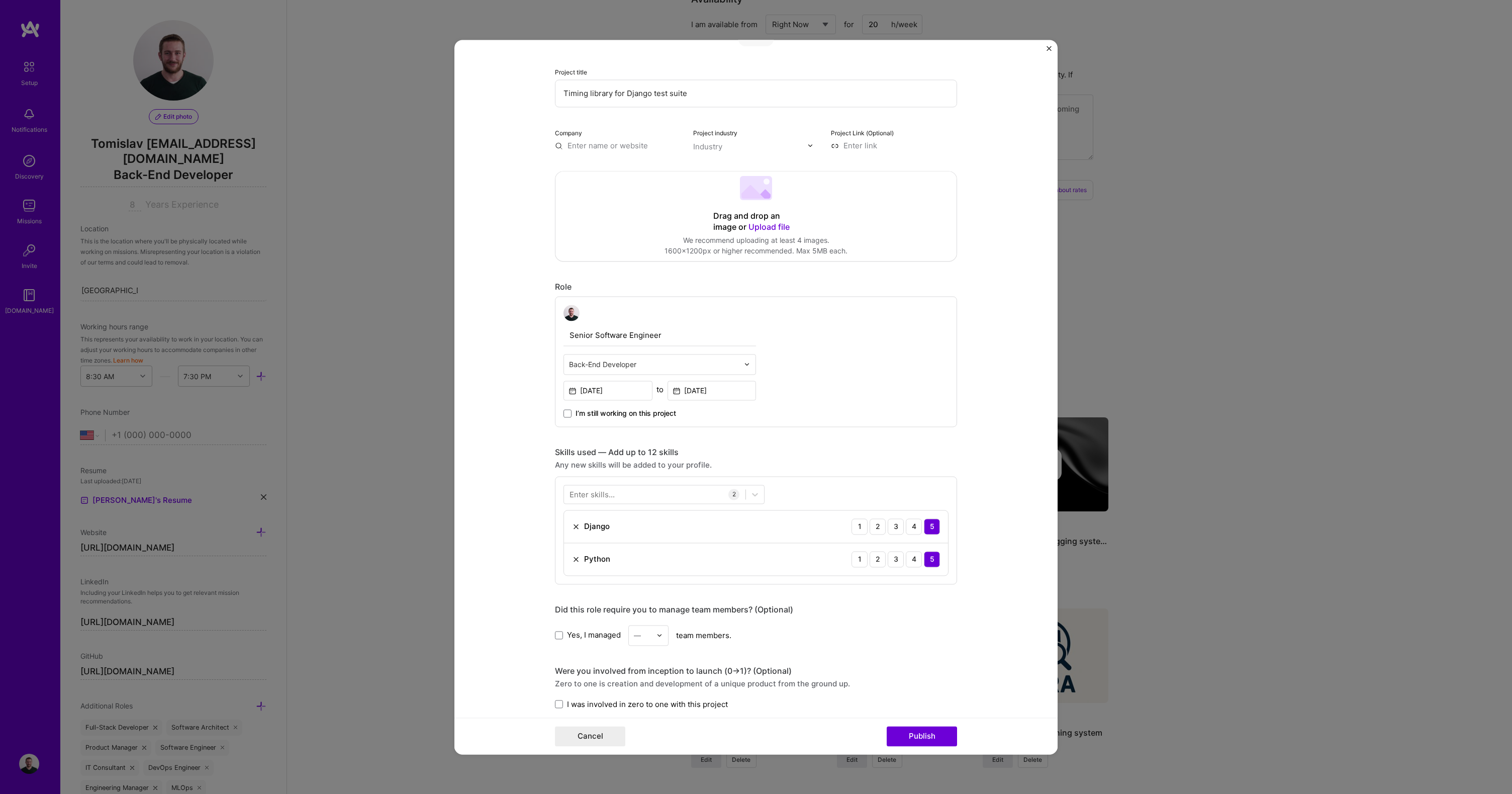
scroll to position [179, 0]
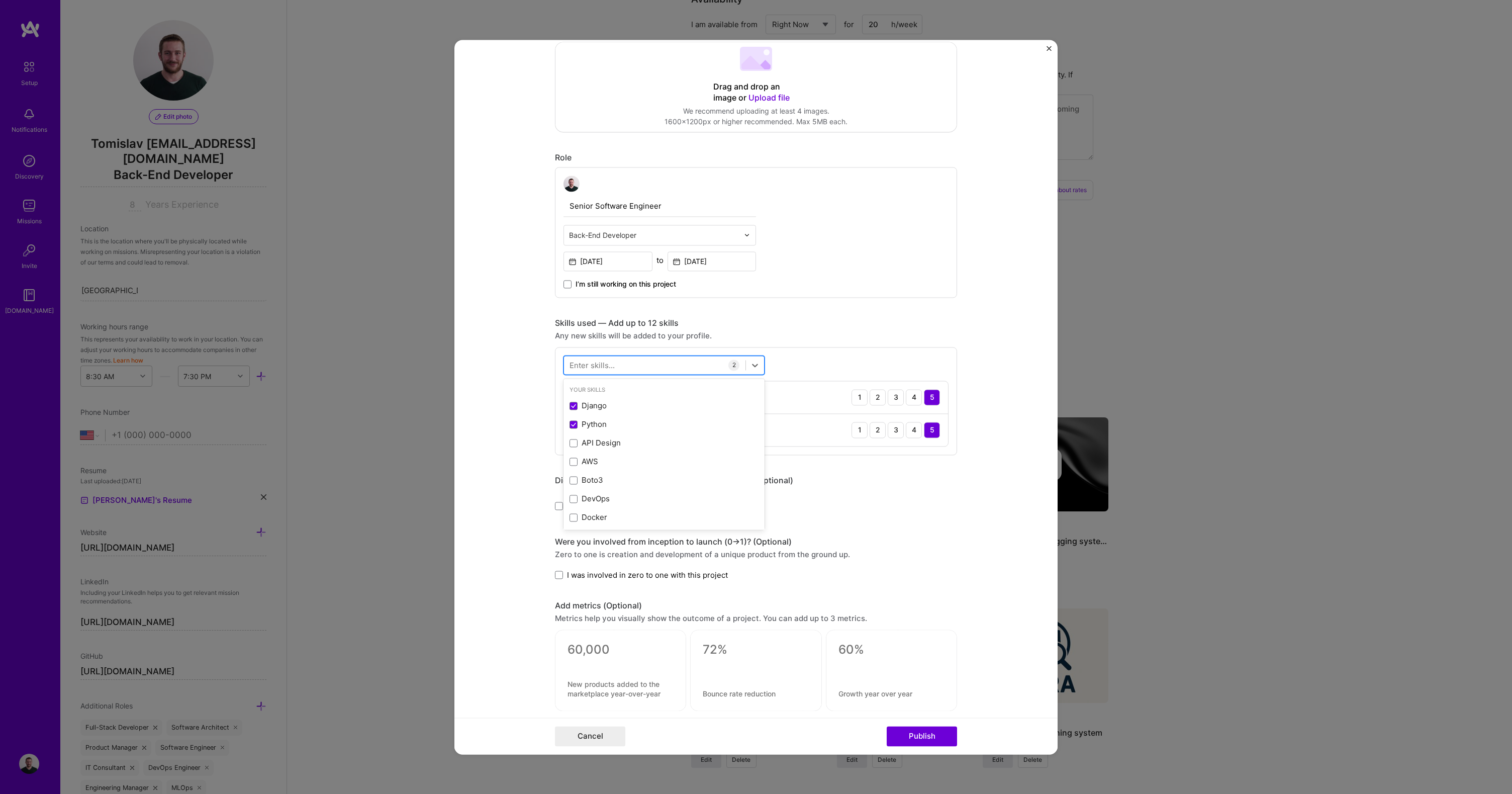
click at [629, 369] on div at bounding box center [654, 365] width 182 height 17
click at [602, 407] on div "GitHub" at bounding box center [664, 406] width 189 height 11
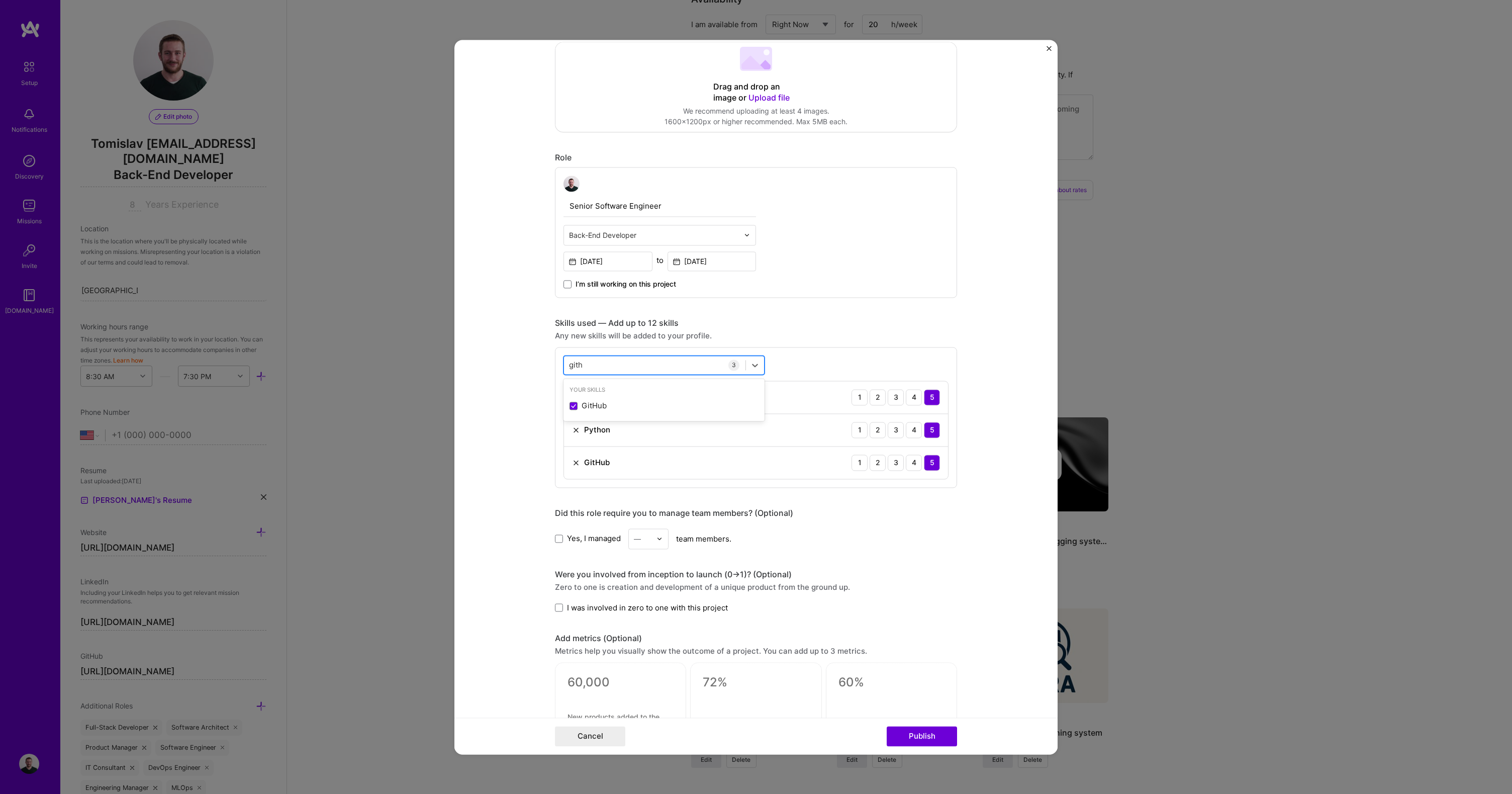
click at [718, 363] on div "gith gith" at bounding box center [654, 365] width 182 height 17
type input "g"
type input "o"
click at [630, 402] on div "Automated Testing" at bounding box center [664, 406] width 189 height 11
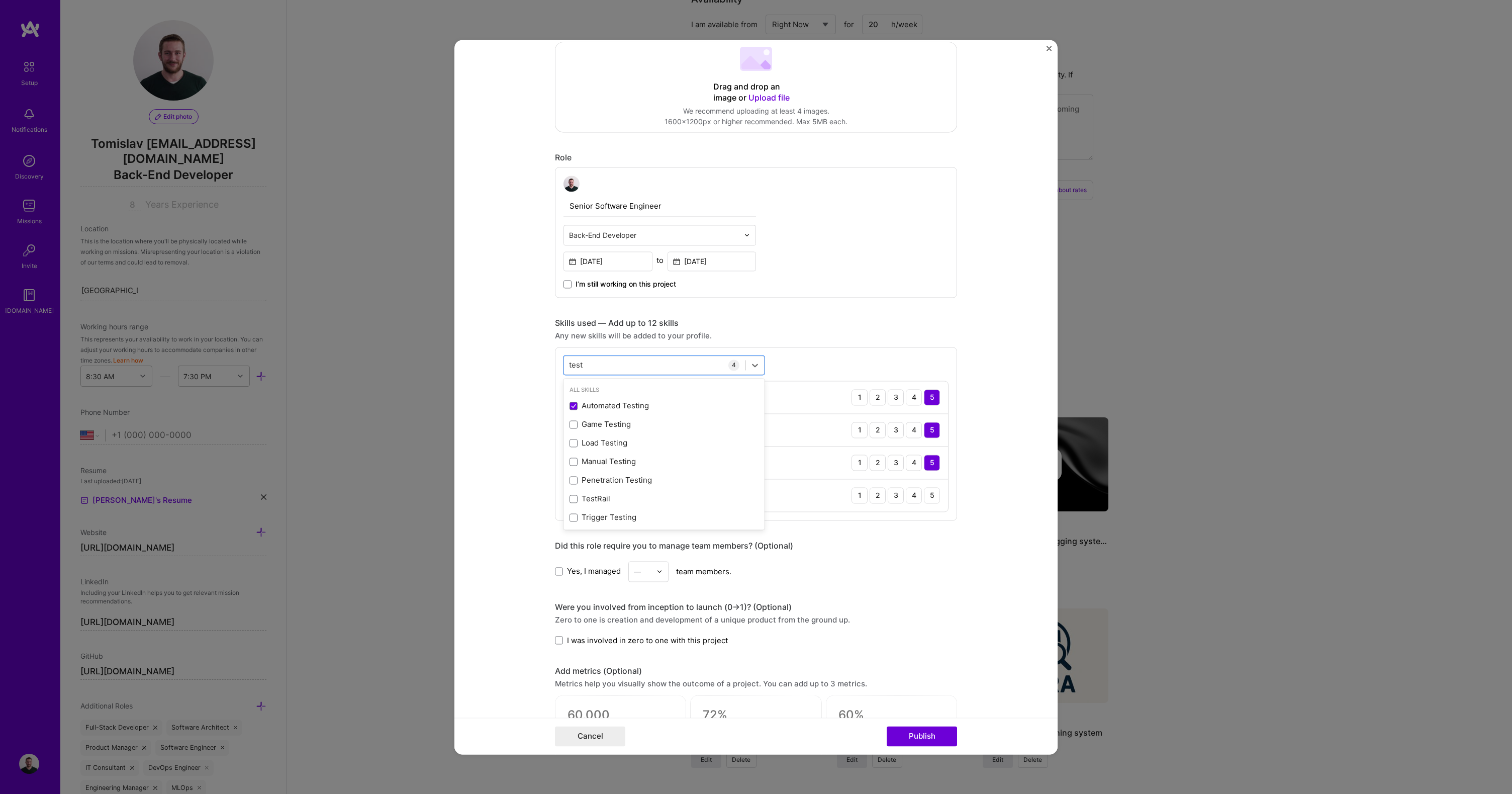
type input "test"
click at [525, 419] on form "Project title Timing library for Django test suite Company Project industry Ind…" at bounding box center [756, 397] width 603 height 714
click at [908, 497] on div "4" at bounding box center [913, 494] width 16 height 16
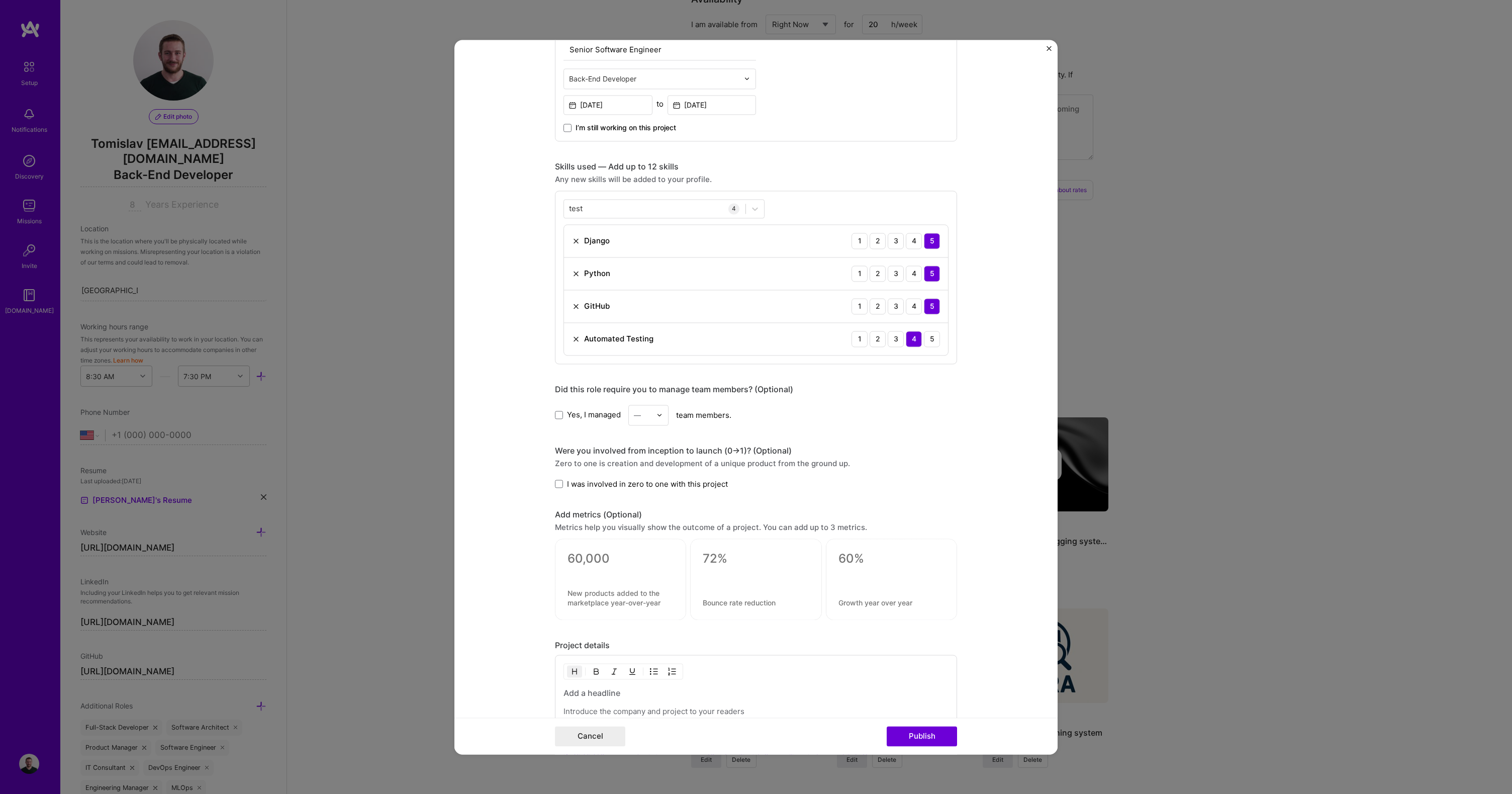
scroll to position [384, 0]
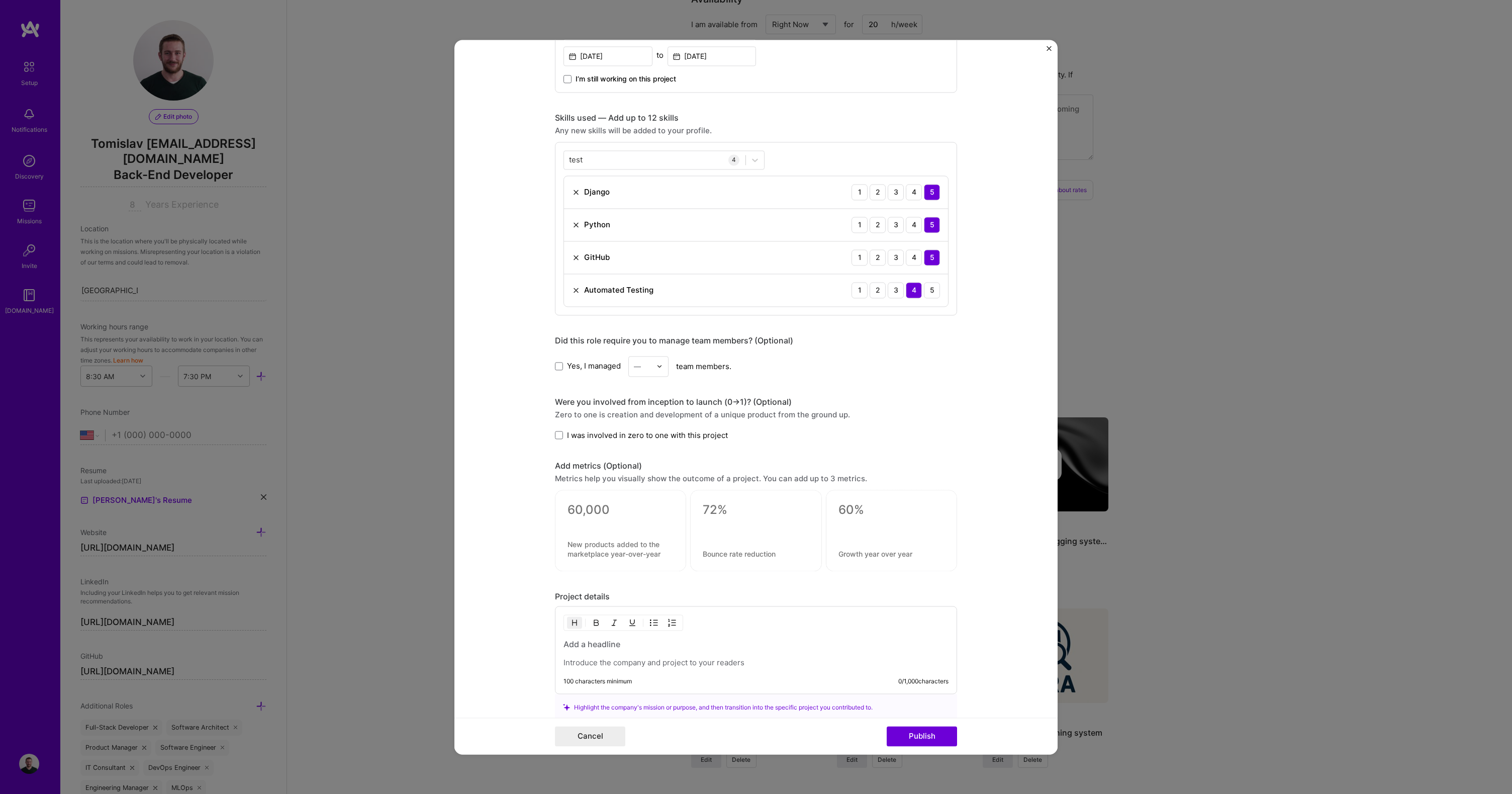
click at [594, 432] on span "I was involved in zero to one with this project" at bounding box center [648, 435] width 161 height 11
click at [0, 0] on input "I was involved in zero to one with this project" at bounding box center [0, 0] width 0 height 0
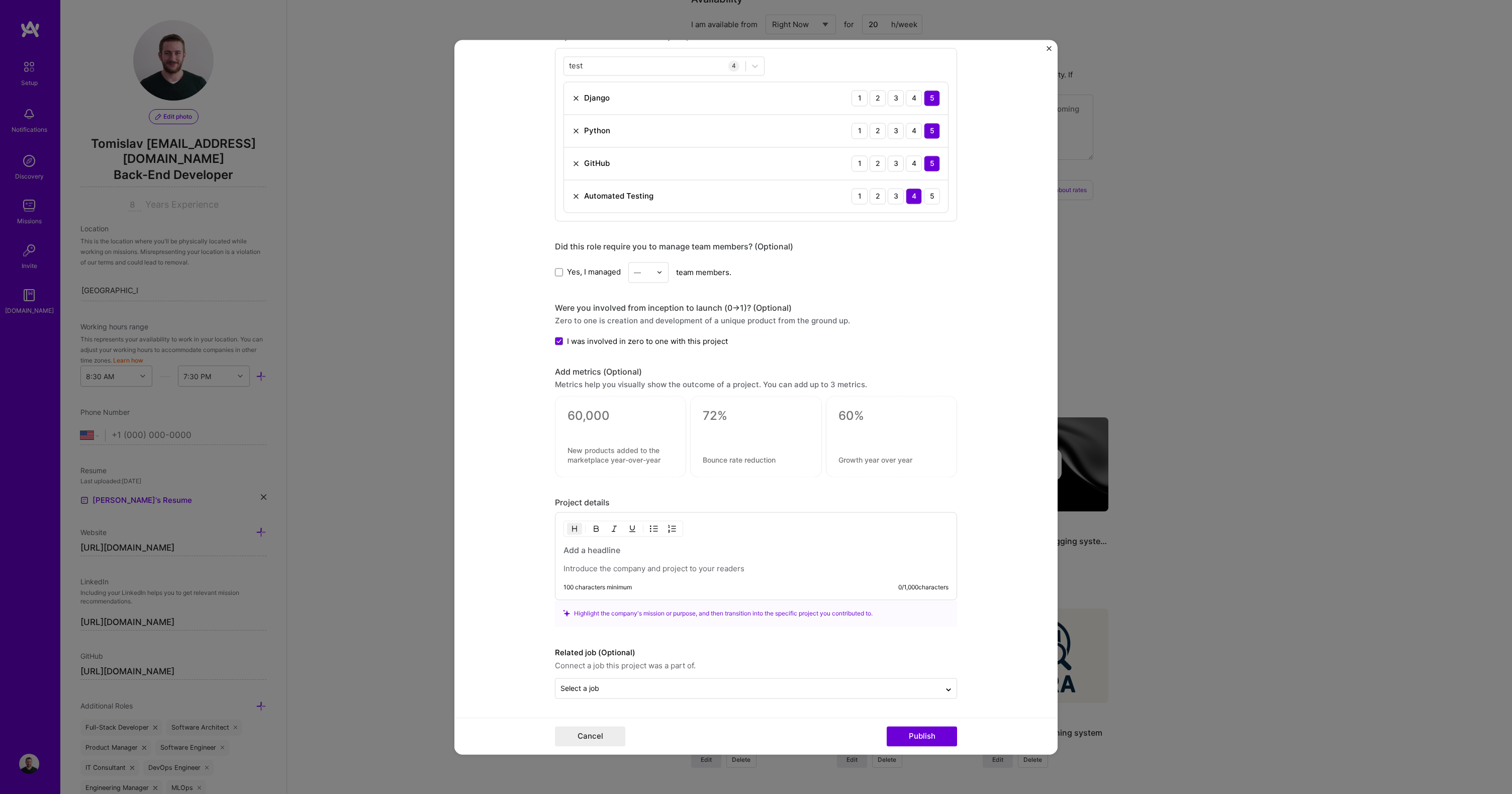
click at [617, 550] on h3 at bounding box center [756, 550] width 385 height 11
click at [741, 556] on h3 "Django library for timing test execution" at bounding box center [756, 555] width 385 height 11
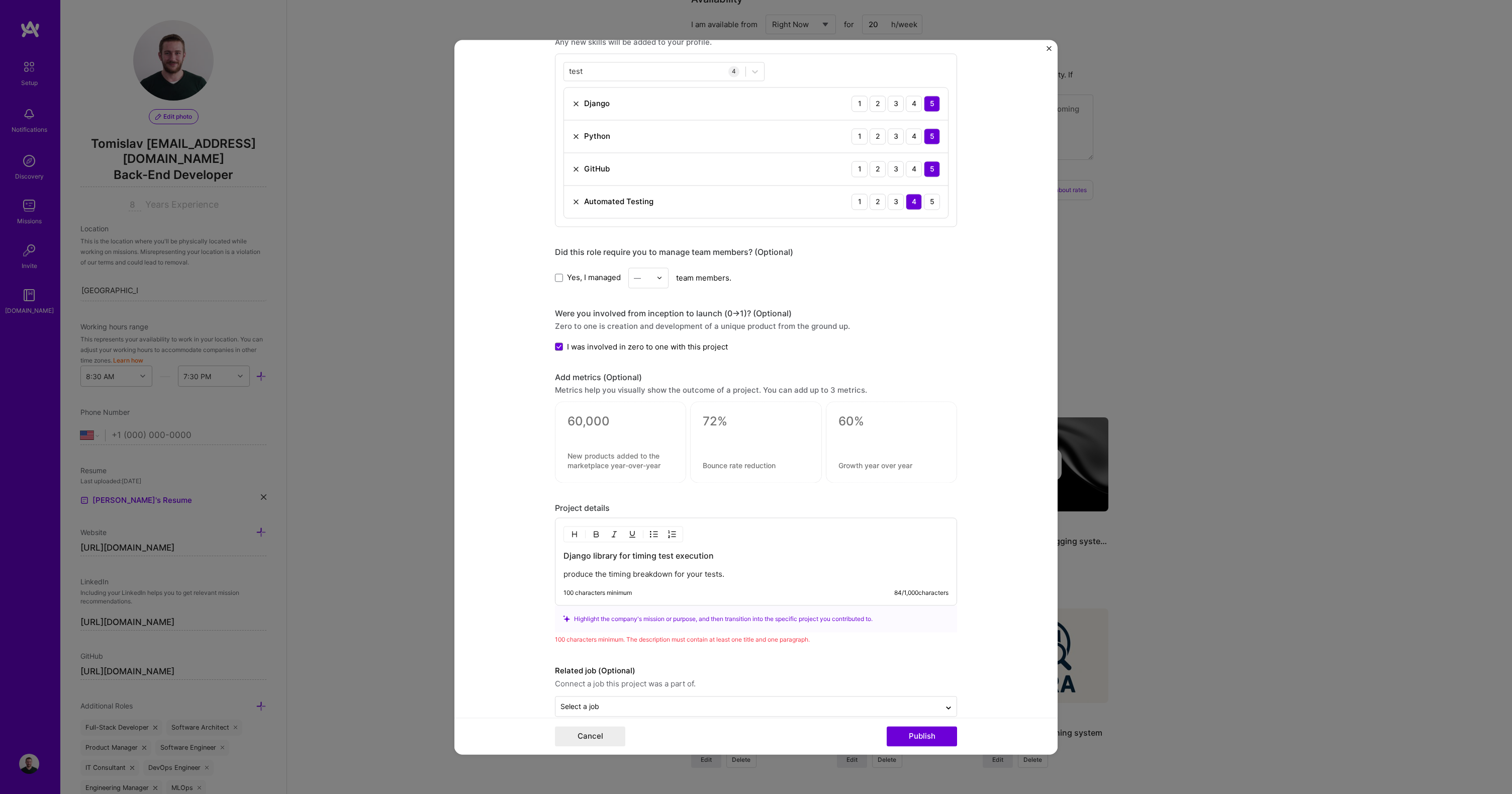
click at [564, 575] on p "produce the timing breakdown for your tests." at bounding box center [756, 574] width 385 height 10
